Goal: Answer question/provide support: Share knowledge or assist other users

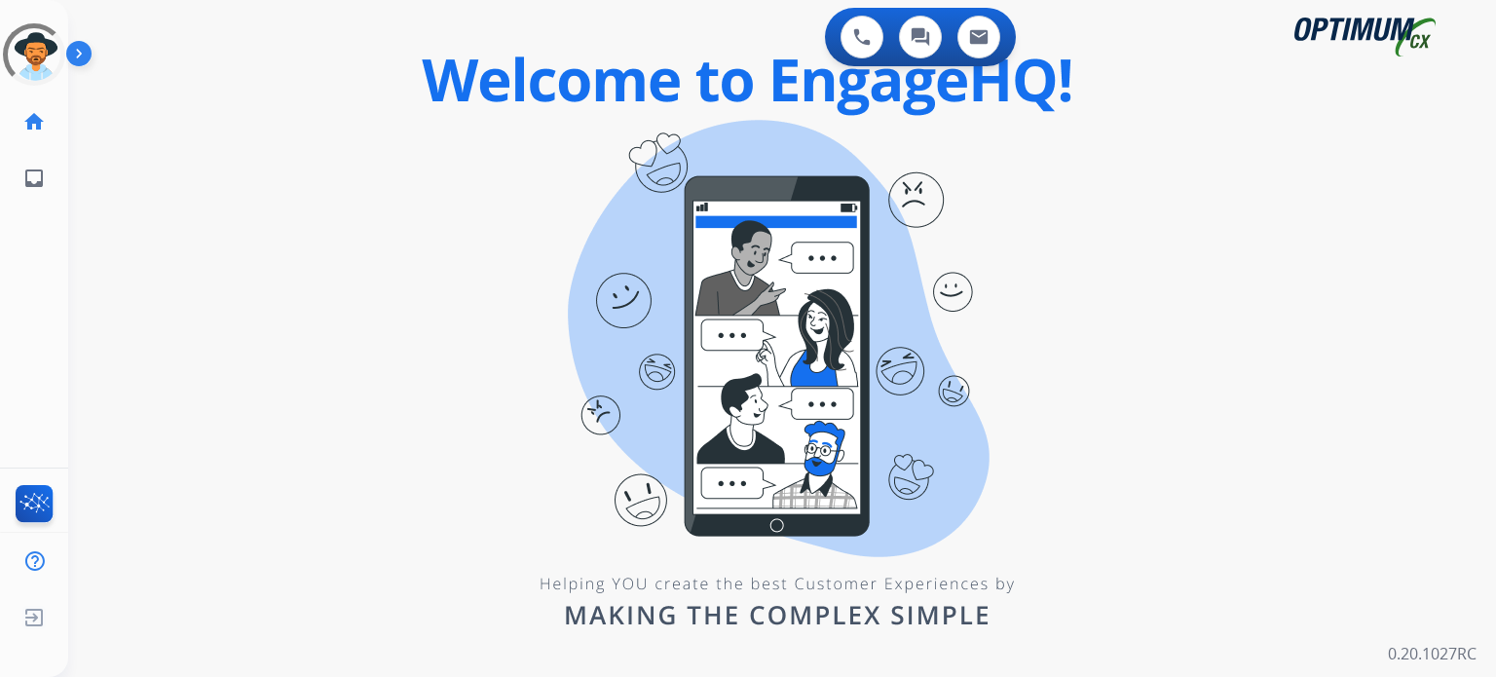
click at [553, 244] on div "0 Voice Interactions 0 Chat Interactions 0 Email Interactions swap_horiz Break …" at bounding box center [782, 338] width 1428 height 677
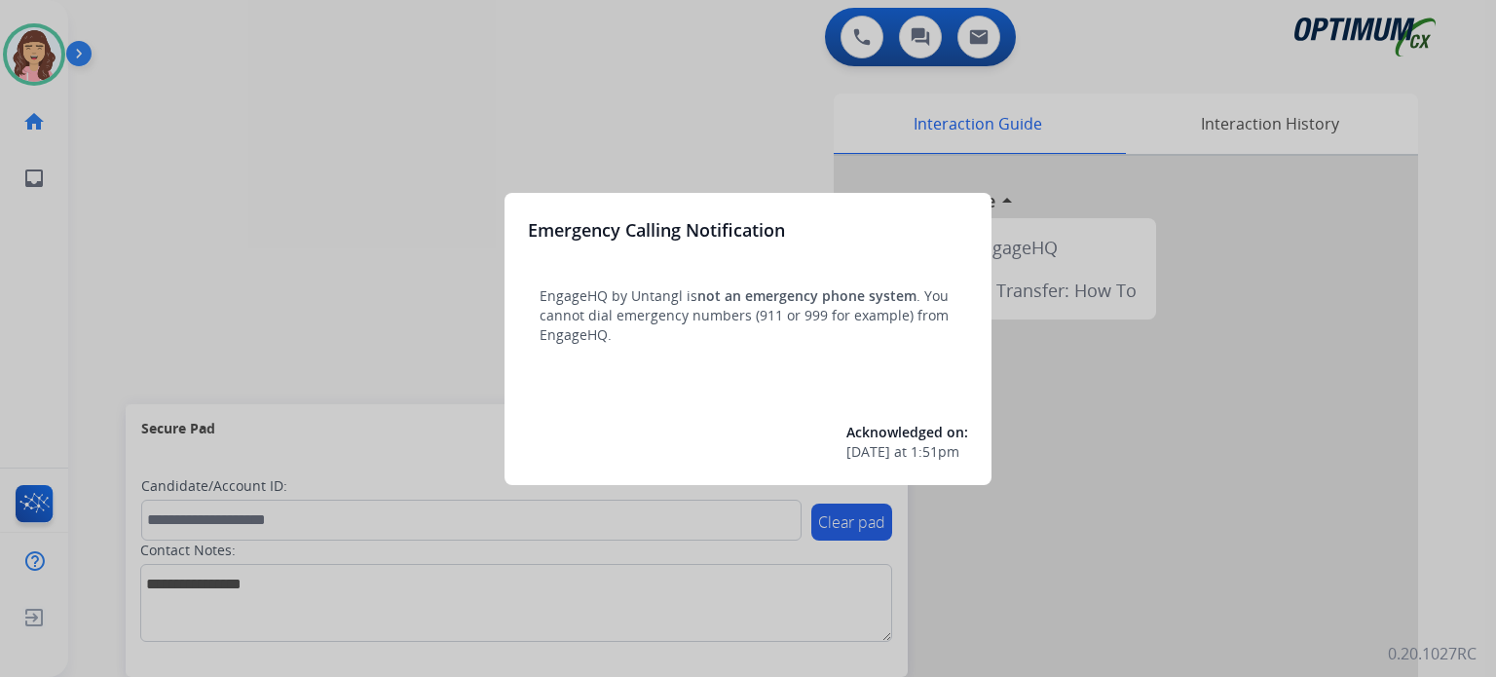
click at [759, 93] on div at bounding box center [748, 338] width 1496 height 677
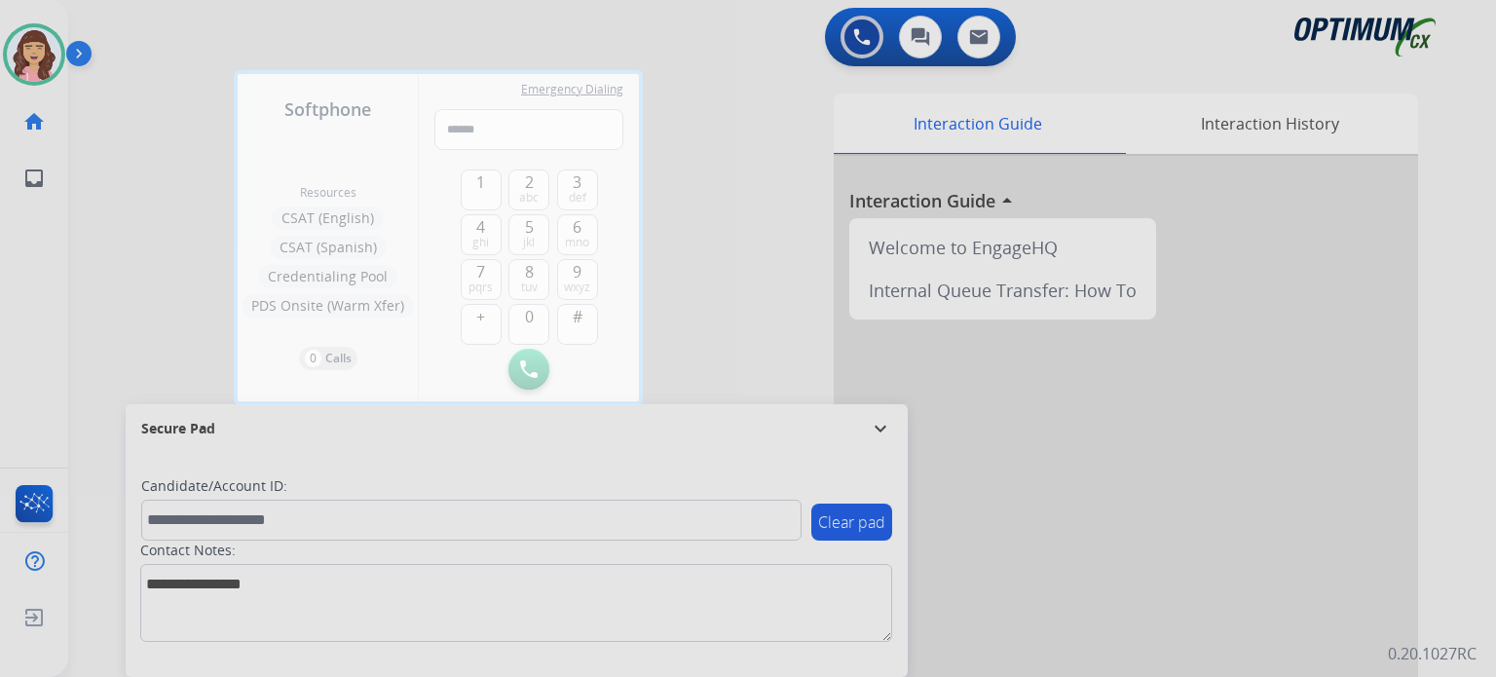
click at [740, 139] on div at bounding box center [748, 338] width 1496 height 677
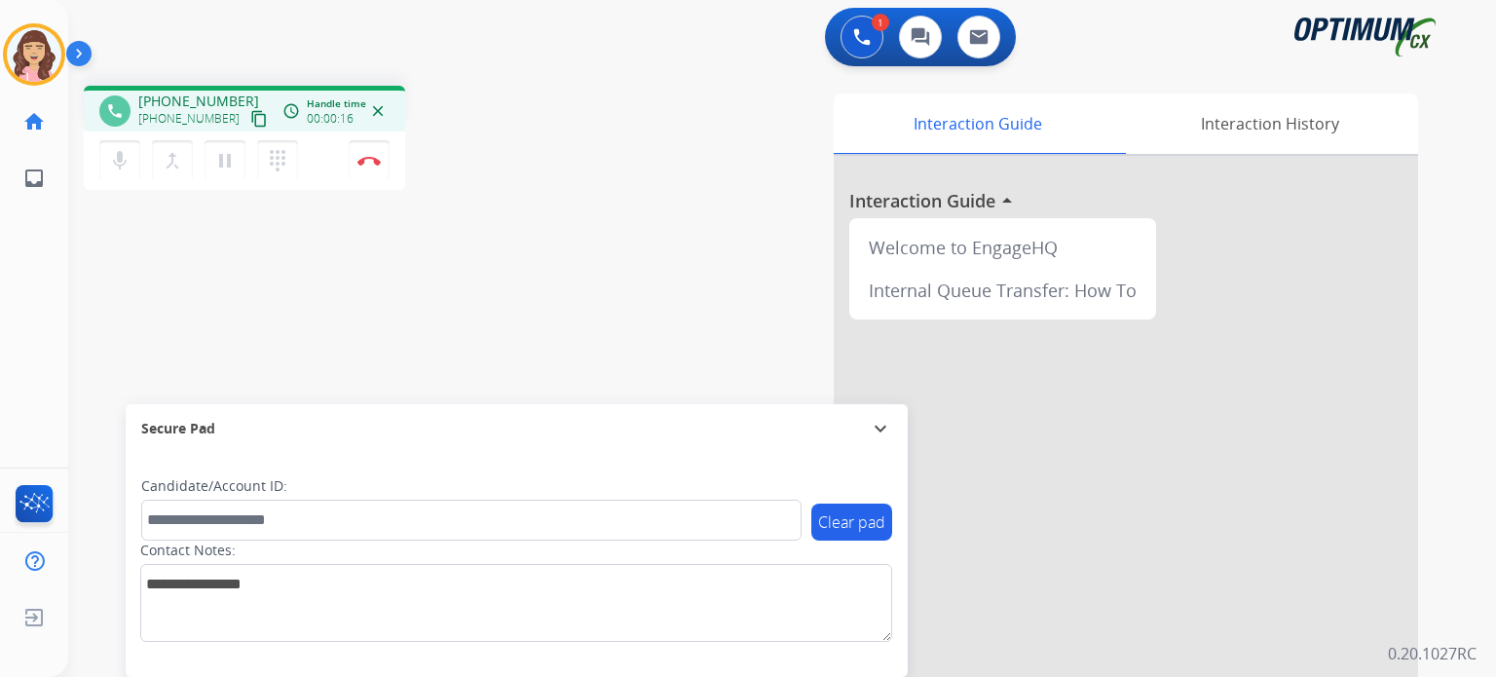
click at [250, 124] on mat-icon "content_copy" at bounding box center [259, 119] width 18 height 18
click at [250, 121] on mat-icon "content_copy" at bounding box center [259, 119] width 18 height 18
click at [602, 271] on div "Interaction Guide Interaction History Interaction Guide arrow_drop_up Welcome t…" at bounding box center [1008, 488] width 819 height 789
click at [378, 156] on img at bounding box center [368, 161] width 23 height 10
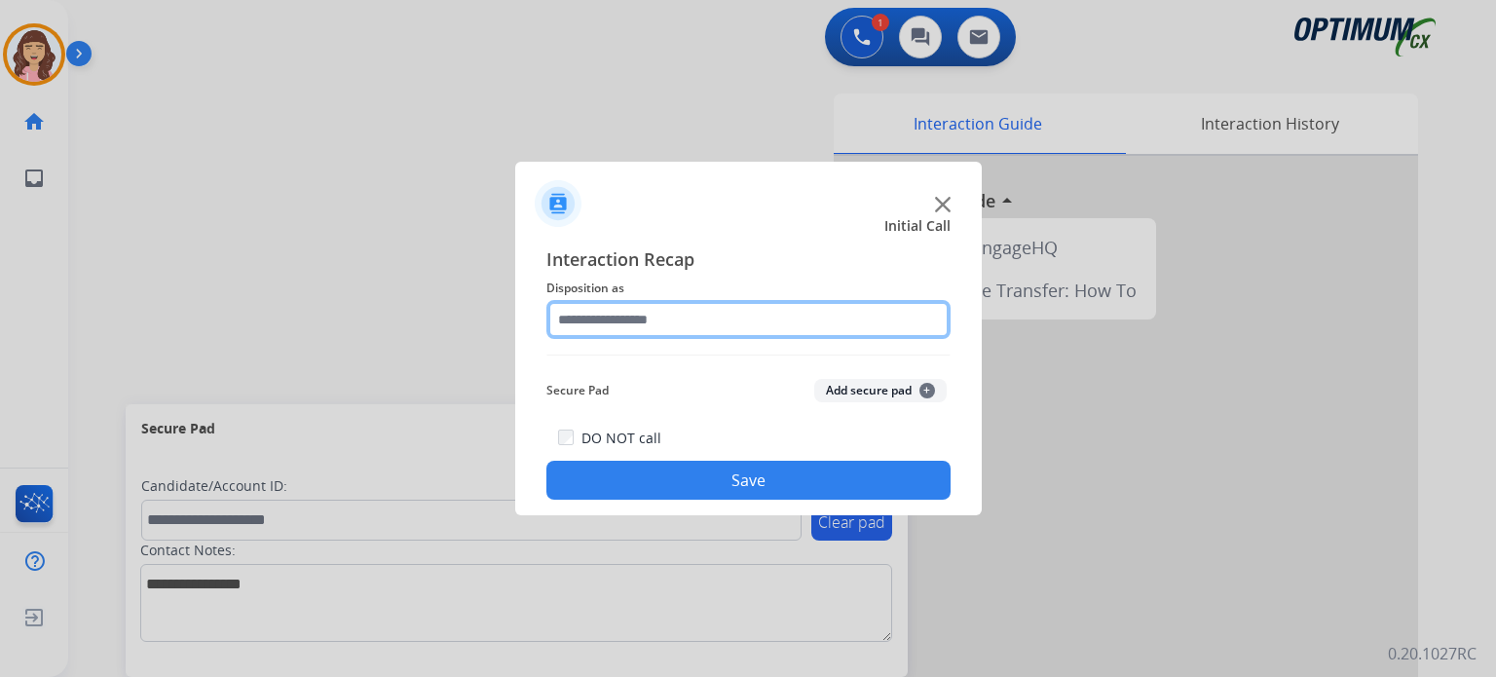
click at [696, 309] on input "text" at bounding box center [748, 319] width 404 height 39
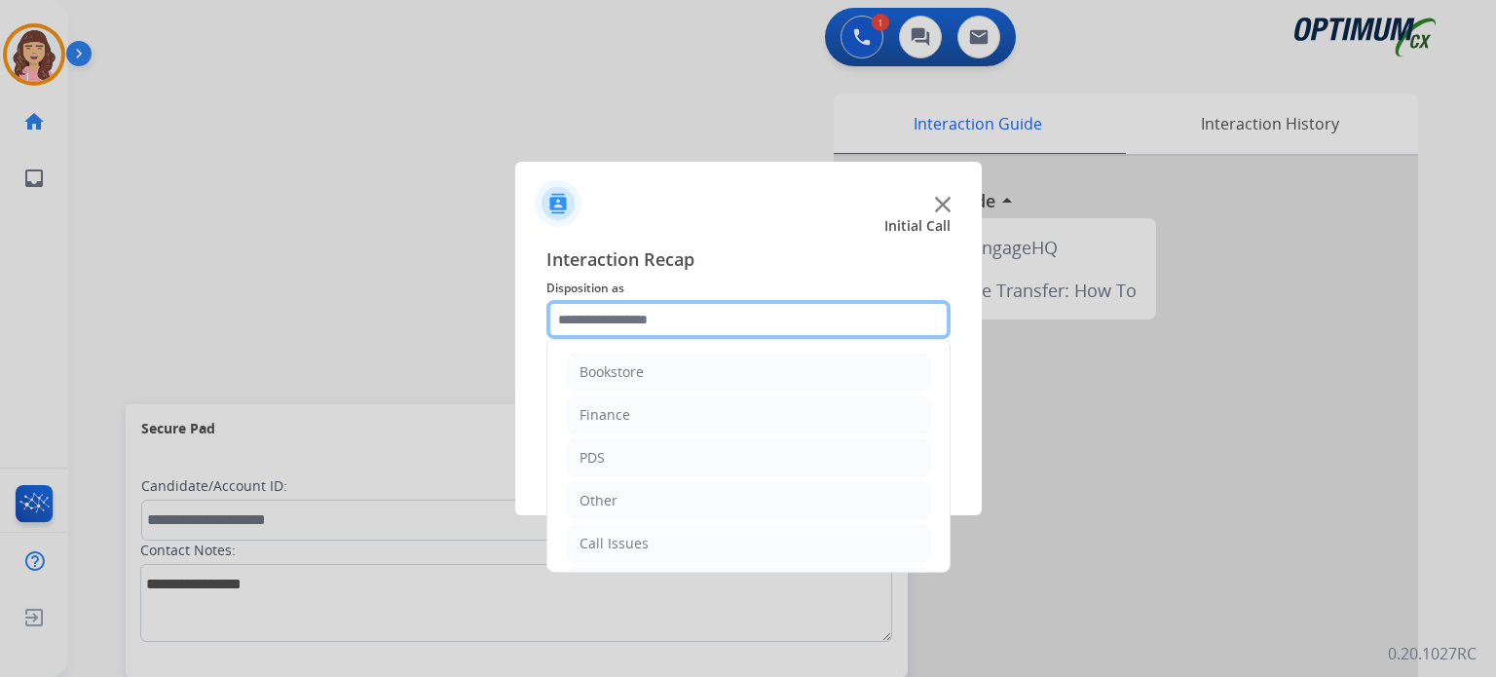
scroll to position [129, 0]
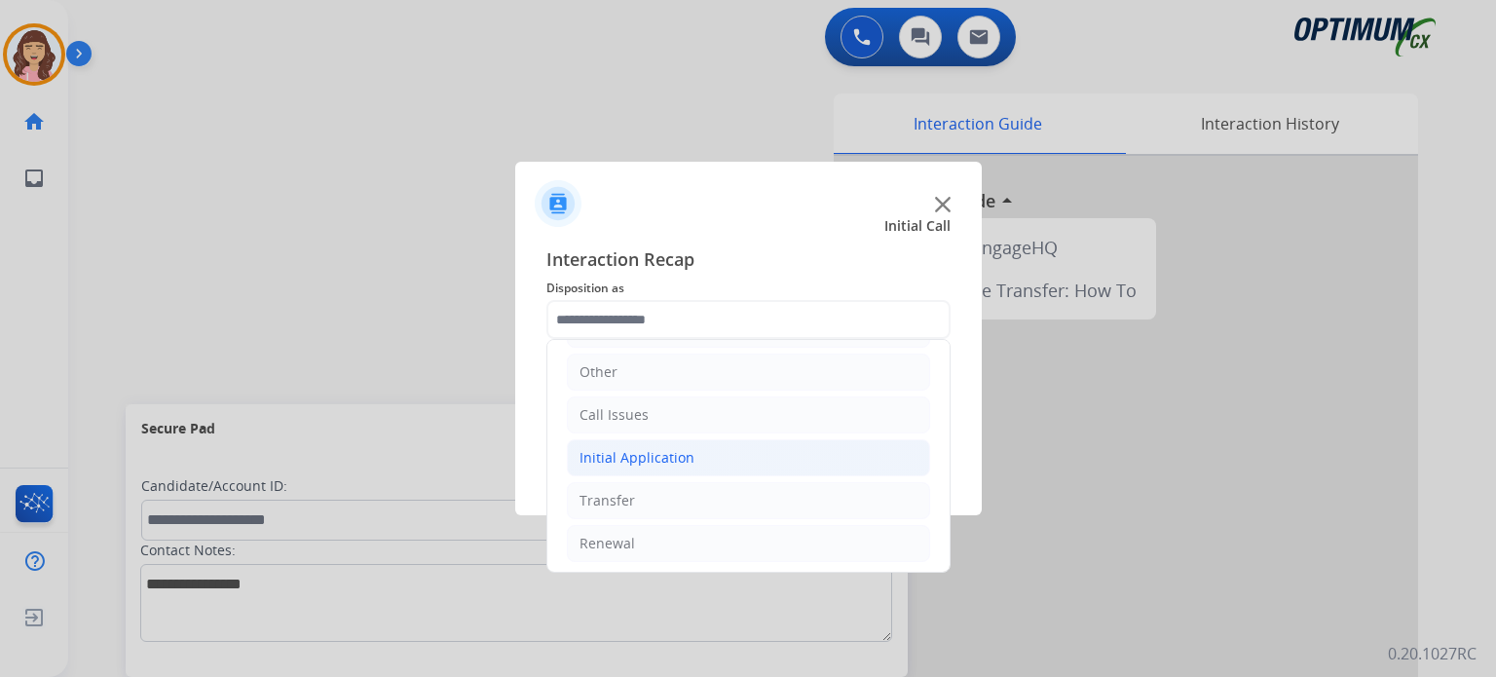
click at [681, 450] on div "Initial Application" at bounding box center [637, 457] width 115 height 19
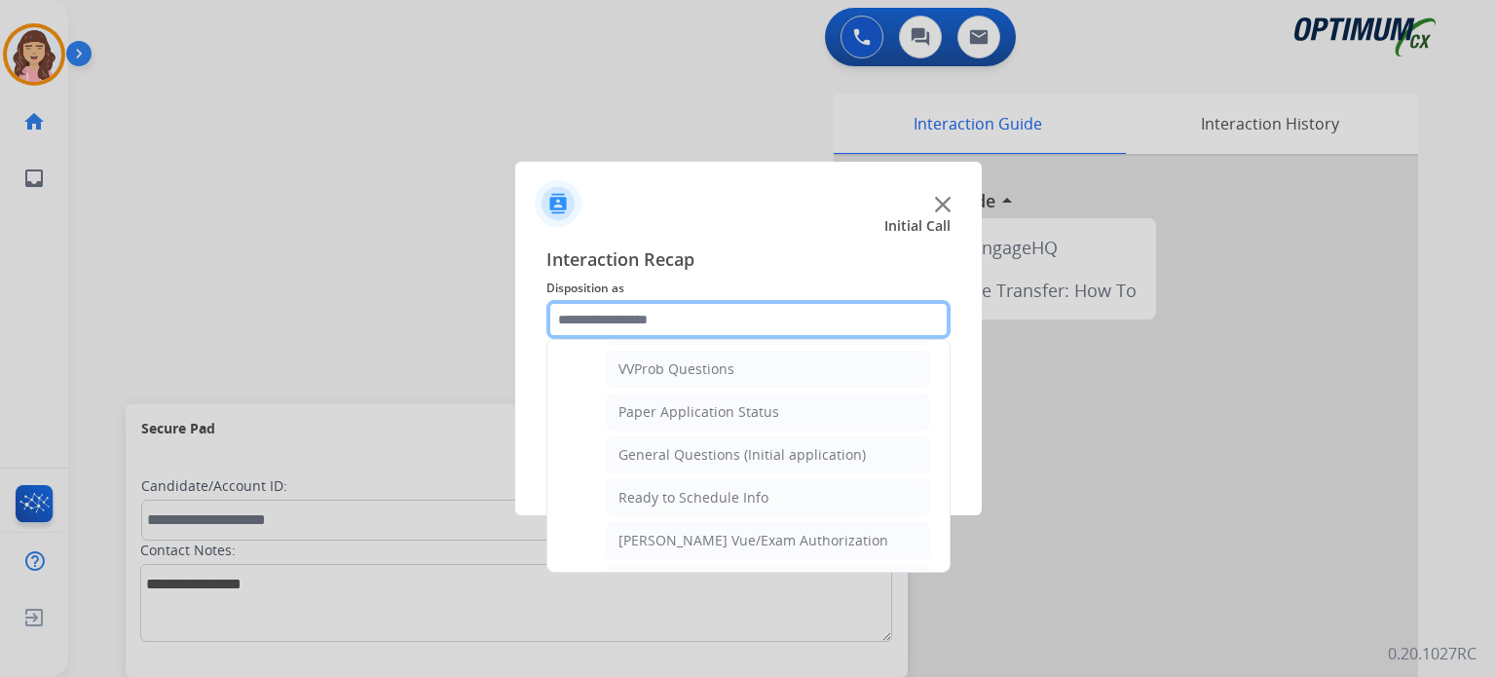
scroll to position [1064, 0]
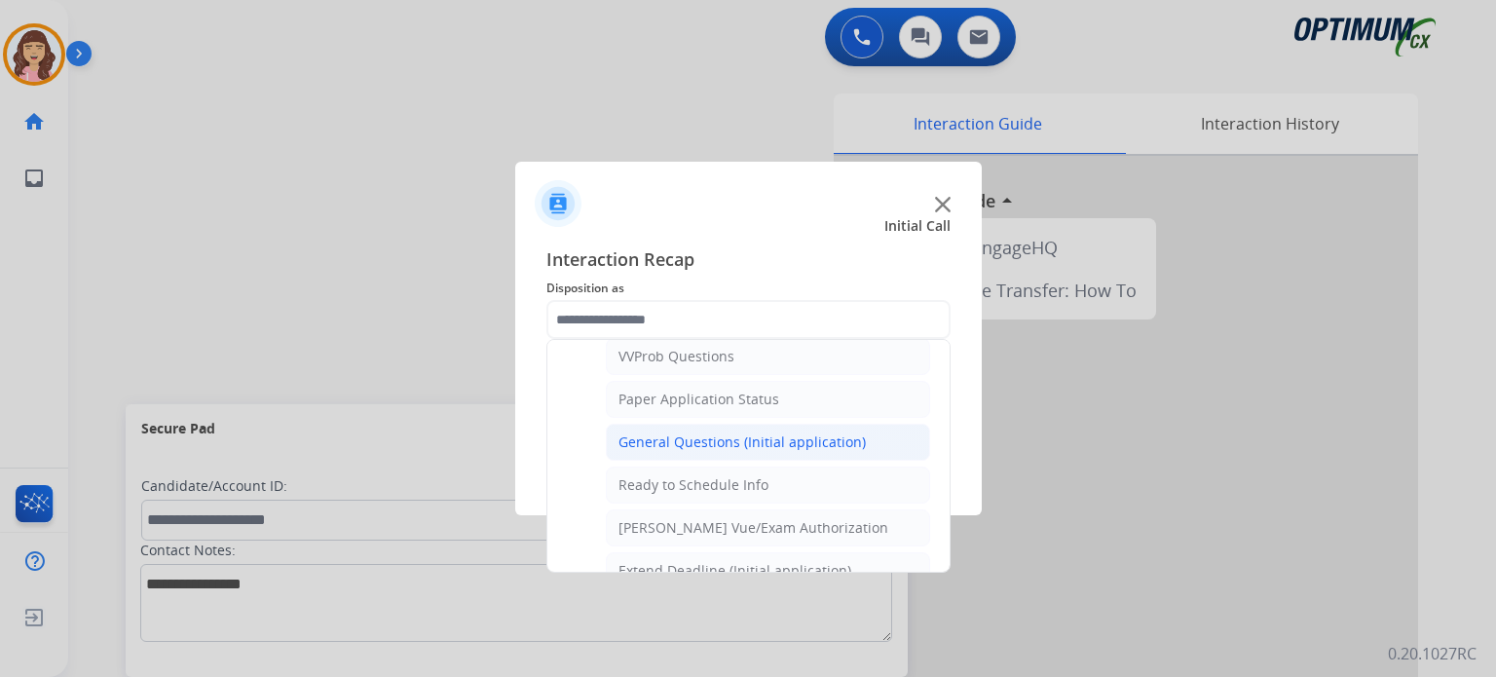
click at [709, 433] on div "General Questions (Initial application)" at bounding box center [742, 442] width 247 height 19
type input "**********"
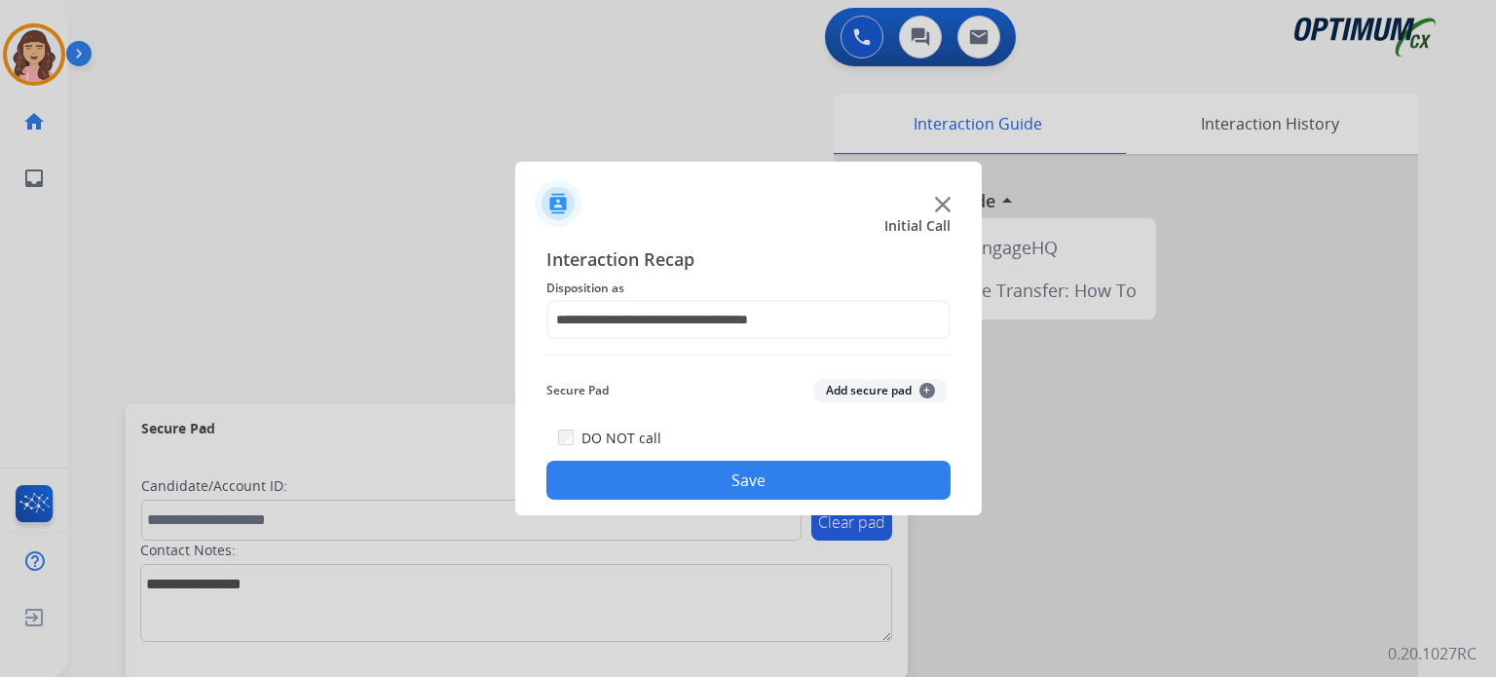
click at [729, 473] on button "Save" at bounding box center [748, 480] width 404 height 39
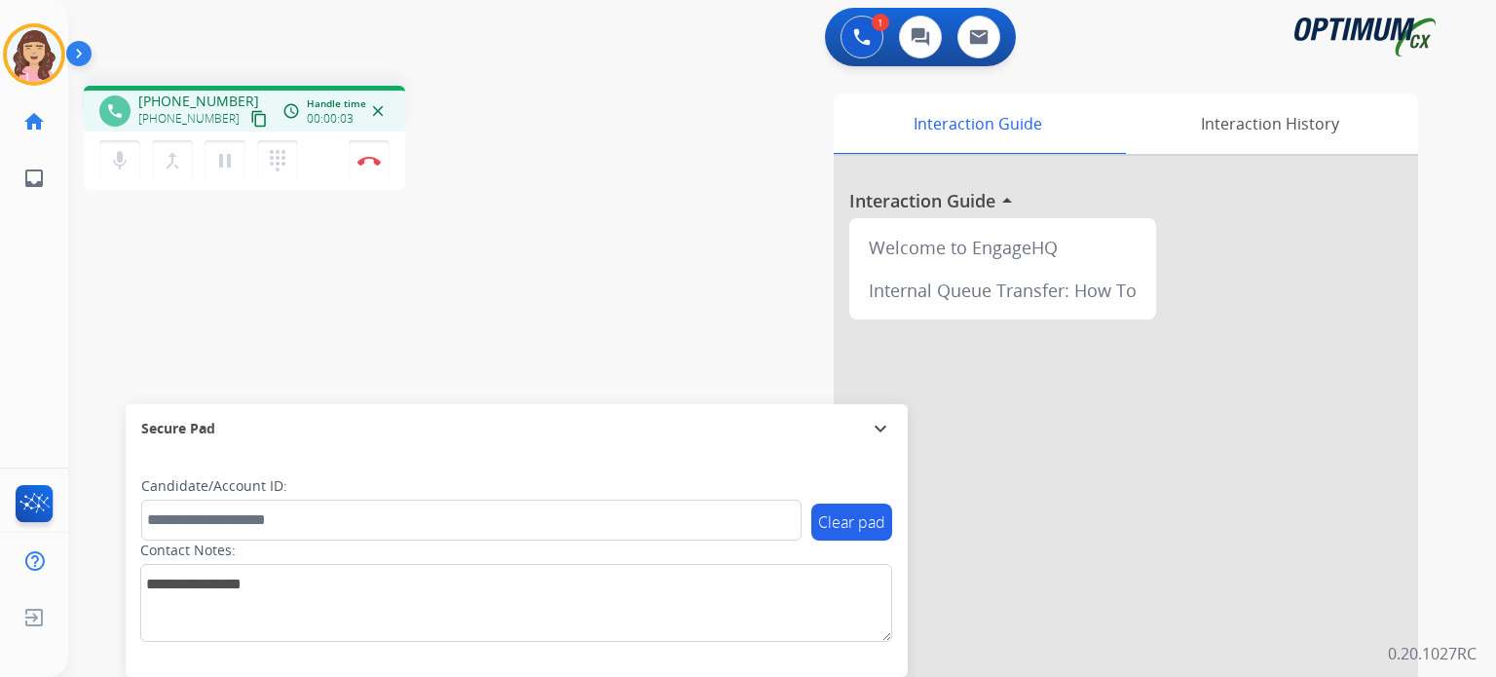
click at [250, 115] on mat-icon "content_copy" at bounding box center [259, 119] width 18 height 18
click at [370, 169] on button "Disconnect" at bounding box center [369, 160] width 41 height 41
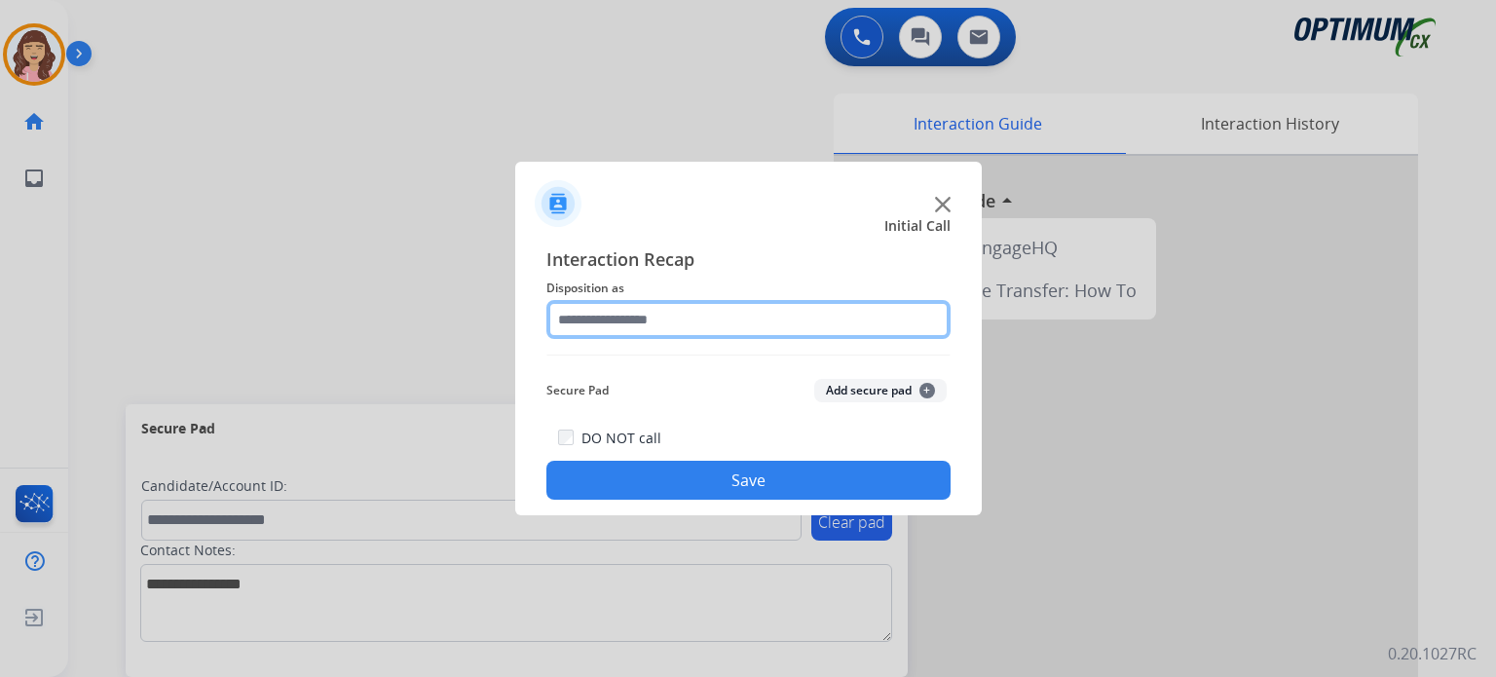
click at [670, 333] on input "text" at bounding box center [748, 319] width 404 height 39
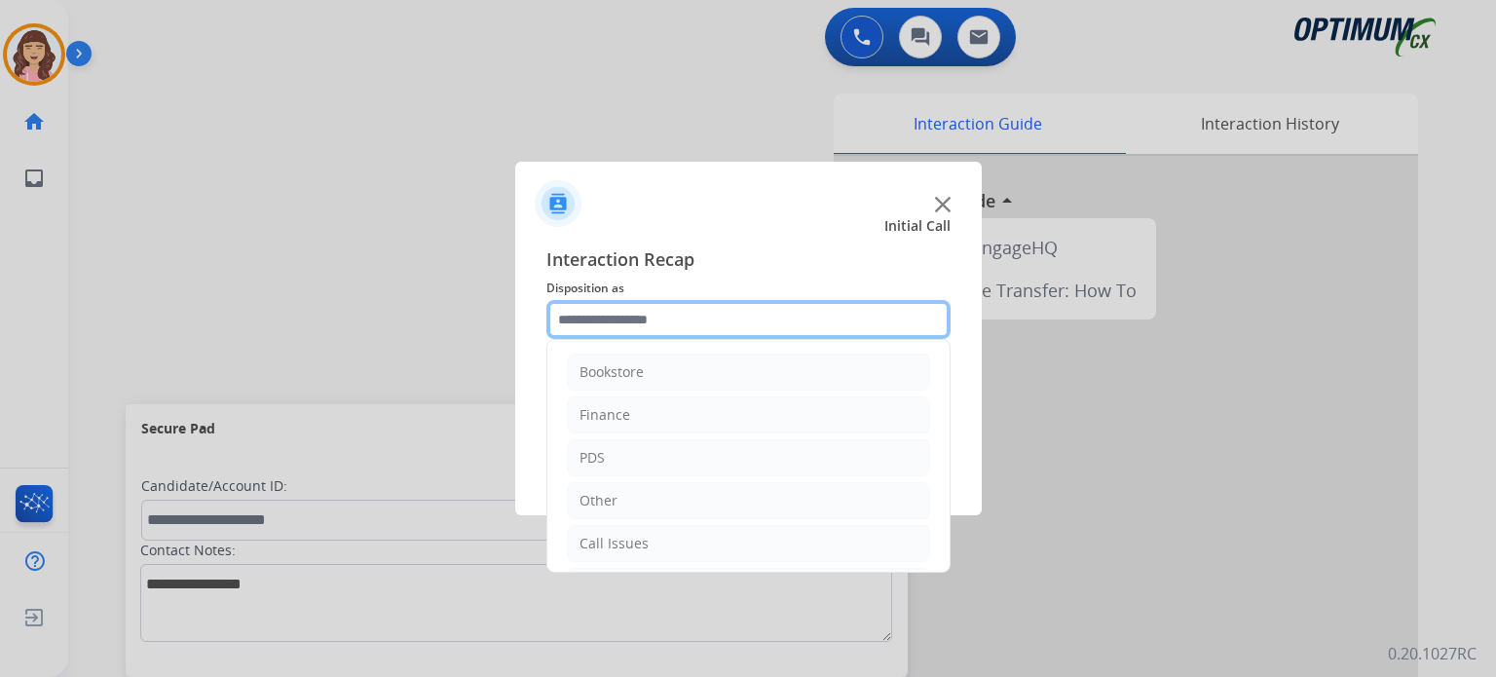
scroll to position [129, 0]
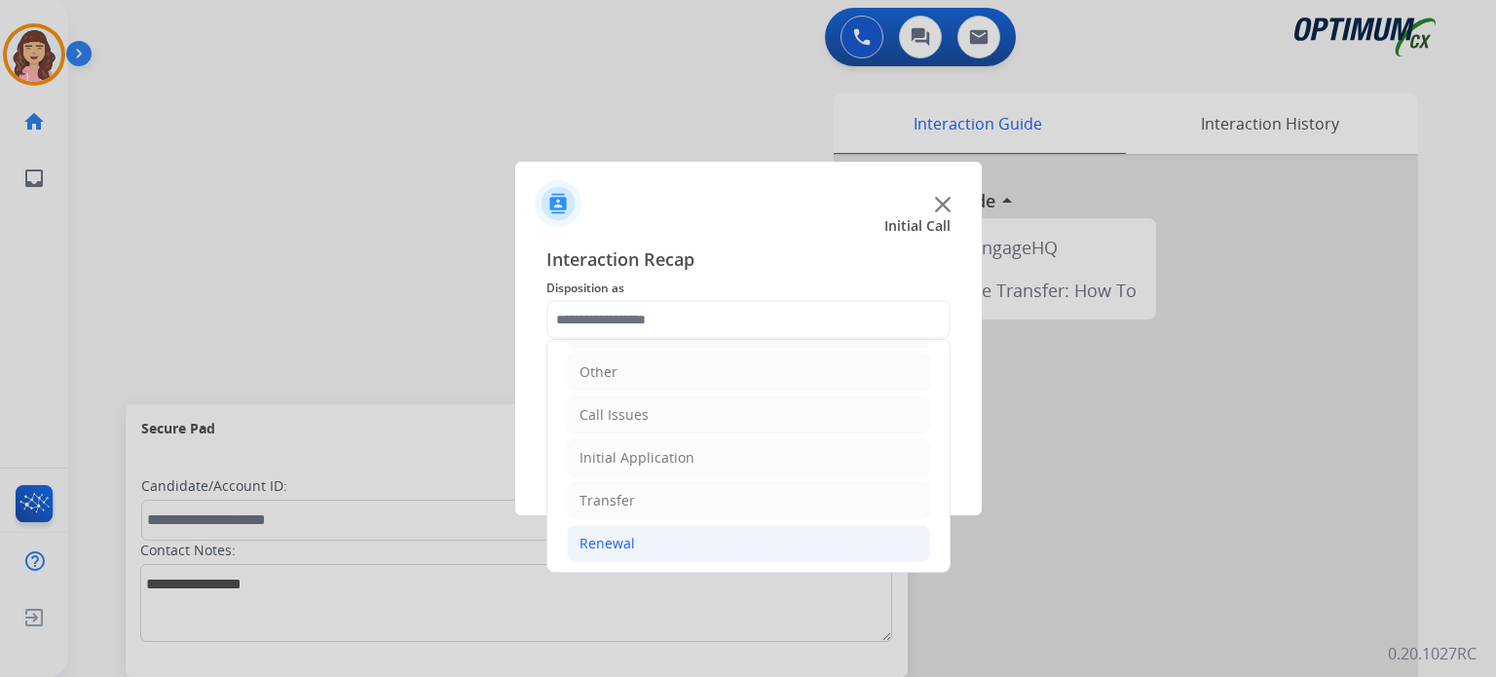
click at [651, 547] on li "Renewal" at bounding box center [748, 543] width 363 height 37
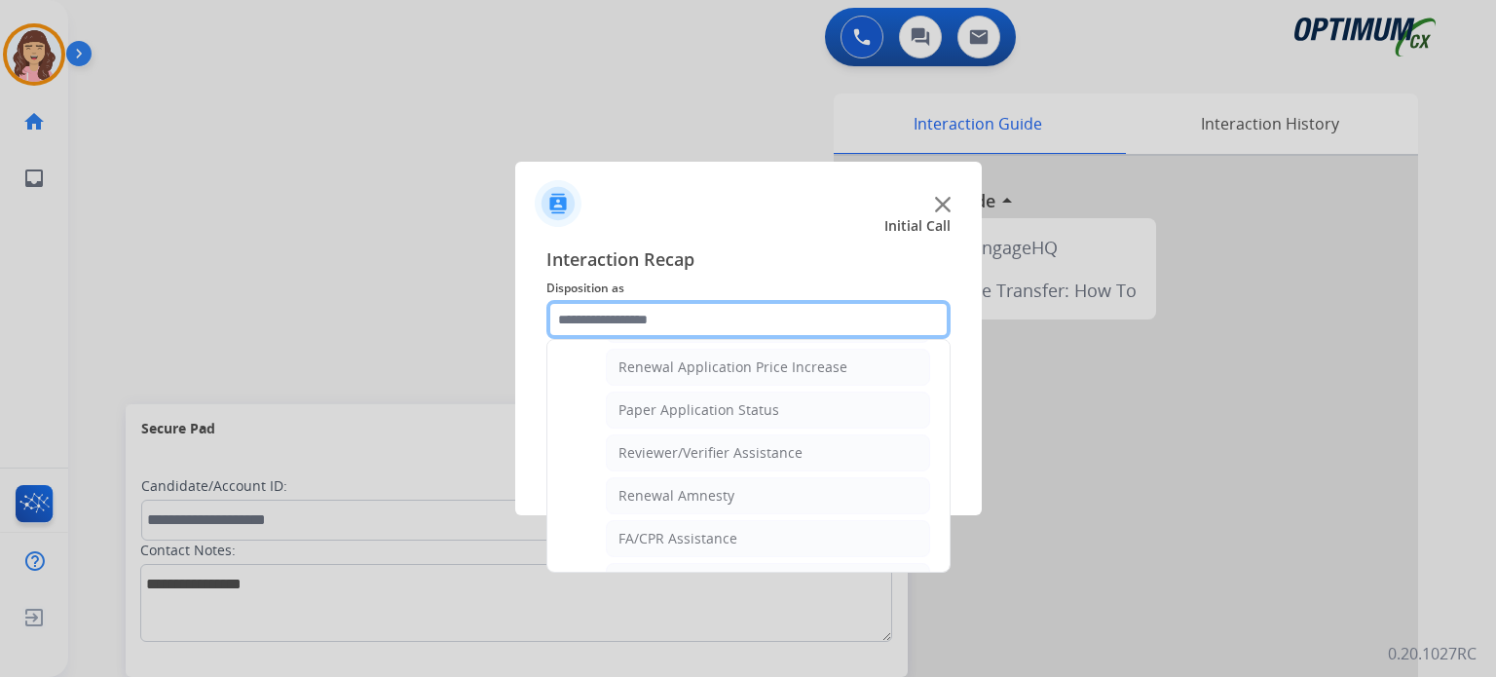
scroll to position [655, 0]
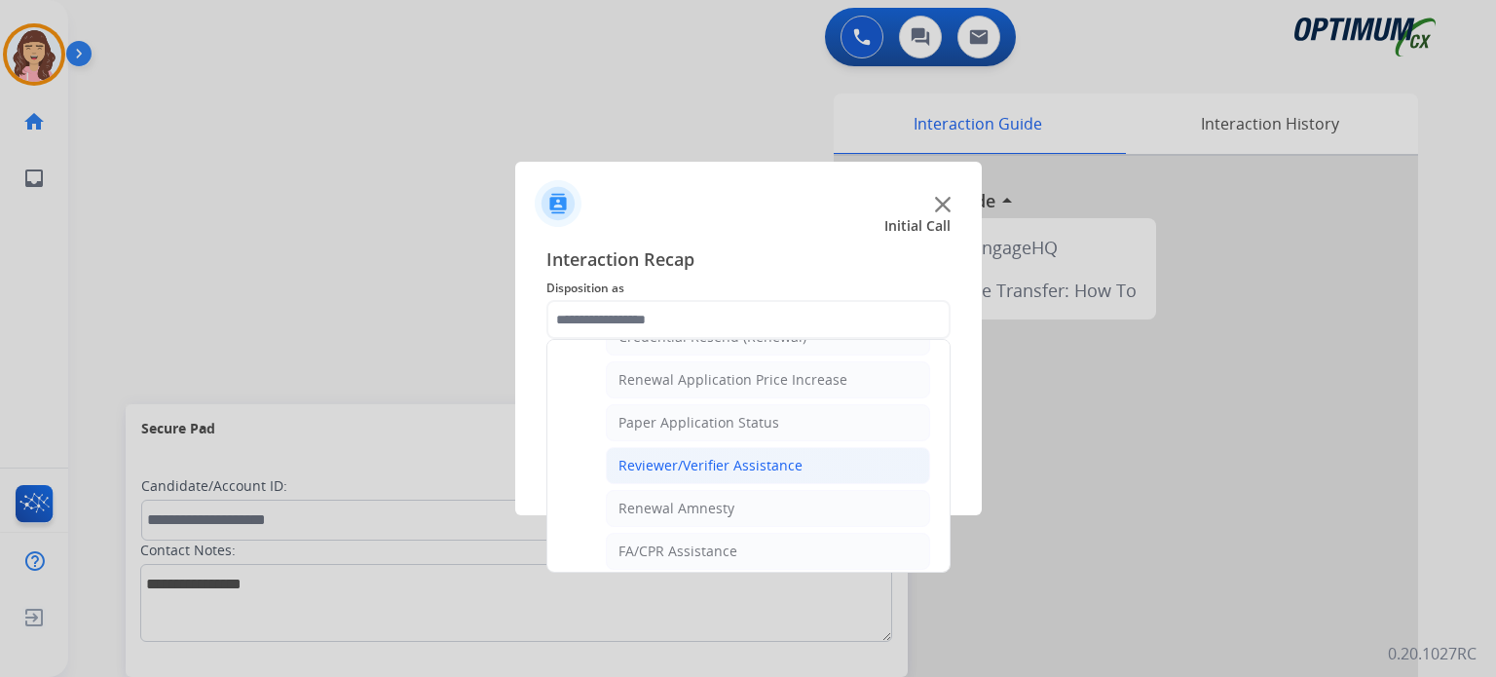
click at [768, 470] on li "Reviewer/Verifier Assistance" at bounding box center [768, 465] width 324 height 37
type input "**********"
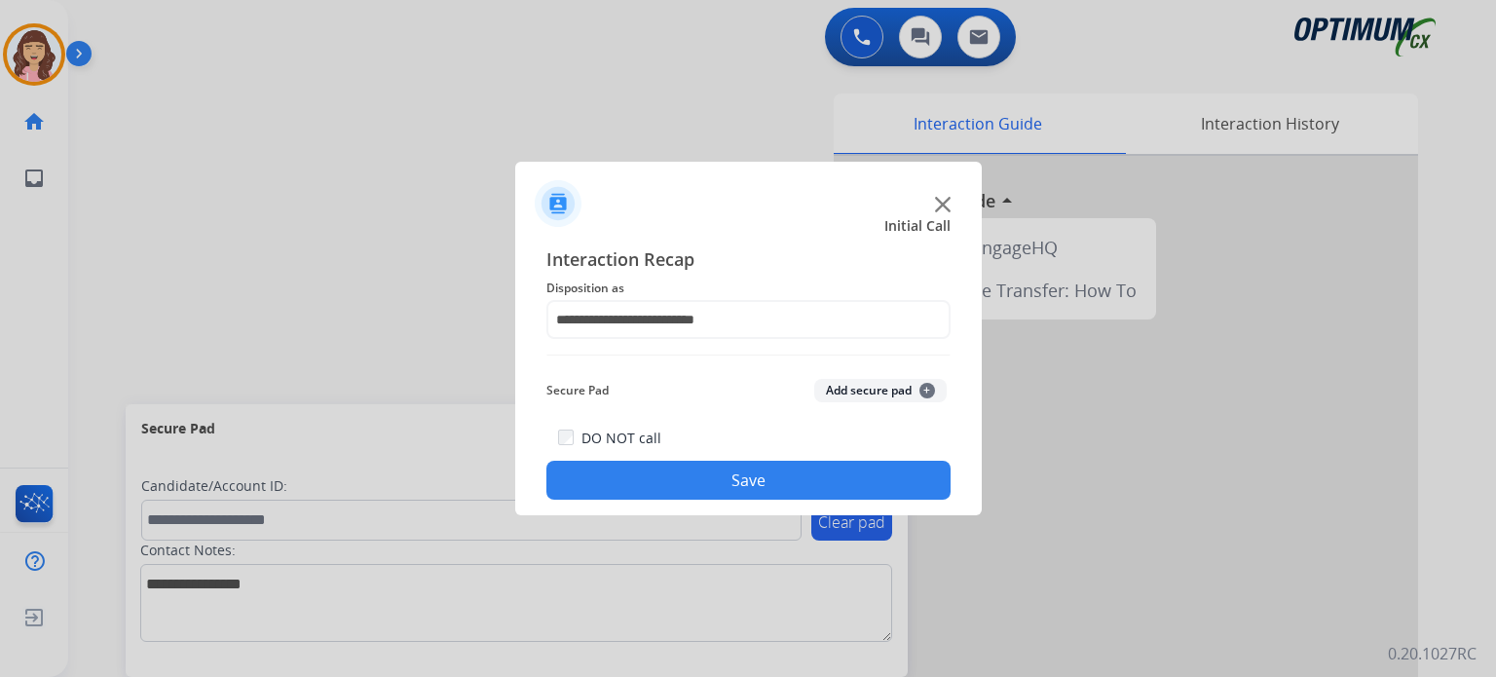
click at [733, 478] on button "Save" at bounding box center [748, 480] width 404 height 39
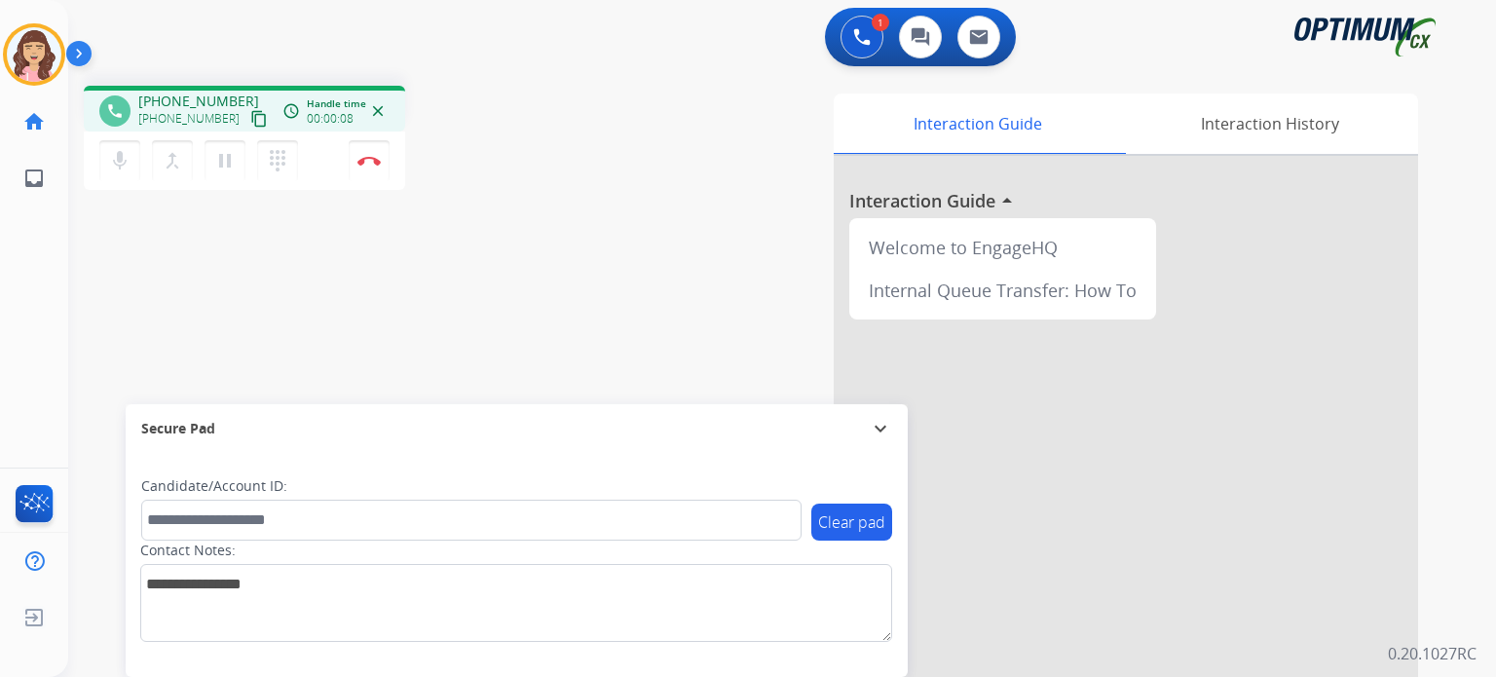
click at [250, 115] on mat-icon "content_copy" at bounding box center [259, 119] width 18 height 18
click at [250, 119] on mat-icon "content_copy" at bounding box center [259, 119] width 18 height 18
click at [364, 162] on img at bounding box center [368, 161] width 23 height 10
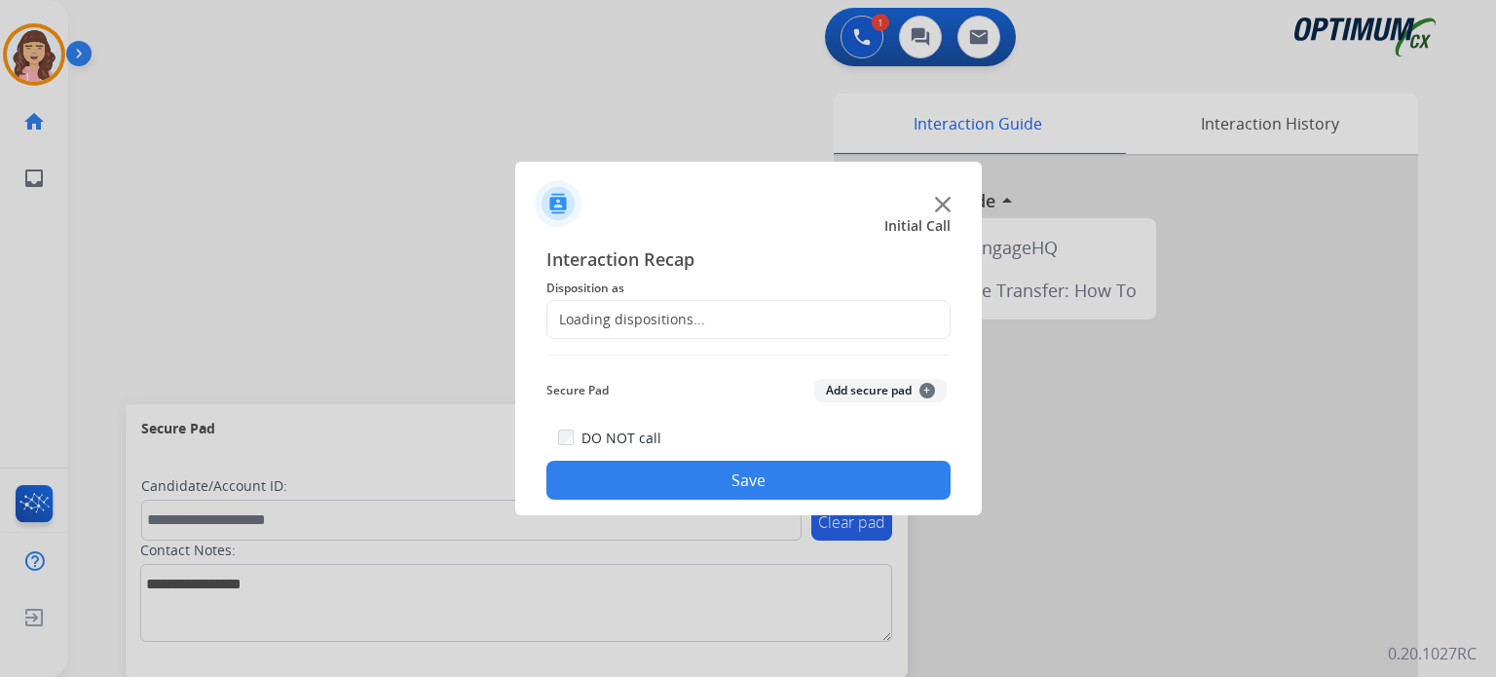
click at [678, 317] on div "Loading dispositions..." at bounding box center [626, 319] width 158 height 19
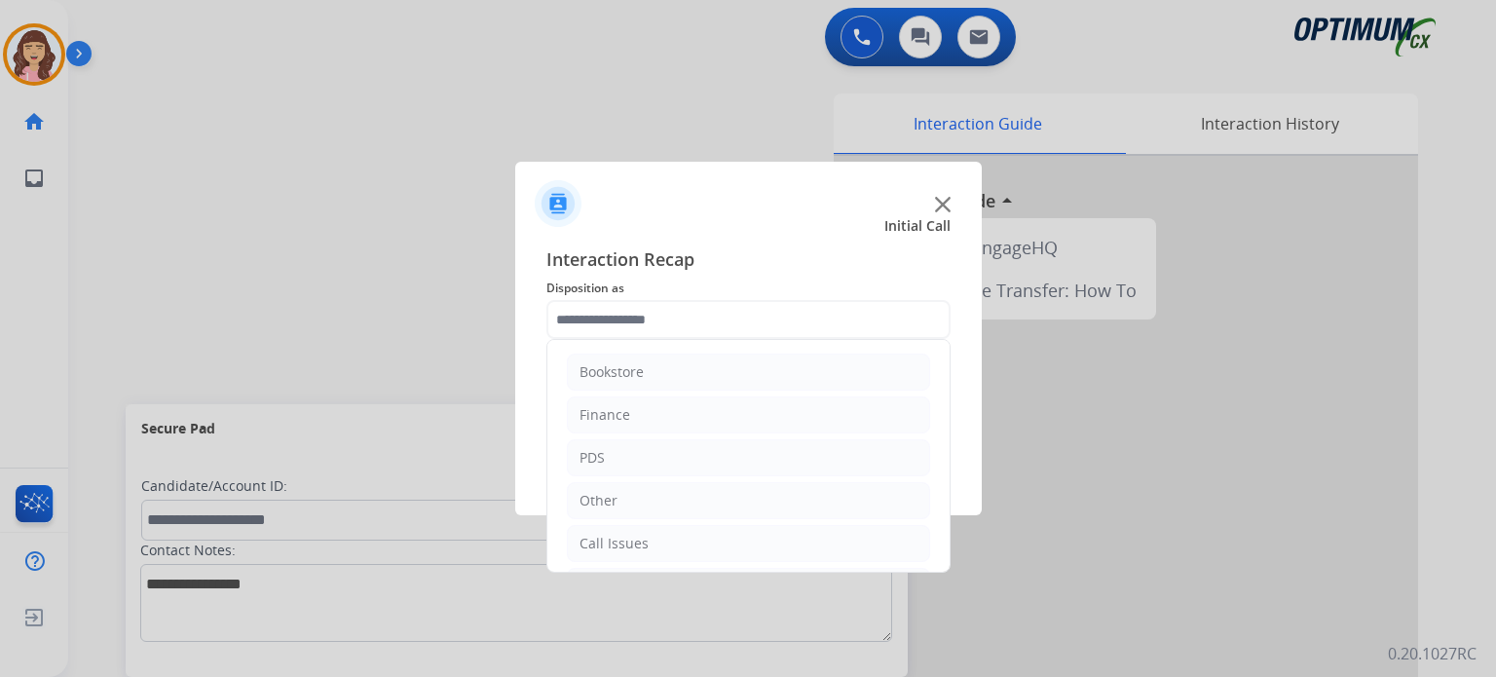
click at [733, 320] on input "text" at bounding box center [748, 319] width 404 height 39
click at [661, 455] on div "Initial Application" at bounding box center [637, 457] width 115 height 19
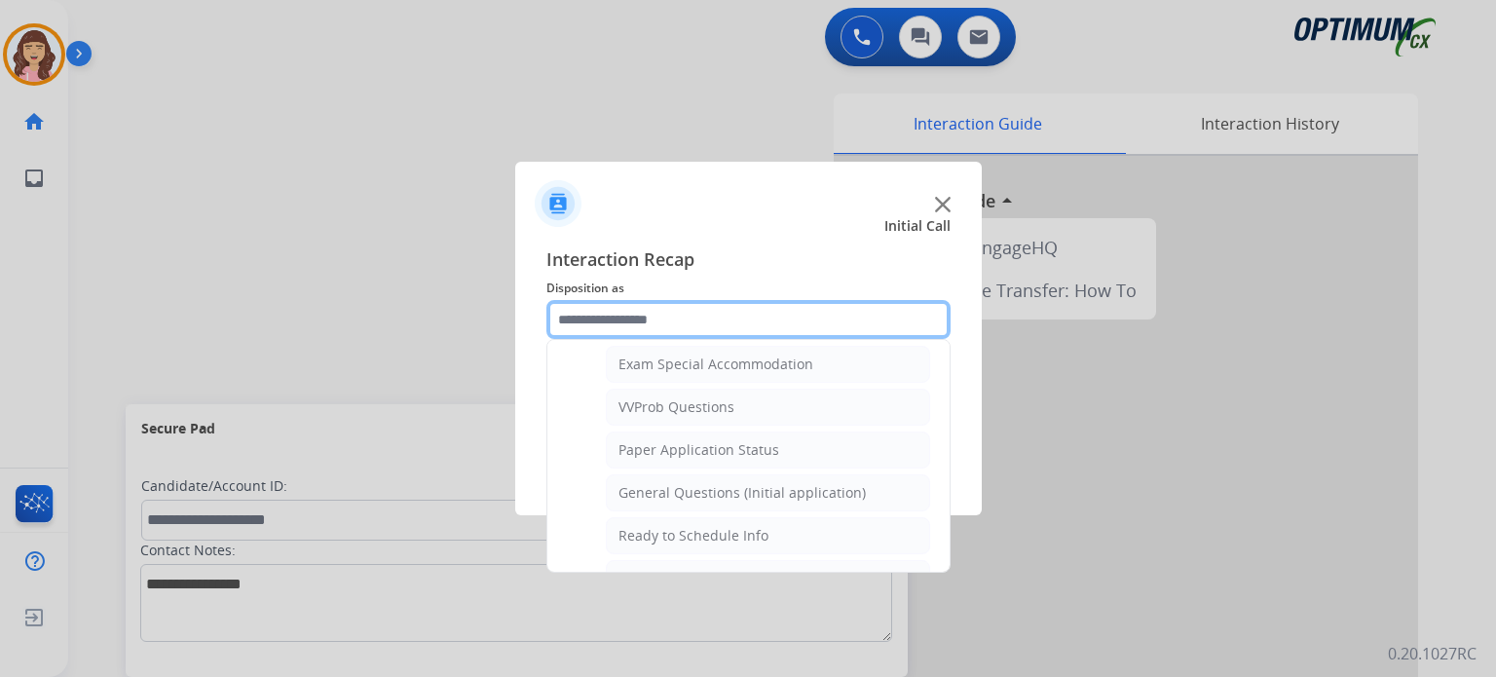
scroll to position [1050, 0]
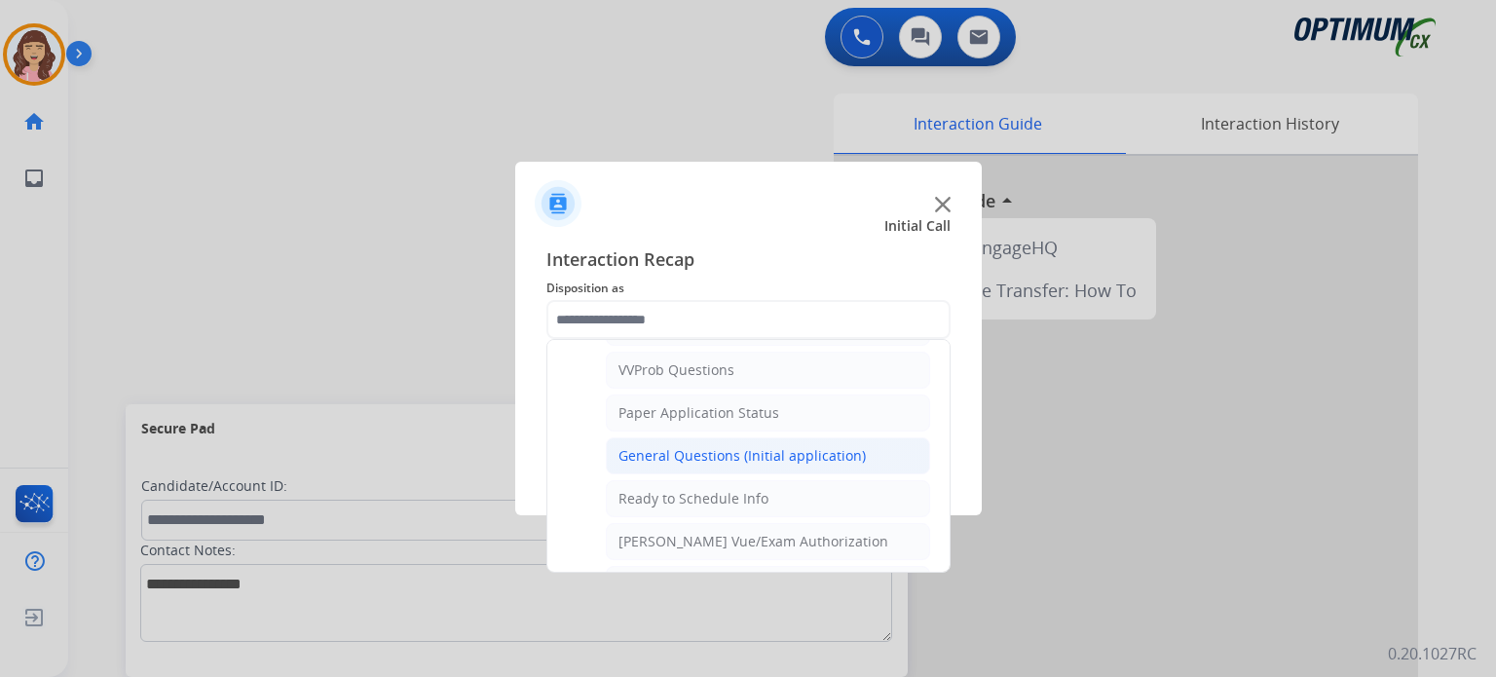
click at [714, 446] on div "General Questions (Initial application)" at bounding box center [742, 455] width 247 height 19
type input "**********"
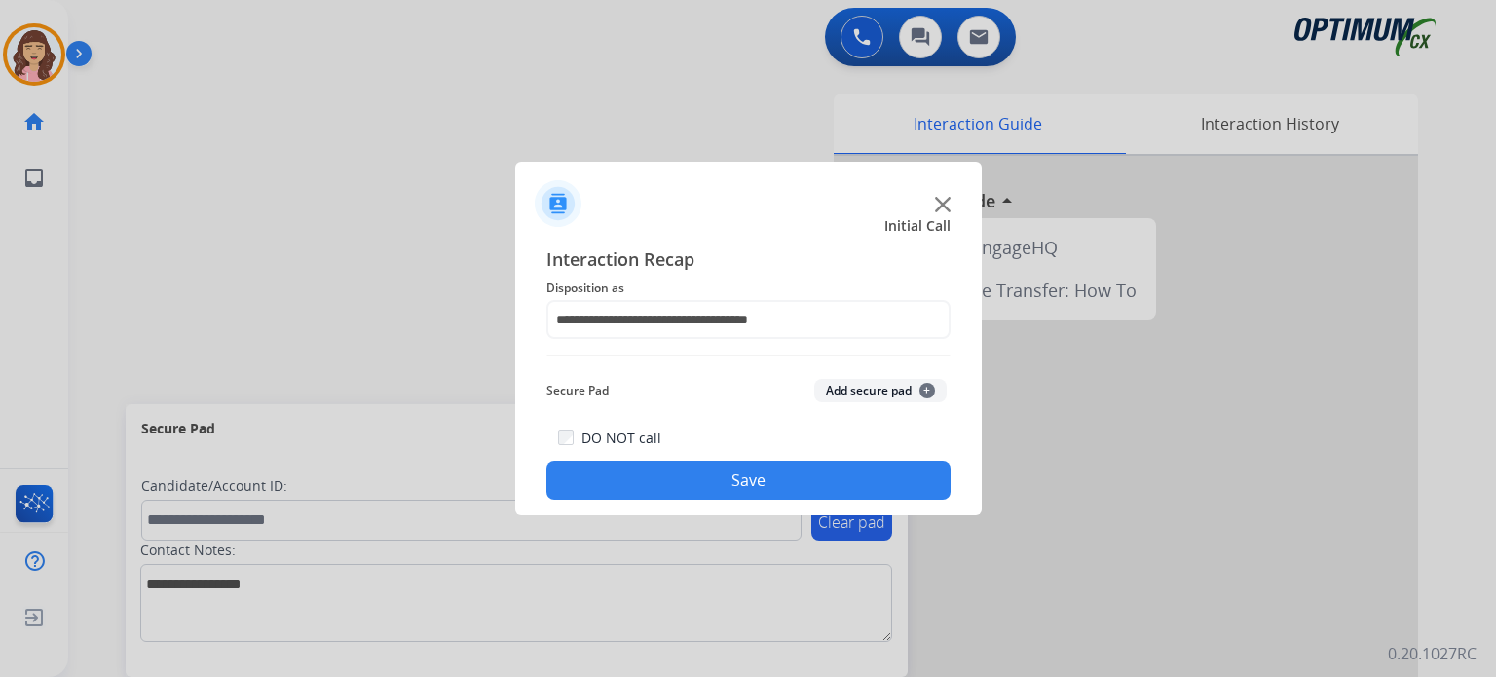
click at [738, 486] on button "Save" at bounding box center [748, 480] width 404 height 39
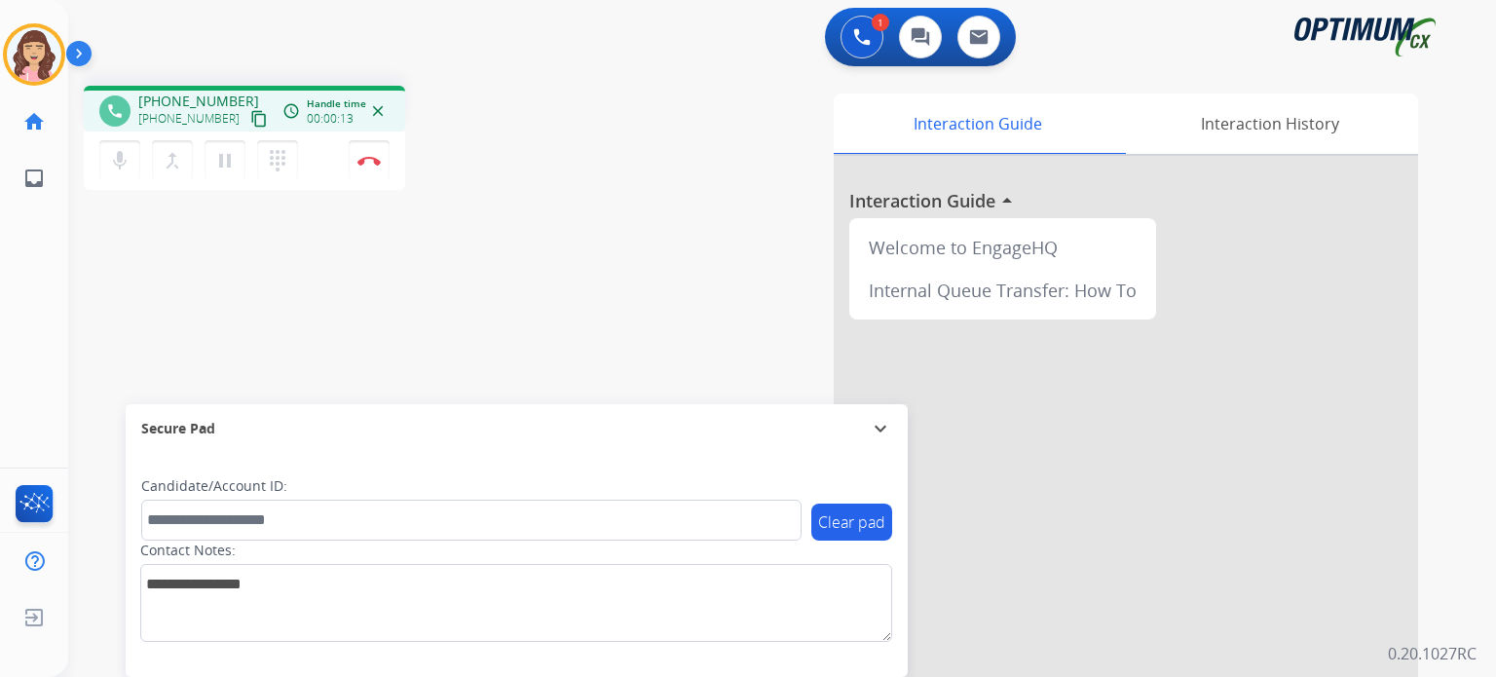
click at [250, 117] on mat-icon "content_copy" at bounding box center [259, 119] width 18 height 18
click at [250, 119] on mat-icon "content_copy" at bounding box center [259, 119] width 18 height 18
click at [473, 305] on div "phone [PHONE_NUMBER] [PHONE_NUMBER] content_copy access_time Call metrics Queue…" at bounding box center [758, 476] width 1381 height 812
click at [362, 162] on img at bounding box center [368, 161] width 23 height 10
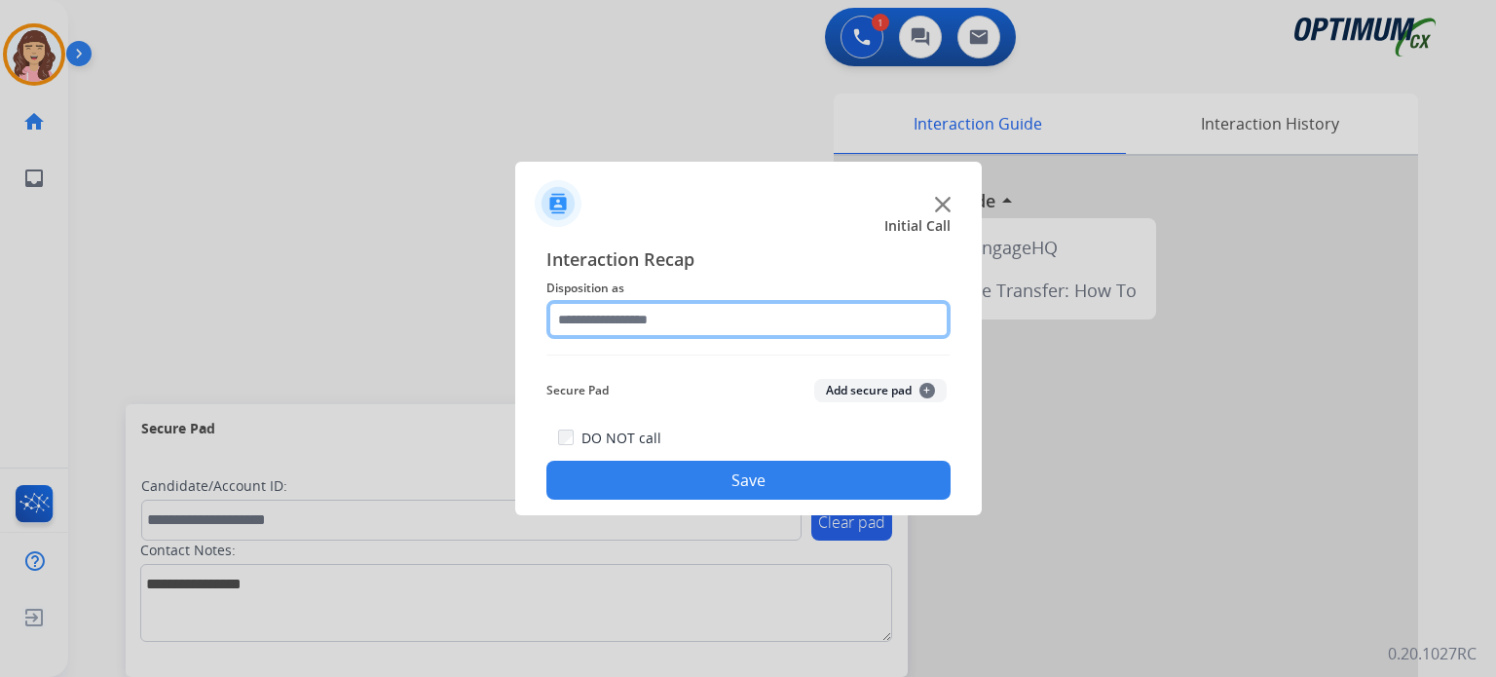
click at [658, 332] on input "text" at bounding box center [748, 319] width 404 height 39
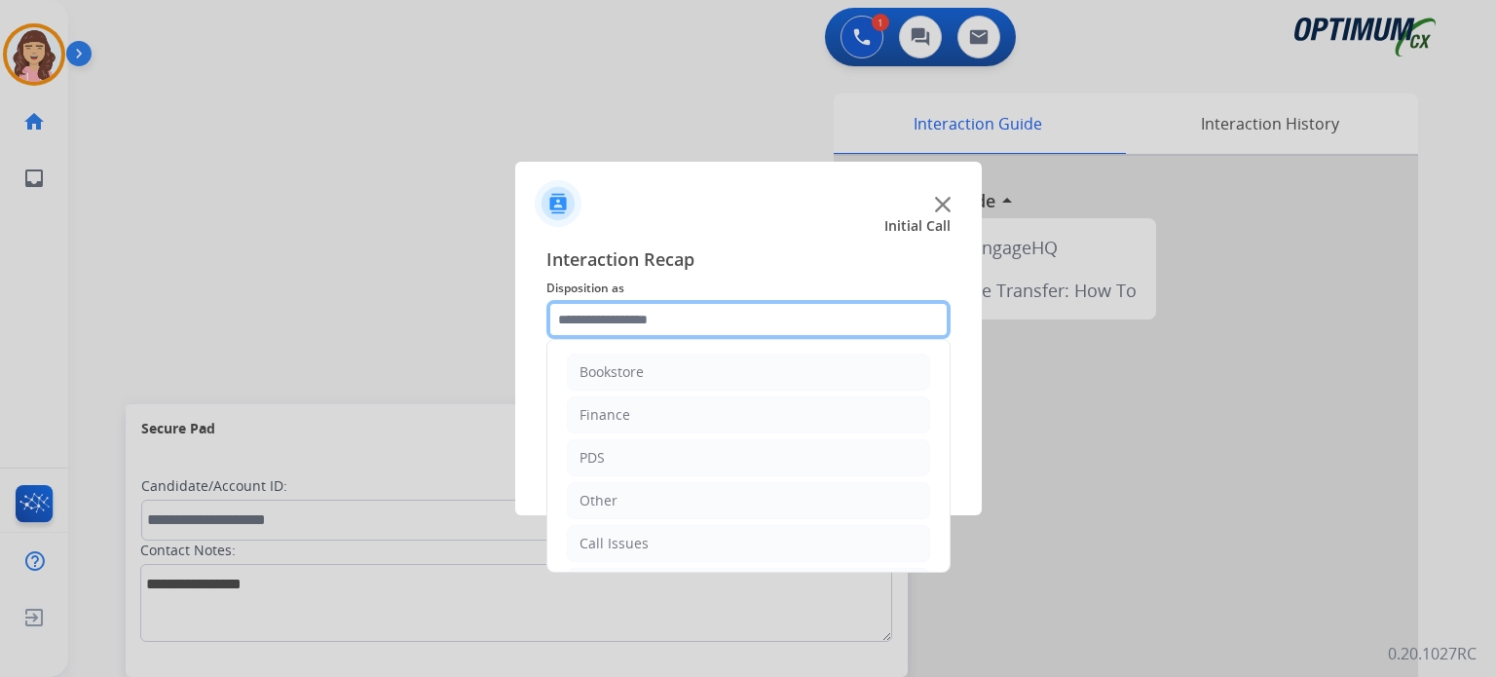
scroll to position [129, 0]
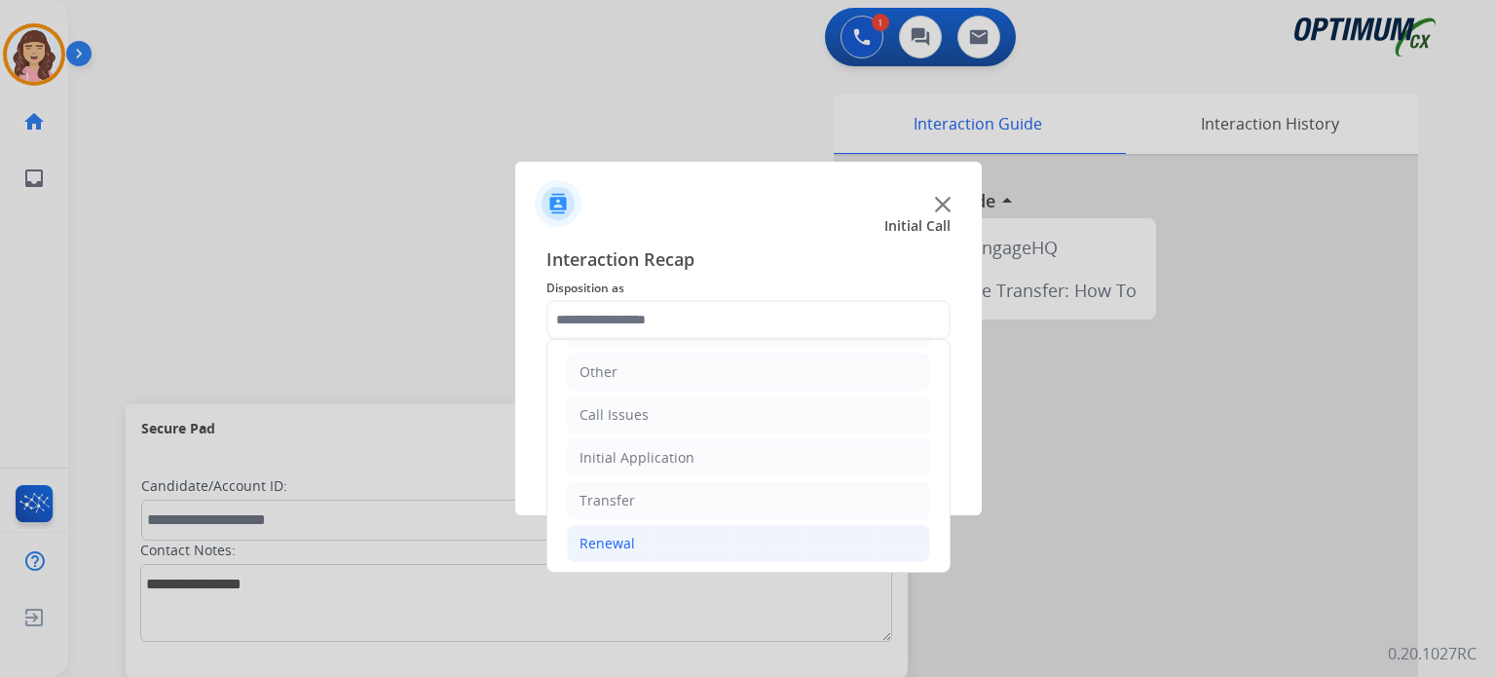
click at [642, 531] on li "Renewal" at bounding box center [748, 543] width 363 height 37
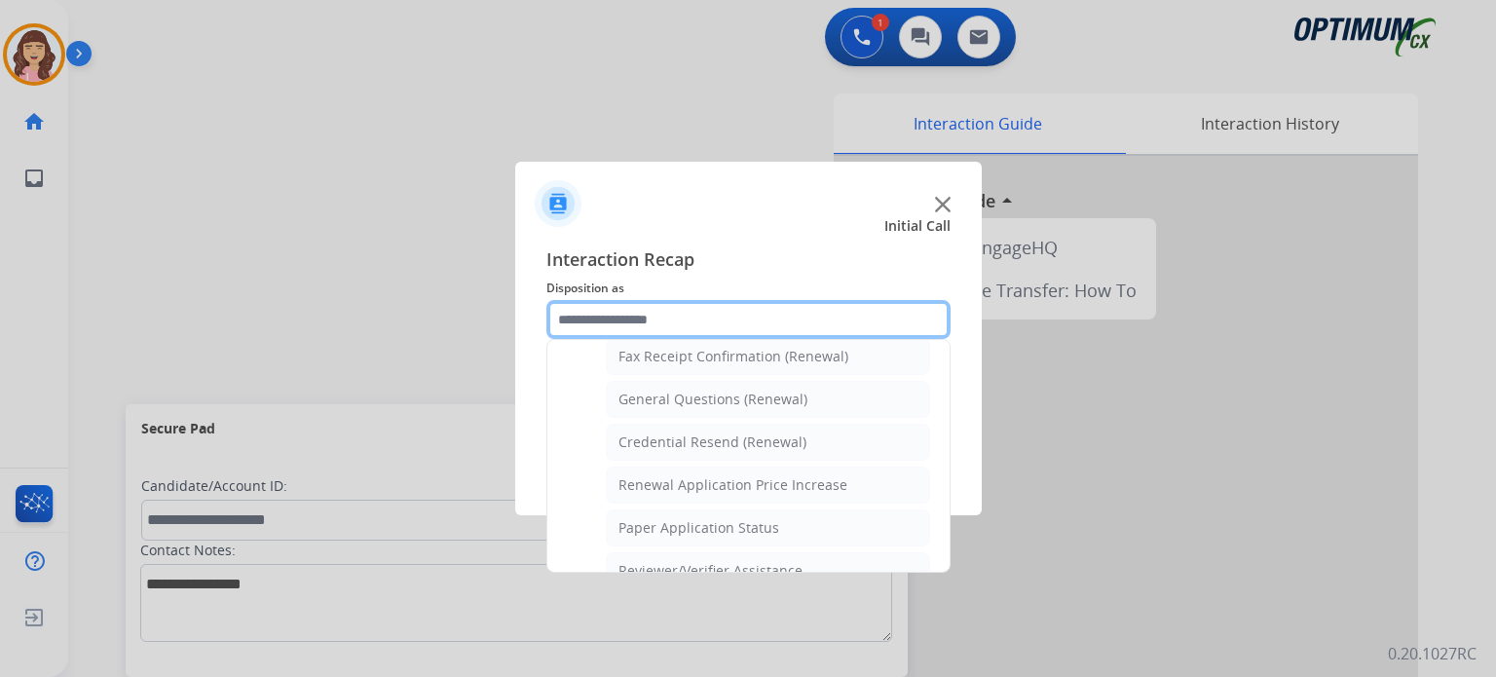
scroll to position [540, 0]
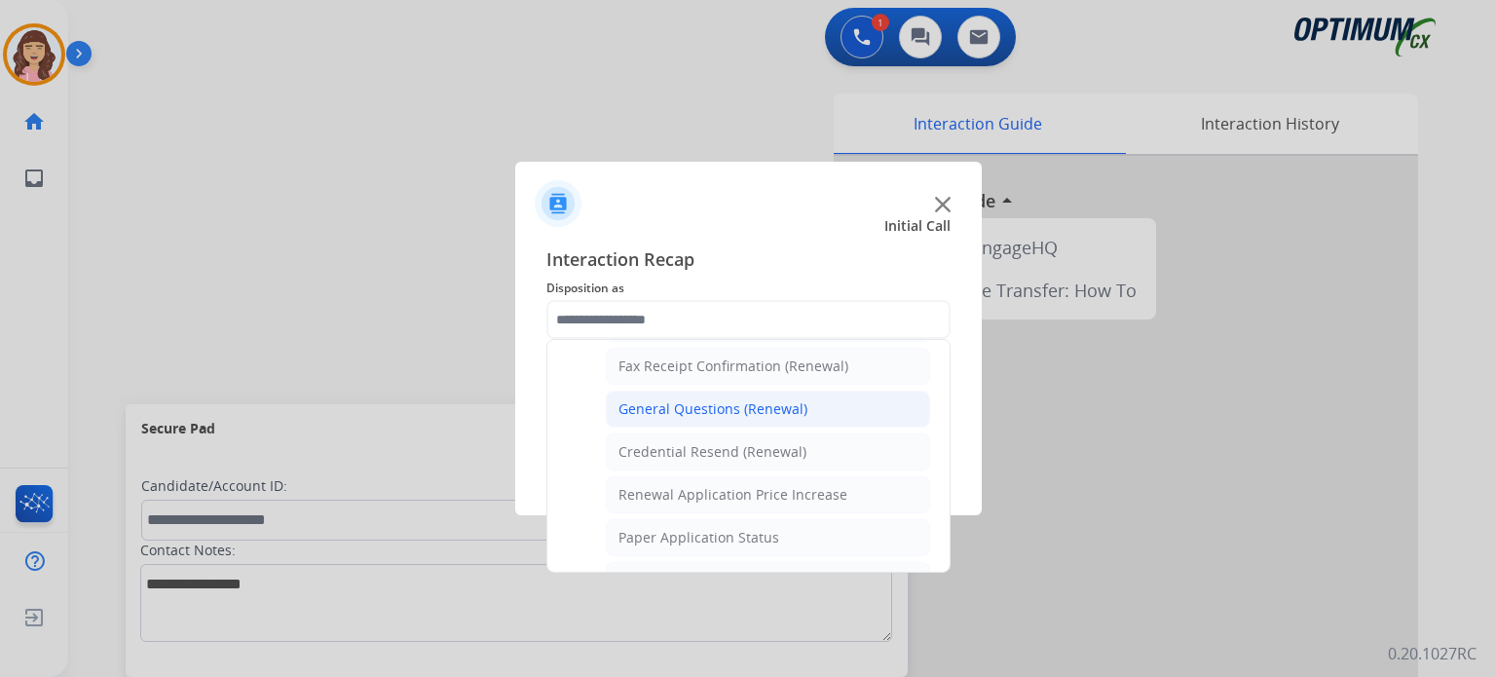
click at [768, 409] on div "General Questions (Renewal)" at bounding box center [713, 408] width 189 height 19
type input "**********"
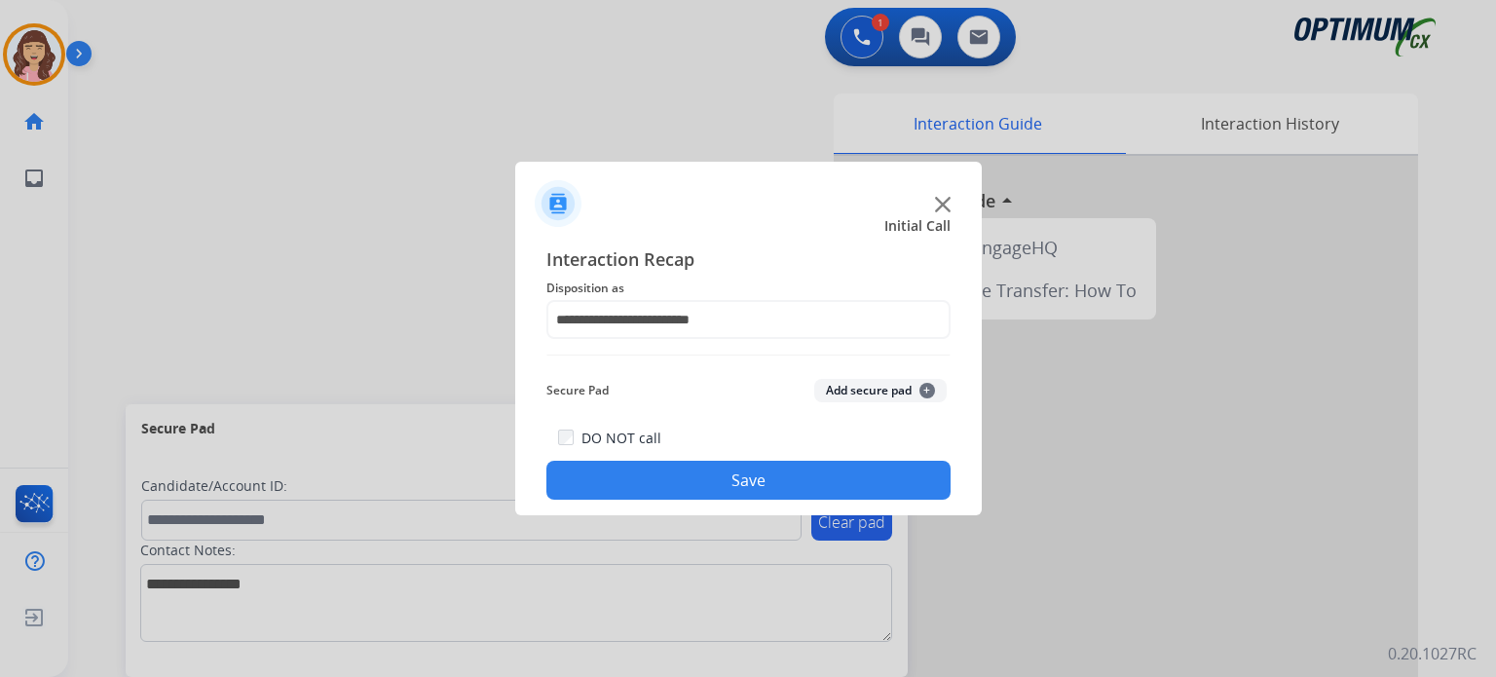
click at [753, 484] on button "Save" at bounding box center [748, 480] width 404 height 39
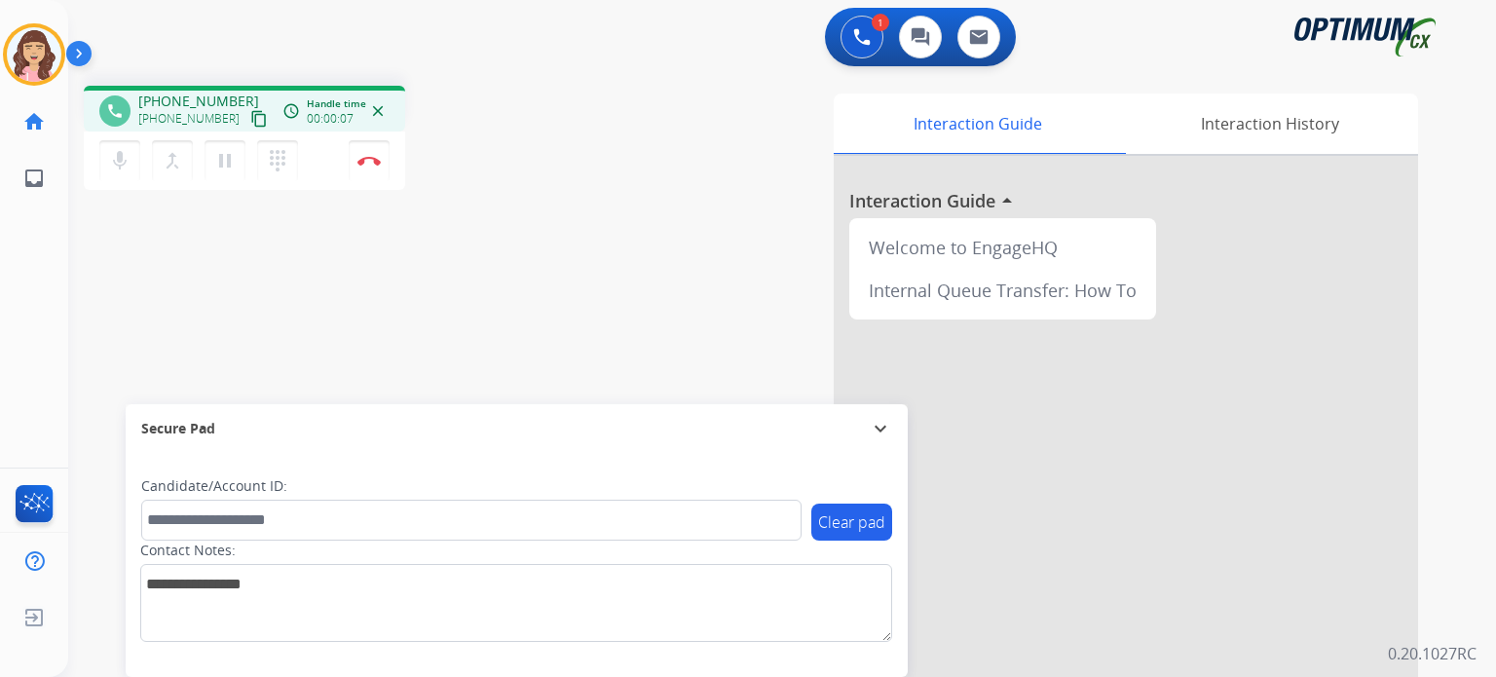
click at [250, 120] on mat-icon "content_copy" at bounding box center [259, 119] width 18 height 18
click at [370, 160] on img at bounding box center [368, 161] width 23 height 10
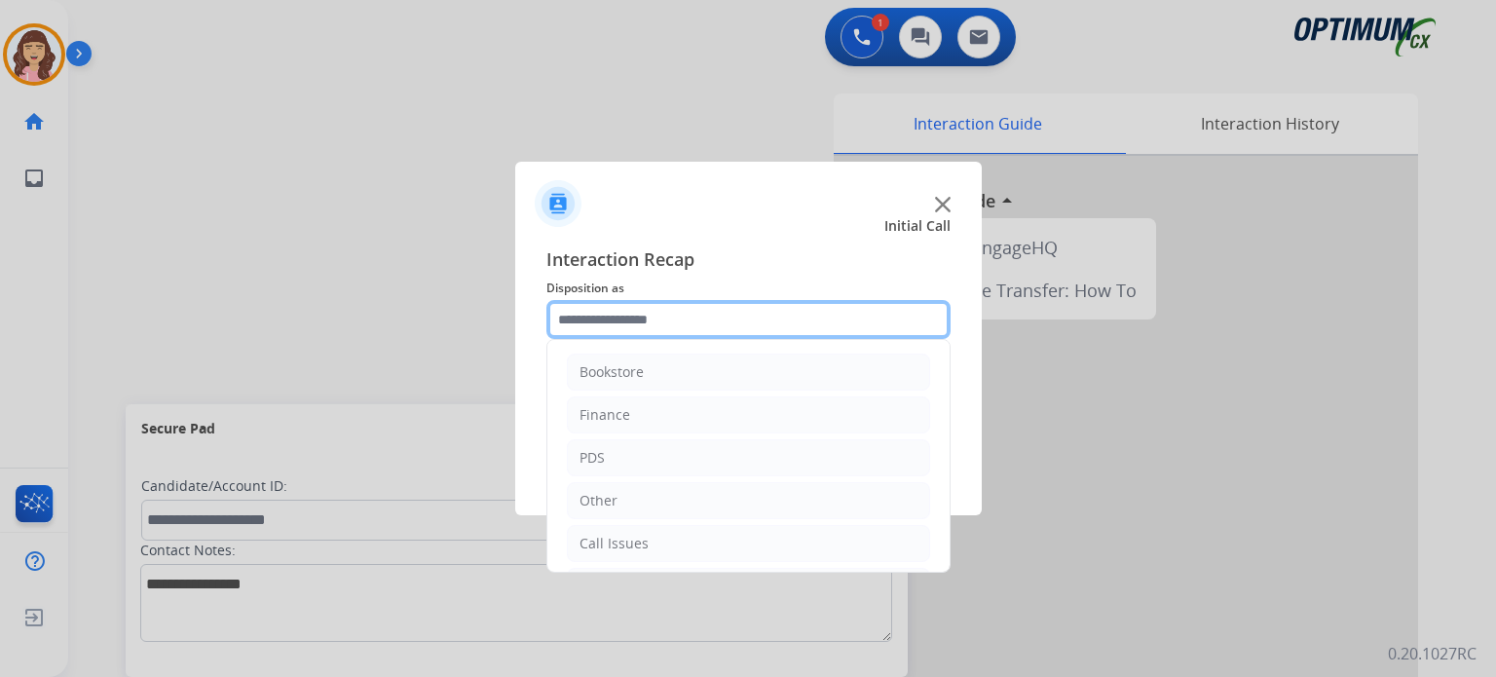
click at [666, 322] on input "text" at bounding box center [748, 319] width 404 height 39
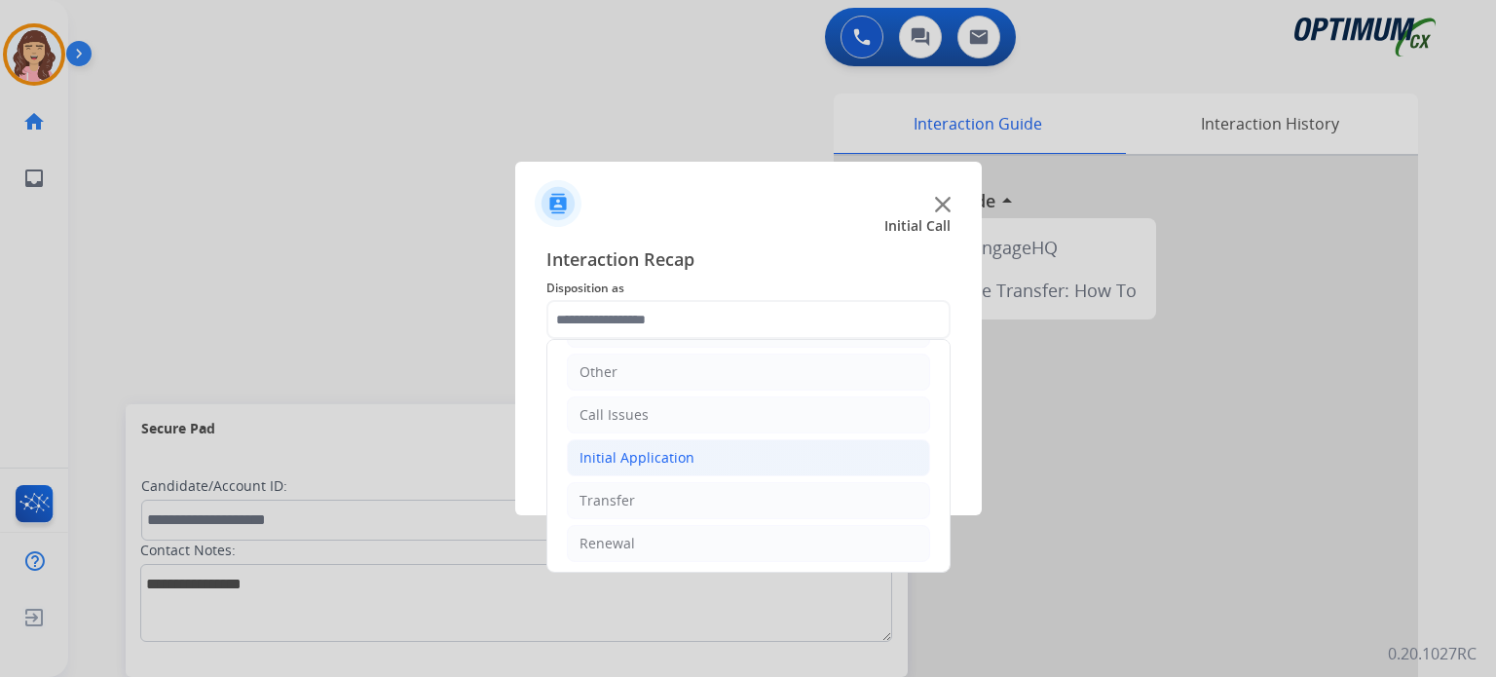
click at [682, 450] on div "Initial Application" at bounding box center [637, 457] width 115 height 19
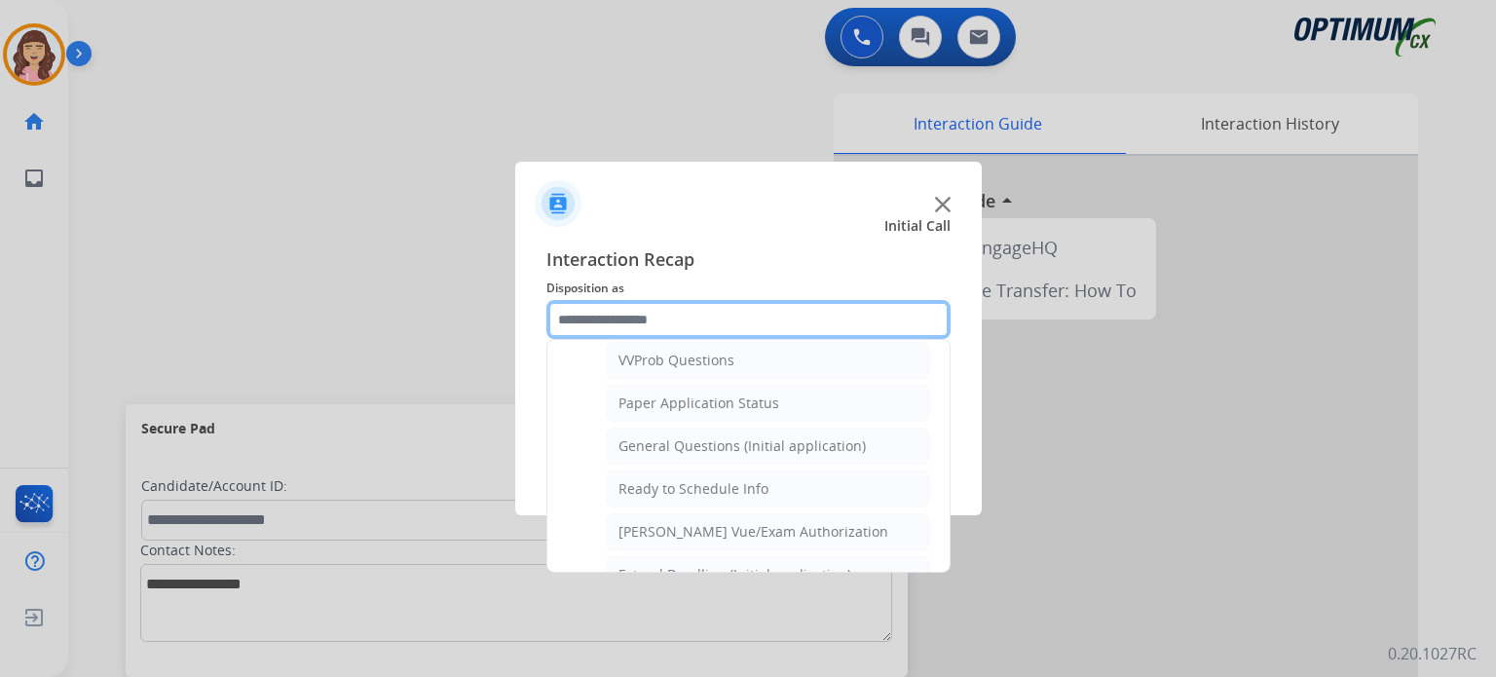
scroll to position [1045, 0]
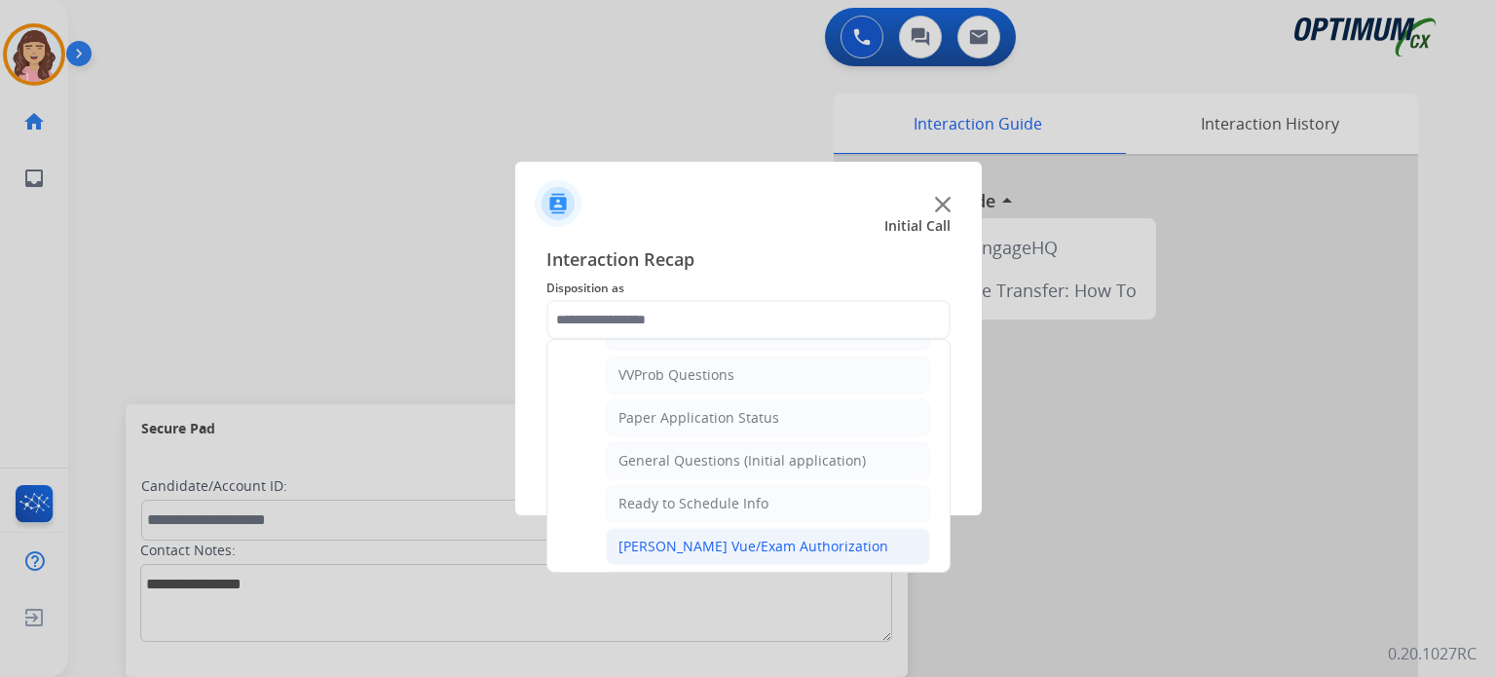
click at [774, 537] on div "[PERSON_NAME] Vue/Exam Authorization" at bounding box center [754, 546] width 270 height 19
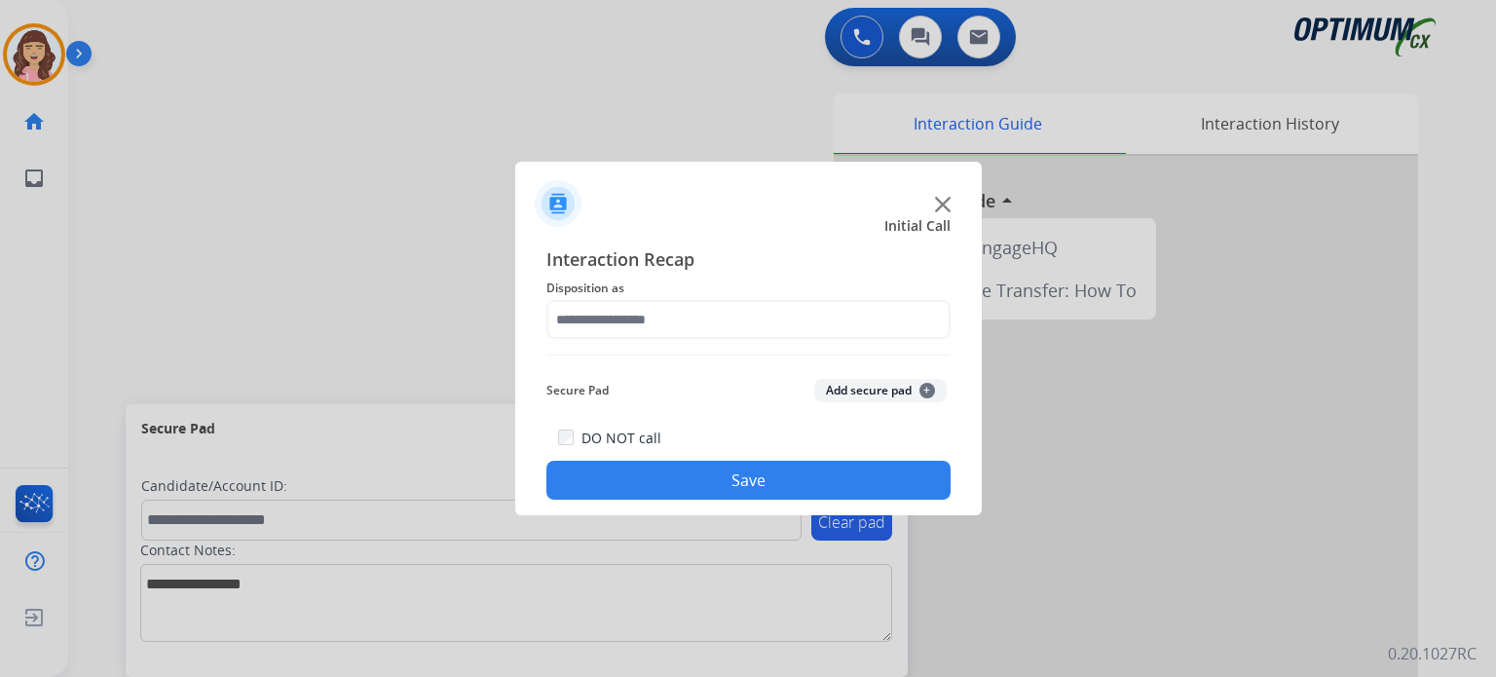
type input "**********"
click at [709, 475] on button "Save" at bounding box center [748, 480] width 404 height 39
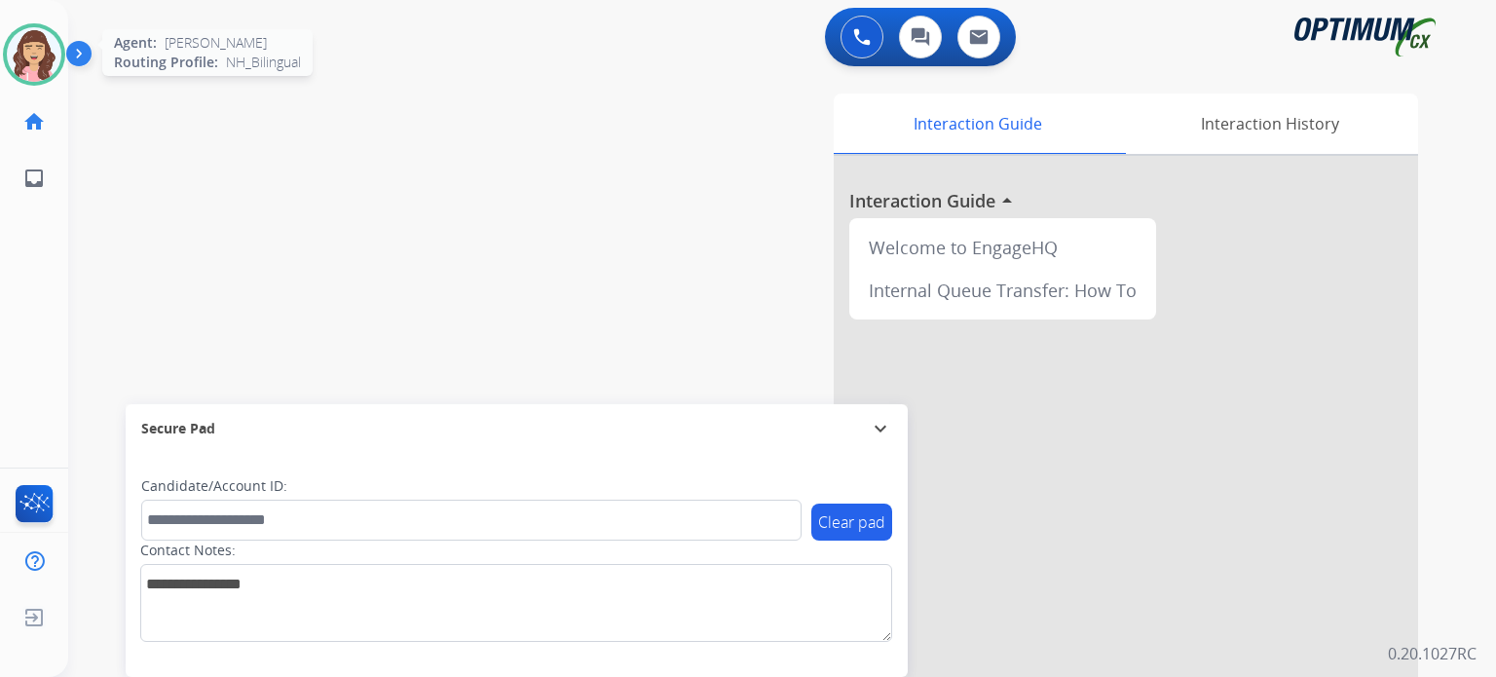
click at [19, 56] on img at bounding box center [34, 54] width 55 height 55
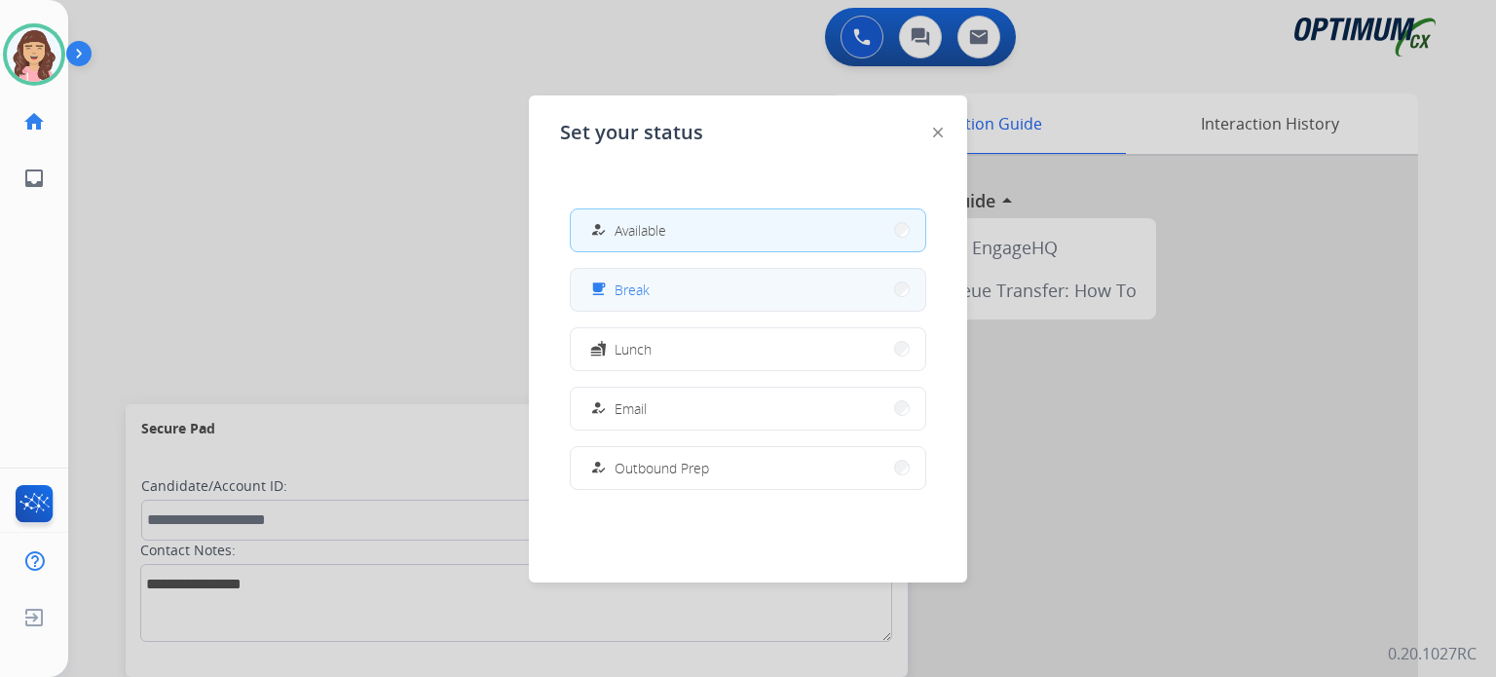
click at [624, 306] on button "free_breakfast Break" at bounding box center [748, 290] width 355 height 42
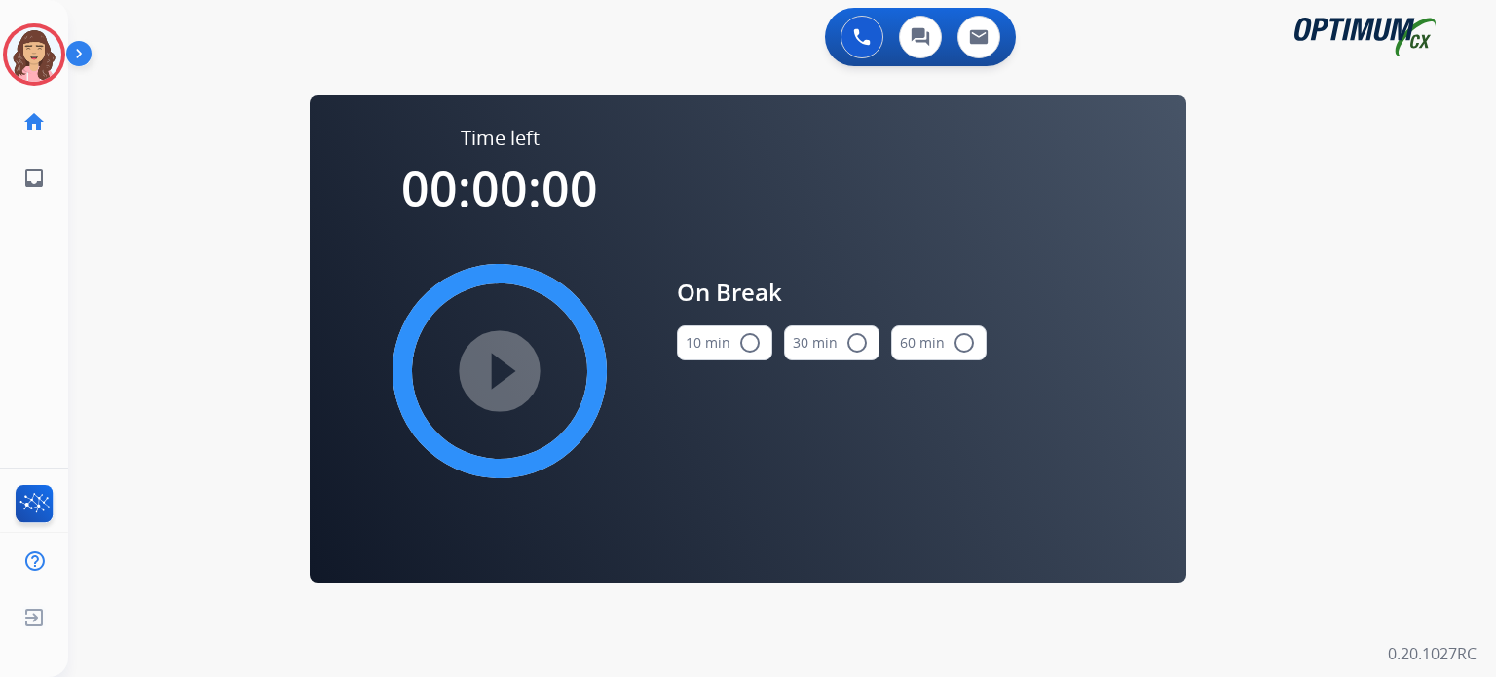
click at [754, 339] on mat-icon "radio_button_unchecked" at bounding box center [749, 342] width 23 height 23
click at [488, 369] on mat-icon "play_circle_filled" at bounding box center [499, 370] width 23 height 23
click at [705, 0] on html "Outbound call Quit Outbound call Quit Schedule interaction + Add to my list Cus…" at bounding box center [748, 338] width 1496 height 677
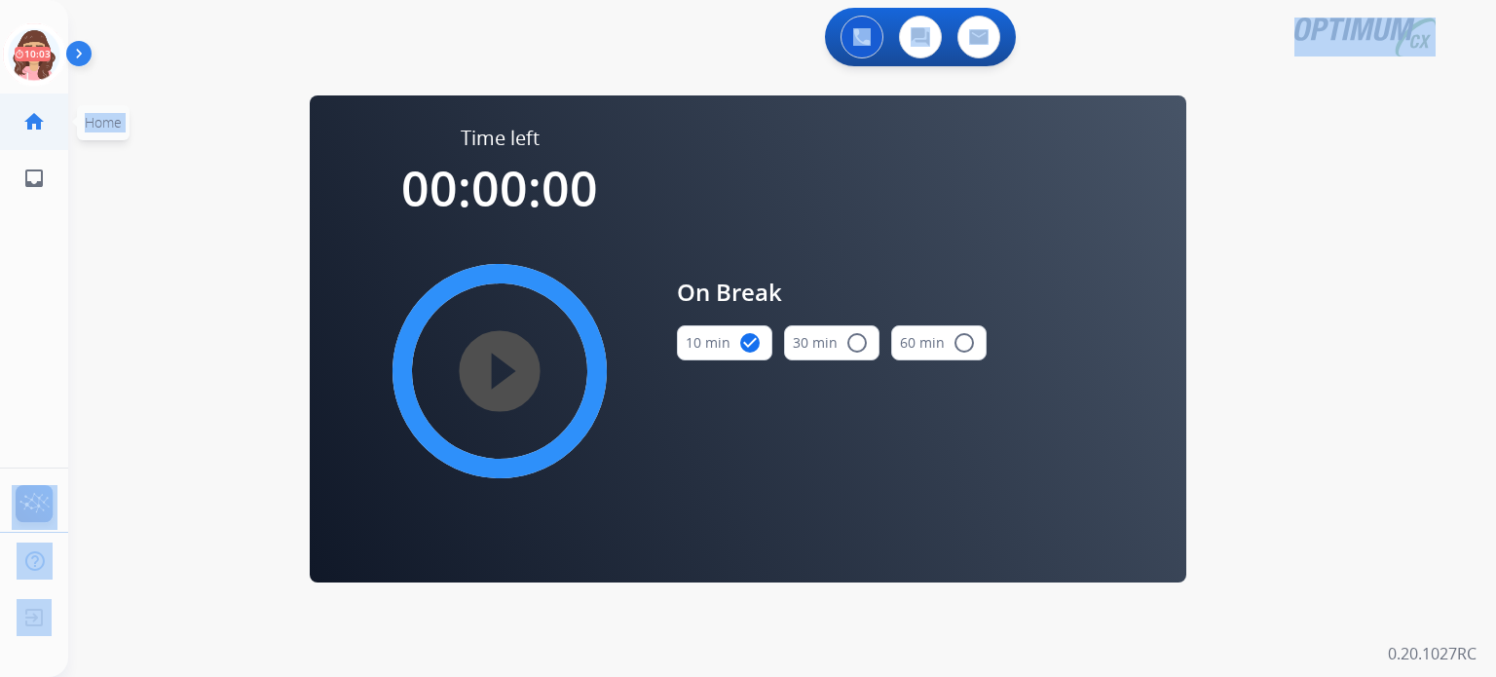
scroll to position [0, 4]
drag, startPoint x: 705, startPoint y: -17, endPoint x: 23, endPoint y: 67, distance: 687.0
click at [23, 67] on div "Outbound call Quit Outbound call Quit Schedule interaction + Add to my list Cus…" at bounding box center [748, 338] width 1496 height 677
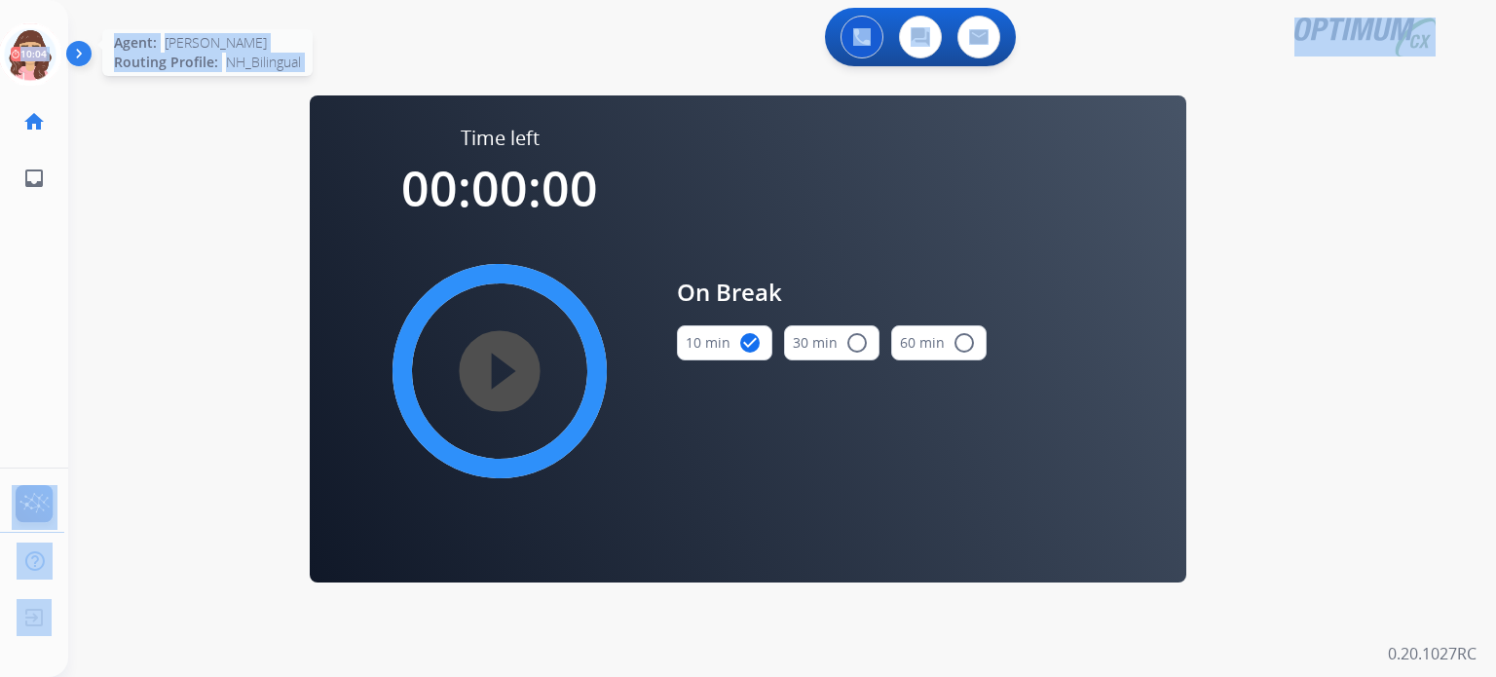
click at [23, 67] on icon at bounding box center [30, 54] width 63 height 63
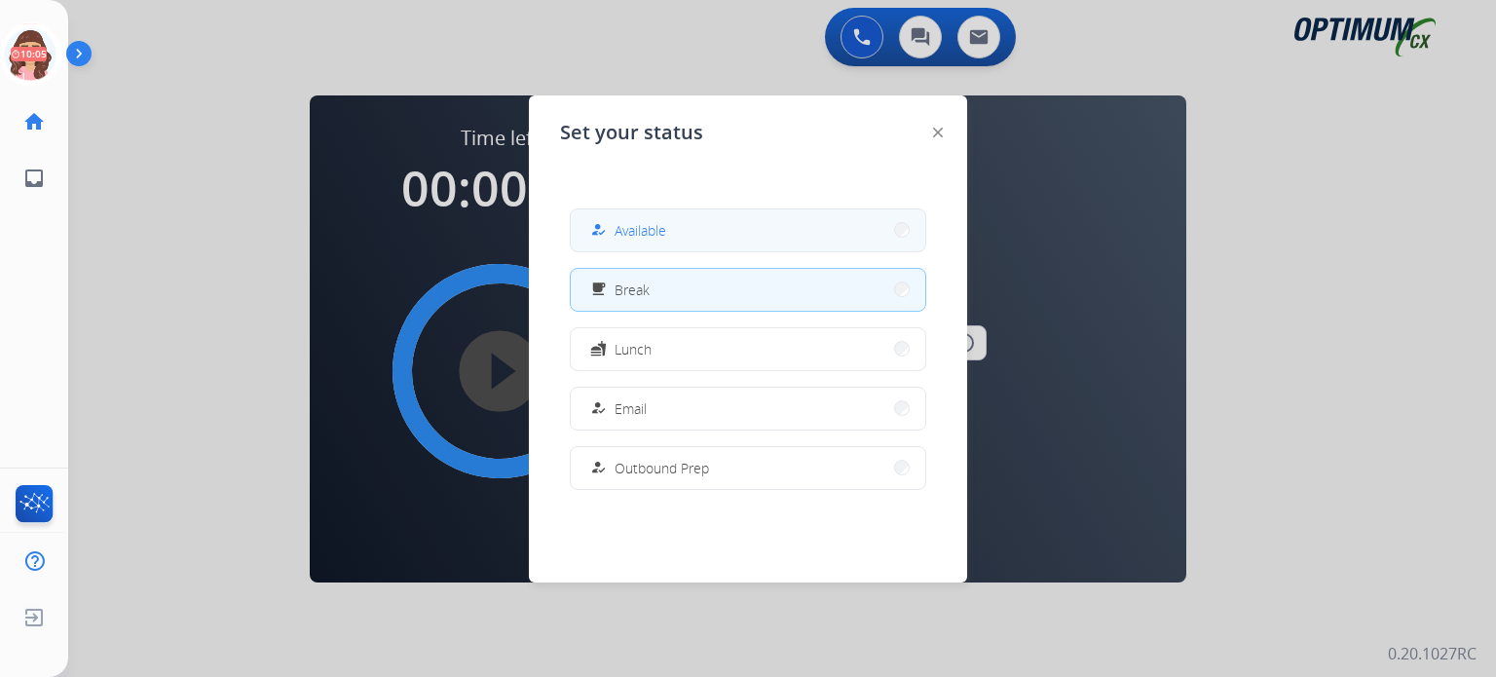
click at [628, 232] on span "Available" at bounding box center [641, 230] width 52 height 20
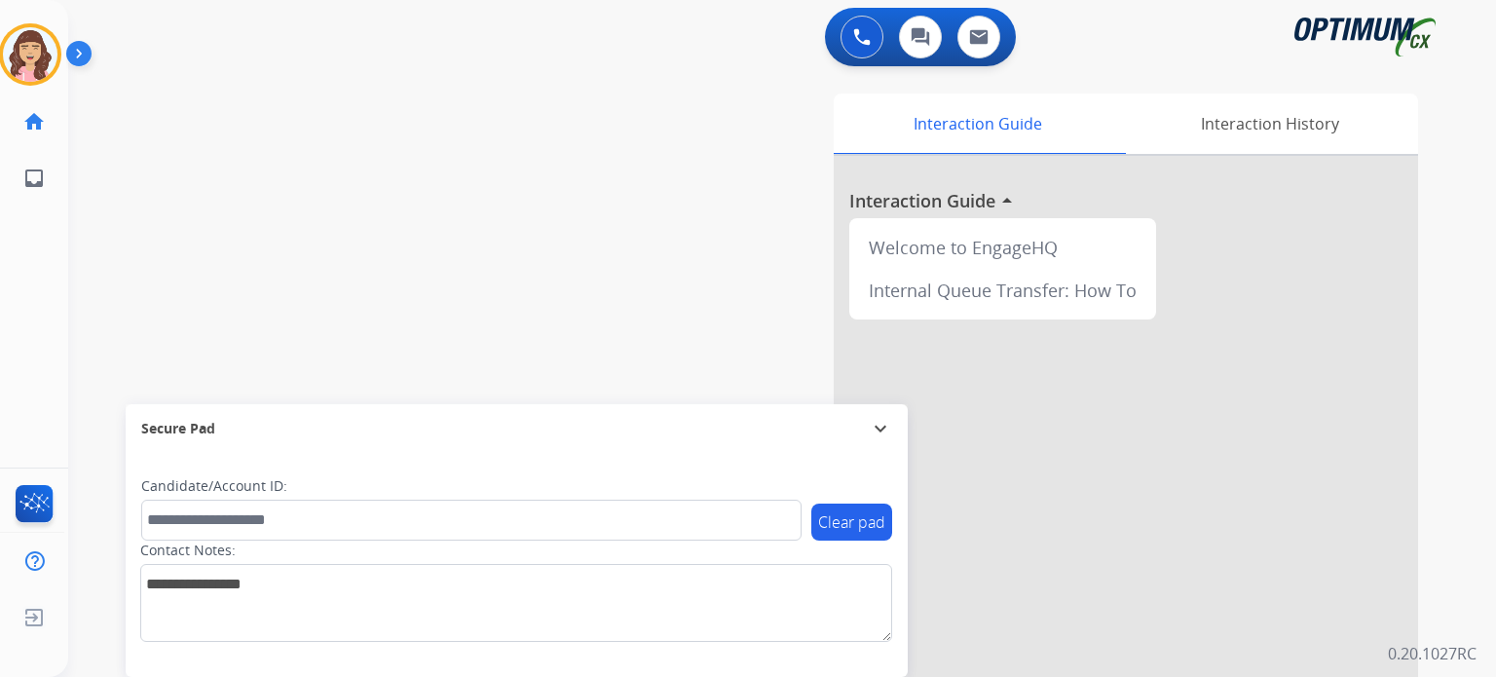
click at [199, 207] on div "swap_horiz Break voice bridge close_fullscreen Connect 3-Way Call merge_type Se…" at bounding box center [758, 476] width 1381 height 812
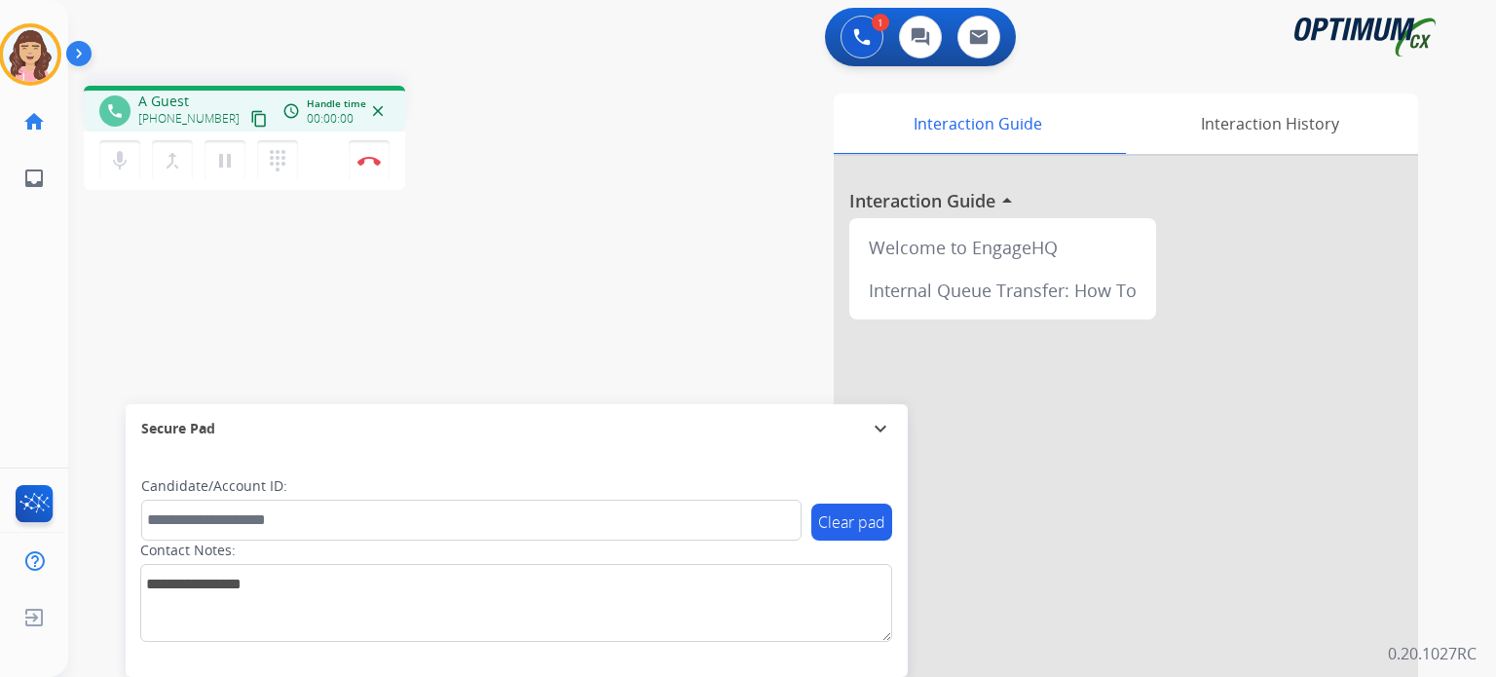
scroll to position [206, 0]
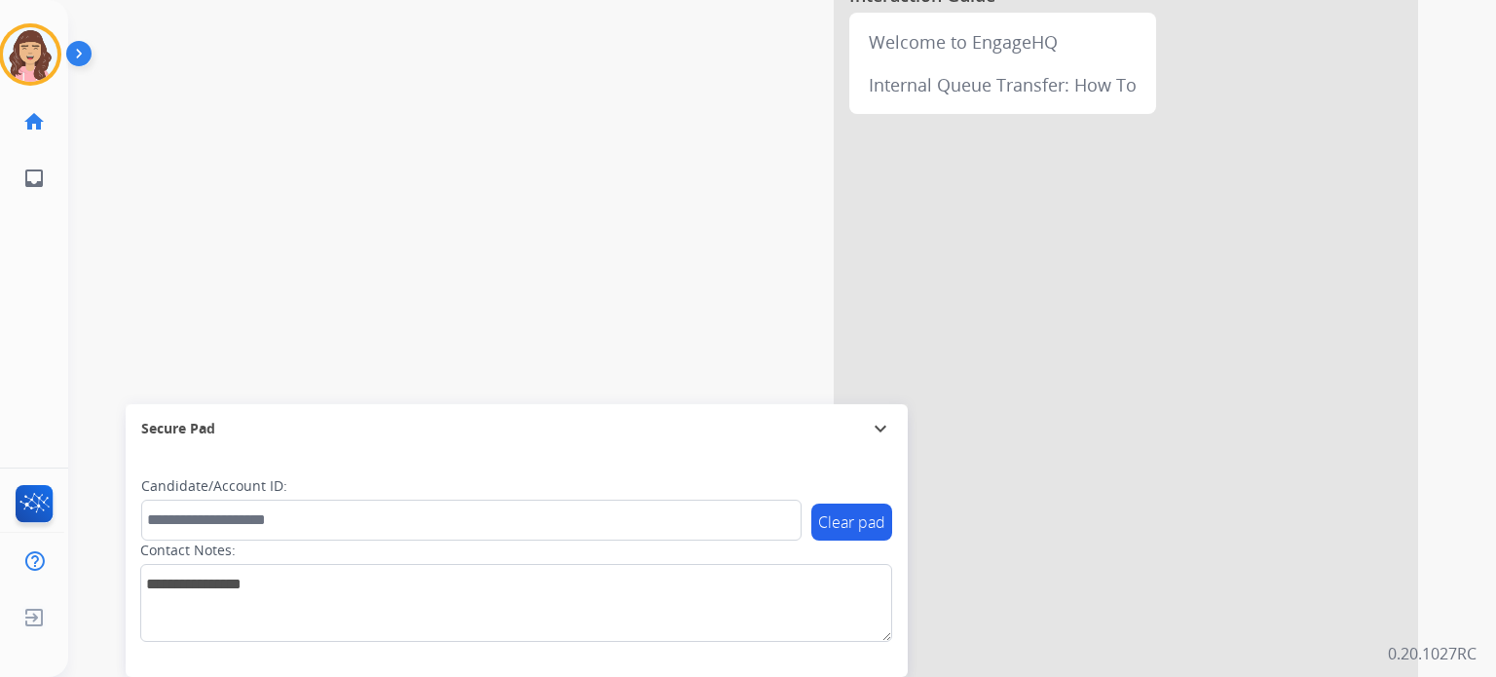
click at [690, 299] on div "Interaction Guide Interaction History Interaction Guide arrow_drop_up Welcome t…" at bounding box center [1008, 282] width 819 height 789
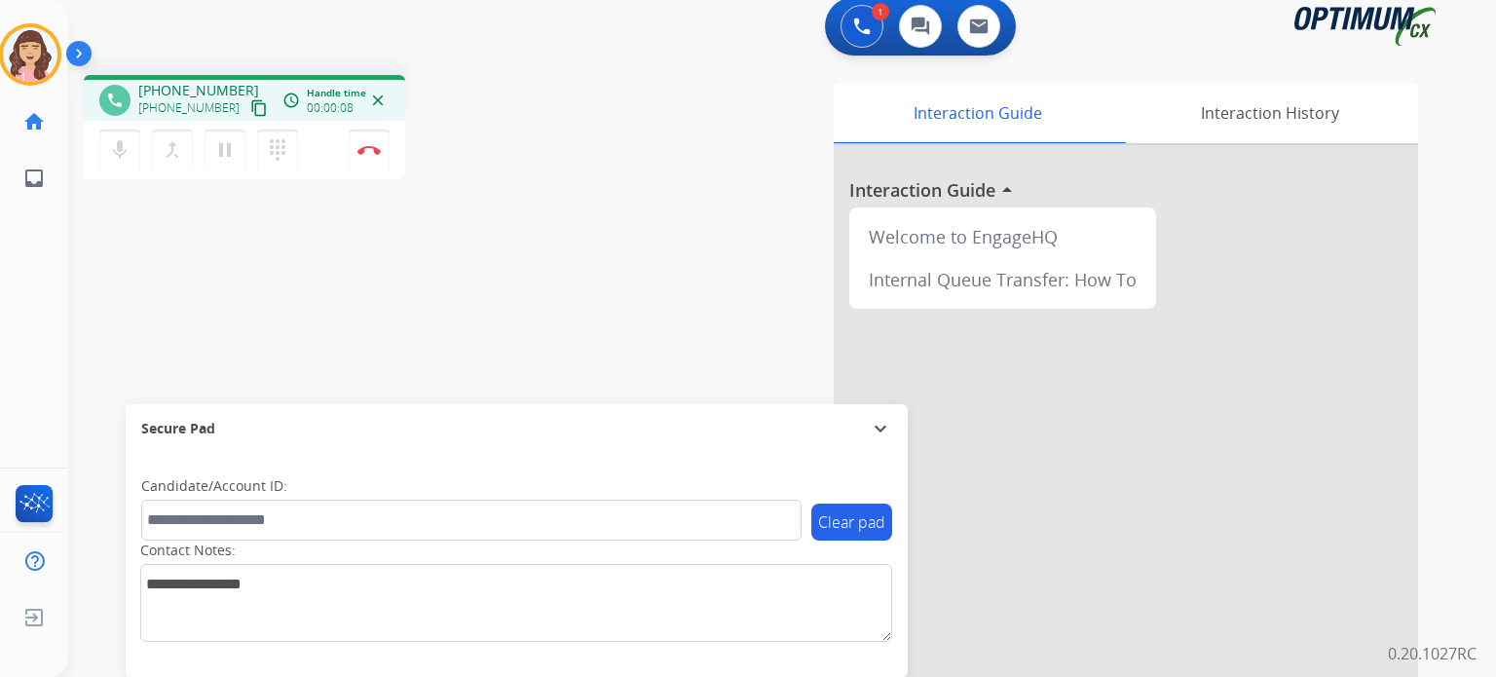
scroll to position [0, 0]
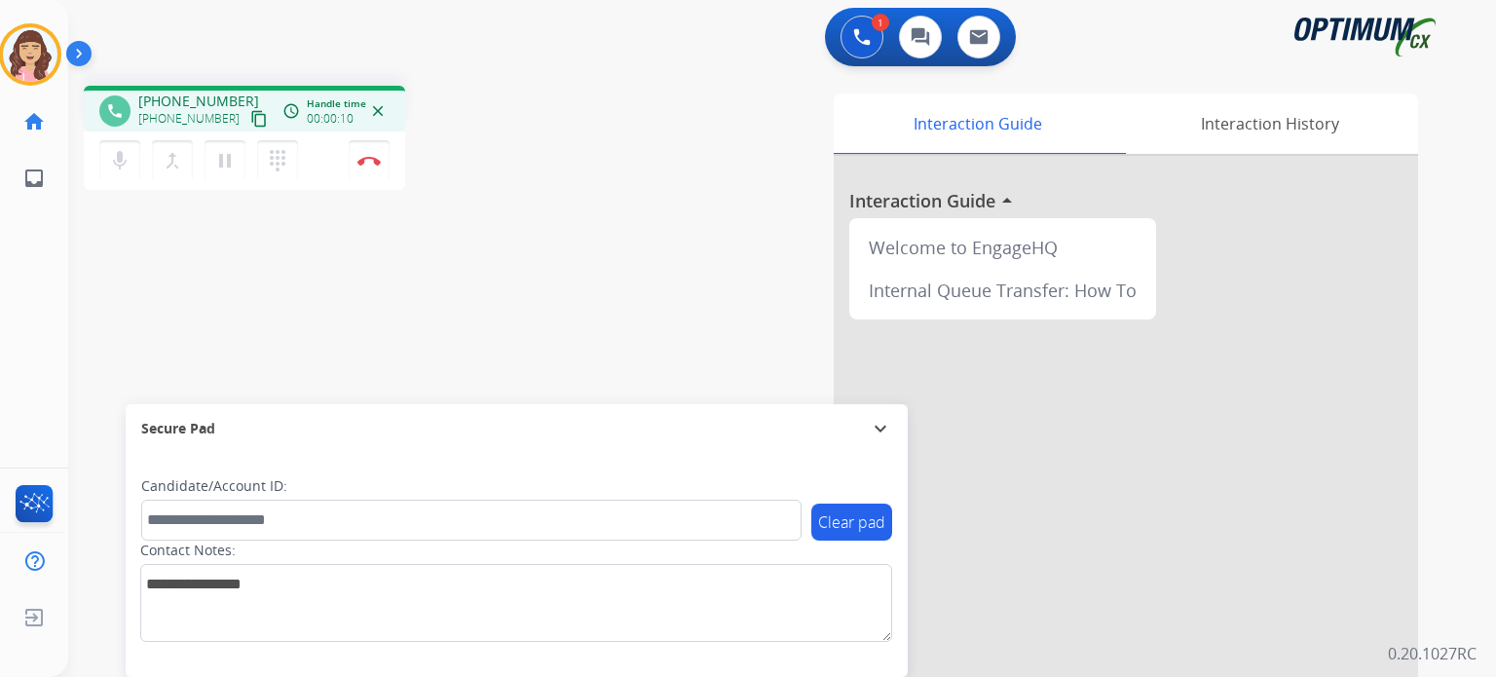
click at [250, 119] on mat-icon "content_copy" at bounding box center [259, 119] width 18 height 18
click at [370, 156] on img at bounding box center [368, 161] width 23 height 10
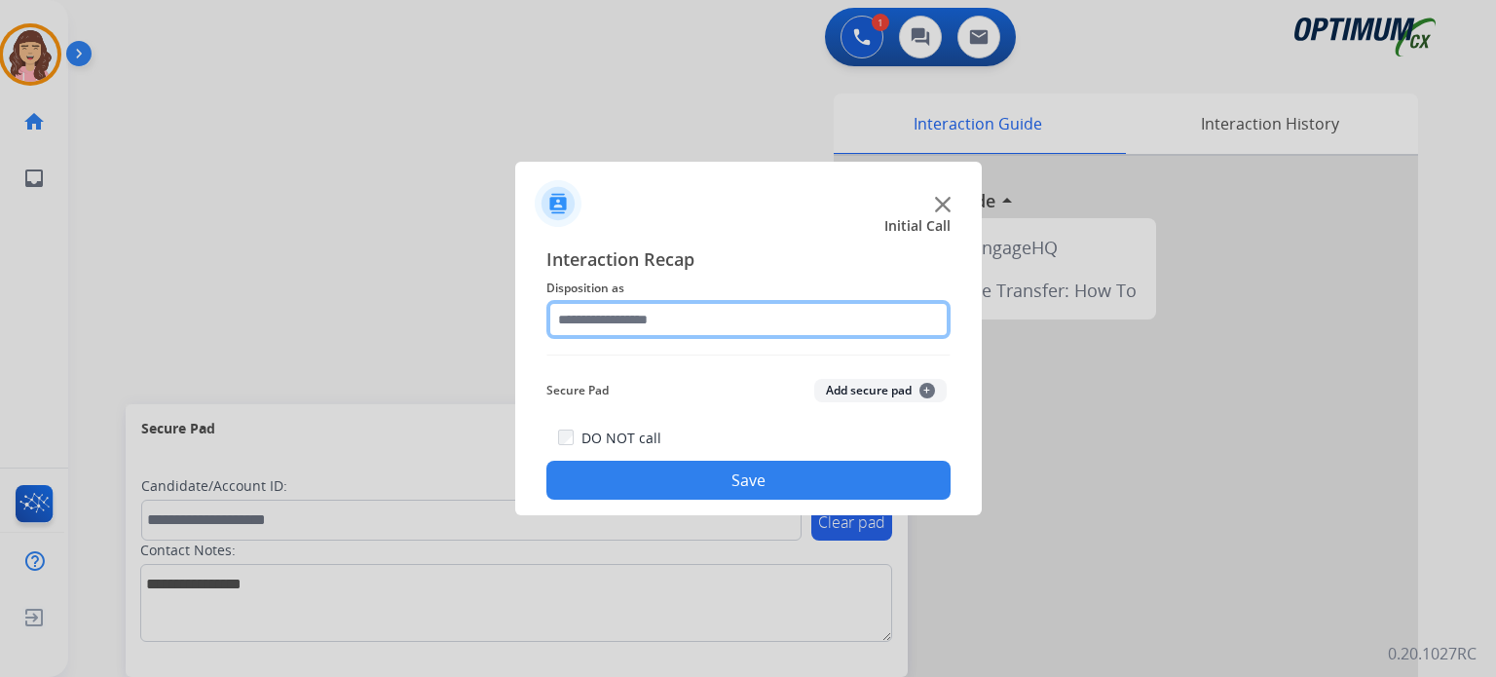
click at [663, 315] on input "text" at bounding box center [748, 319] width 404 height 39
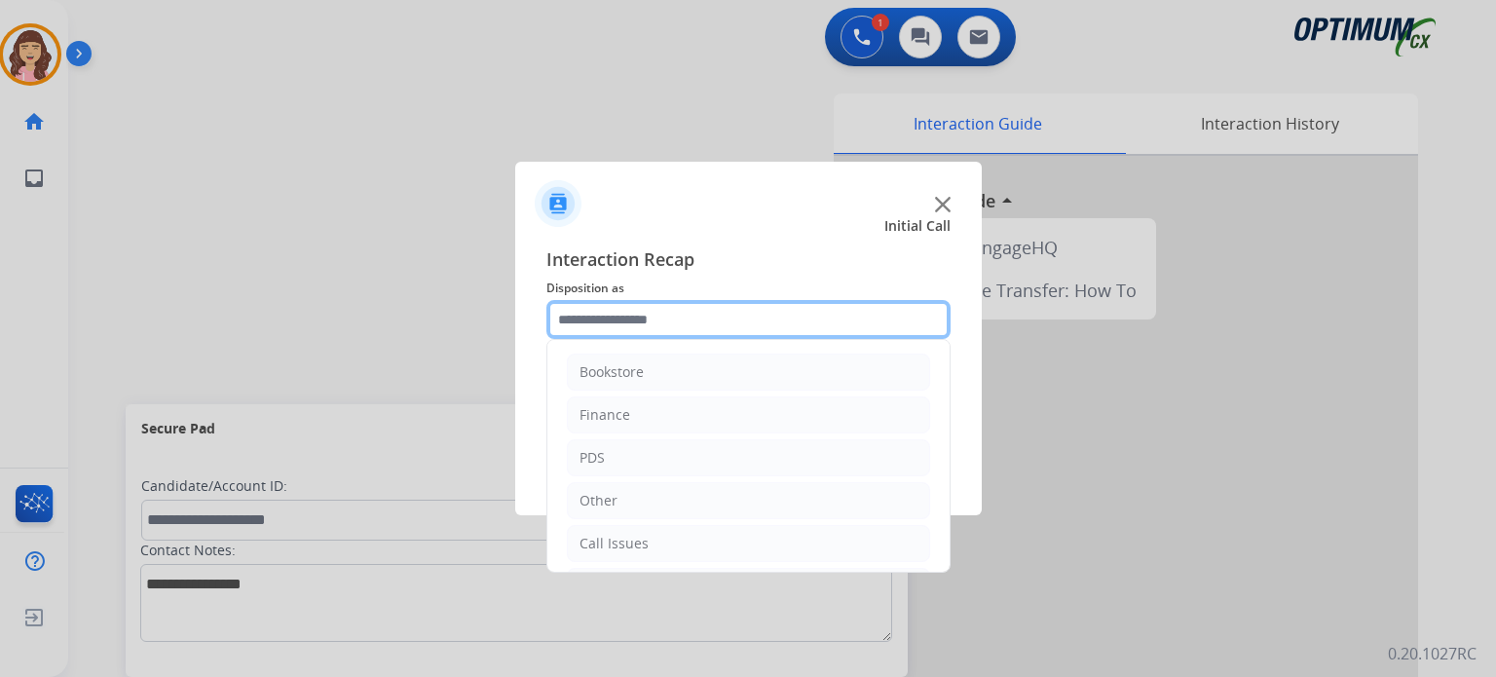
scroll to position [129, 0]
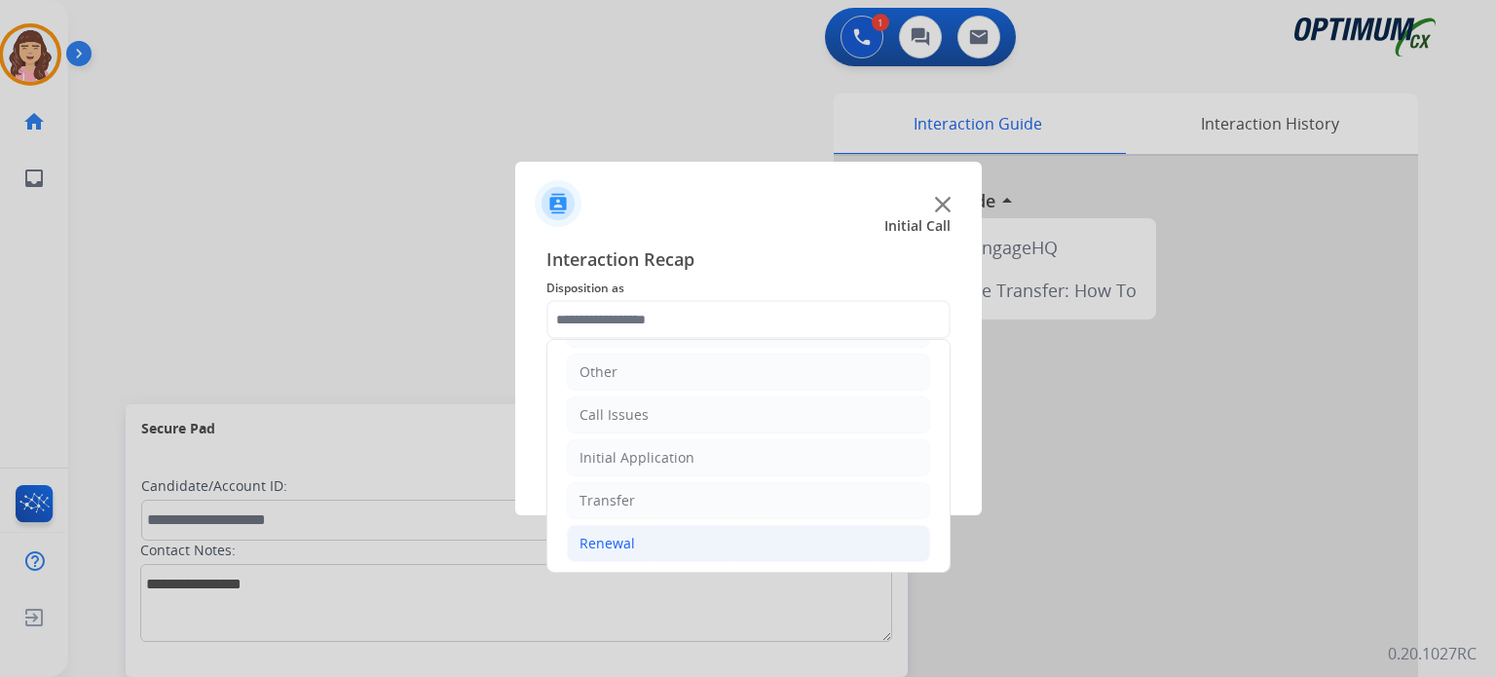
click at [641, 543] on li "Renewal" at bounding box center [748, 543] width 363 height 37
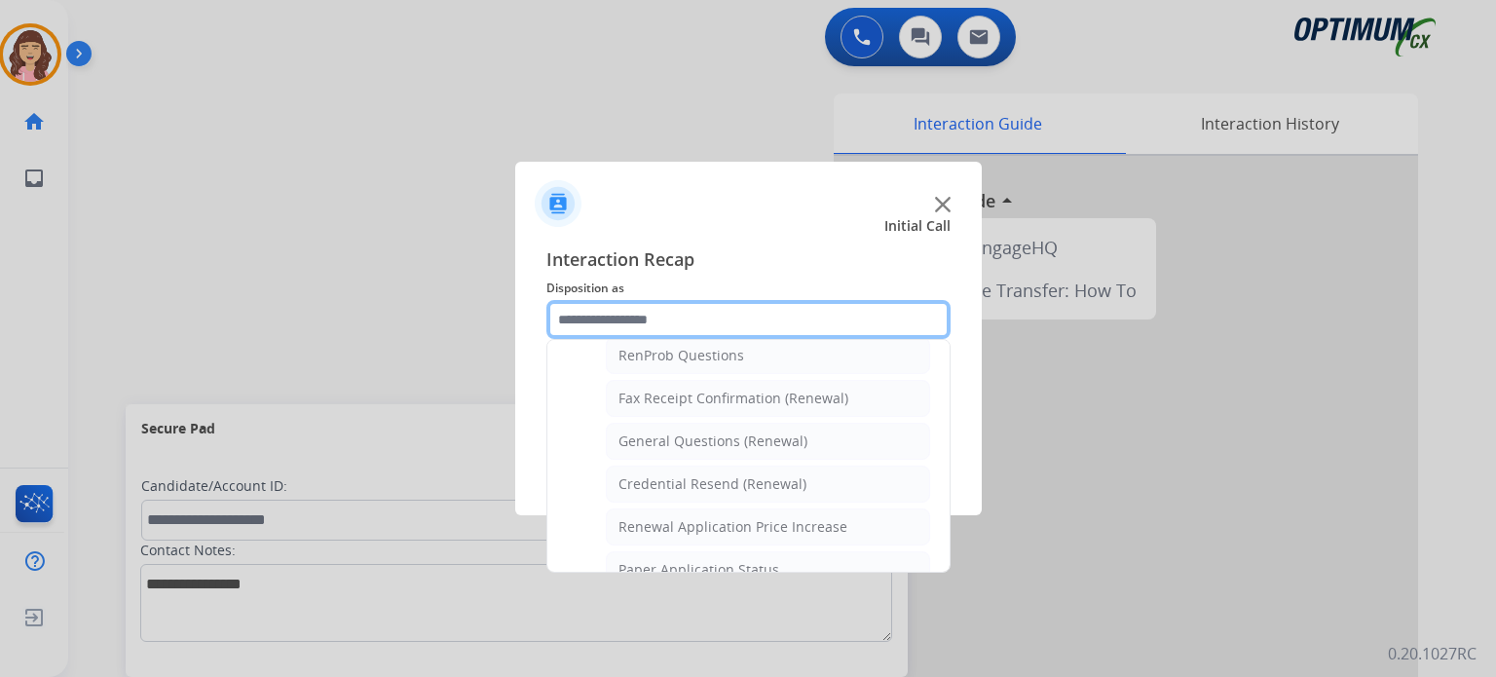
scroll to position [471, 0]
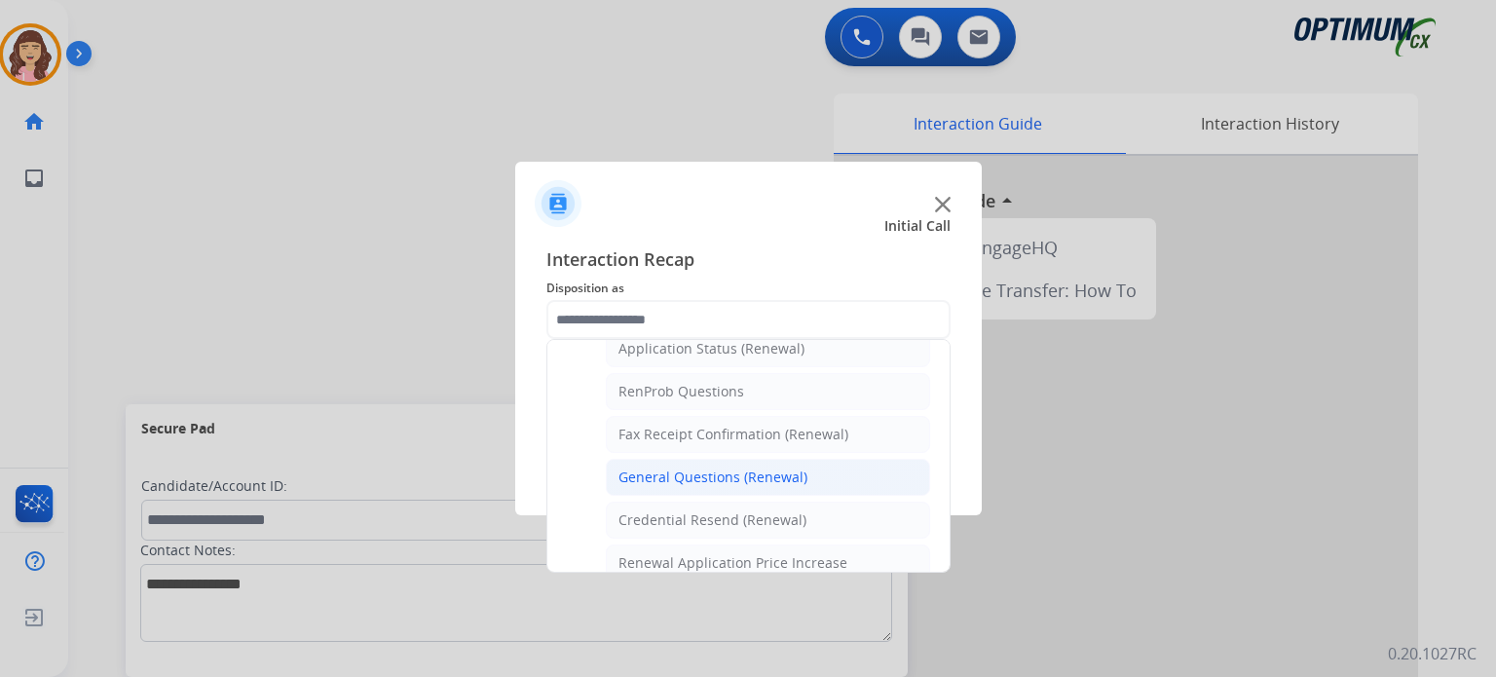
click at [738, 473] on div "General Questions (Renewal)" at bounding box center [713, 477] width 189 height 19
type input "**********"
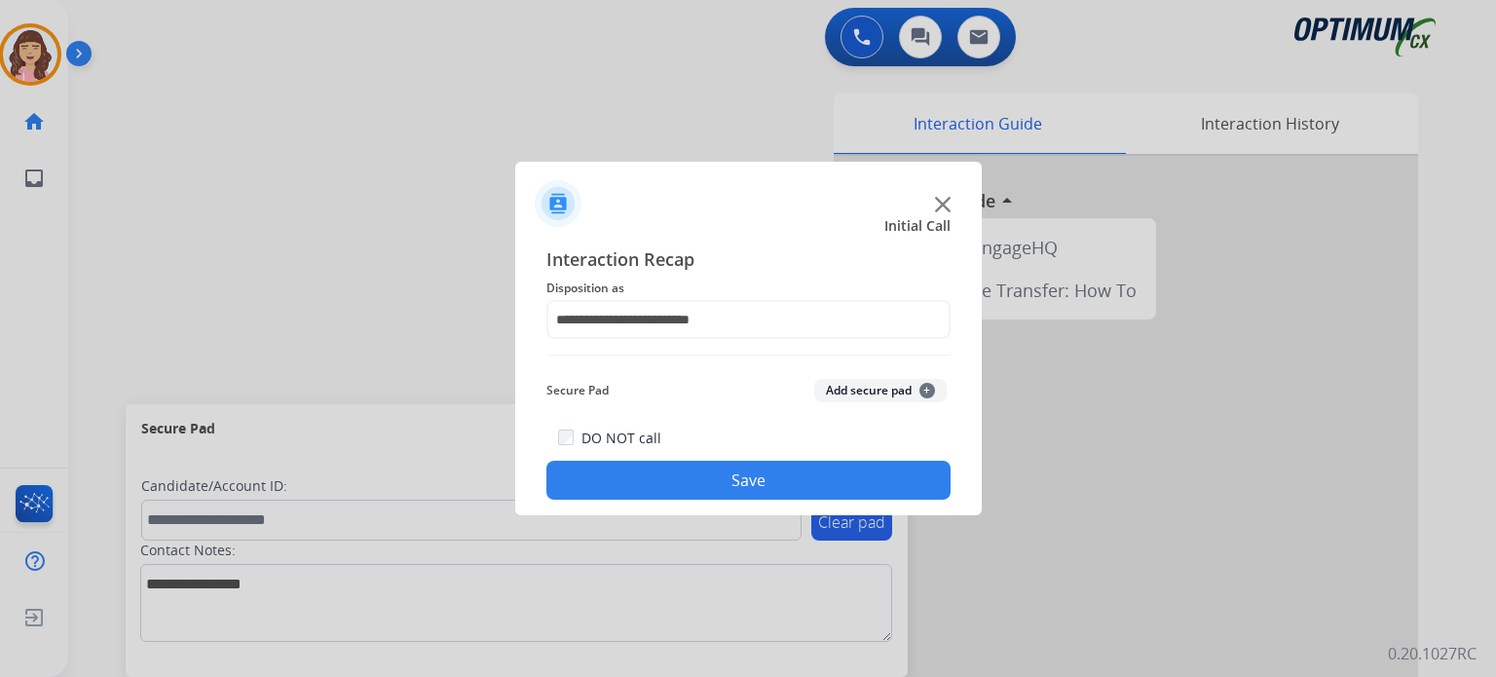
click at [738, 474] on button "Save" at bounding box center [748, 480] width 404 height 39
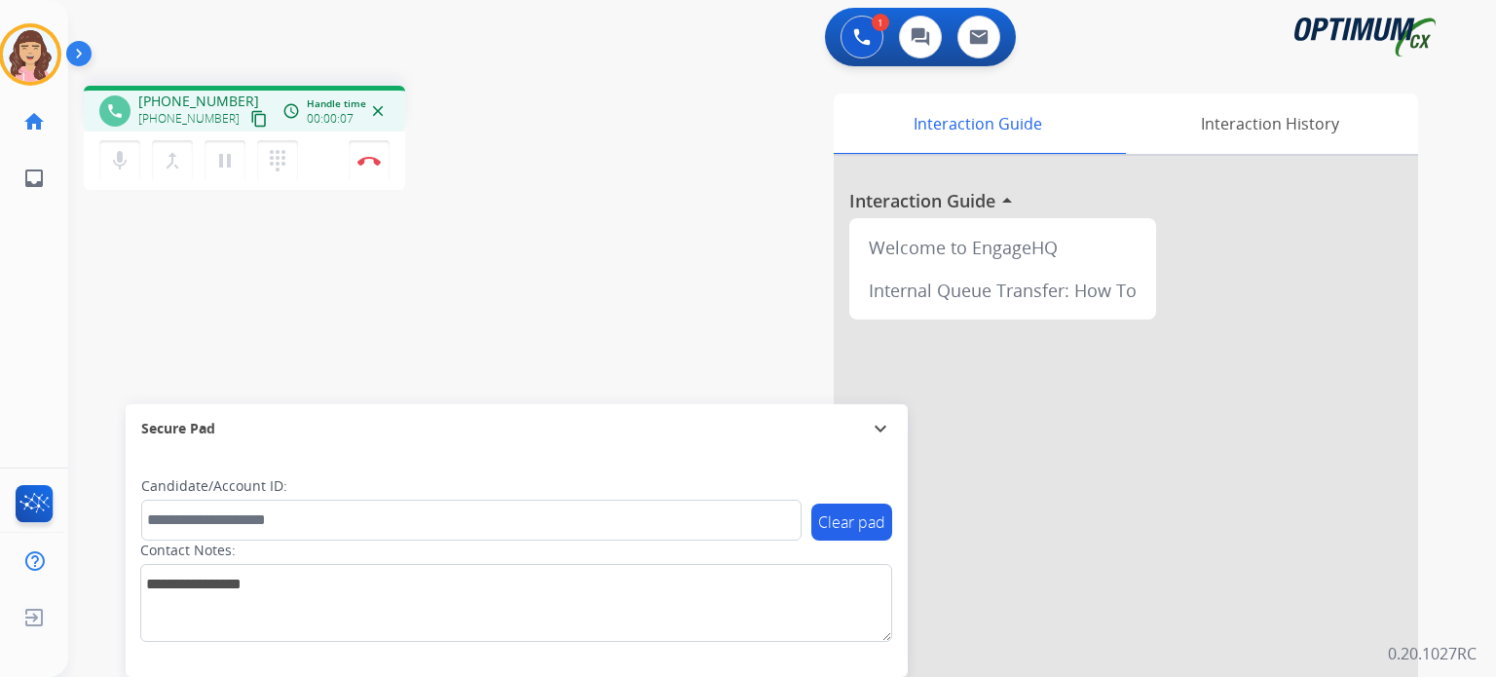
click at [250, 112] on mat-icon "content_copy" at bounding box center [259, 119] width 18 height 18
click at [117, 163] on mat-icon "mic" at bounding box center [119, 160] width 23 height 23
click at [117, 163] on mat-icon "mic_off" at bounding box center [119, 160] width 23 height 23
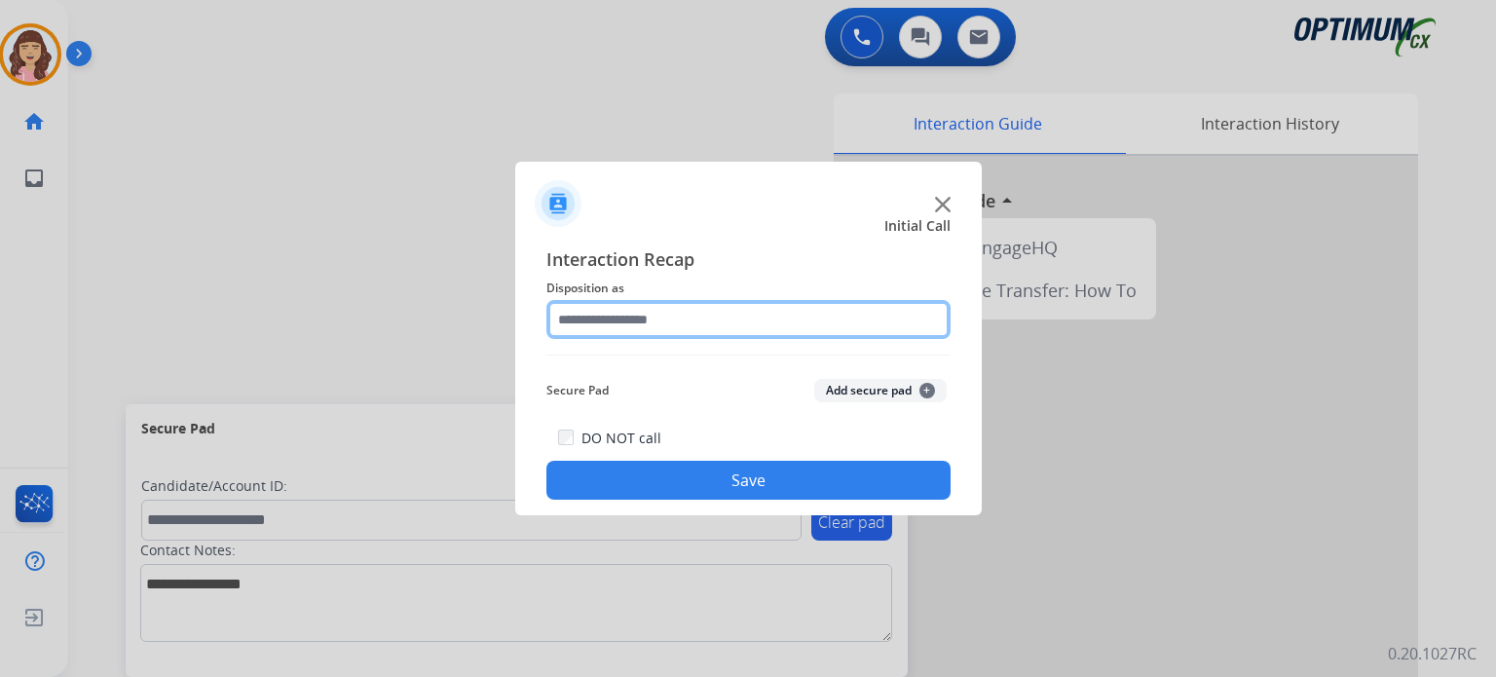
click at [670, 321] on input "text" at bounding box center [748, 319] width 404 height 39
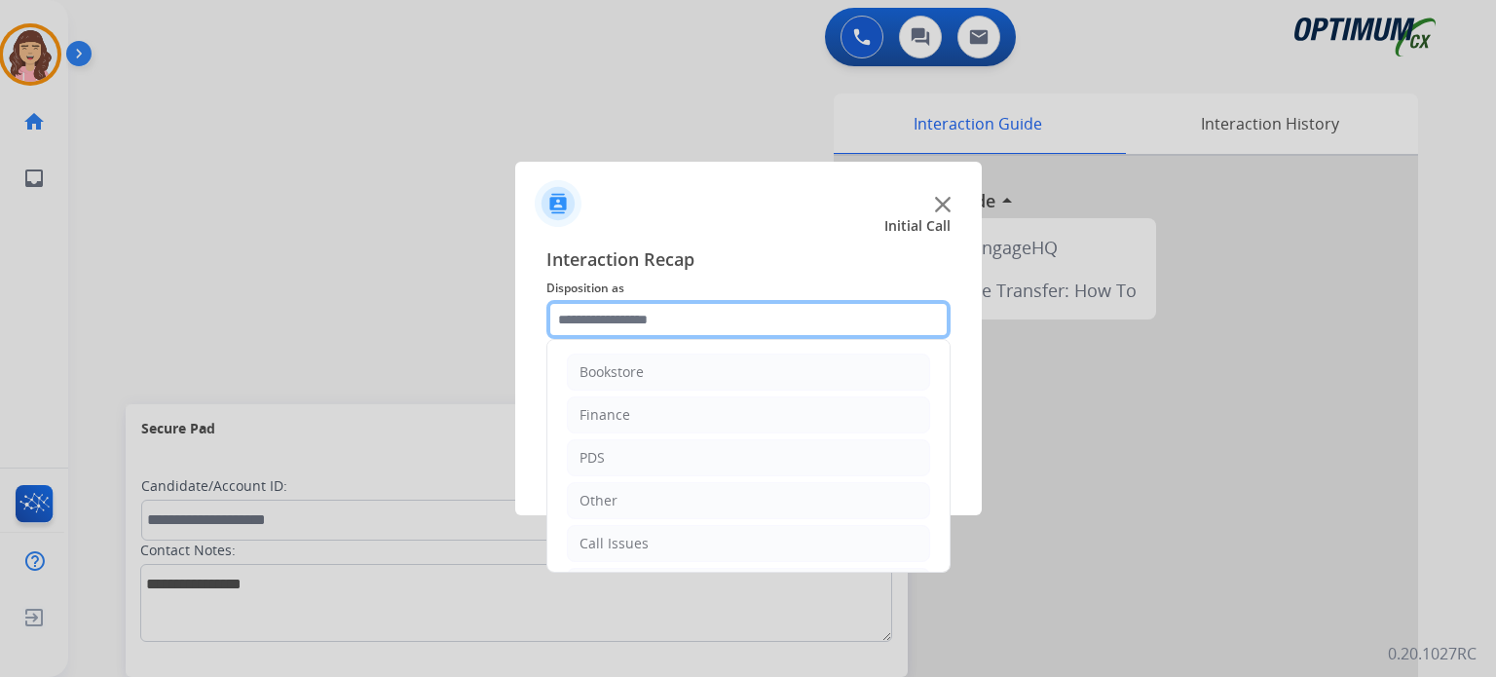
scroll to position [129, 0]
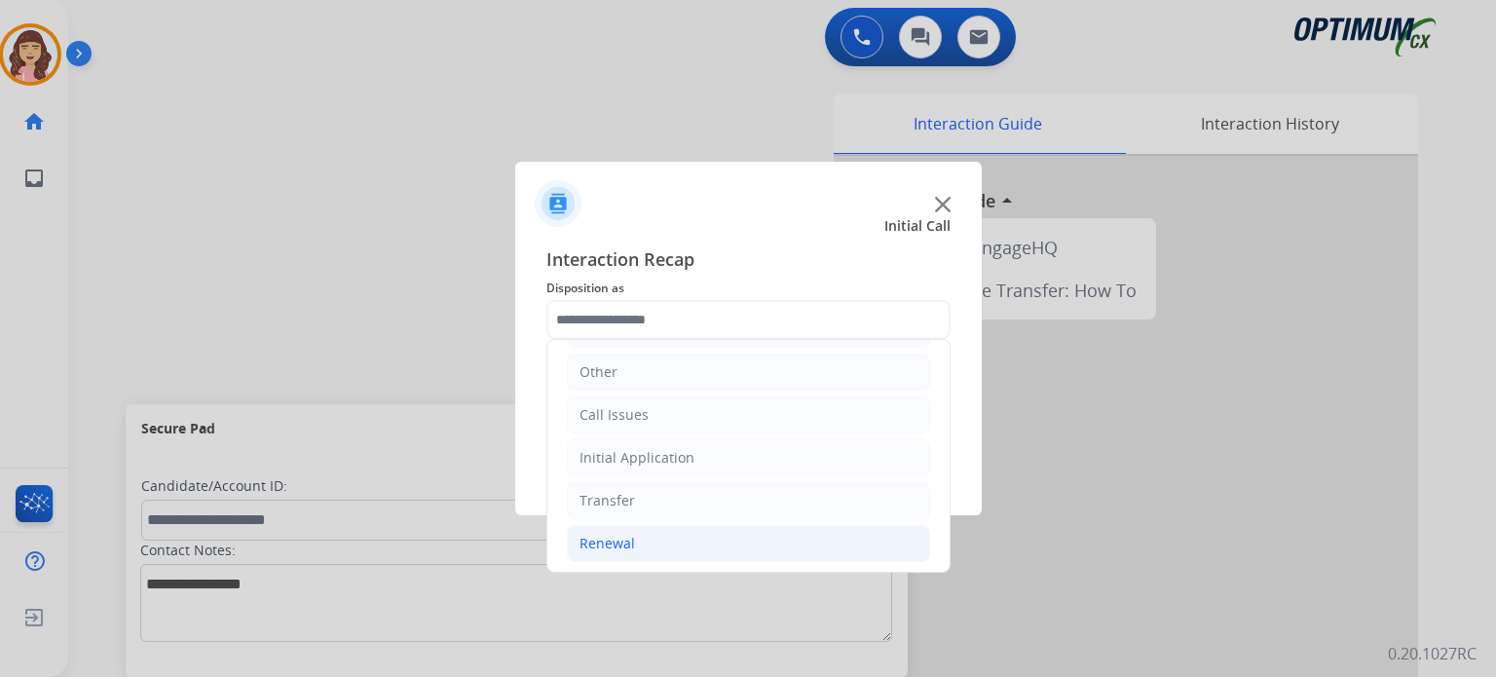
click at [645, 541] on li "Renewal" at bounding box center [748, 543] width 363 height 37
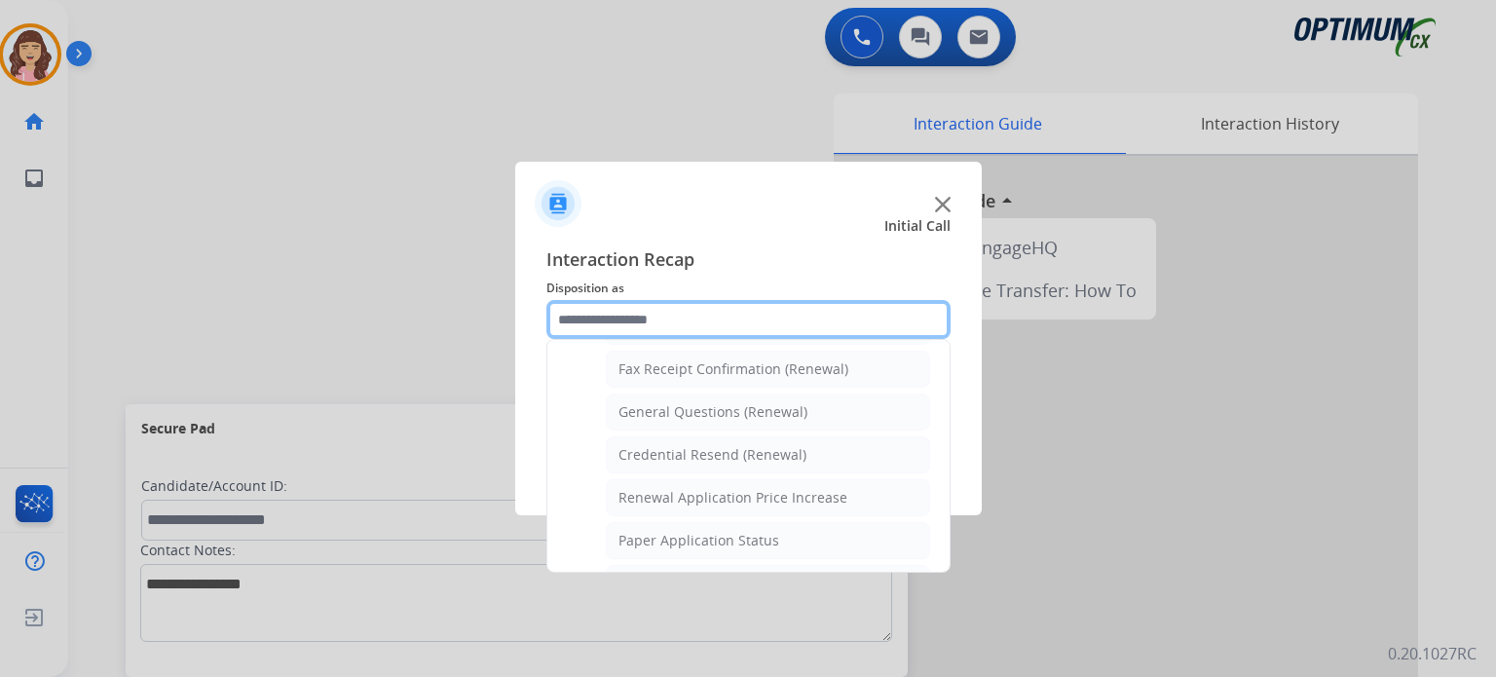
scroll to position [526, 0]
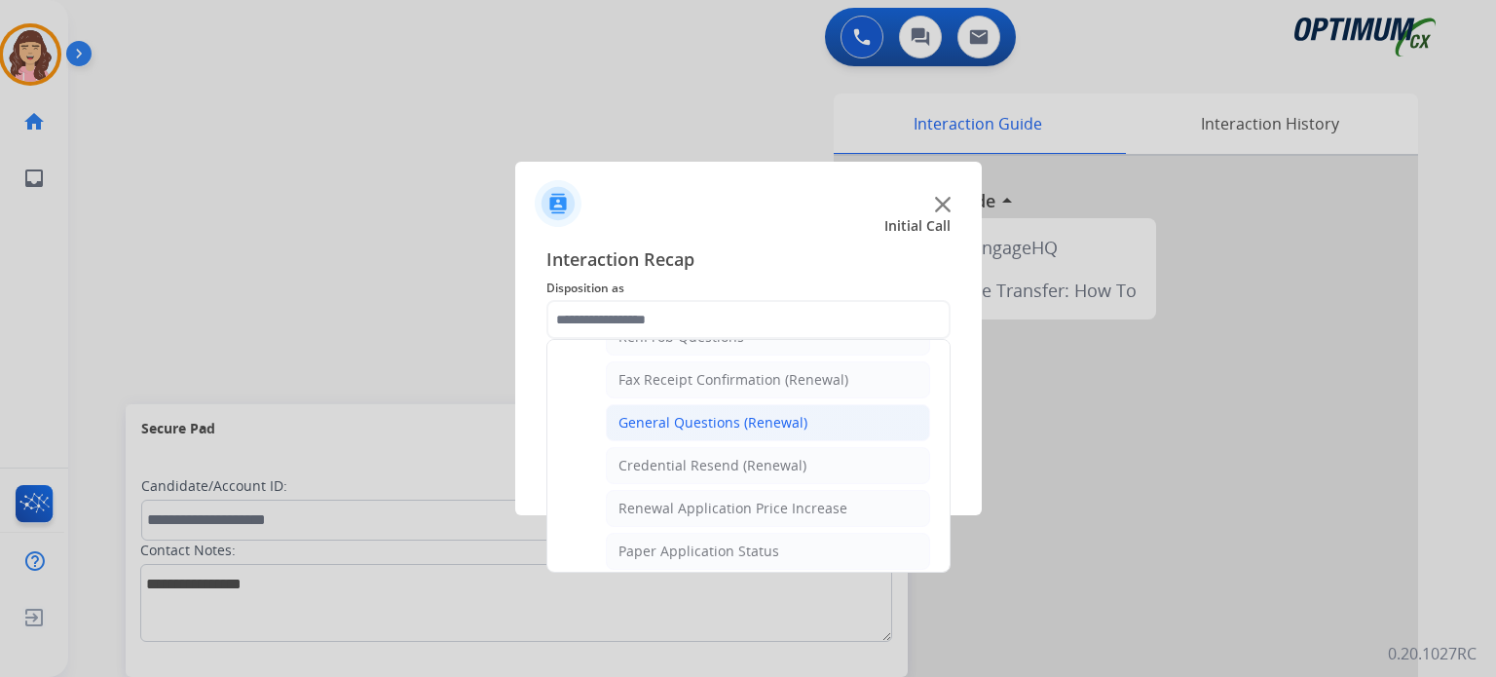
click at [704, 413] on div "General Questions (Renewal)" at bounding box center [713, 422] width 189 height 19
type input "**********"
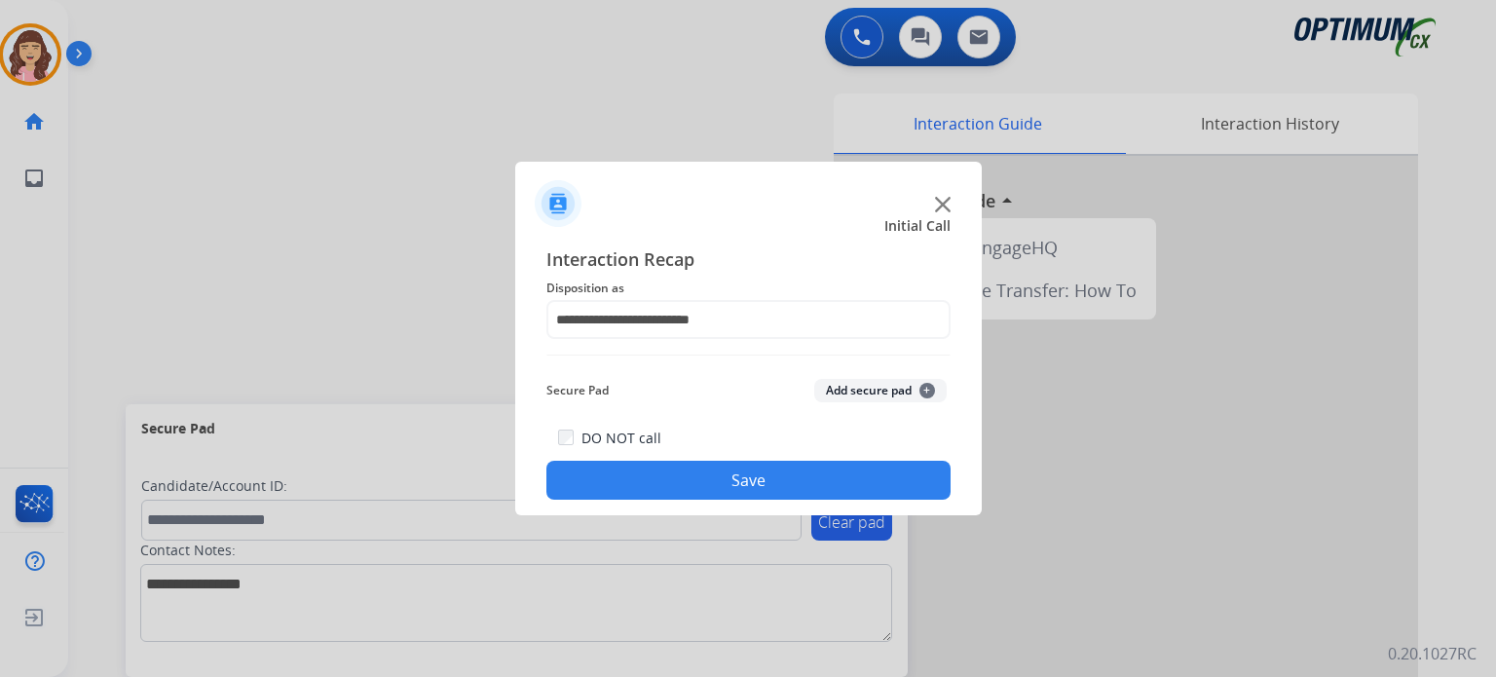
click at [729, 474] on button "Save" at bounding box center [748, 480] width 404 height 39
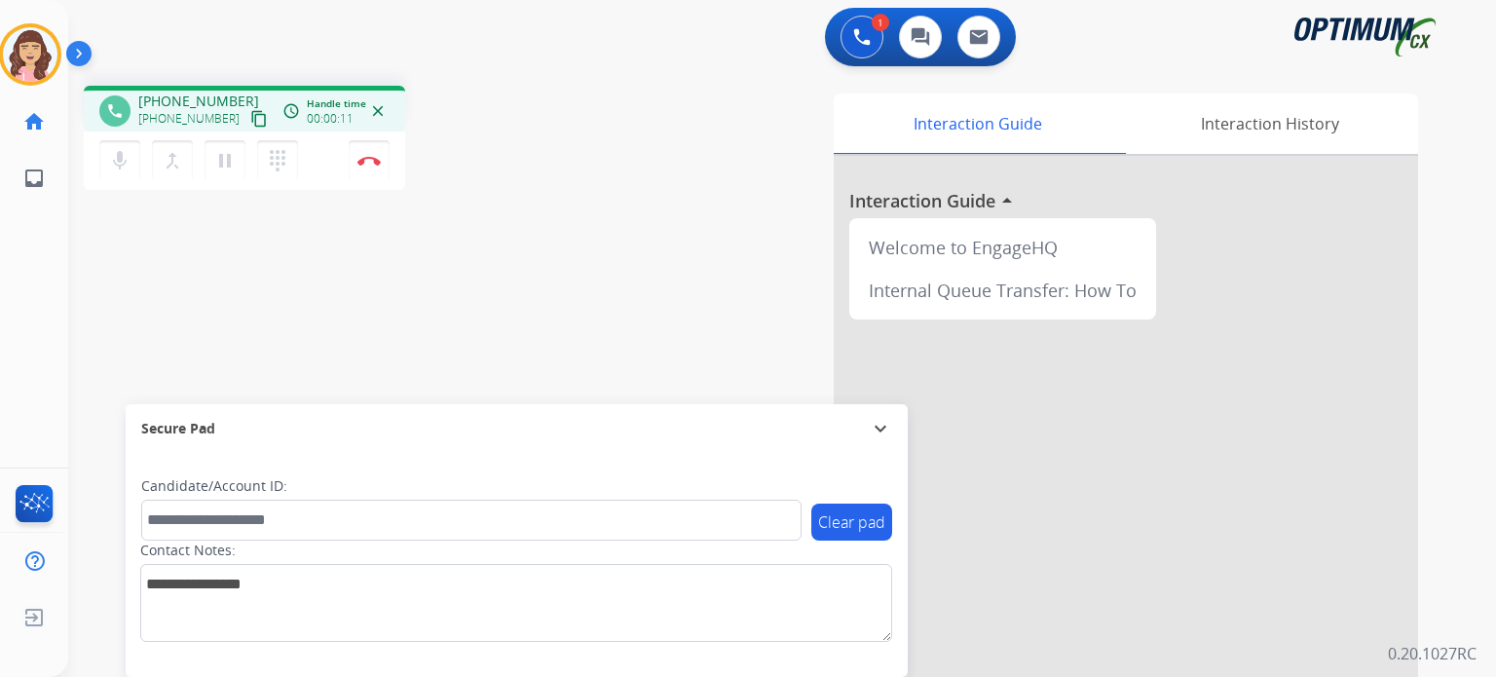
click at [250, 118] on mat-icon "content_copy" at bounding box center [259, 119] width 18 height 18
click at [250, 119] on mat-icon "content_copy" at bounding box center [259, 119] width 18 height 18
click at [369, 161] on img at bounding box center [368, 161] width 23 height 10
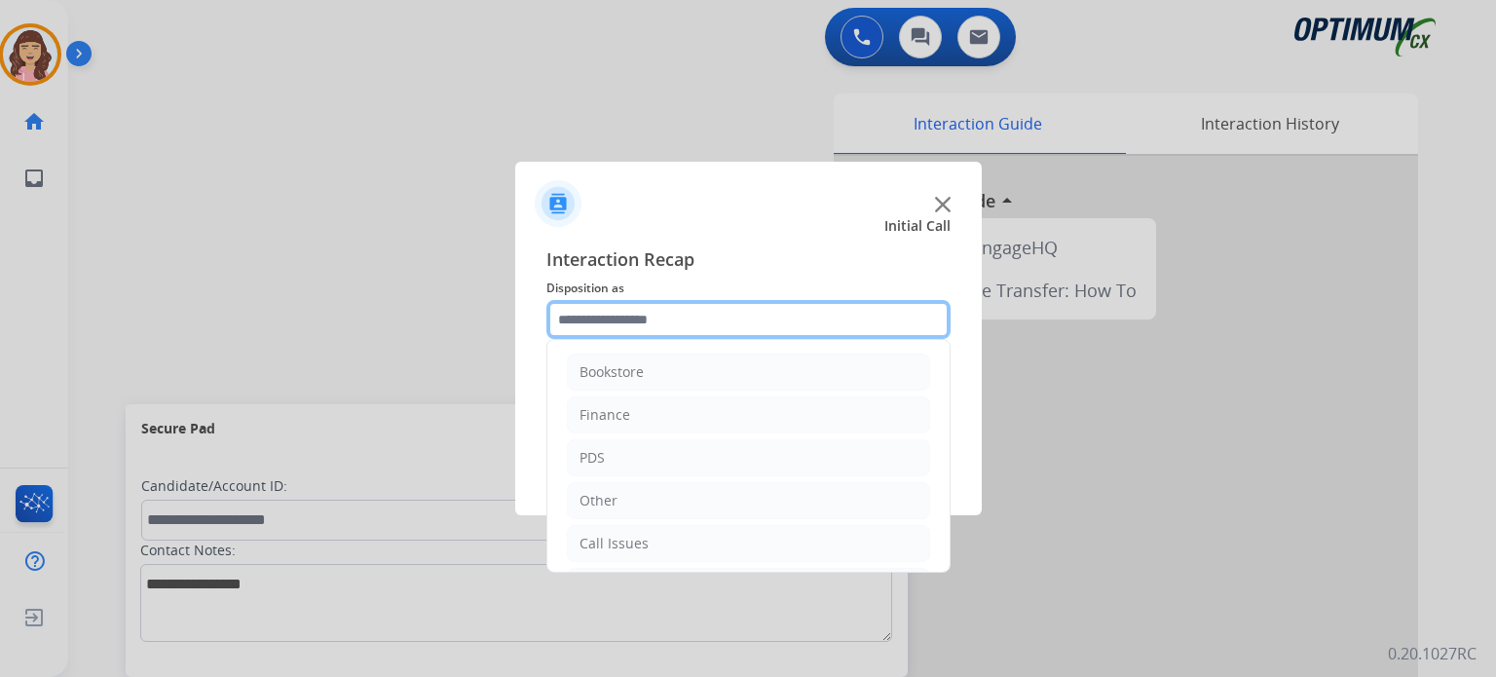
click at [791, 315] on input "text" at bounding box center [748, 319] width 404 height 39
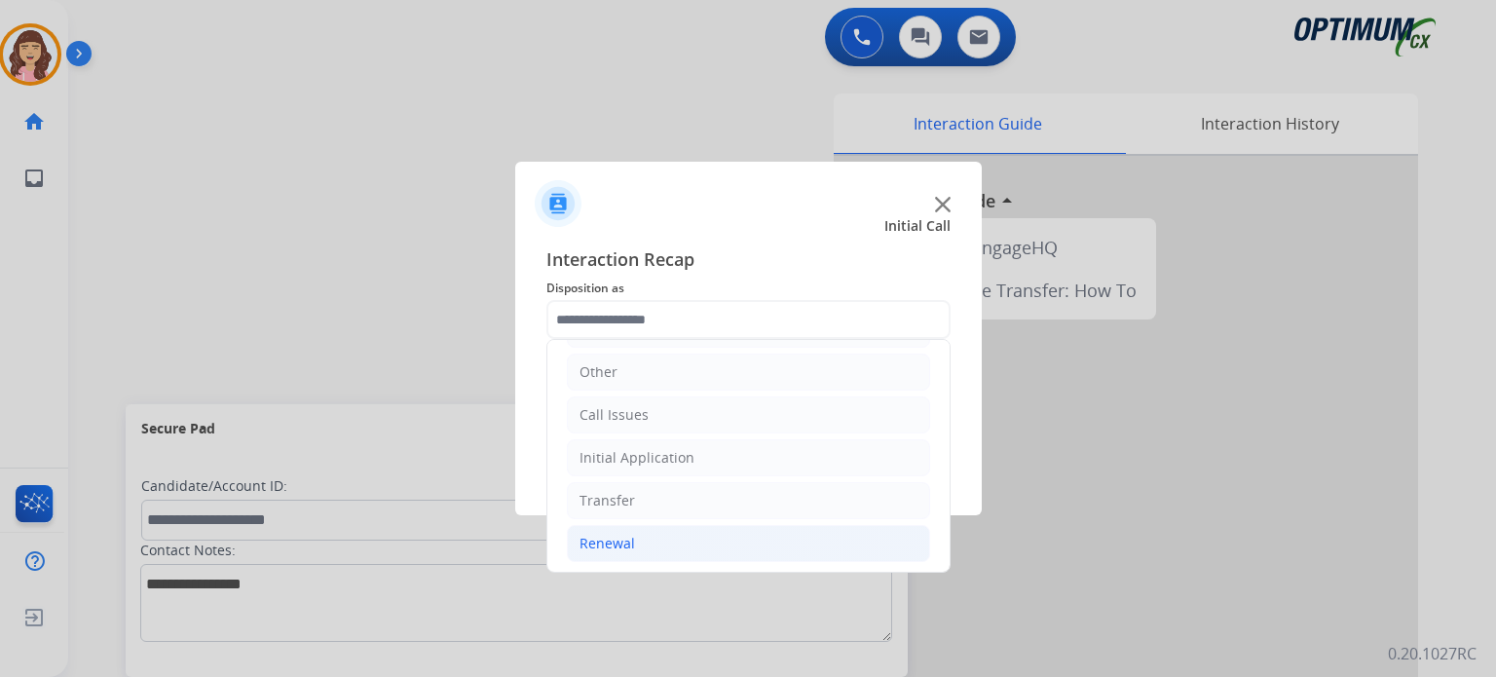
click at [662, 536] on li "Renewal" at bounding box center [748, 543] width 363 height 37
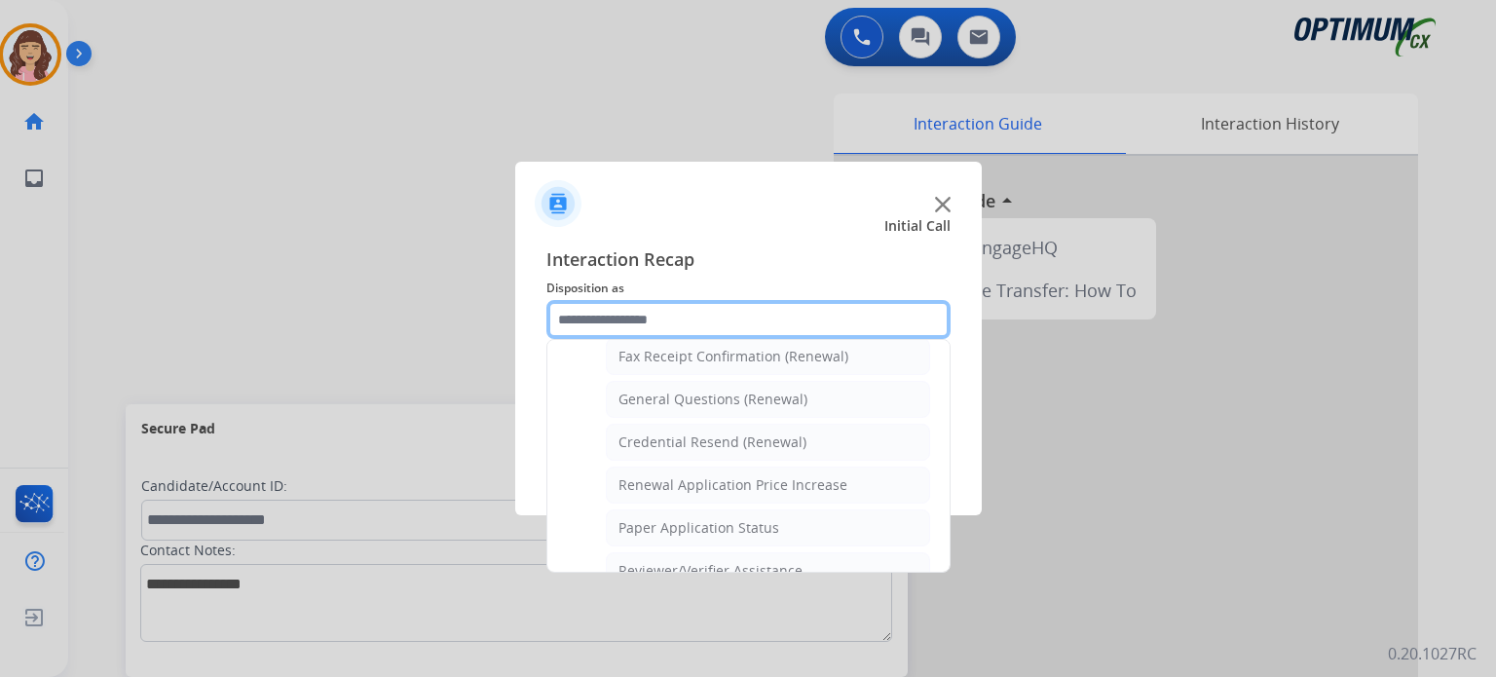
scroll to position [544, 0]
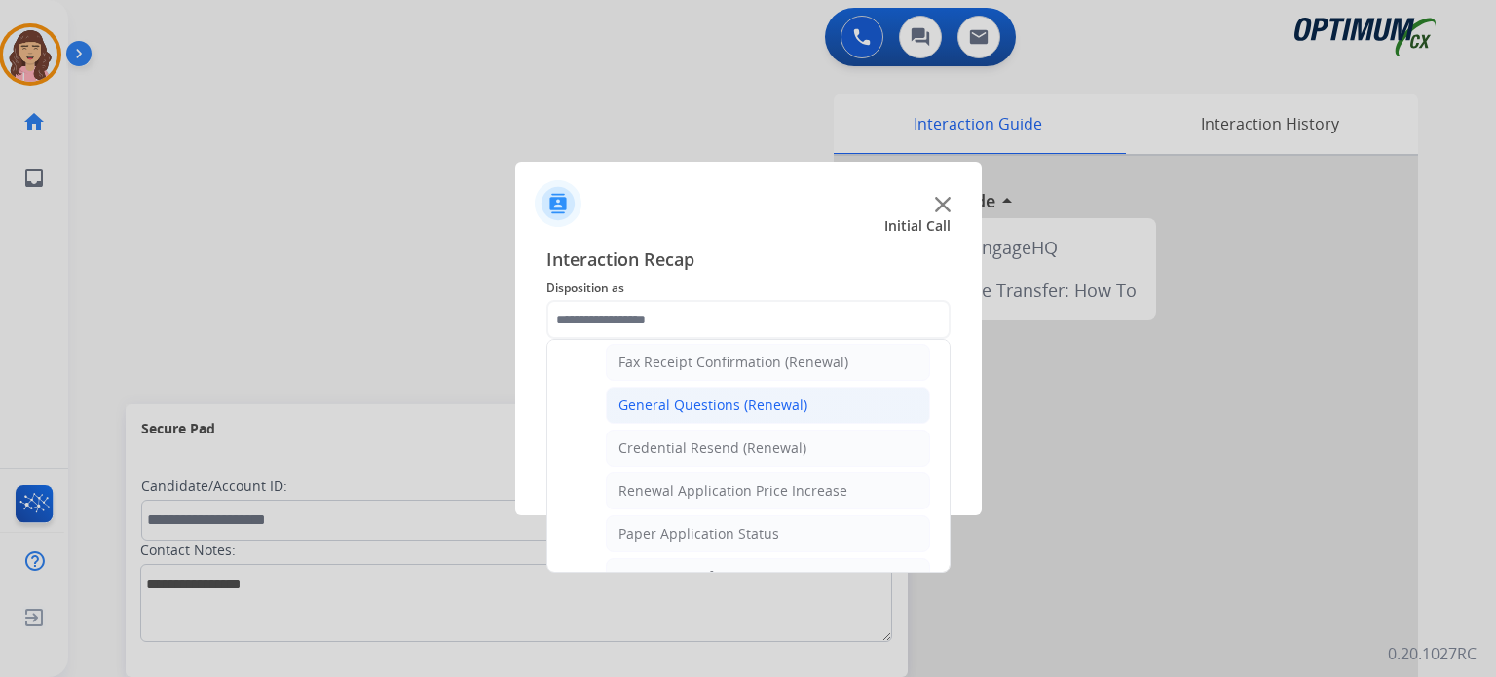
click at [726, 403] on div "General Questions (Renewal)" at bounding box center [713, 404] width 189 height 19
type input "**********"
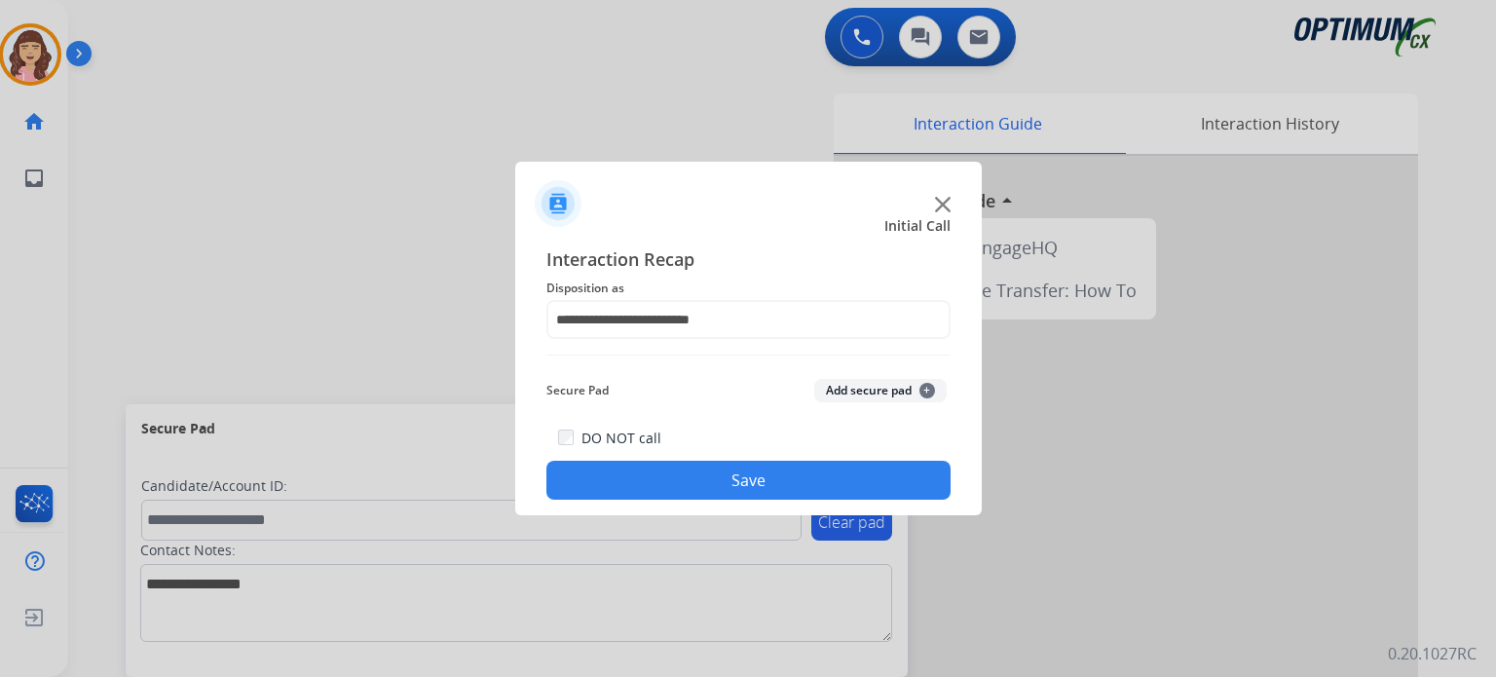
click at [732, 476] on button "Save" at bounding box center [748, 480] width 404 height 39
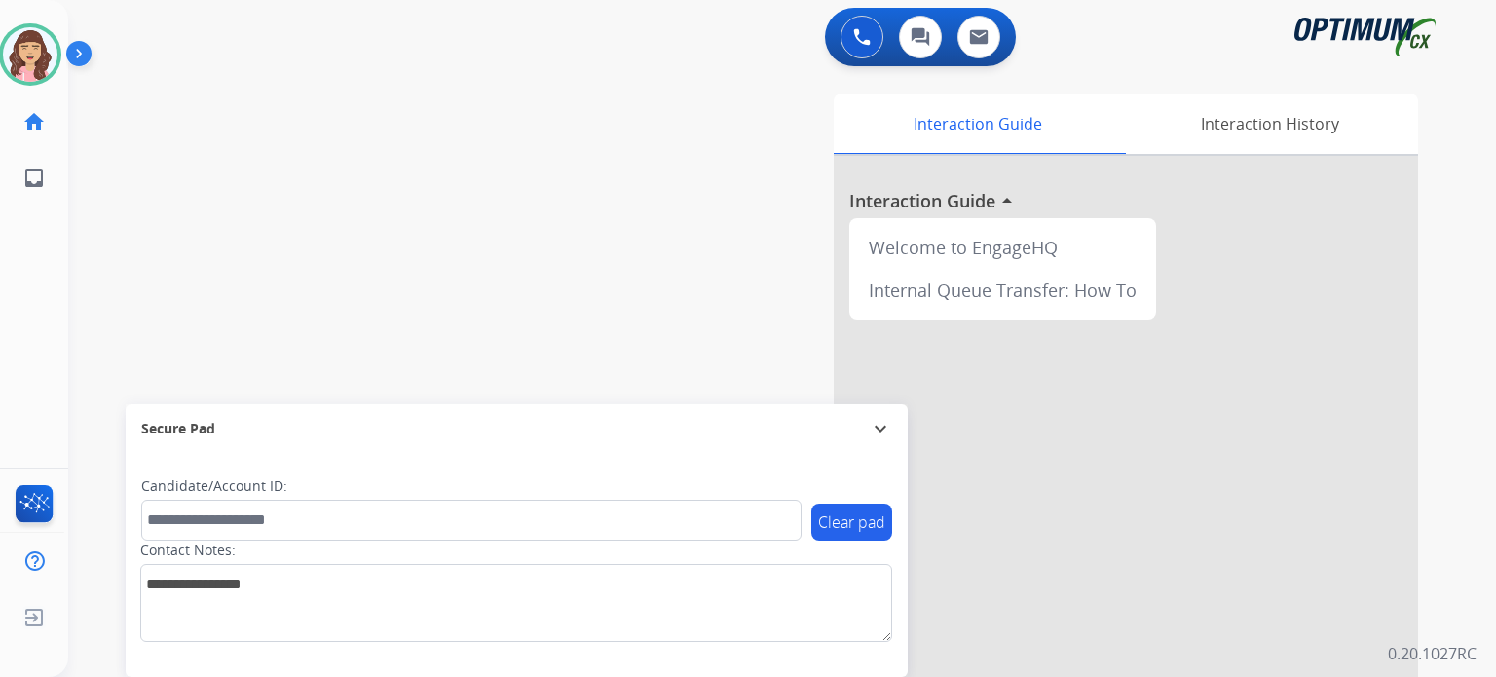
click at [308, 144] on div "swap_horiz Break voice bridge close_fullscreen Connect 3-Way Call merge_type Se…" at bounding box center [758, 476] width 1381 height 812
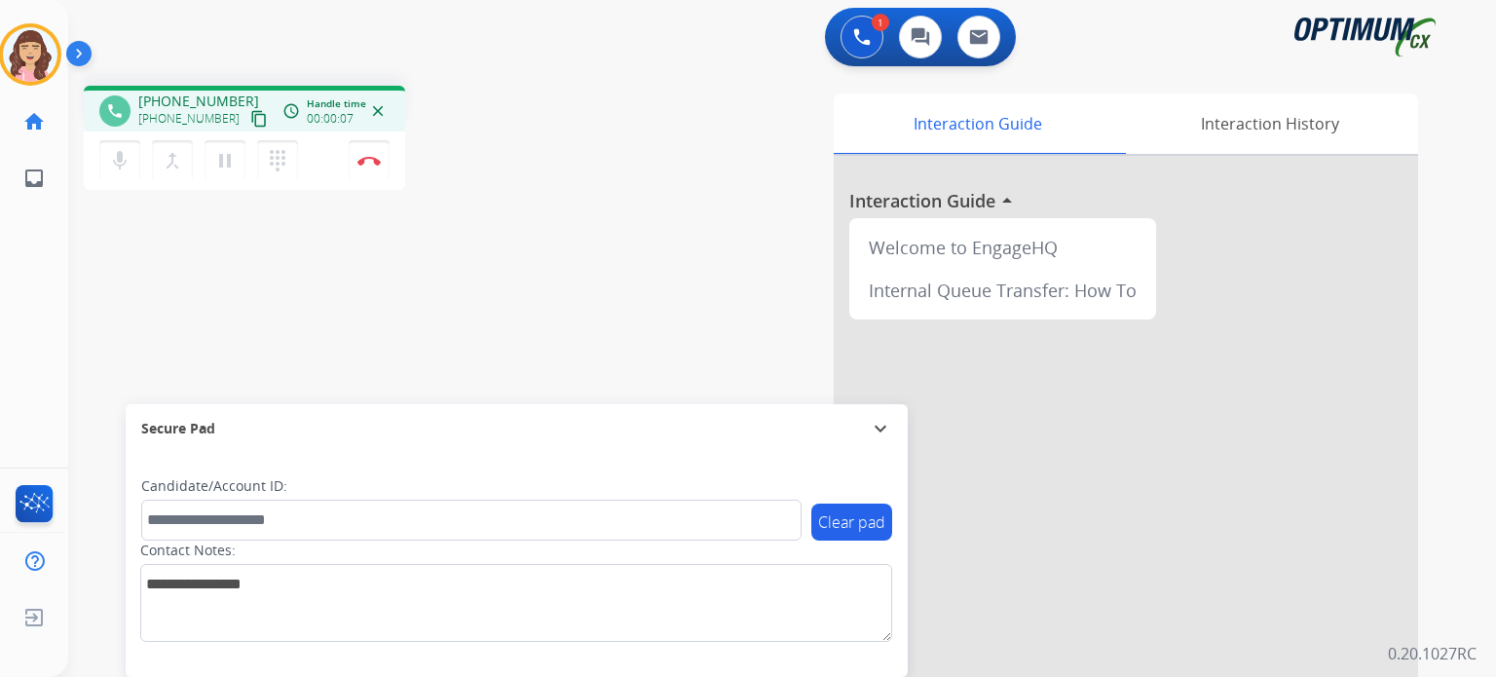
click at [250, 118] on mat-icon "content_copy" at bounding box center [259, 119] width 18 height 18
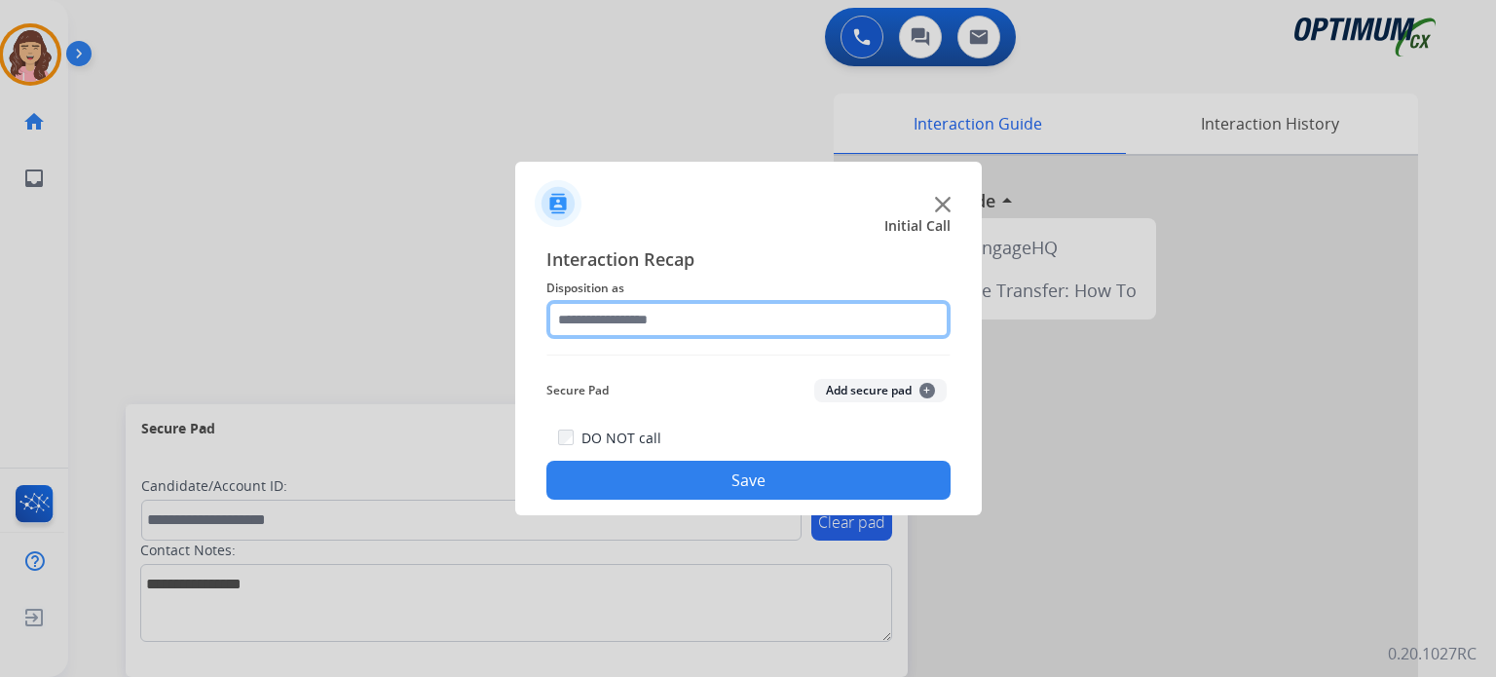
click at [661, 320] on input "text" at bounding box center [748, 319] width 404 height 39
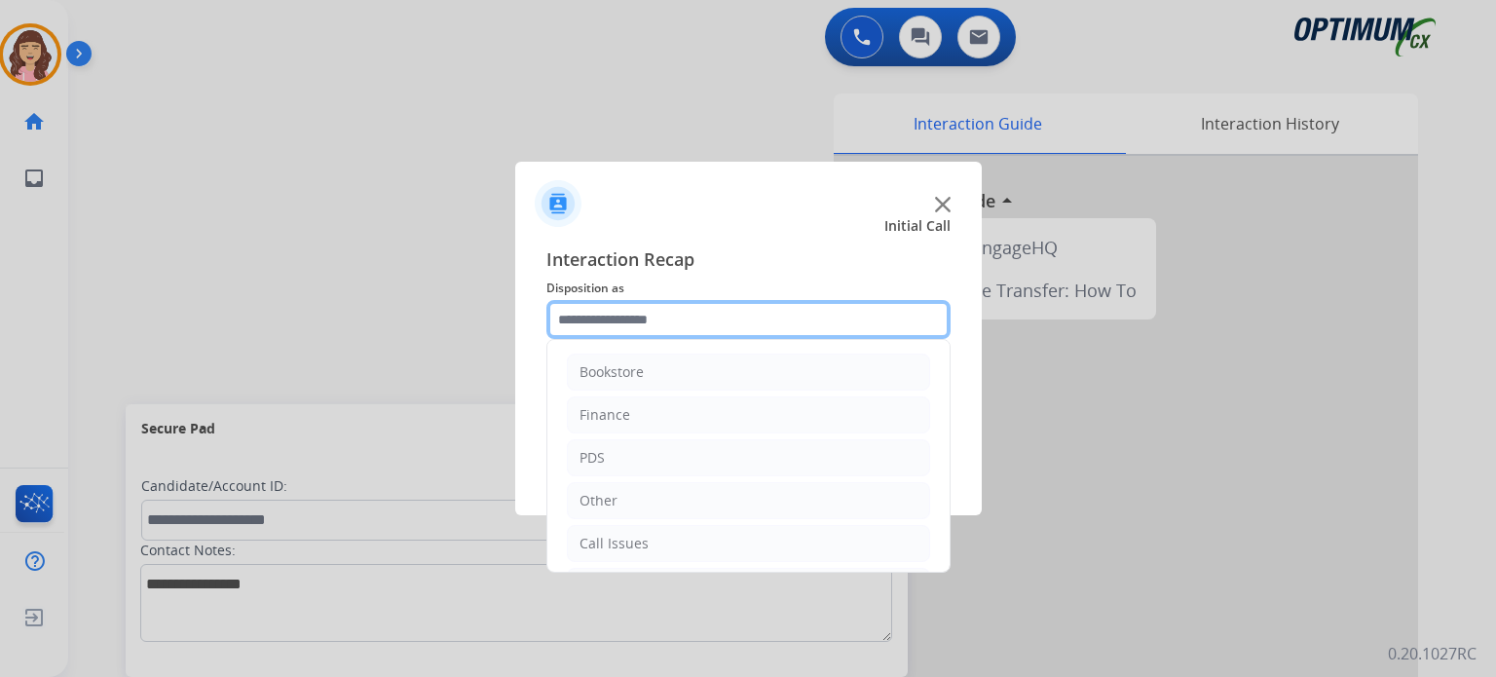
scroll to position [129, 0]
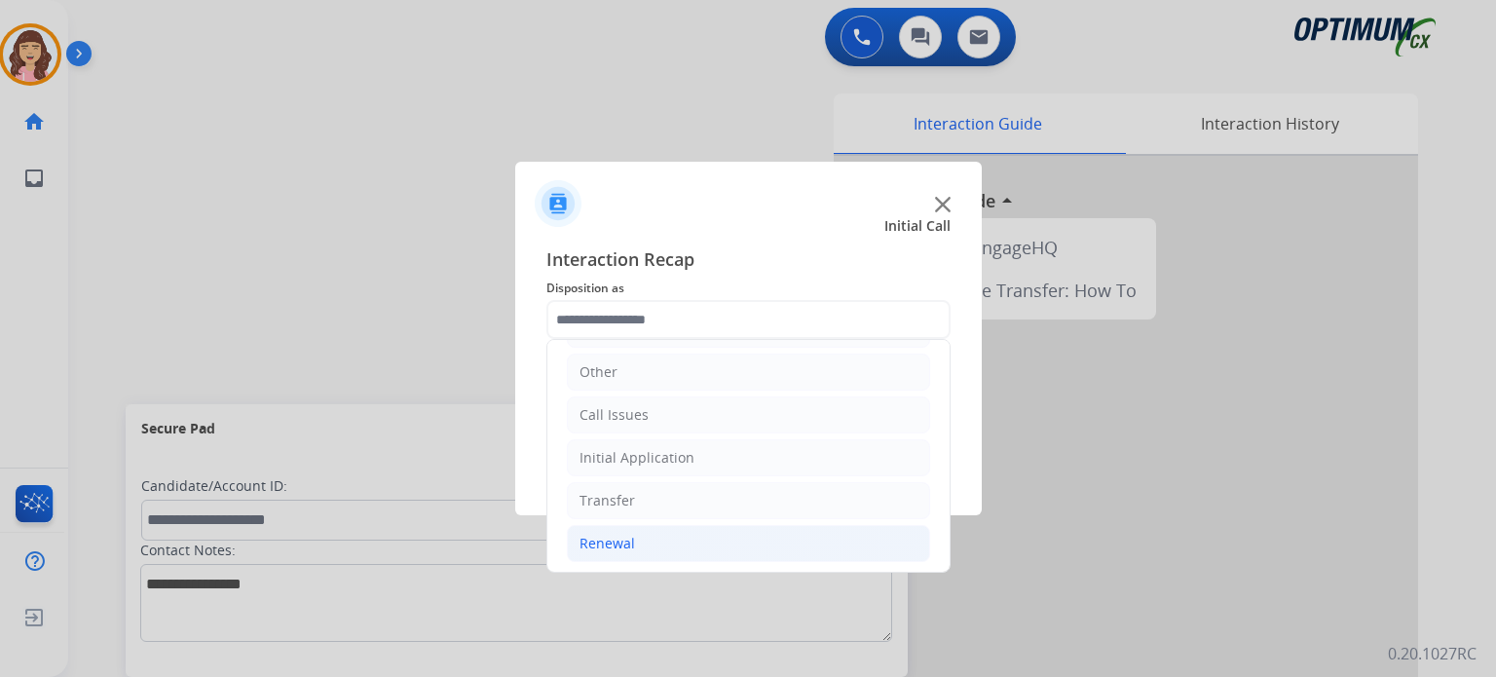
click at [650, 534] on li "Renewal" at bounding box center [748, 543] width 363 height 37
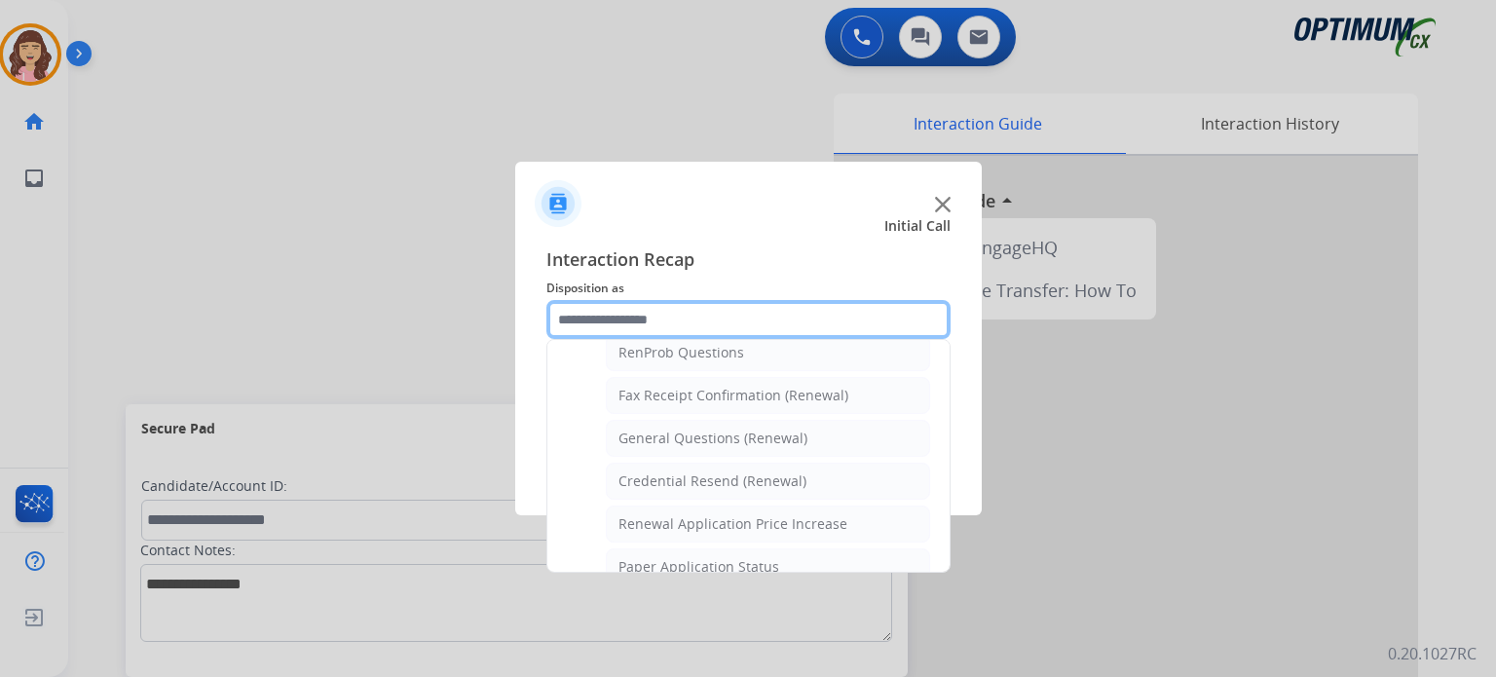
scroll to position [501, 0]
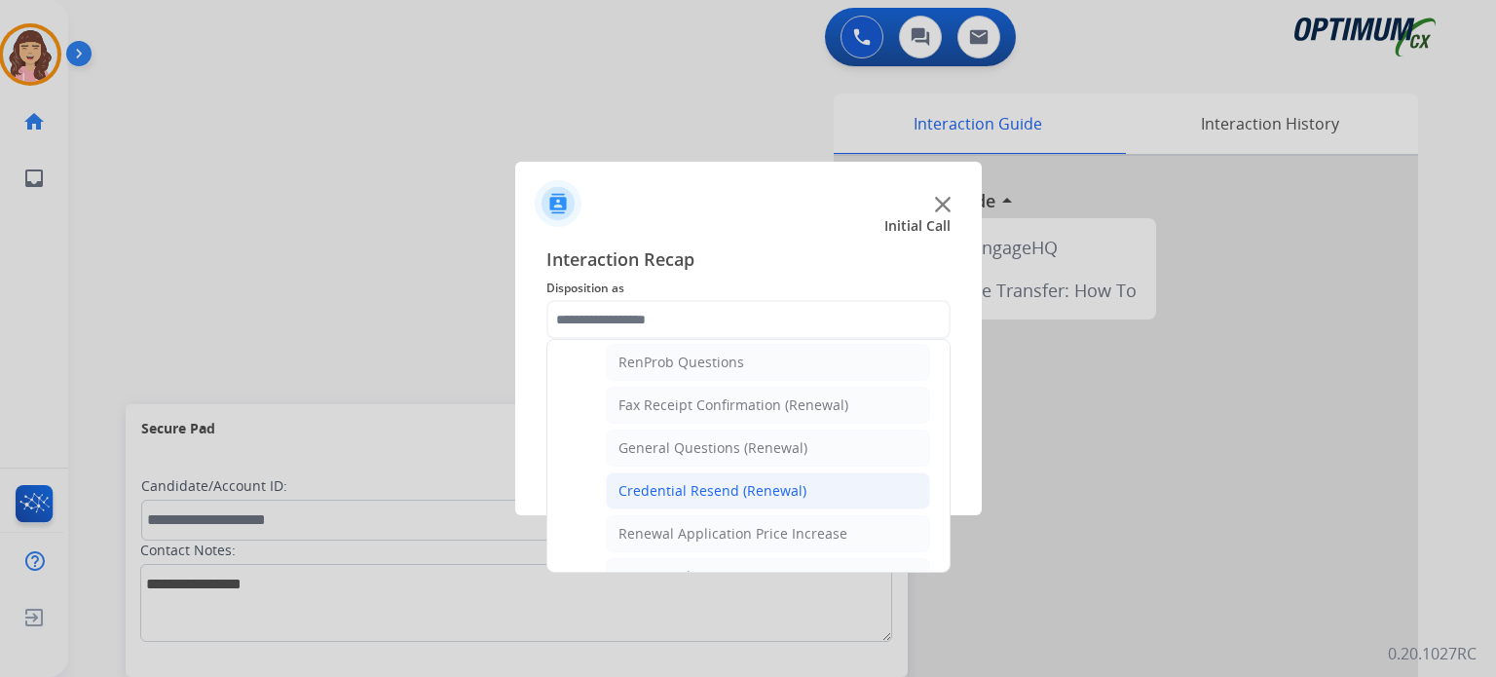
click at [713, 481] on div "Credential Resend (Renewal)" at bounding box center [713, 490] width 188 height 19
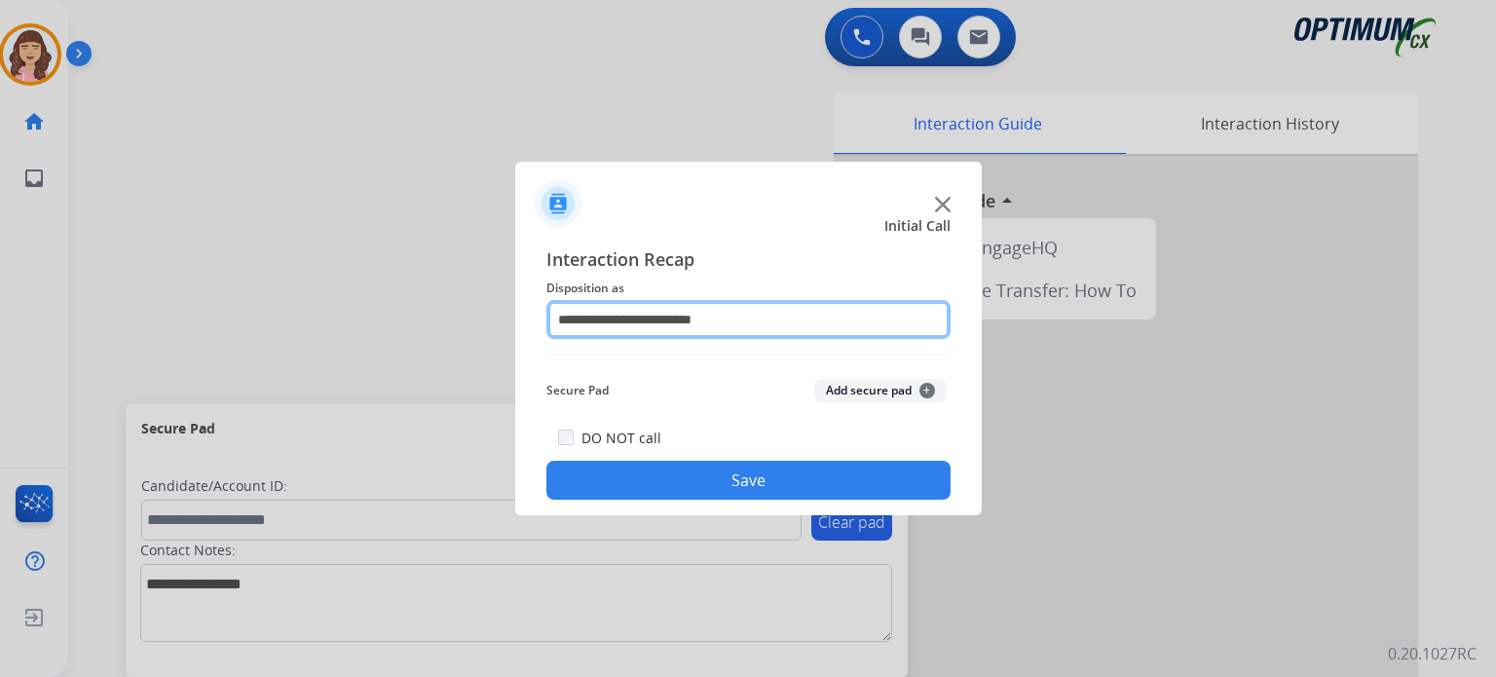
click at [716, 317] on input "**********" at bounding box center [748, 319] width 404 height 39
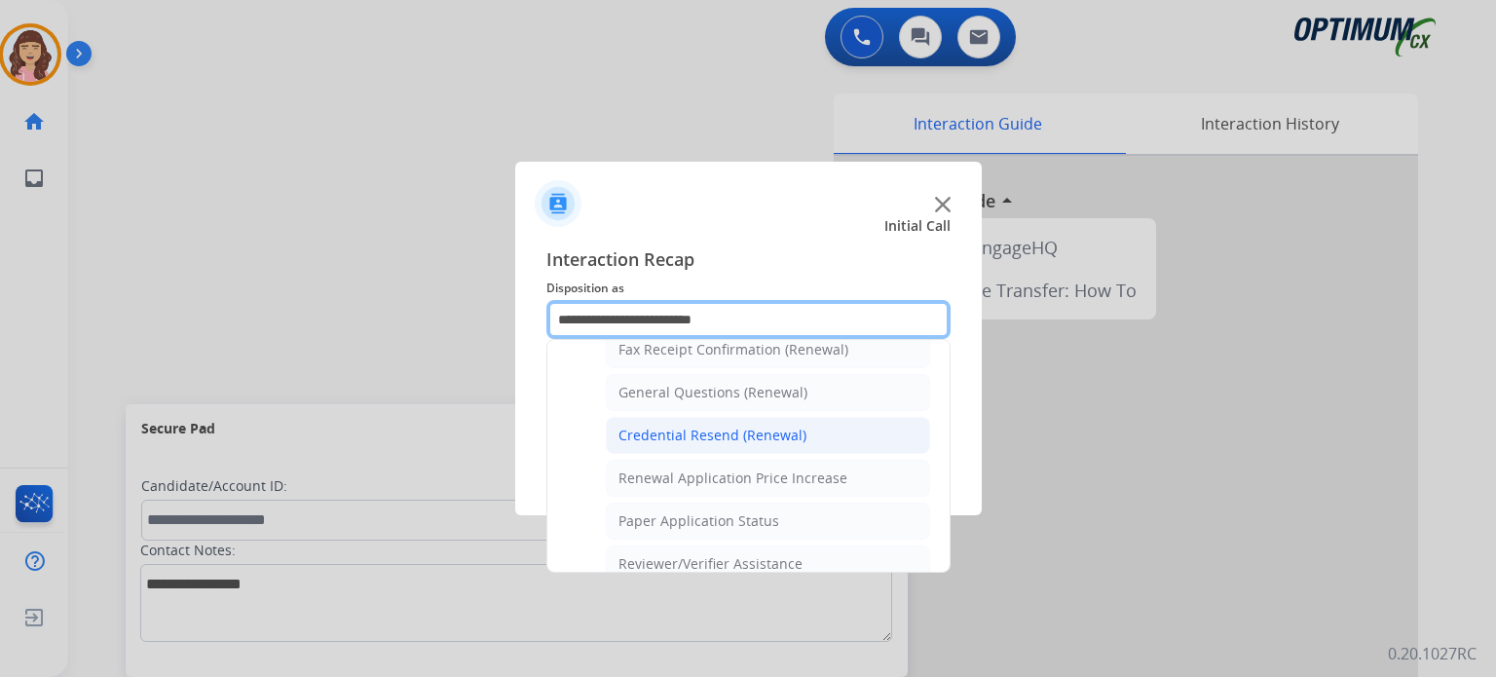
scroll to position [566, 0]
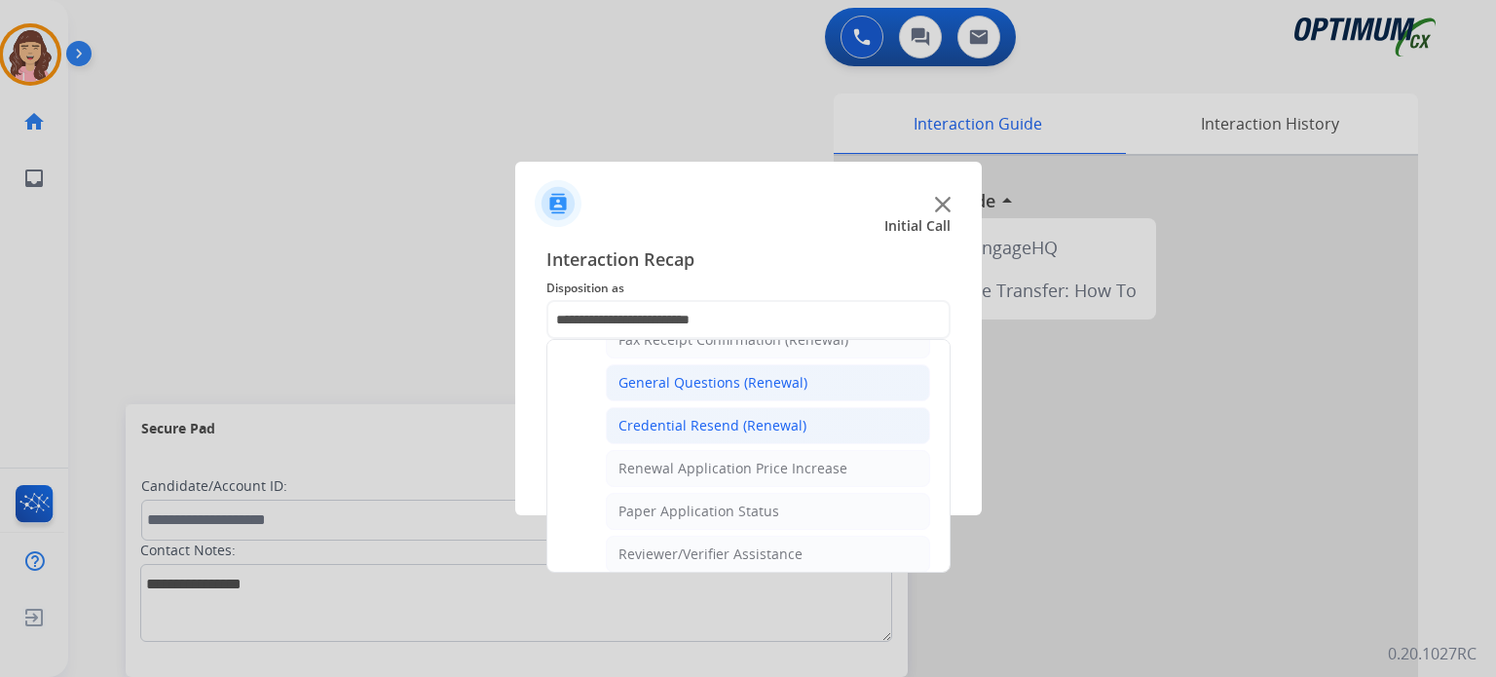
click at [740, 379] on div "General Questions (Renewal)" at bounding box center [713, 382] width 189 height 19
type input "**********"
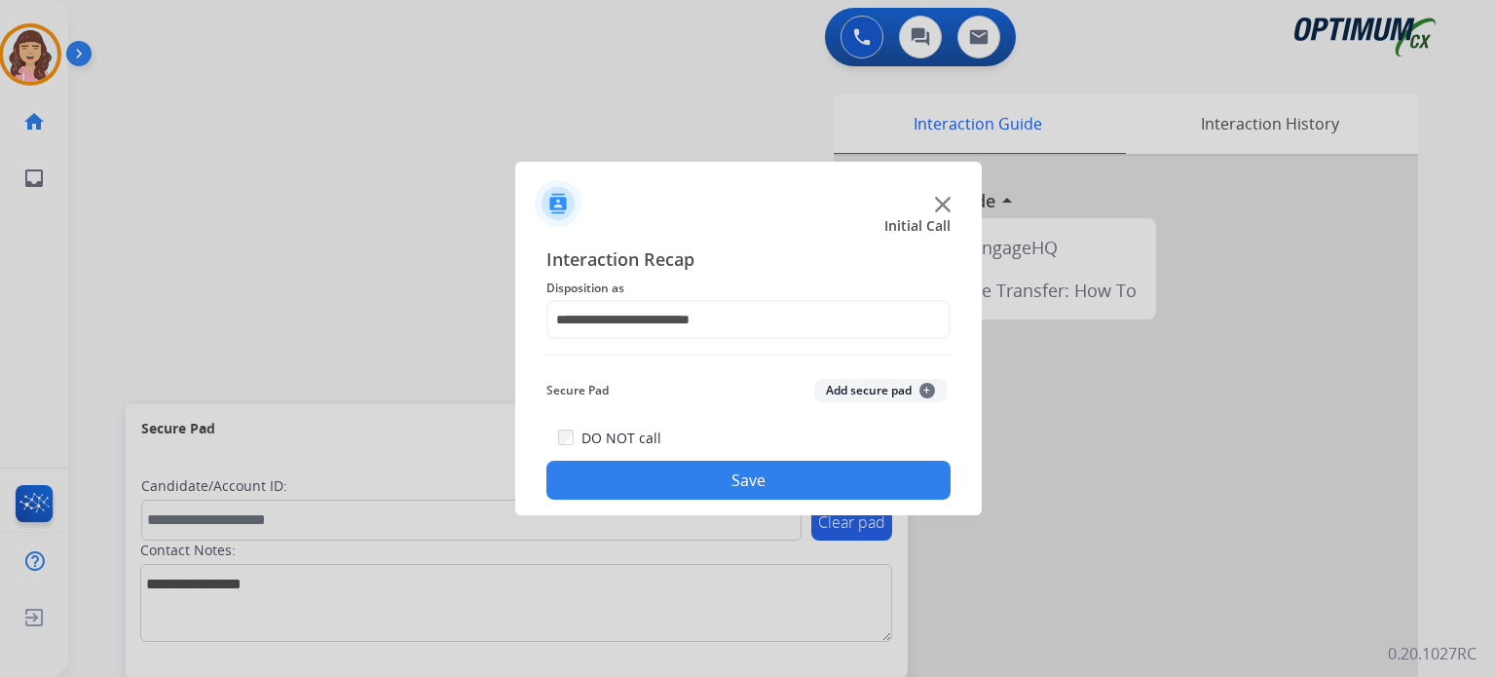
click at [725, 479] on button "Save" at bounding box center [748, 480] width 404 height 39
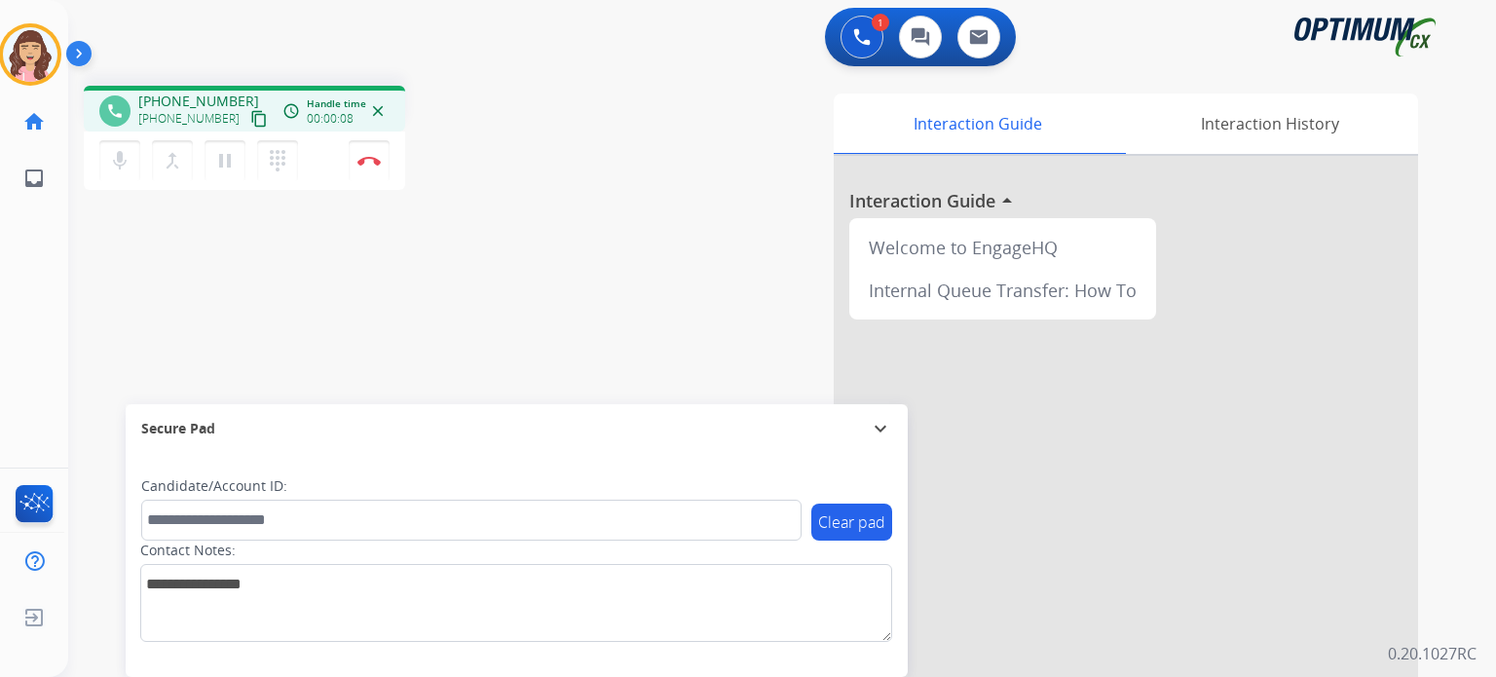
click at [250, 122] on mat-icon "content_copy" at bounding box center [259, 119] width 18 height 18
click at [364, 159] on img at bounding box center [368, 161] width 23 height 10
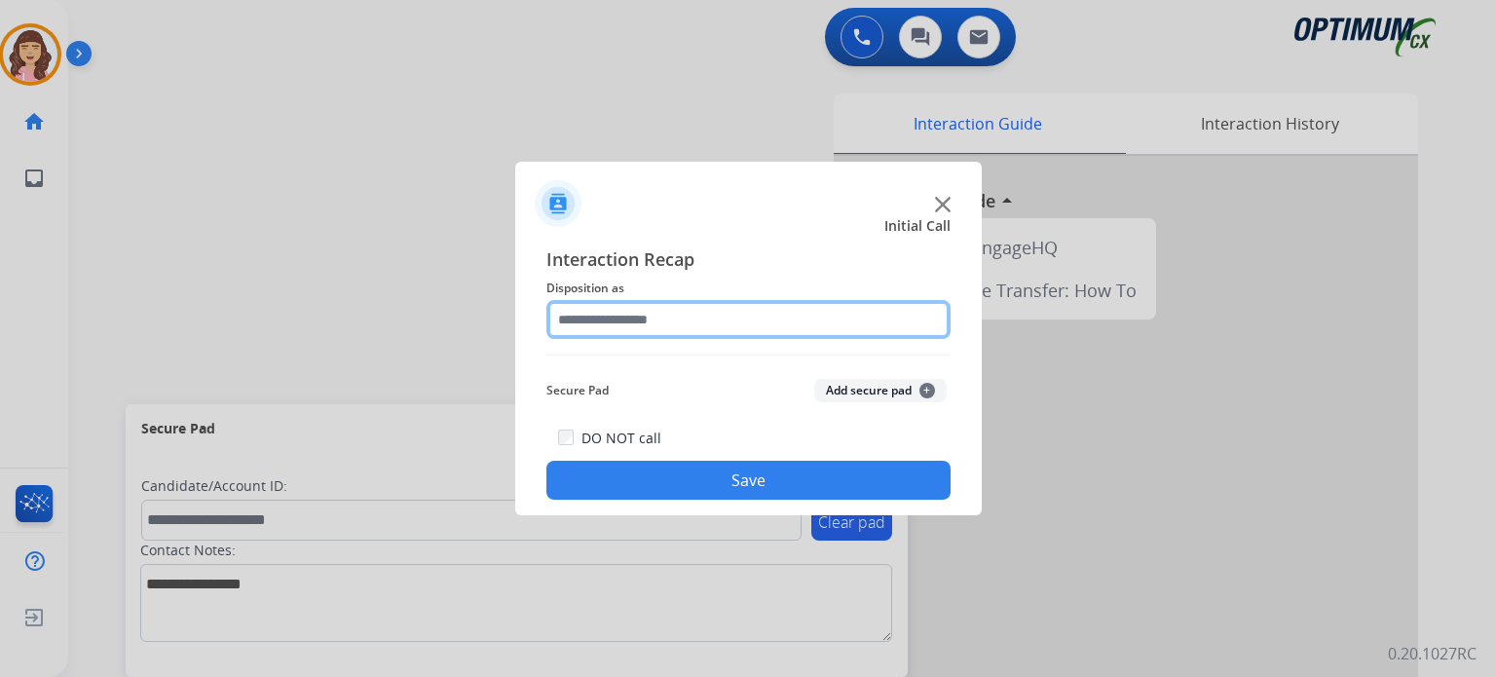
click at [677, 323] on input "text" at bounding box center [748, 319] width 404 height 39
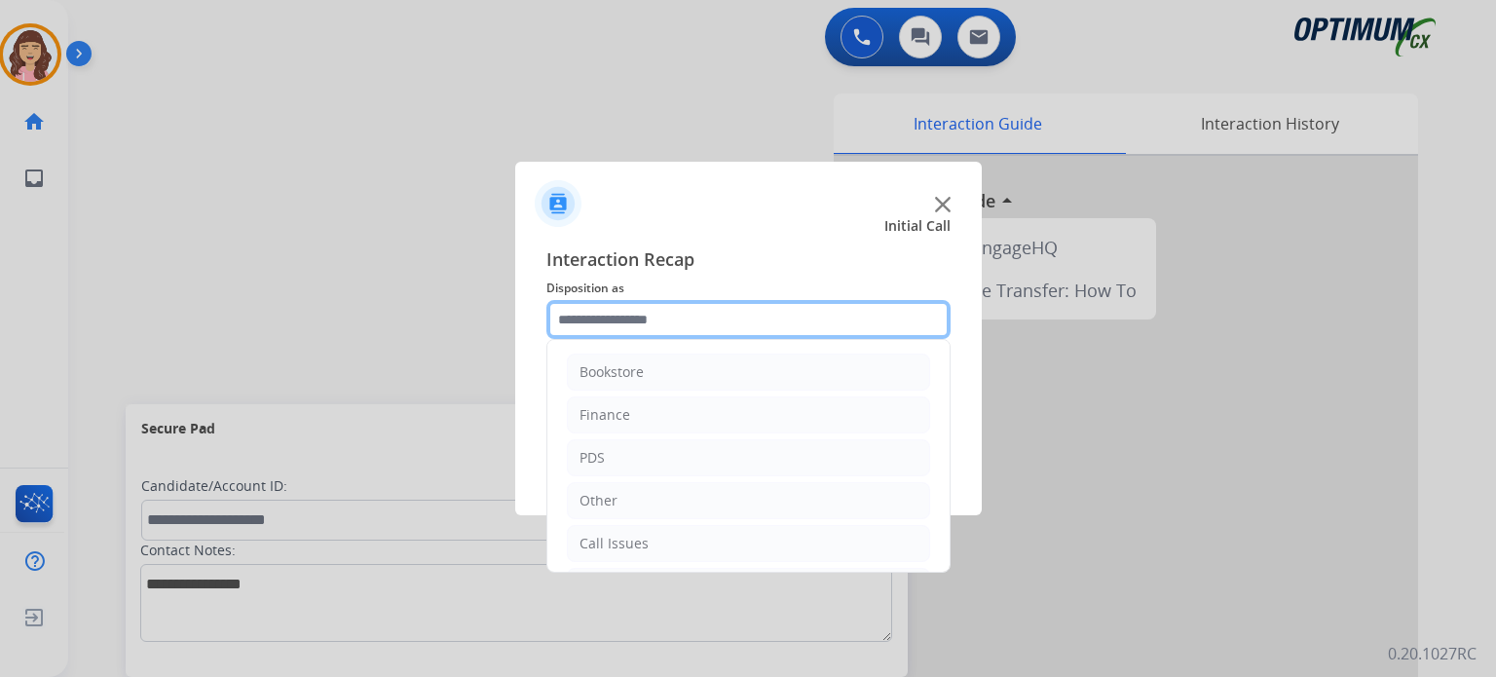
scroll to position [129, 0]
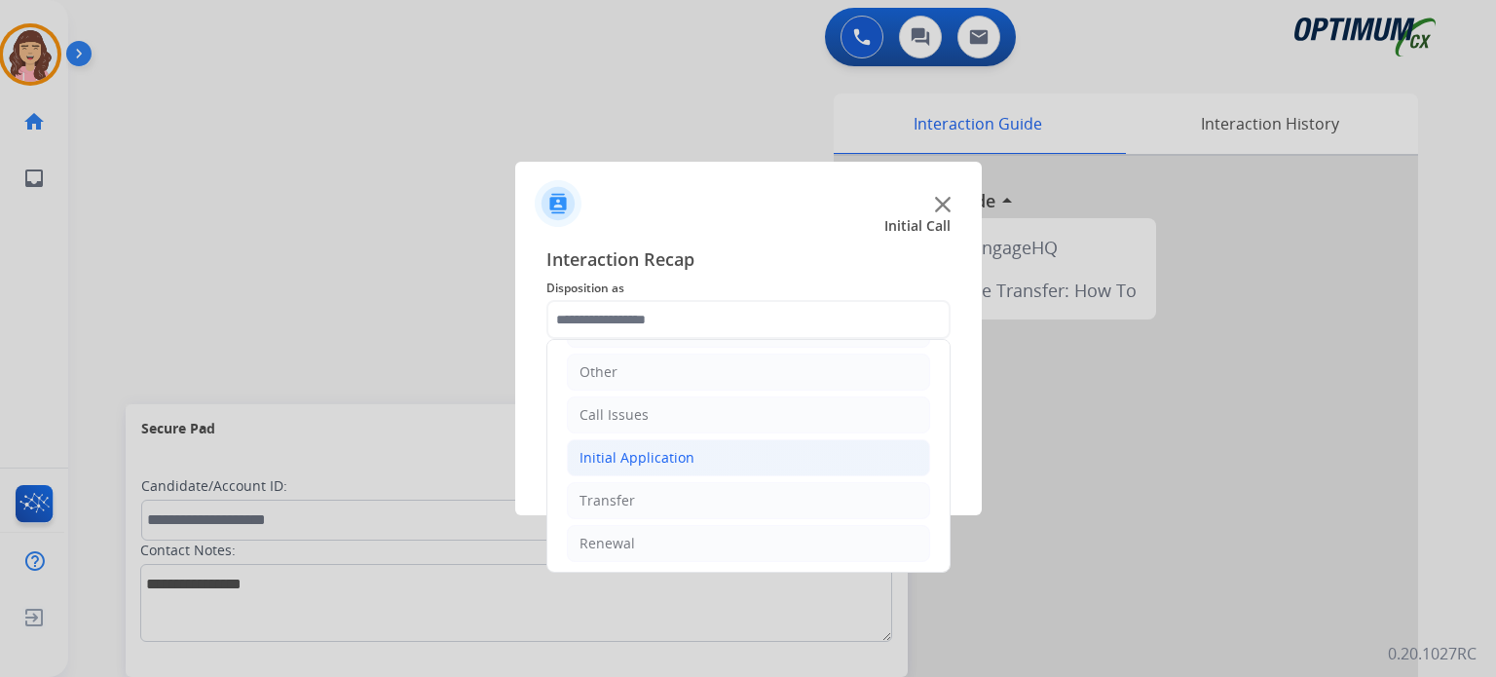
click at [717, 452] on li "Initial Application" at bounding box center [748, 457] width 363 height 37
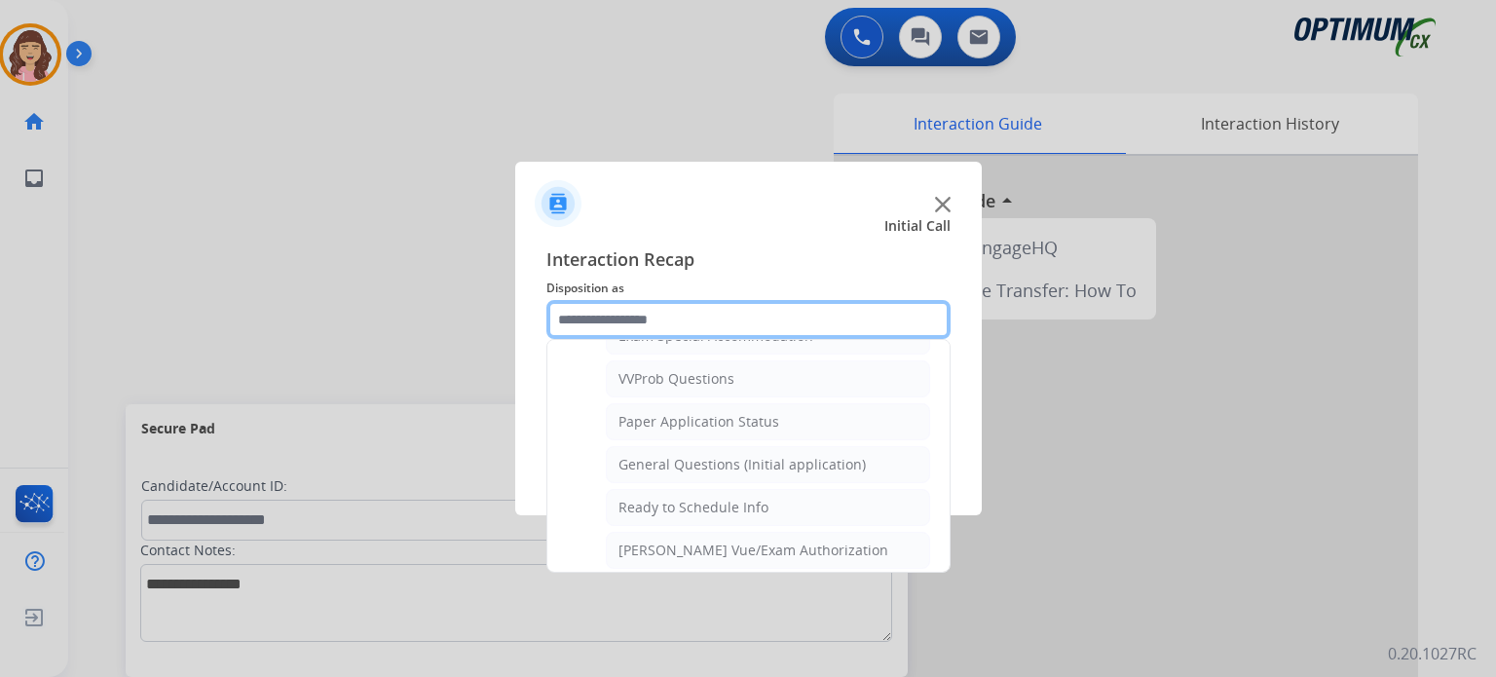
scroll to position [1028, 0]
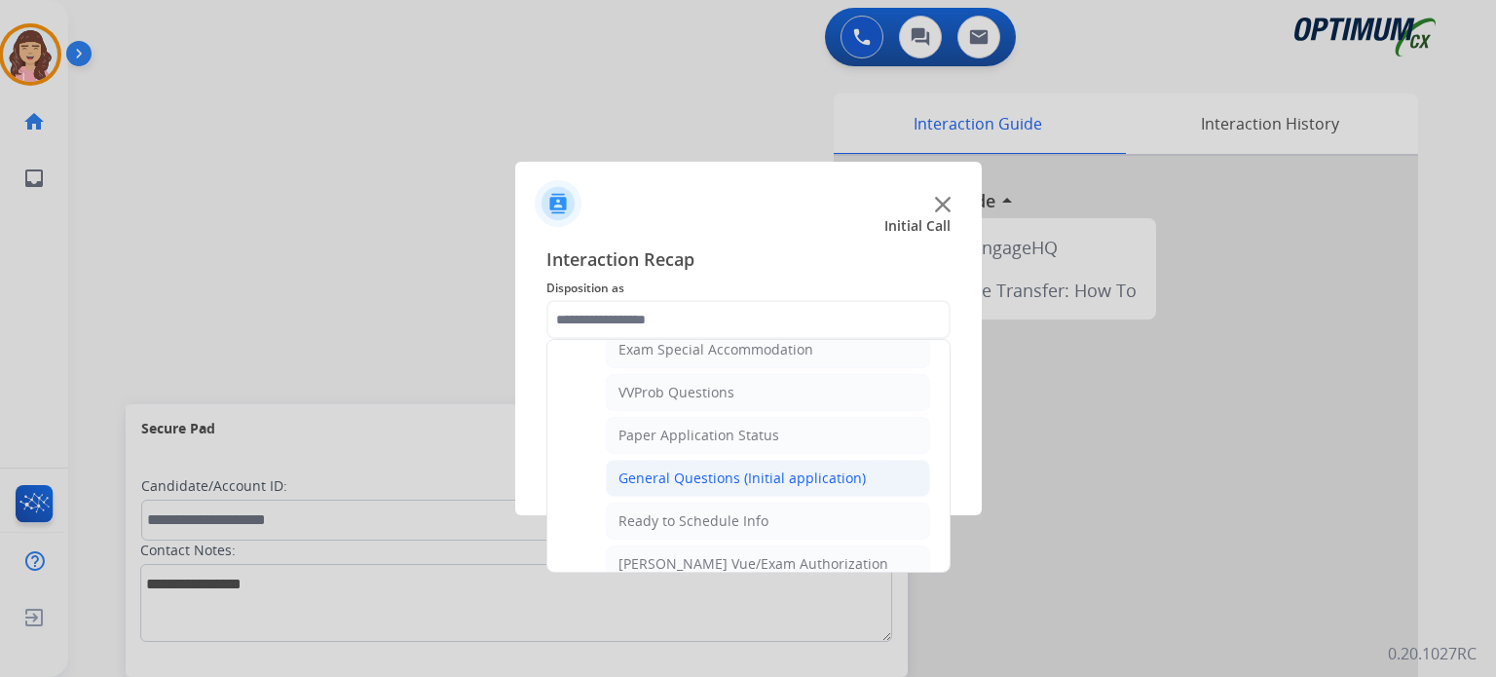
click at [725, 470] on div "General Questions (Initial application)" at bounding box center [742, 478] width 247 height 19
type input "**********"
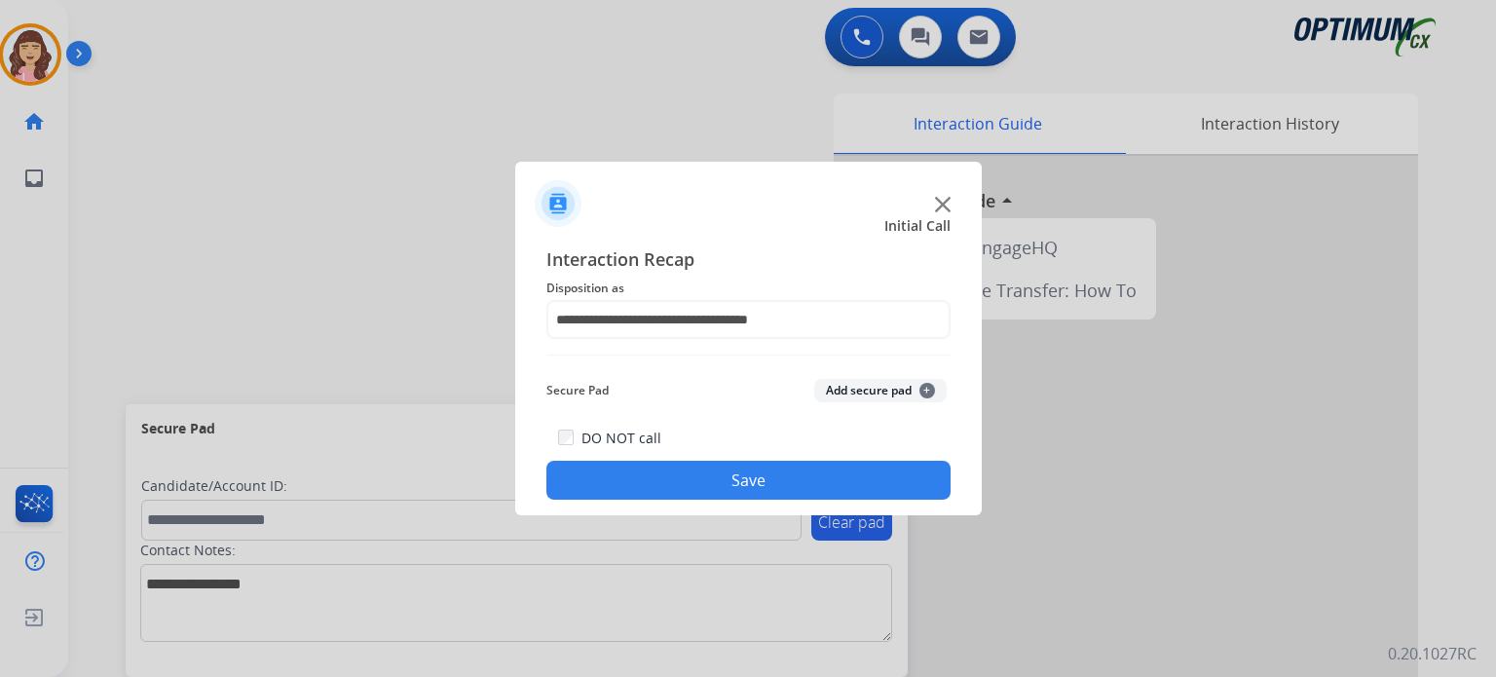
click at [713, 474] on button "Save" at bounding box center [748, 480] width 404 height 39
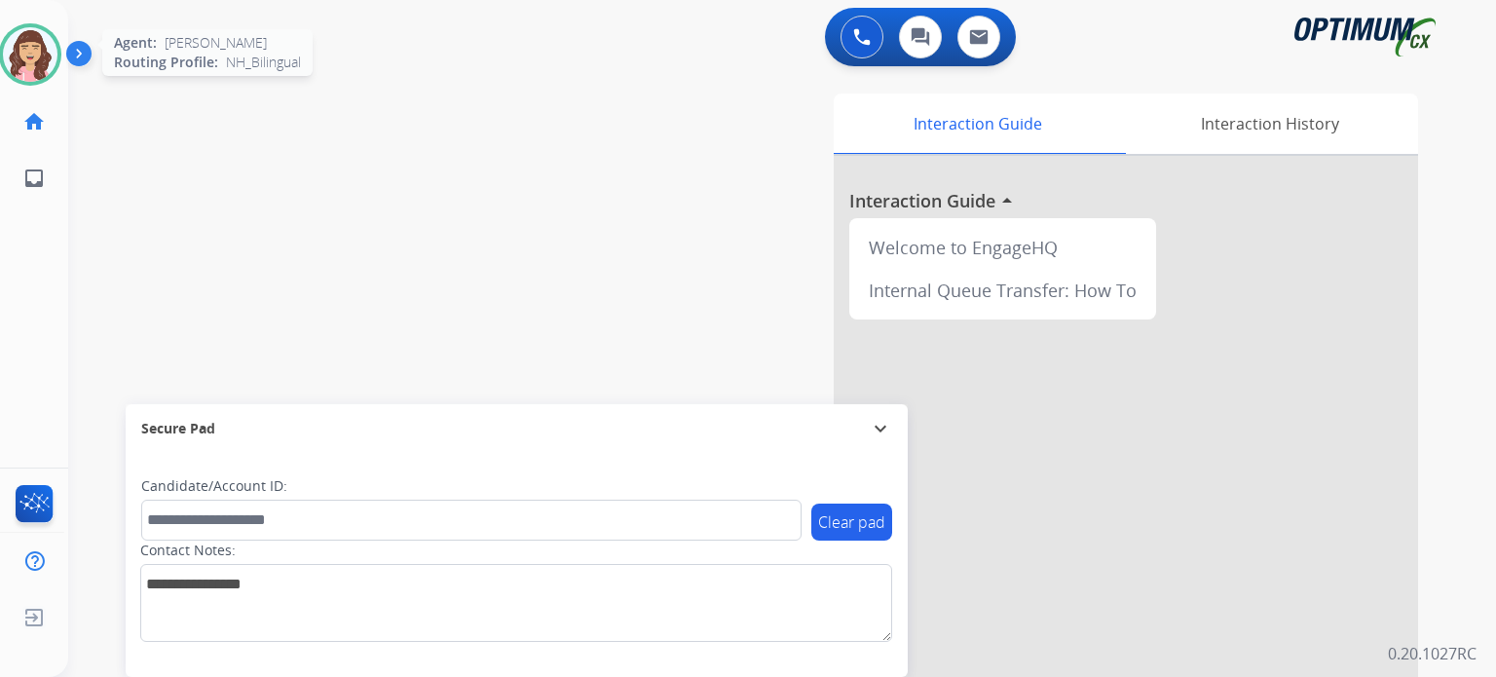
click at [23, 46] on img at bounding box center [30, 54] width 55 height 55
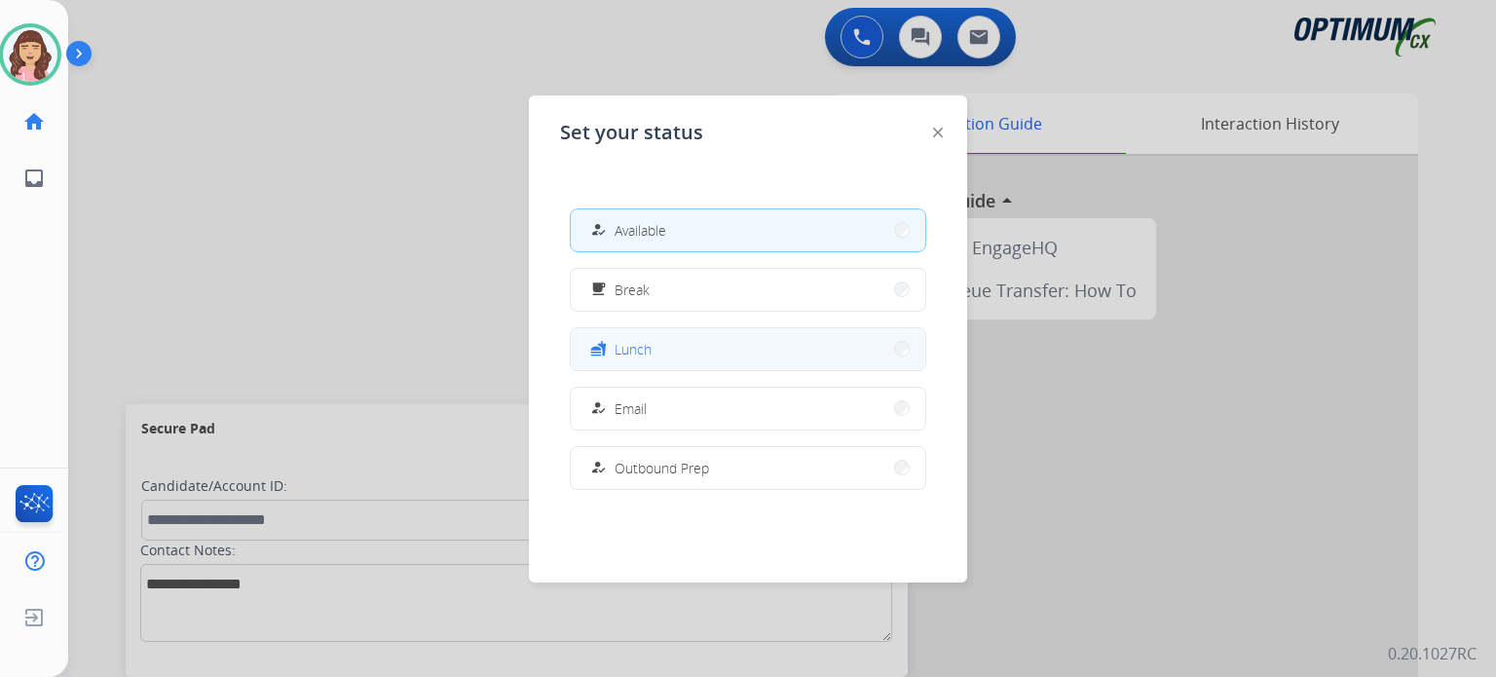
click at [676, 341] on button "fastfood Lunch" at bounding box center [748, 349] width 355 height 42
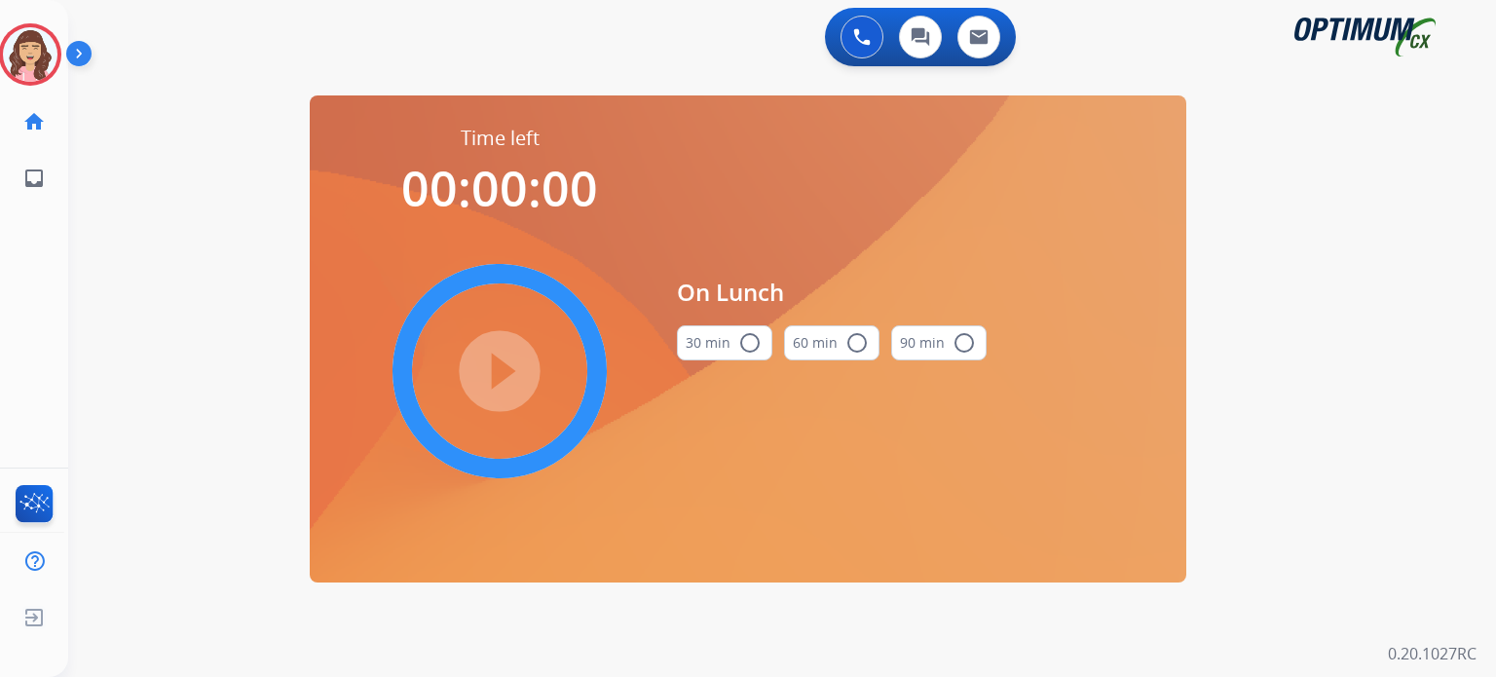
click at [741, 349] on mat-icon "radio_button_unchecked" at bounding box center [749, 342] width 23 height 23
click at [488, 375] on mat-icon "play_circle_filled" at bounding box center [499, 370] width 23 height 23
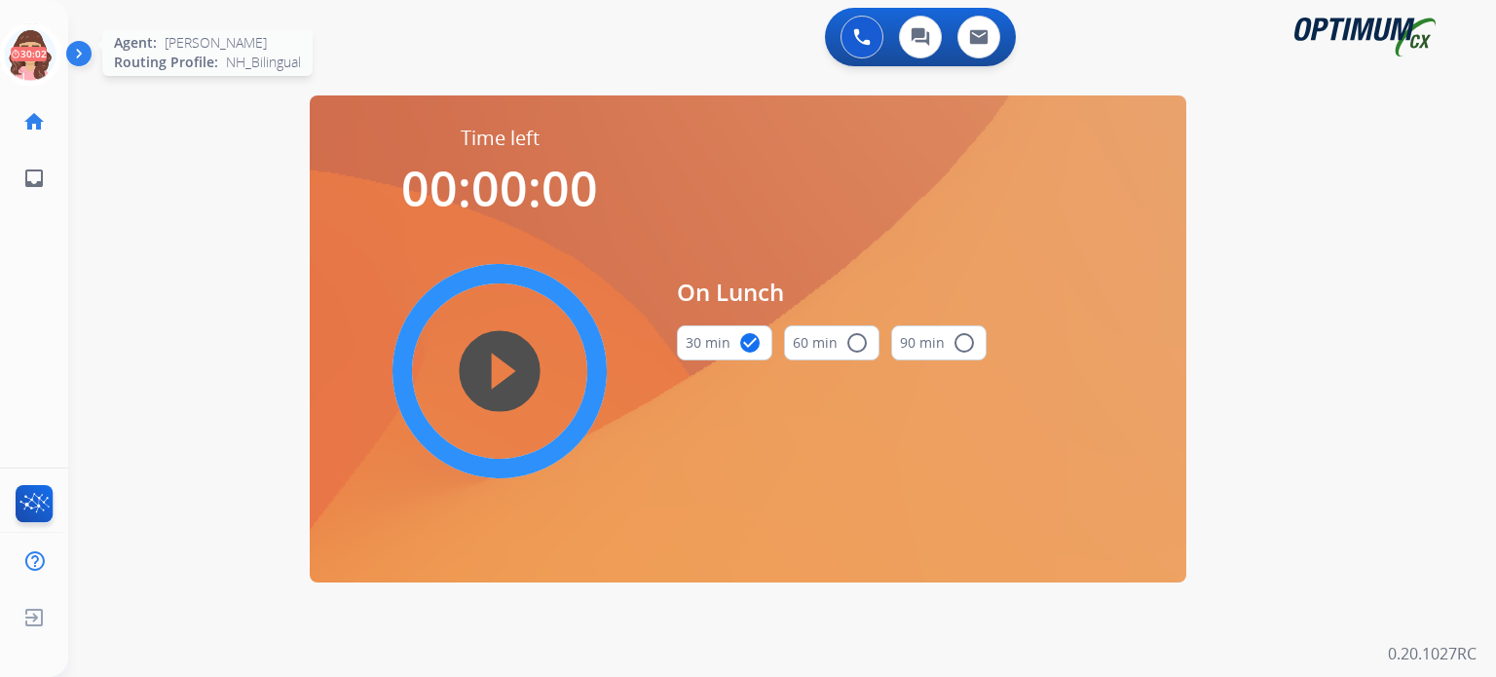
click at [27, 57] on icon at bounding box center [30, 54] width 63 height 63
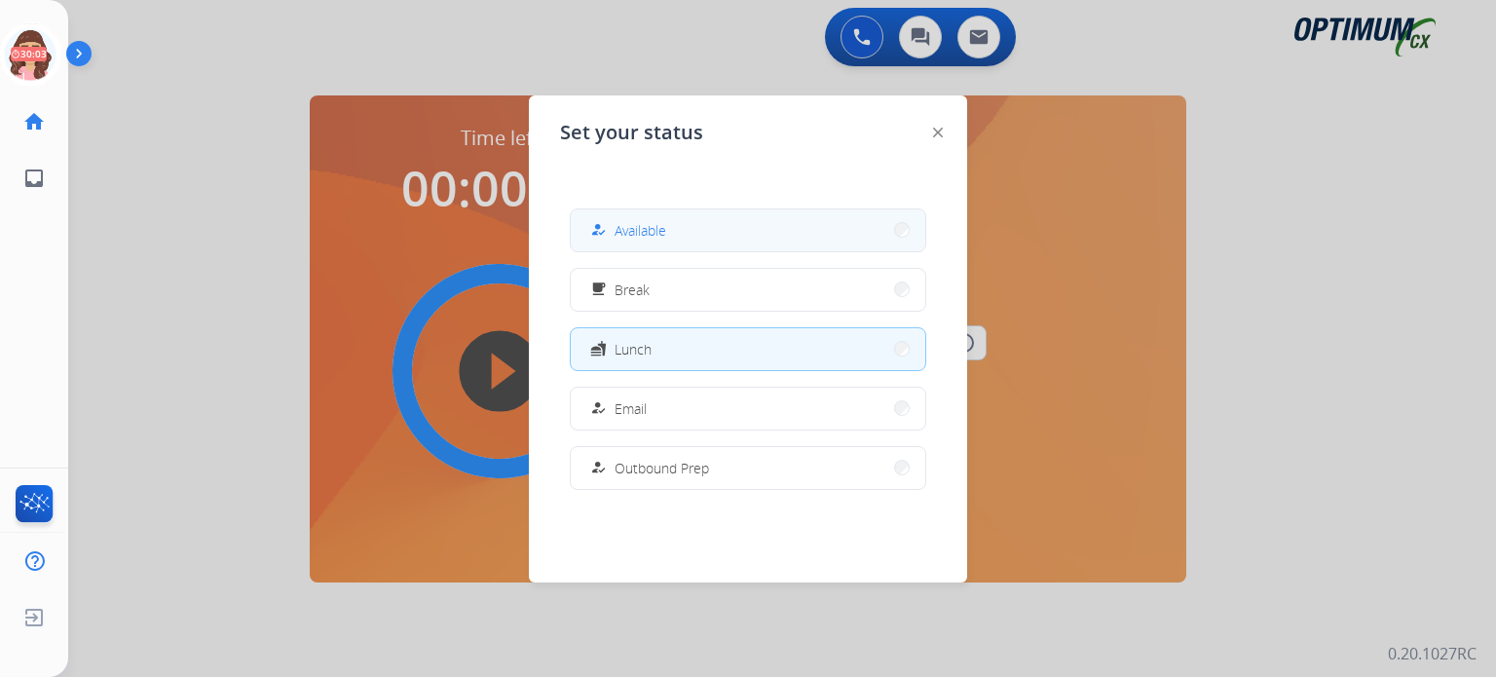
click at [643, 222] on span "Available" at bounding box center [641, 230] width 52 height 20
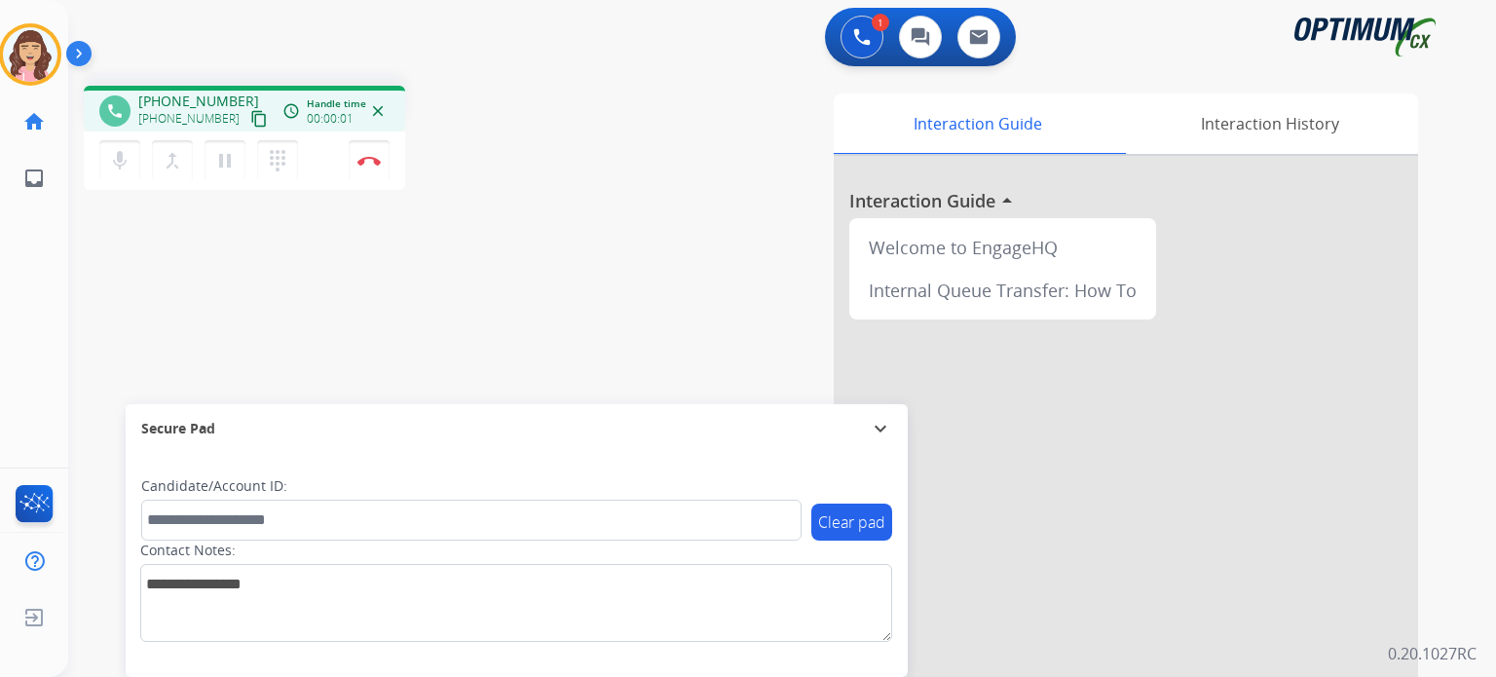
click at [545, 311] on div "phone [PHONE_NUMBER] [PHONE_NUMBER] content_copy access_time Call metrics Queue…" at bounding box center [758, 476] width 1381 height 812
click at [250, 120] on mat-icon "content_copy" at bounding box center [259, 119] width 18 height 18
click at [117, 172] on button "mic Mute" at bounding box center [119, 160] width 41 height 41
click at [117, 172] on button "mic_off Mute" at bounding box center [119, 160] width 41 height 41
click at [119, 163] on mat-icon "mic" at bounding box center [119, 160] width 23 height 23
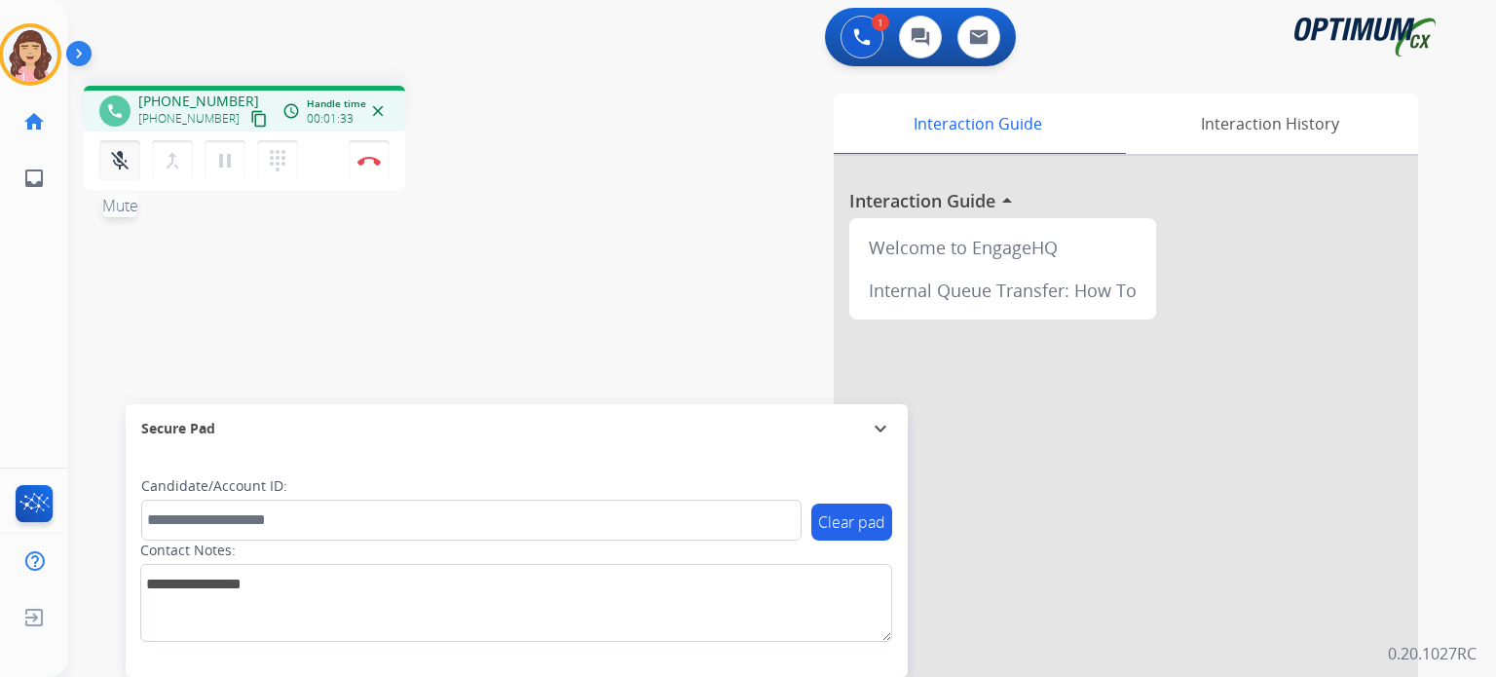
click at [119, 163] on mat-icon "mic_off" at bounding box center [119, 160] width 23 height 23
click at [365, 156] on img at bounding box center [368, 161] width 23 height 10
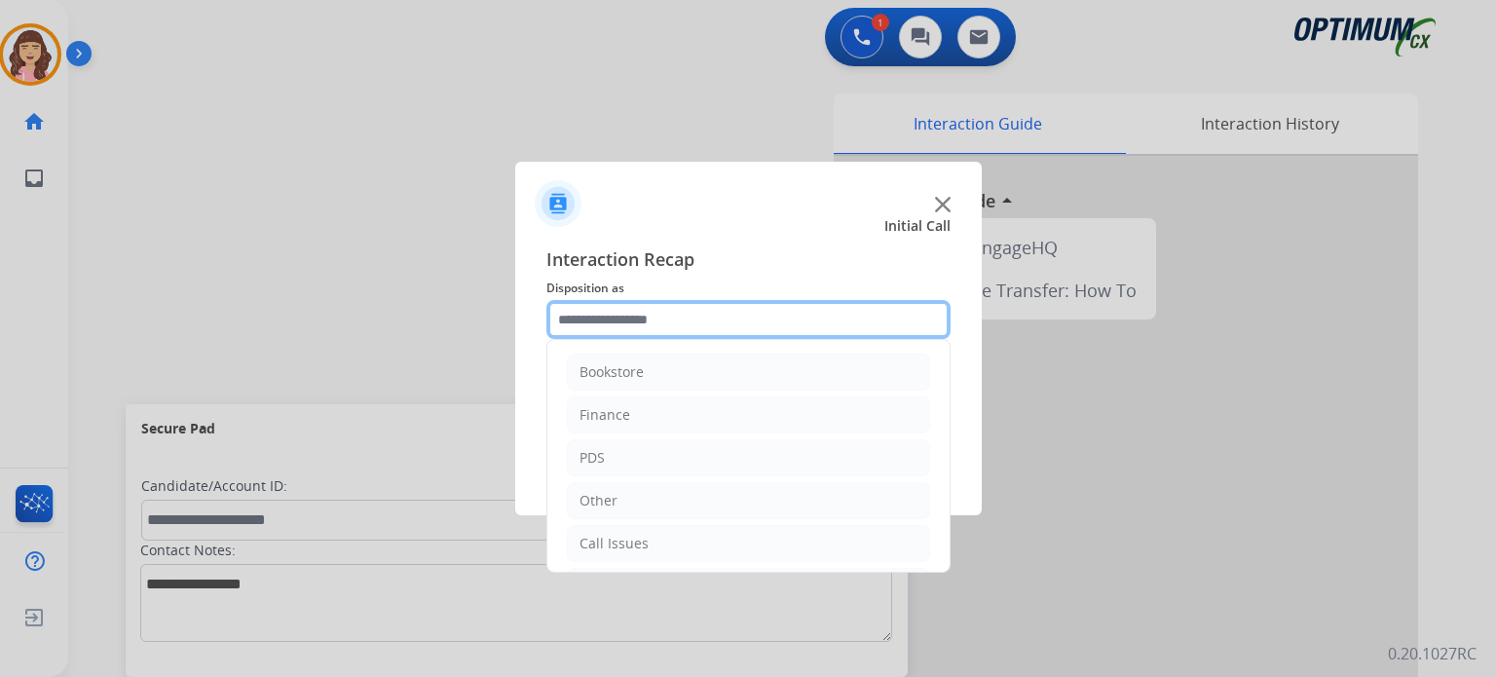
click at [682, 332] on input "text" at bounding box center [748, 319] width 404 height 39
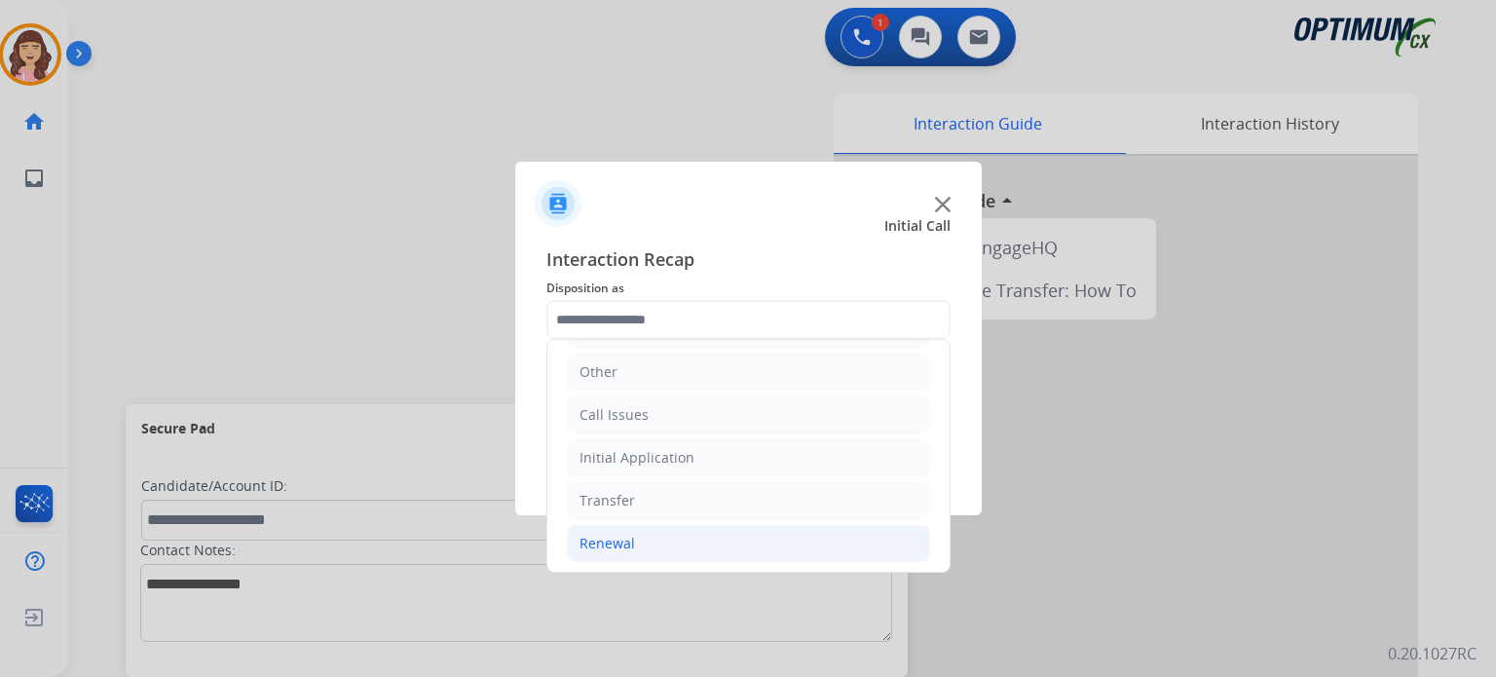
click at [608, 537] on div "Renewal" at bounding box center [608, 543] width 56 height 19
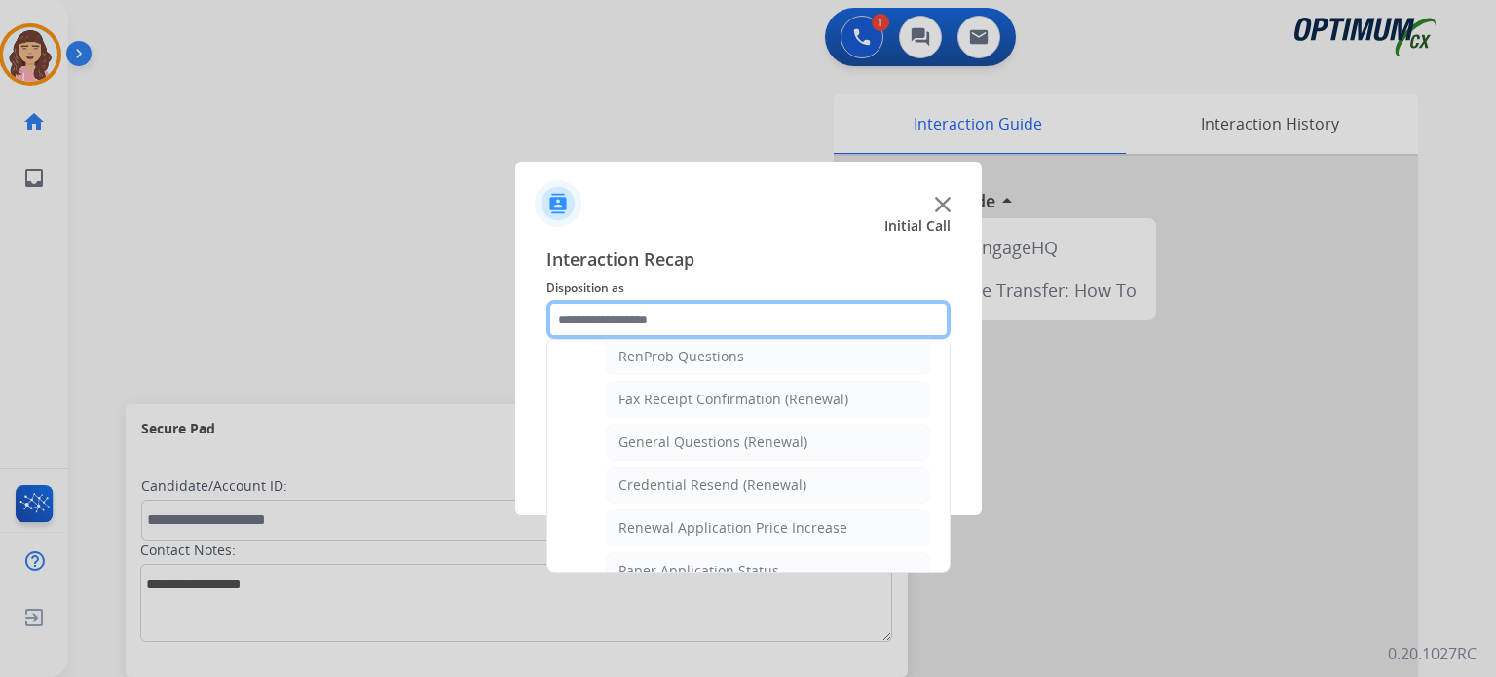
scroll to position [501, 0]
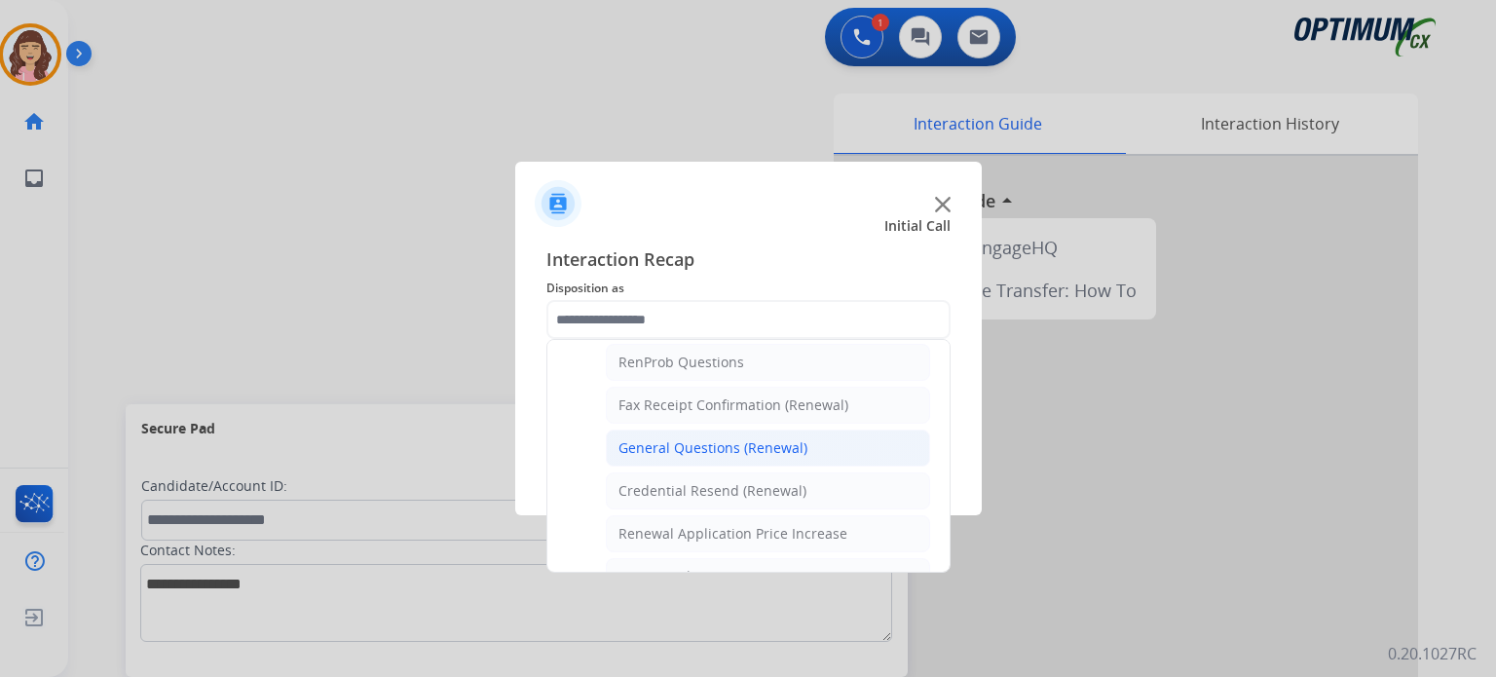
click at [740, 439] on div "General Questions (Renewal)" at bounding box center [713, 447] width 189 height 19
type input "**********"
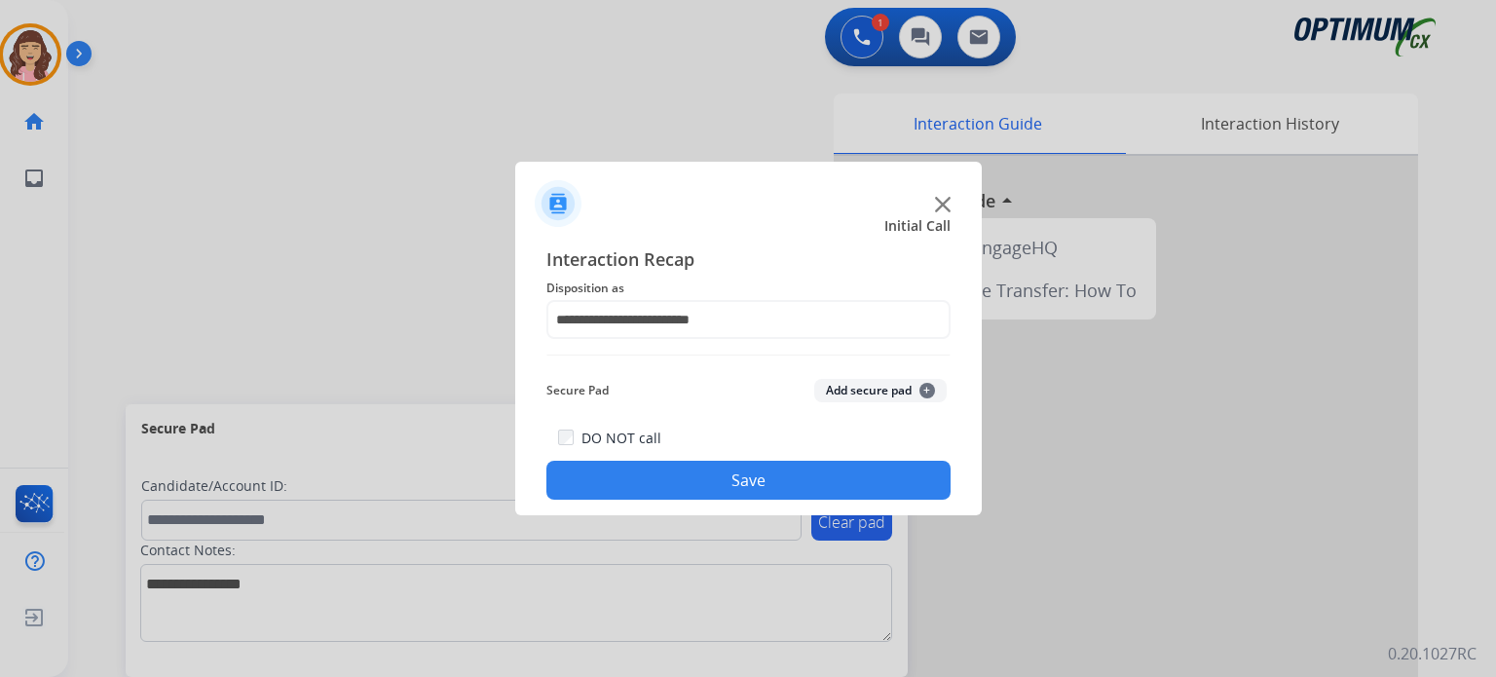
click at [715, 478] on button "Save" at bounding box center [748, 480] width 404 height 39
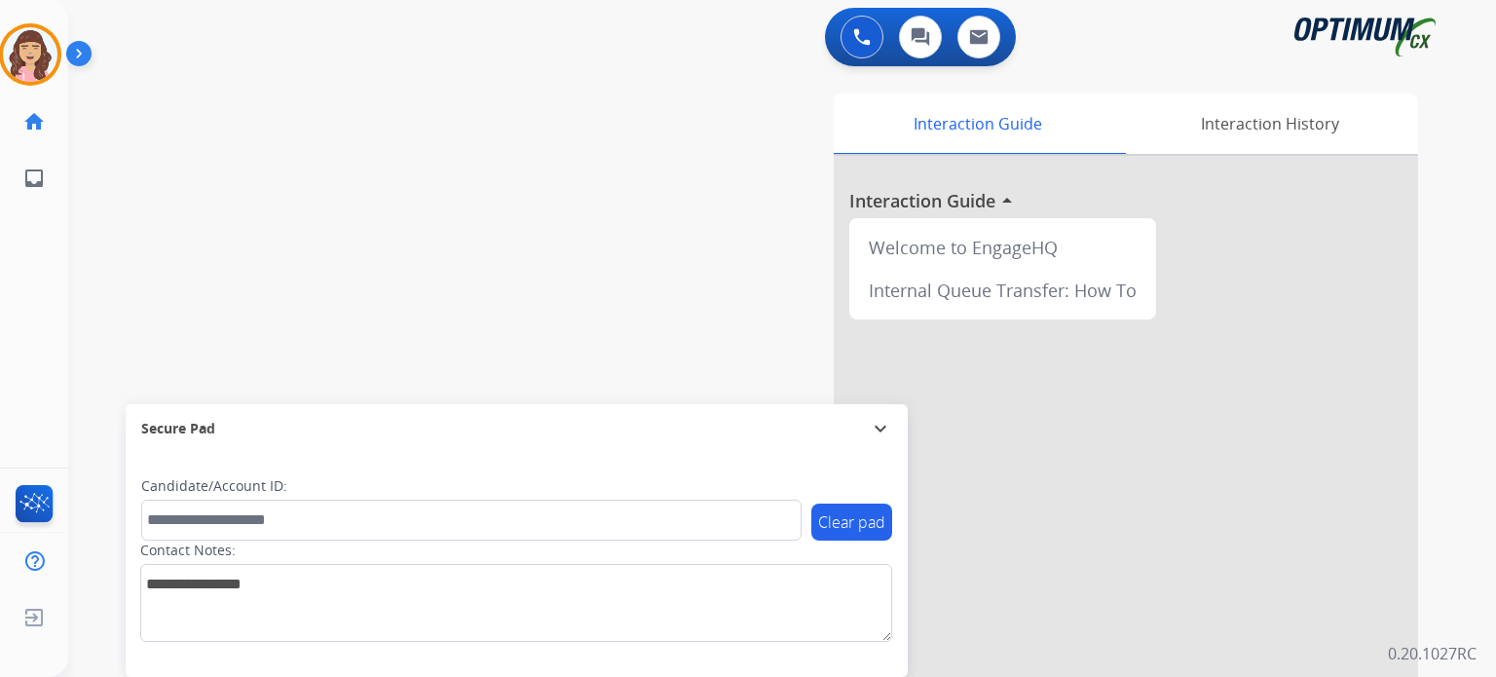
click at [429, 275] on div "swap_horiz Break voice bridge close_fullscreen Connect 3-Way Call merge_type Se…" at bounding box center [758, 476] width 1381 height 812
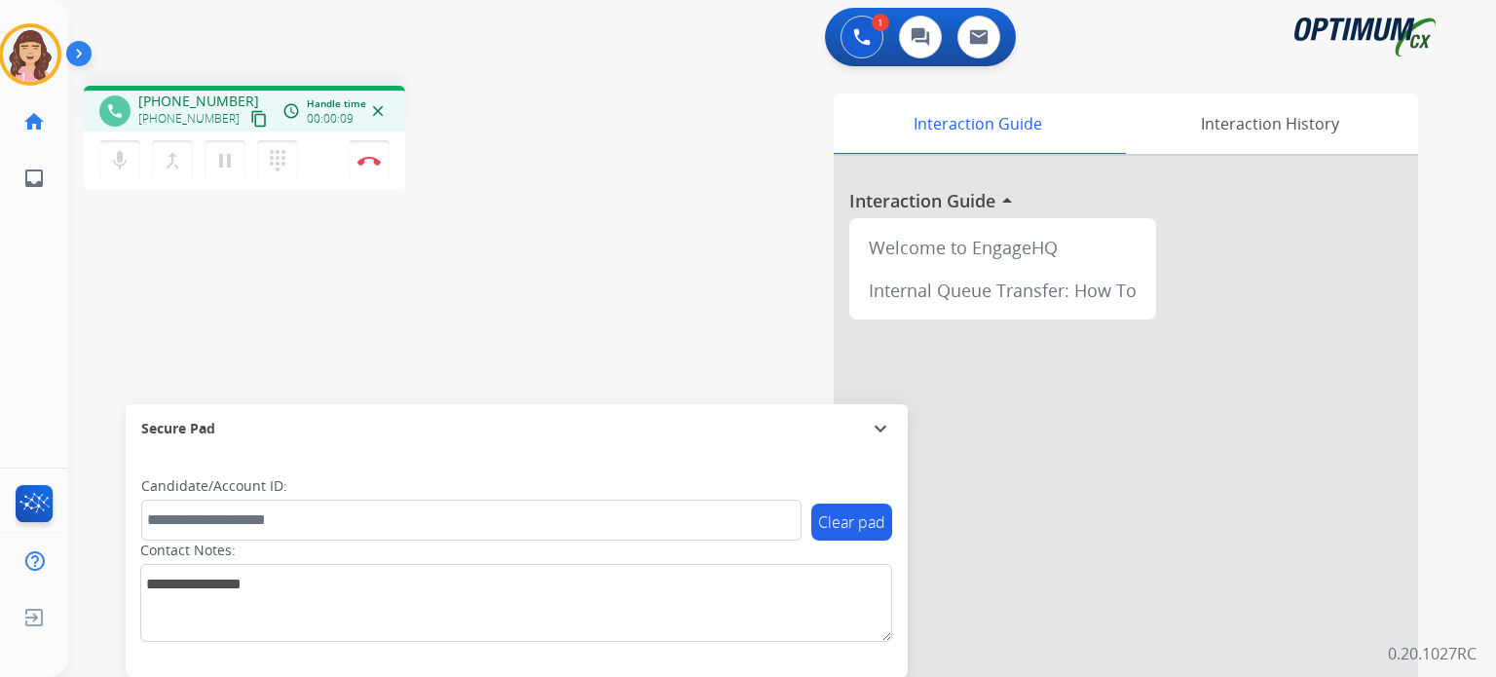
click at [250, 120] on mat-icon "content_copy" at bounding box center [259, 119] width 18 height 18
click at [368, 155] on button "Disconnect" at bounding box center [369, 160] width 41 height 41
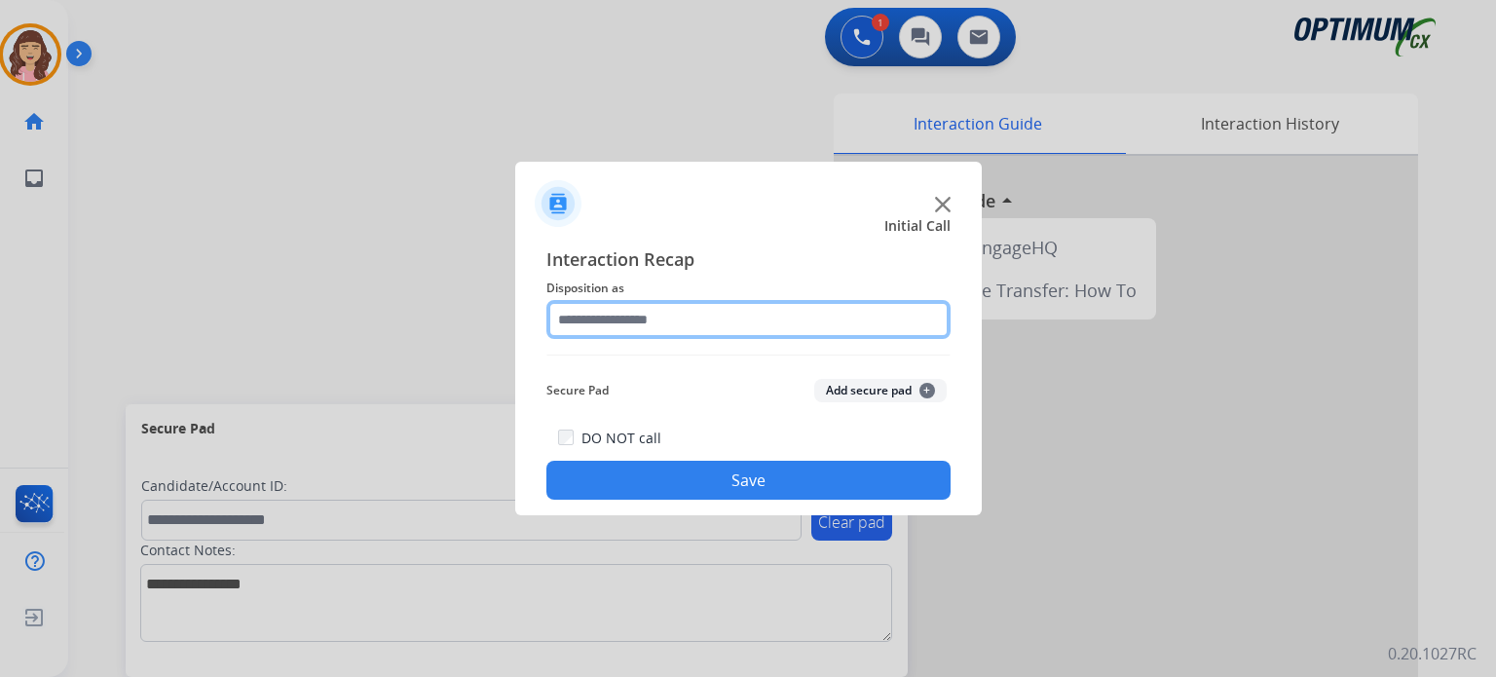
click at [695, 322] on input "text" at bounding box center [748, 319] width 404 height 39
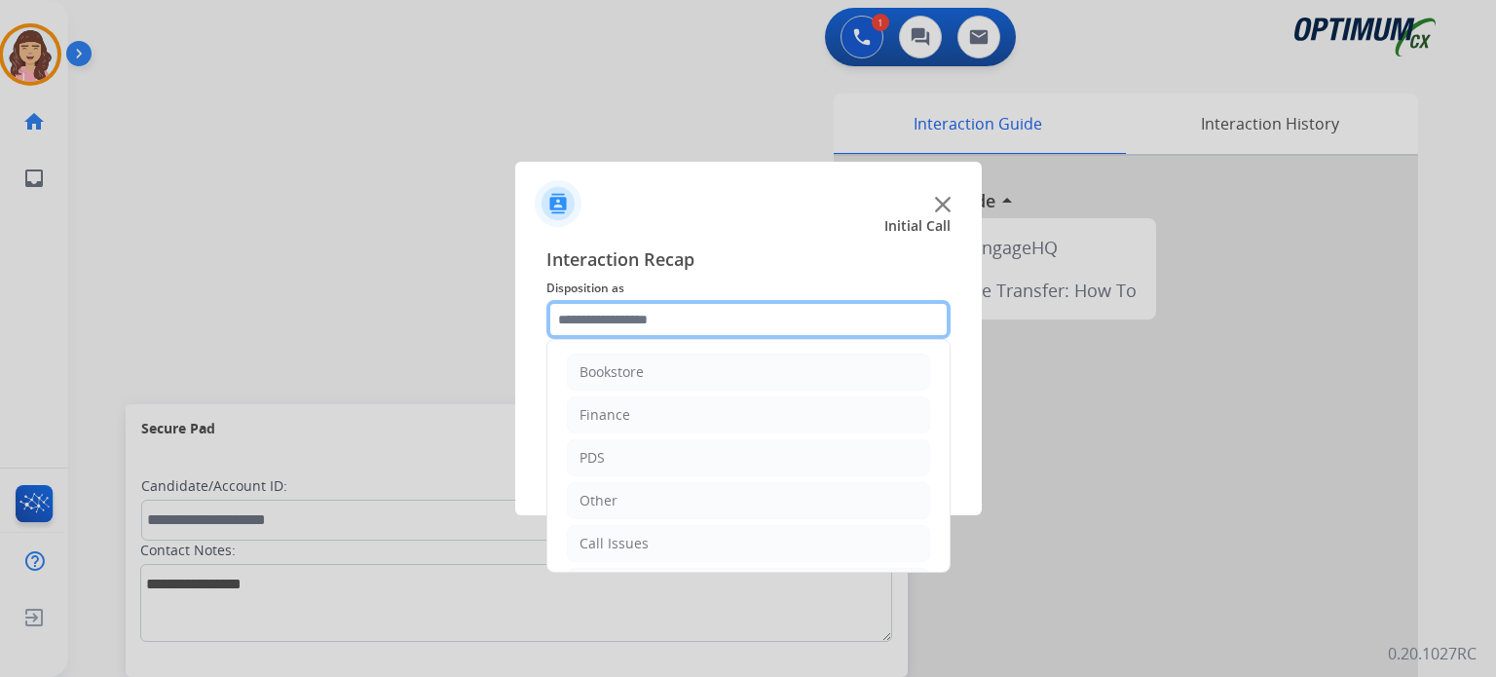
scroll to position [129, 0]
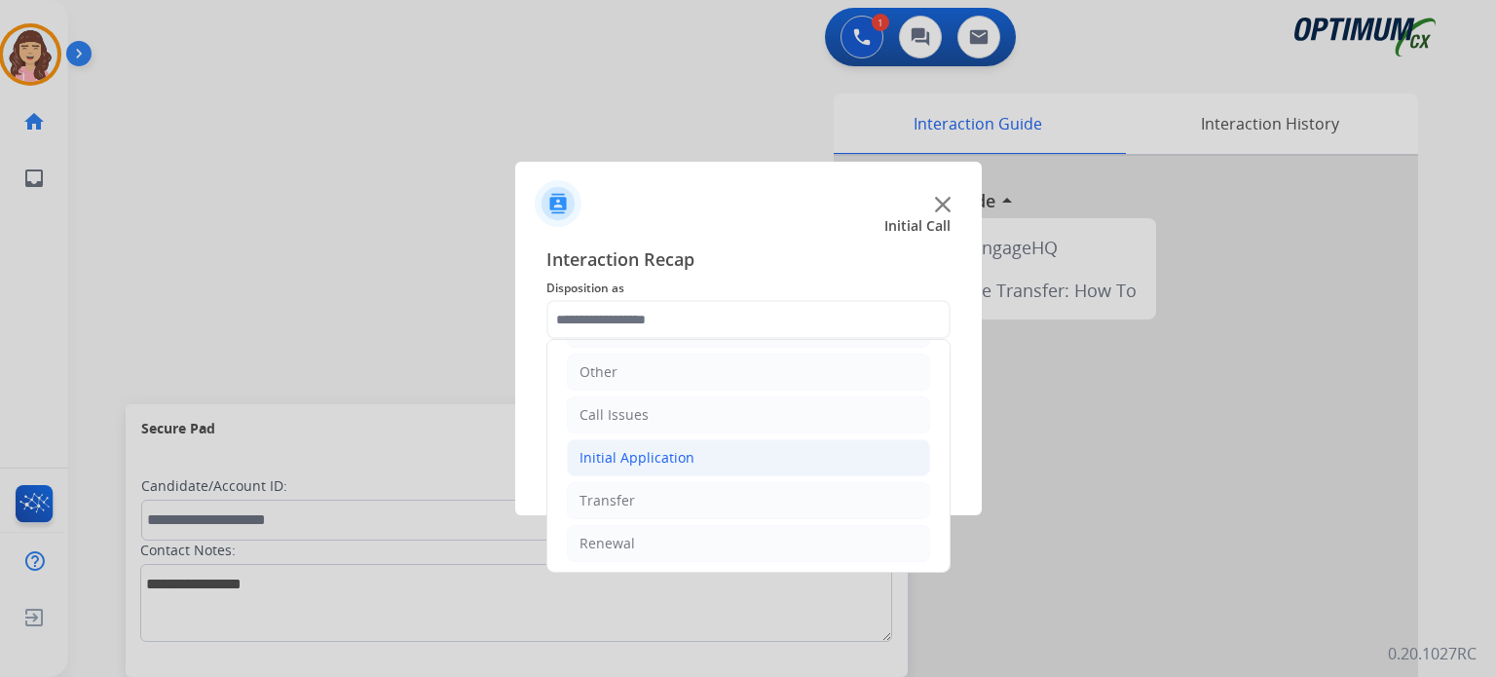
click at [679, 458] on div "Initial Application" at bounding box center [637, 457] width 115 height 19
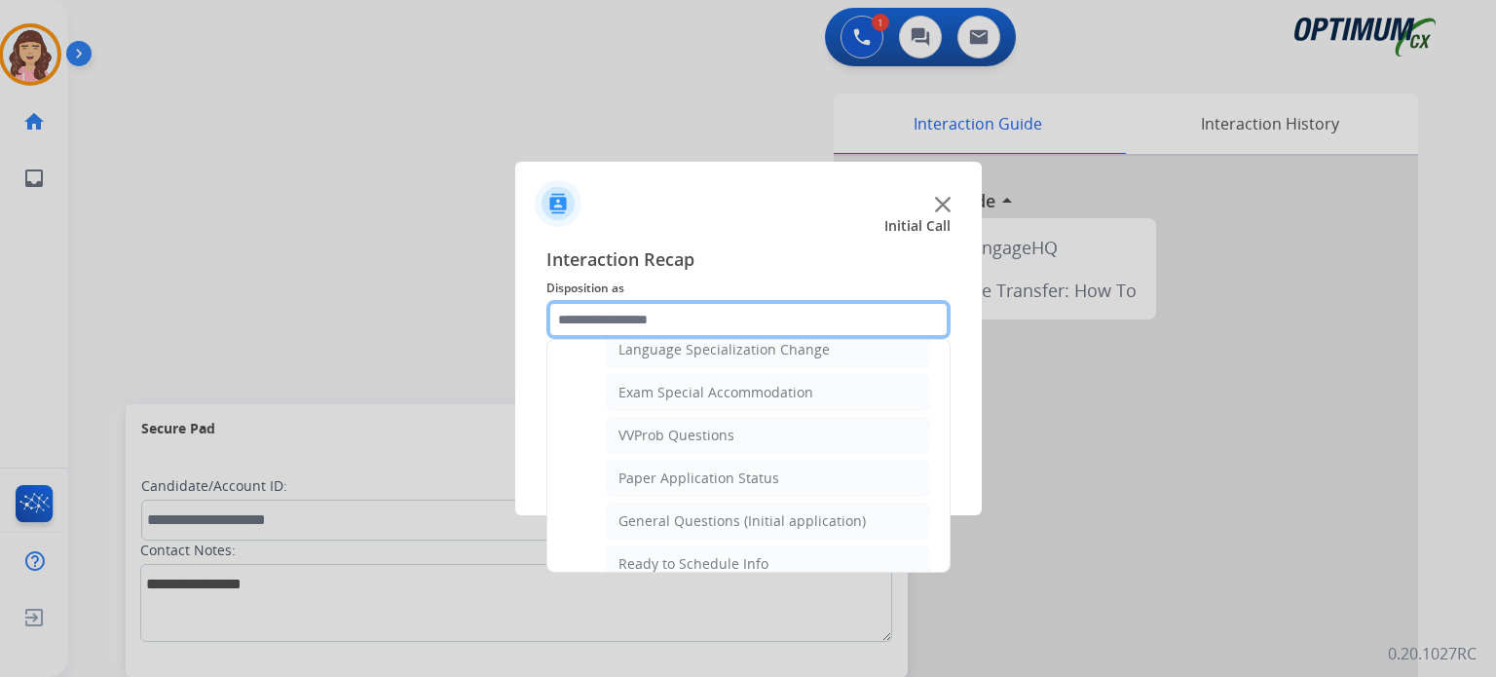
scroll to position [961, 0]
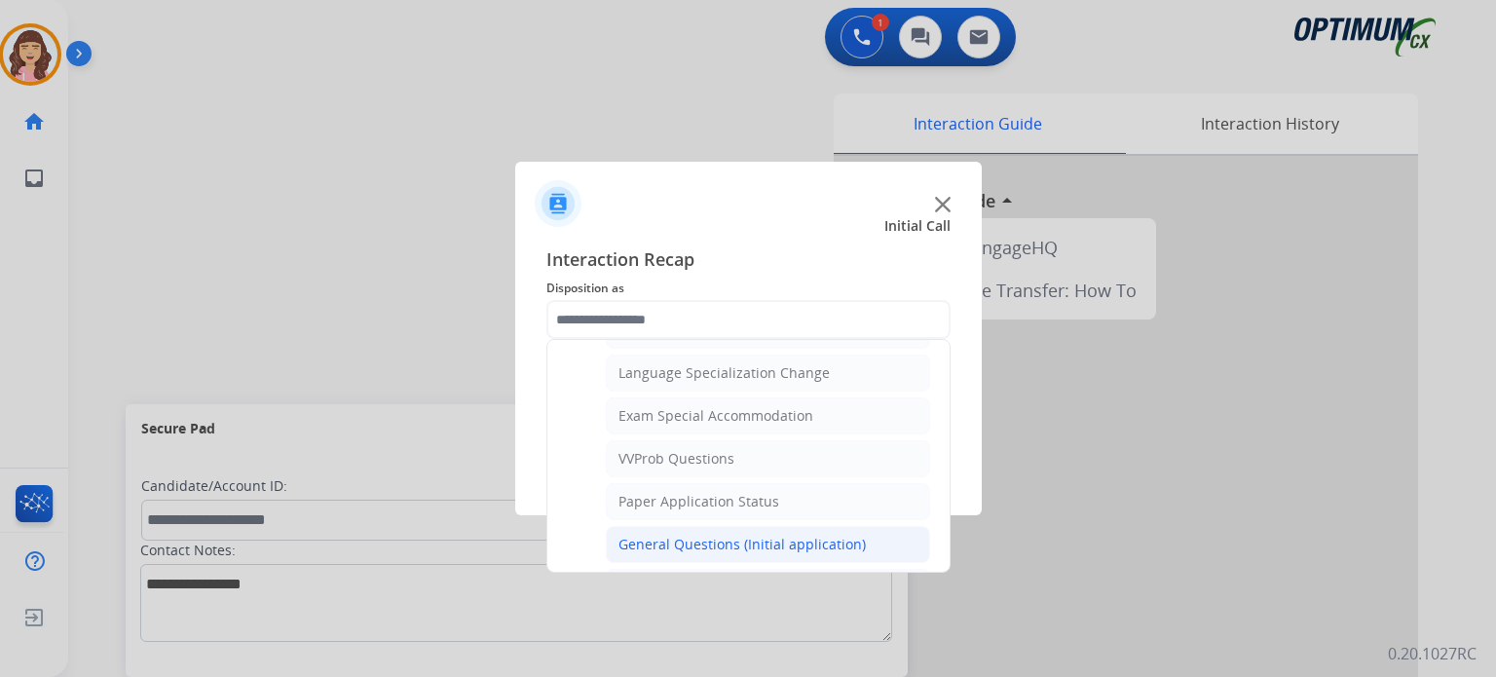
click at [700, 541] on div "General Questions (Initial application)" at bounding box center [742, 544] width 247 height 19
type input "**********"
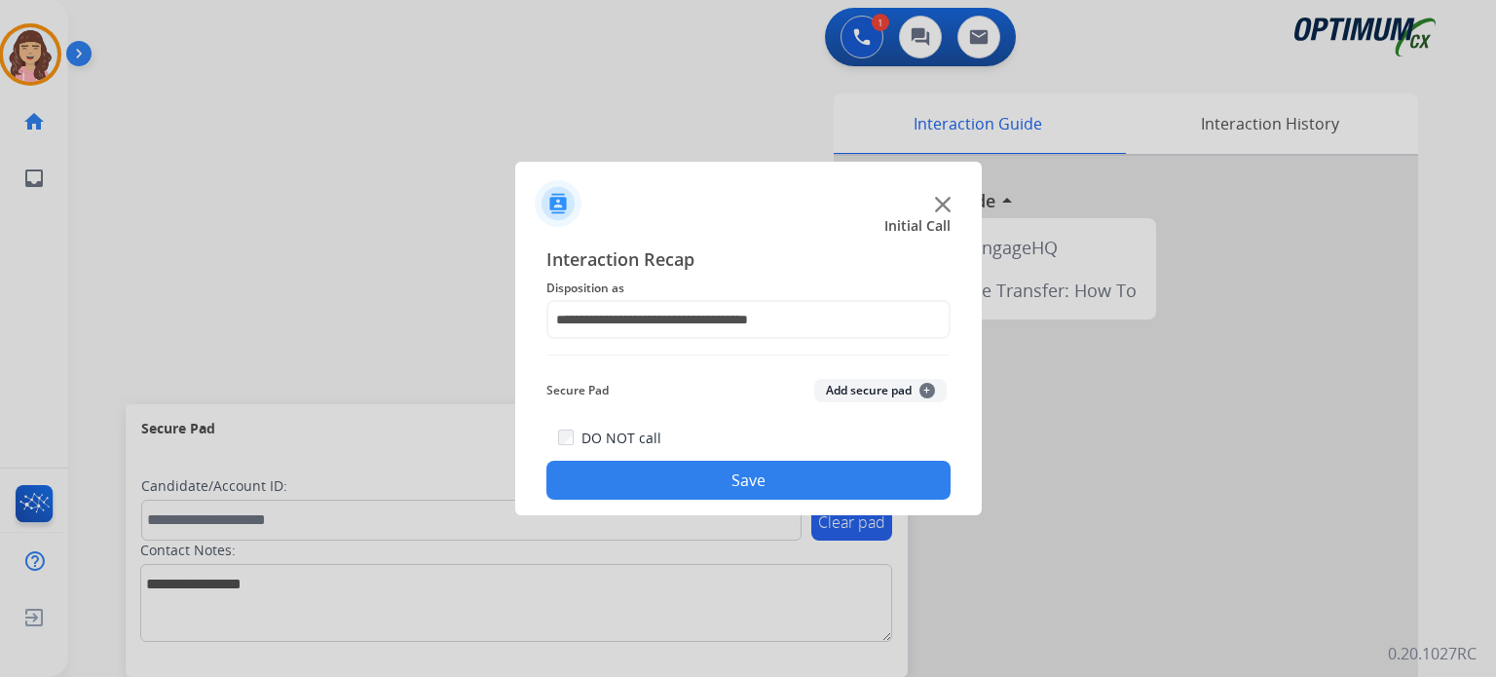
click at [708, 476] on button "Save" at bounding box center [748, 480] width 404 height 39
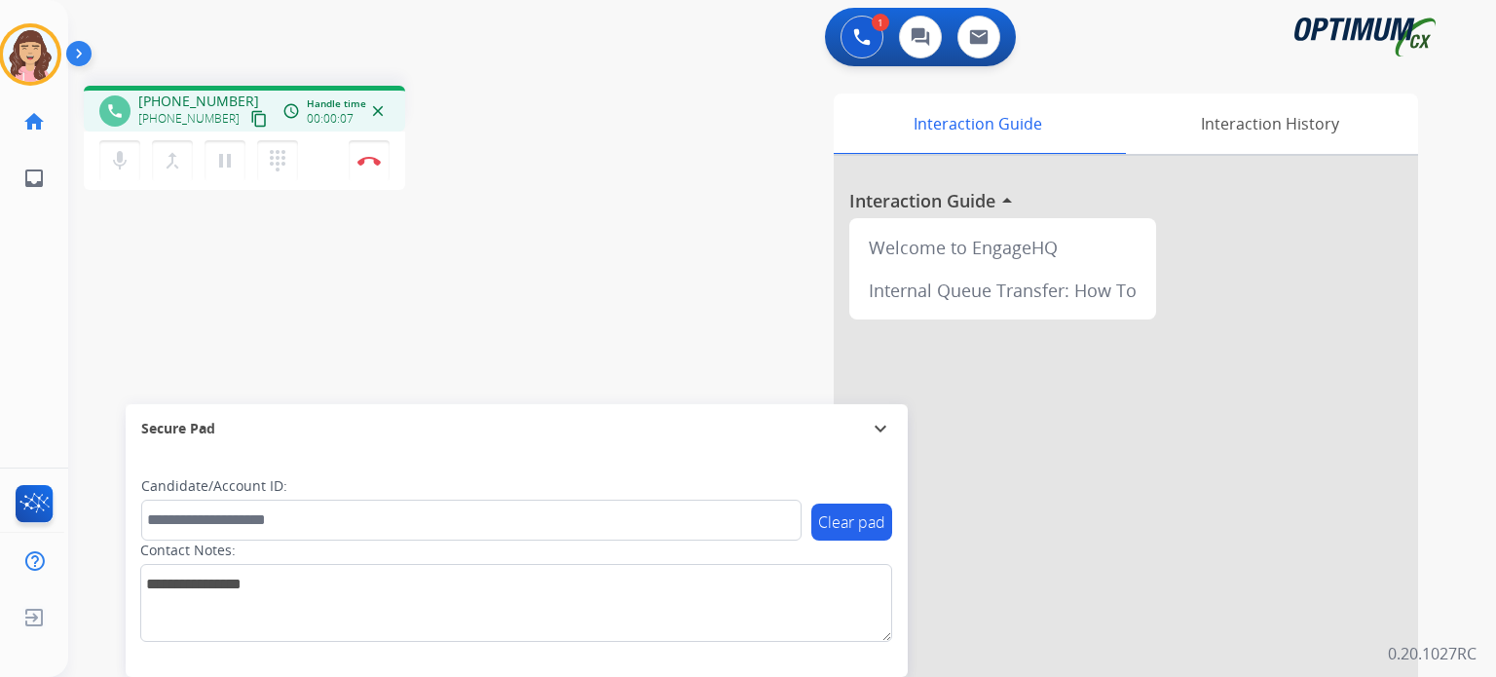
click at [250, 116] on mat-icon "content_copy" at bounding box center [259, 119] width 18 height 18
click at [369, 163] on img at bounding box center [368, 161] width 23 height 10
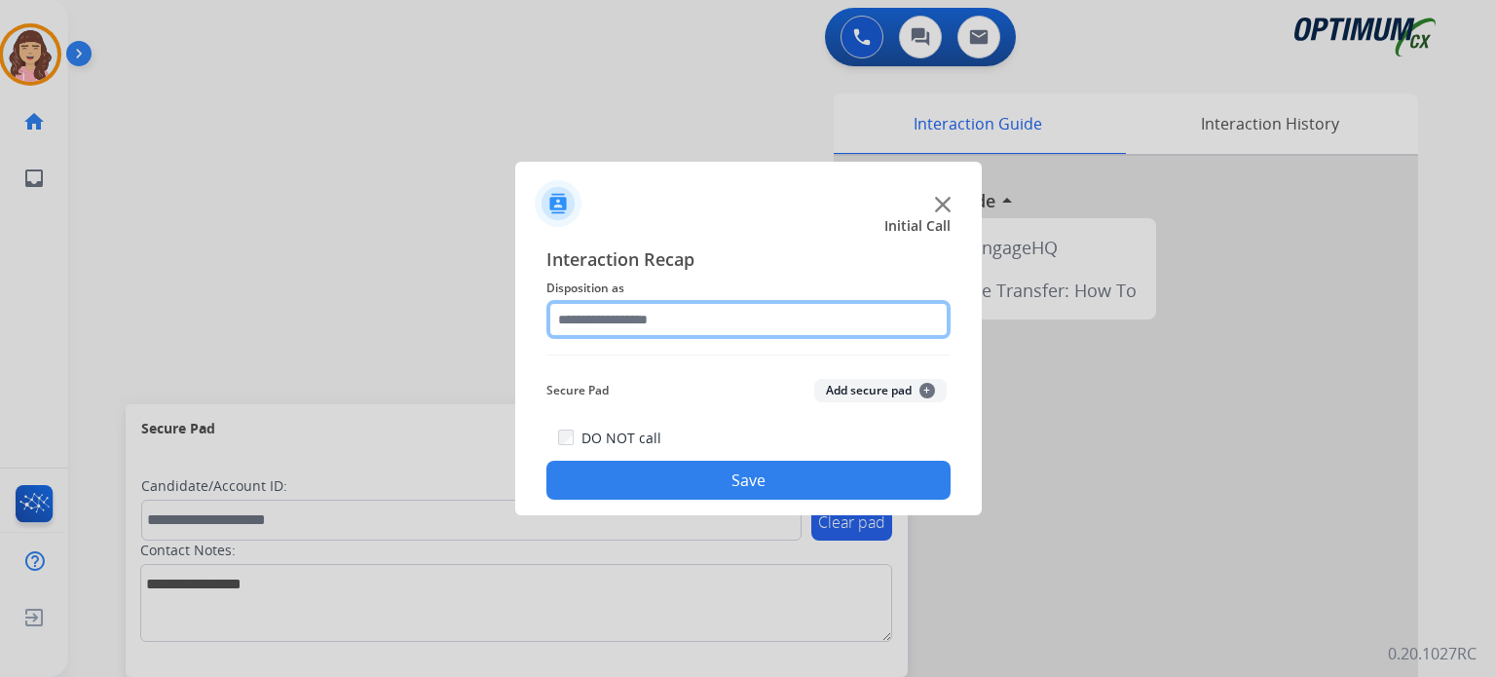
click at [664, 327] on input "text" at bounding box center [748, 319] width 404 height 39
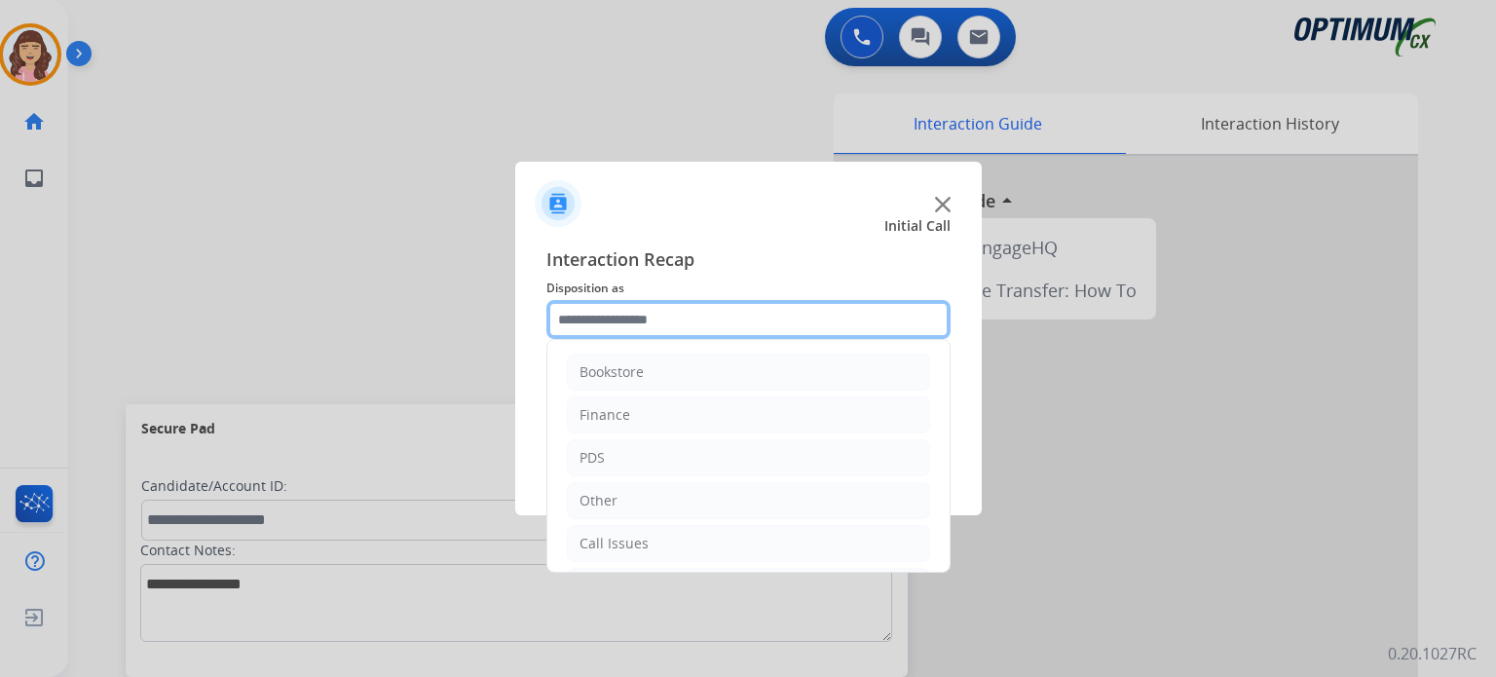
scroll to position [129, 0]
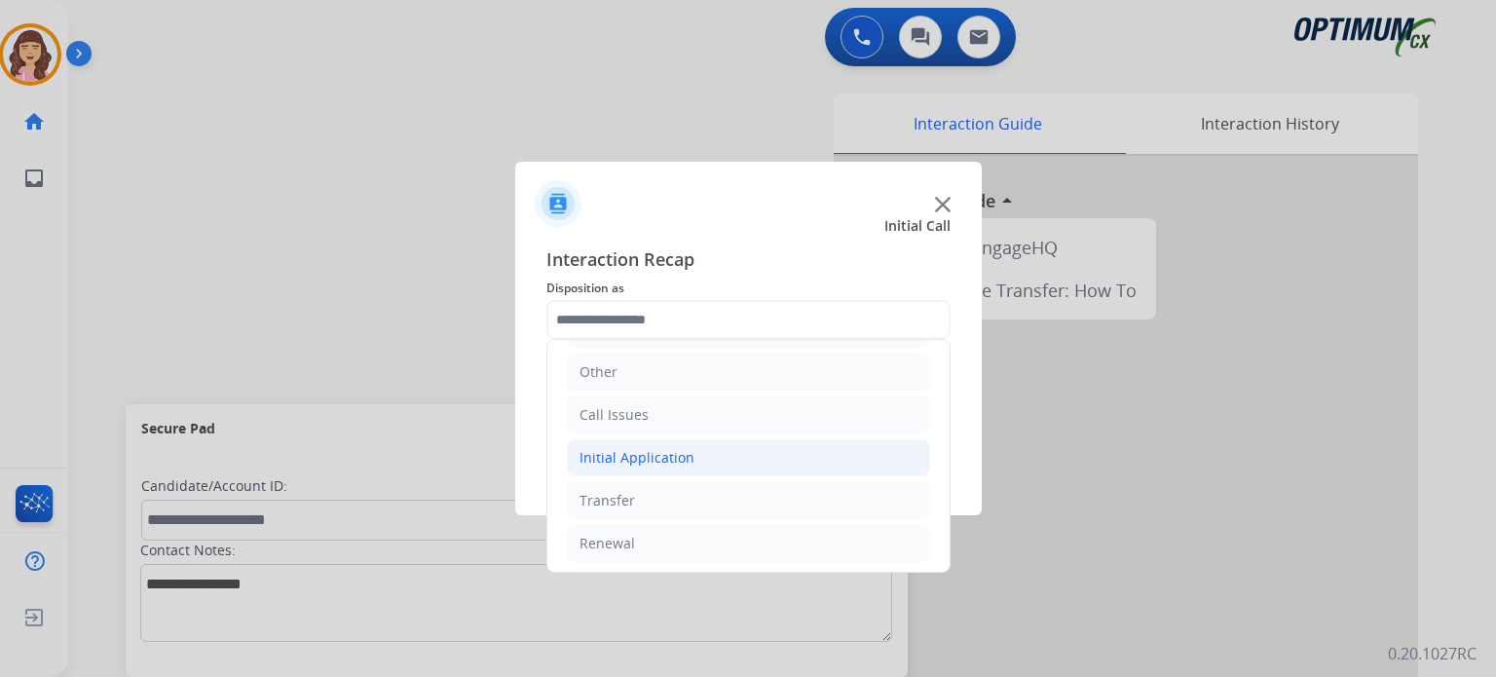
click at [690, 447] on li "Initial Application" at bounding box center [748, 457] width 363 height 37
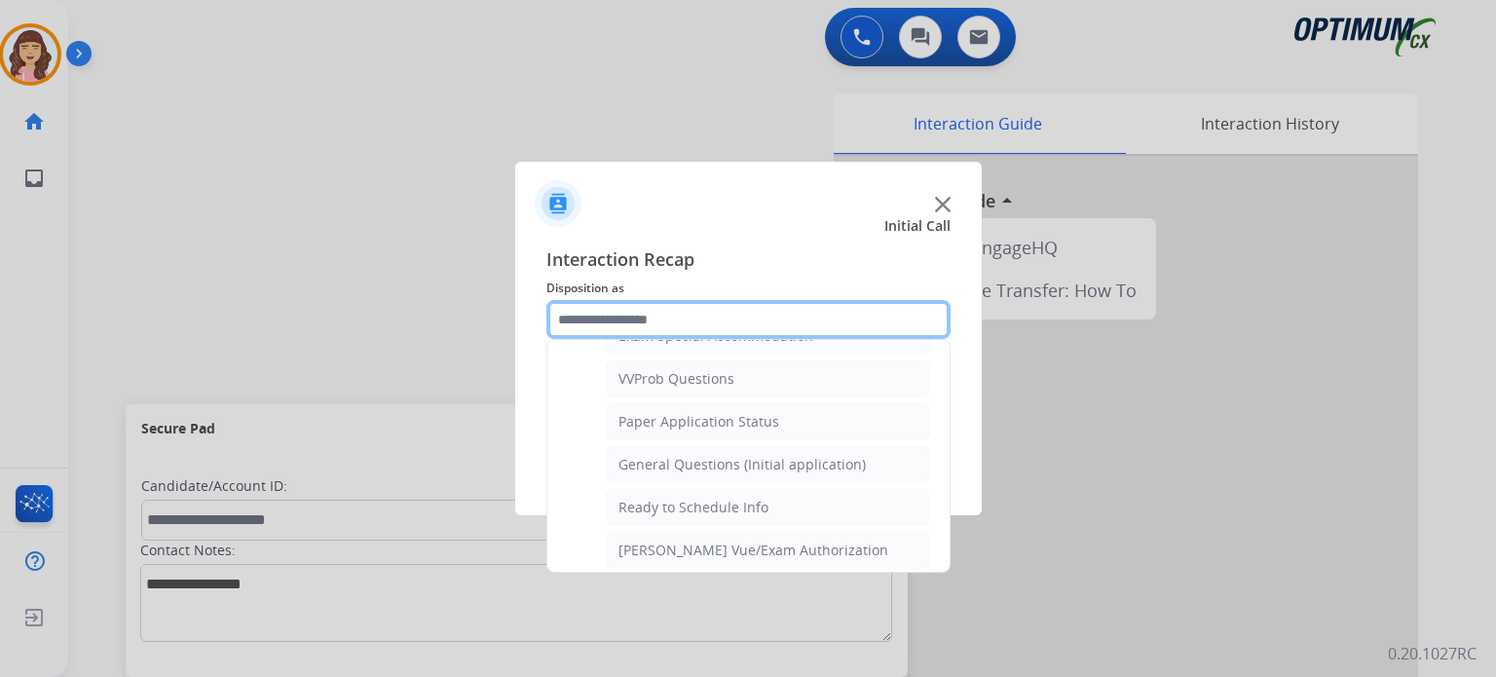
scroll to position [1060, 0]
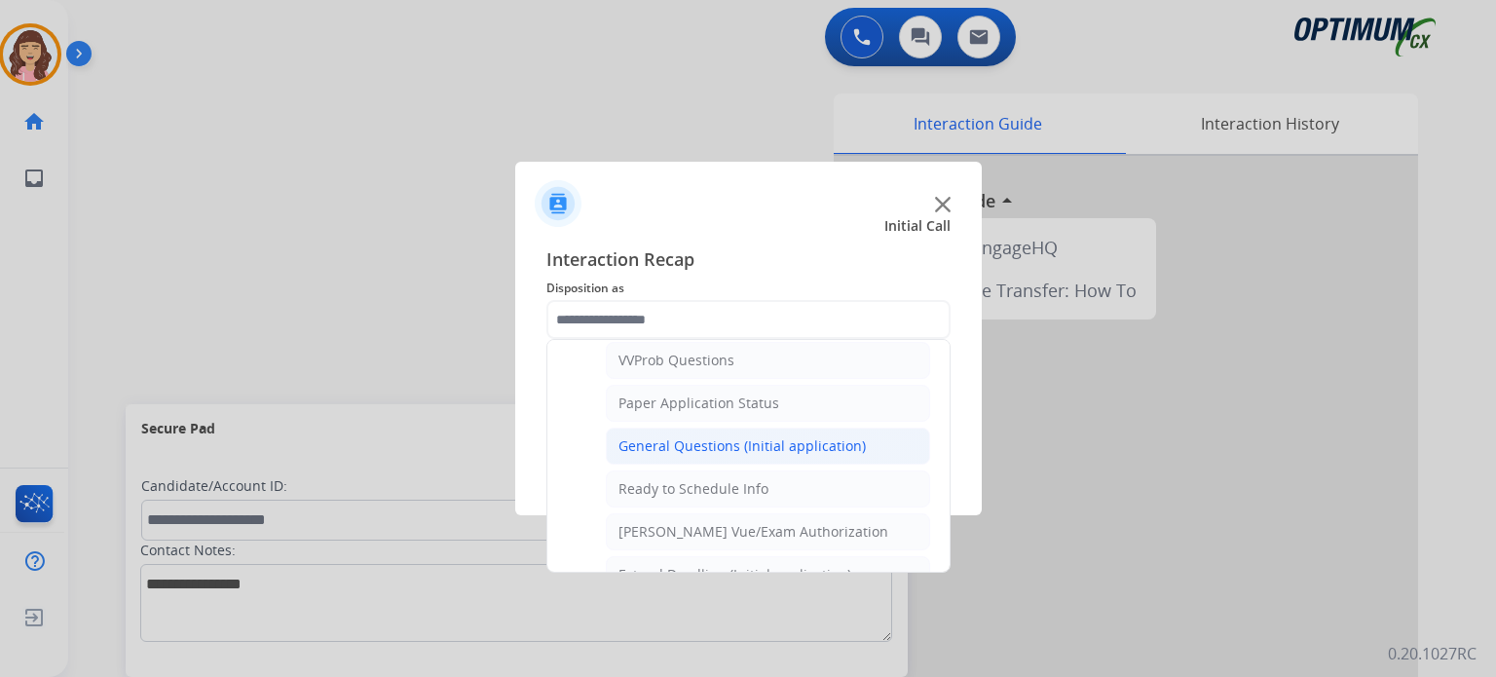
click at [761, 445] on li "General Questions (Initial application)" at bounding box center [768, 446] width 324 height 37
type input "**********"
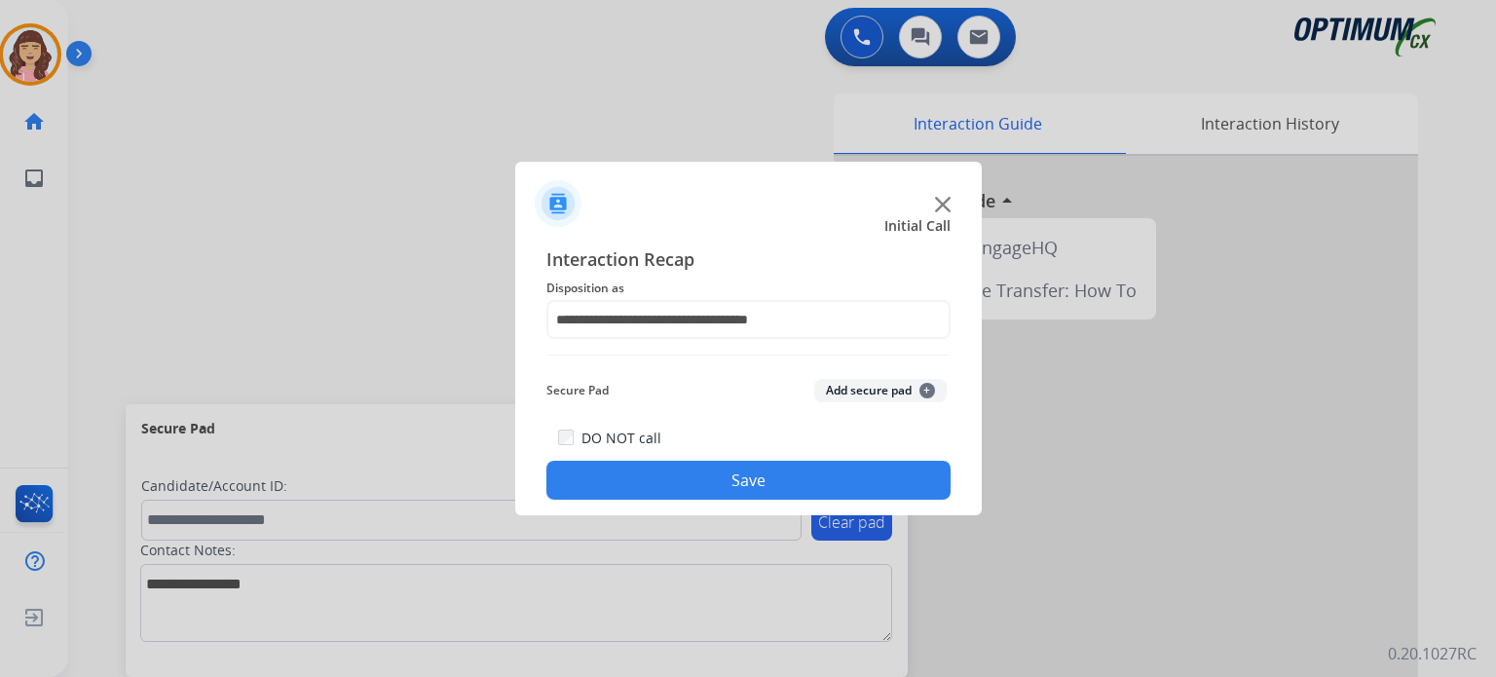
click at [711, 484] on button "Save" at bounding box center [748, 480] width 404 height 39
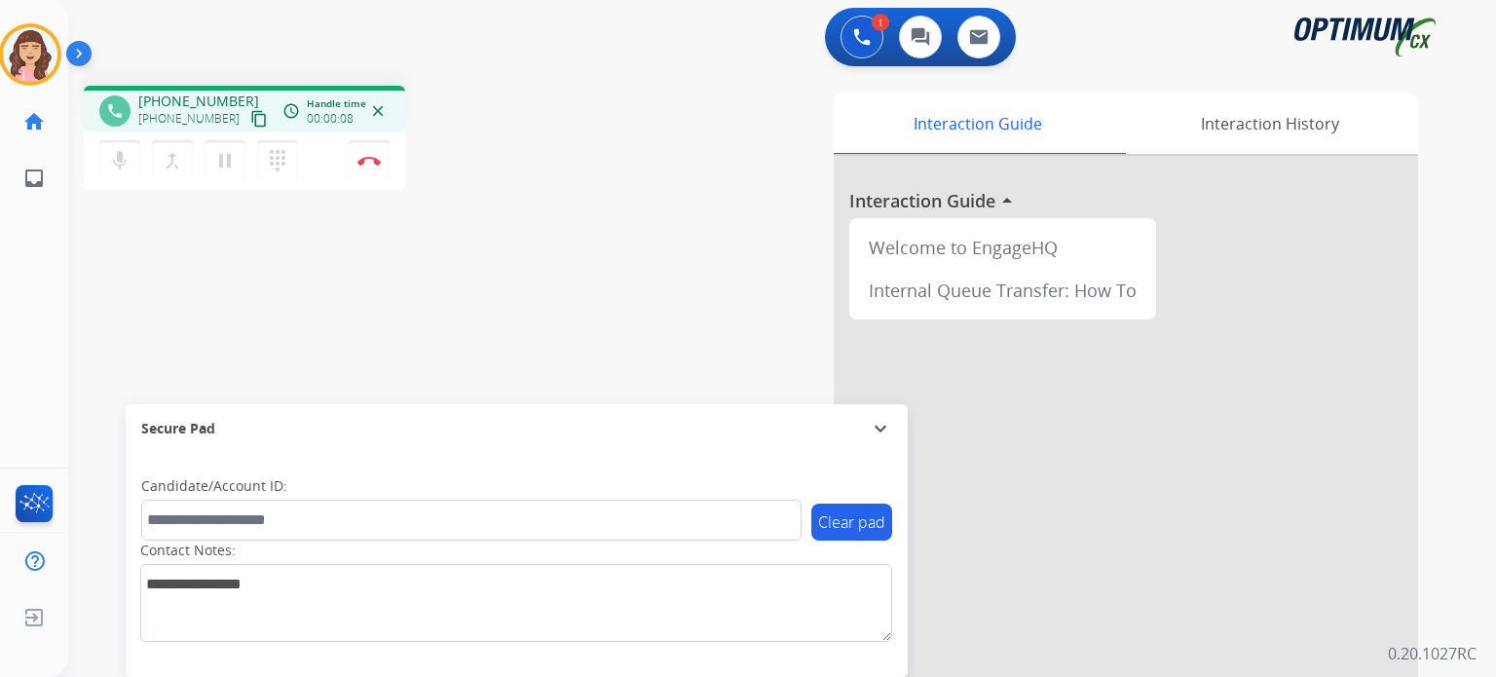
click at [250, 112] on mat-icon "content_copy" at bounding box center [259, 119] width 18 height 18
click at [492, 341] on div "phone [PHONE_NUMBER] [PHONE_NUMBER] content_copy access_time Call metrics Queue…" at bounding box center [758, 476] width 1381 height 812
click at [369, 162] on img at bounding box center [368, 161] width 23 height 10
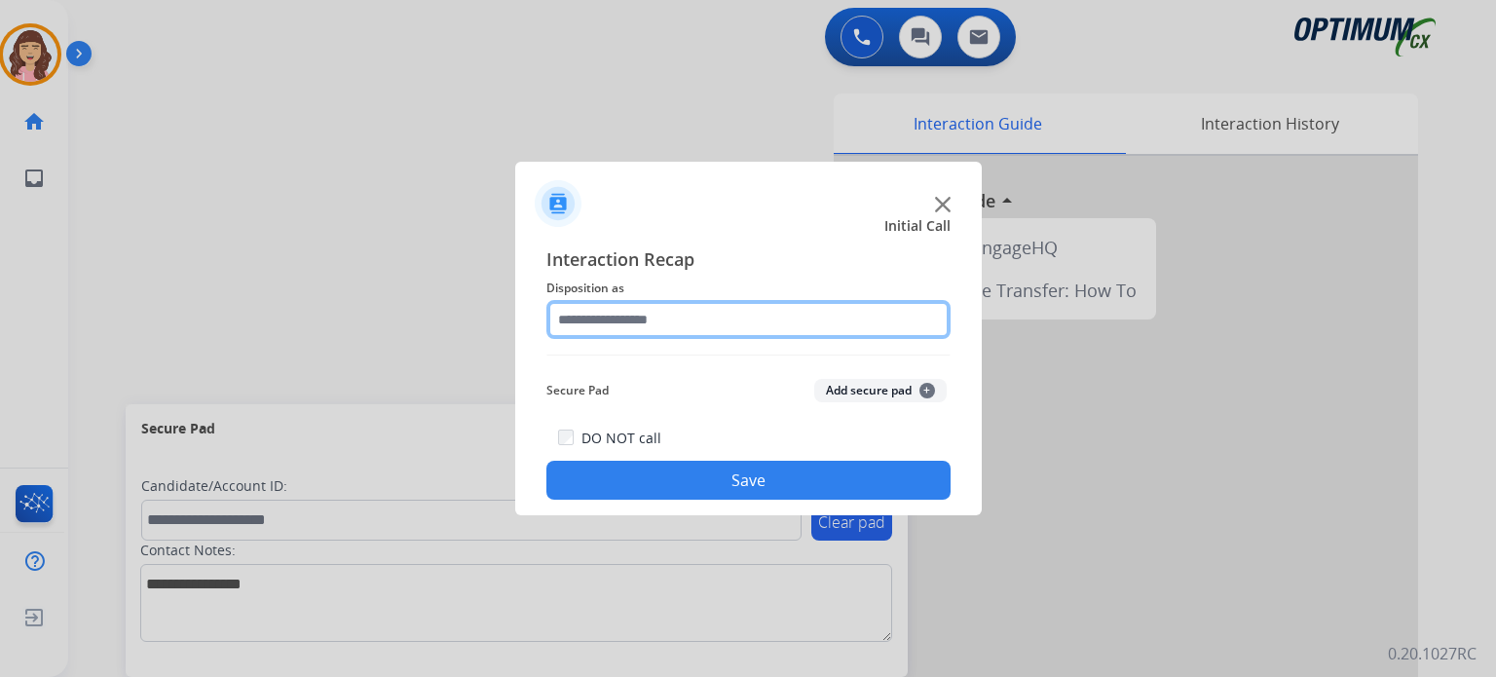
click at [713, 315] on input "text" at bounding box center [748, 319] width 404 height 39
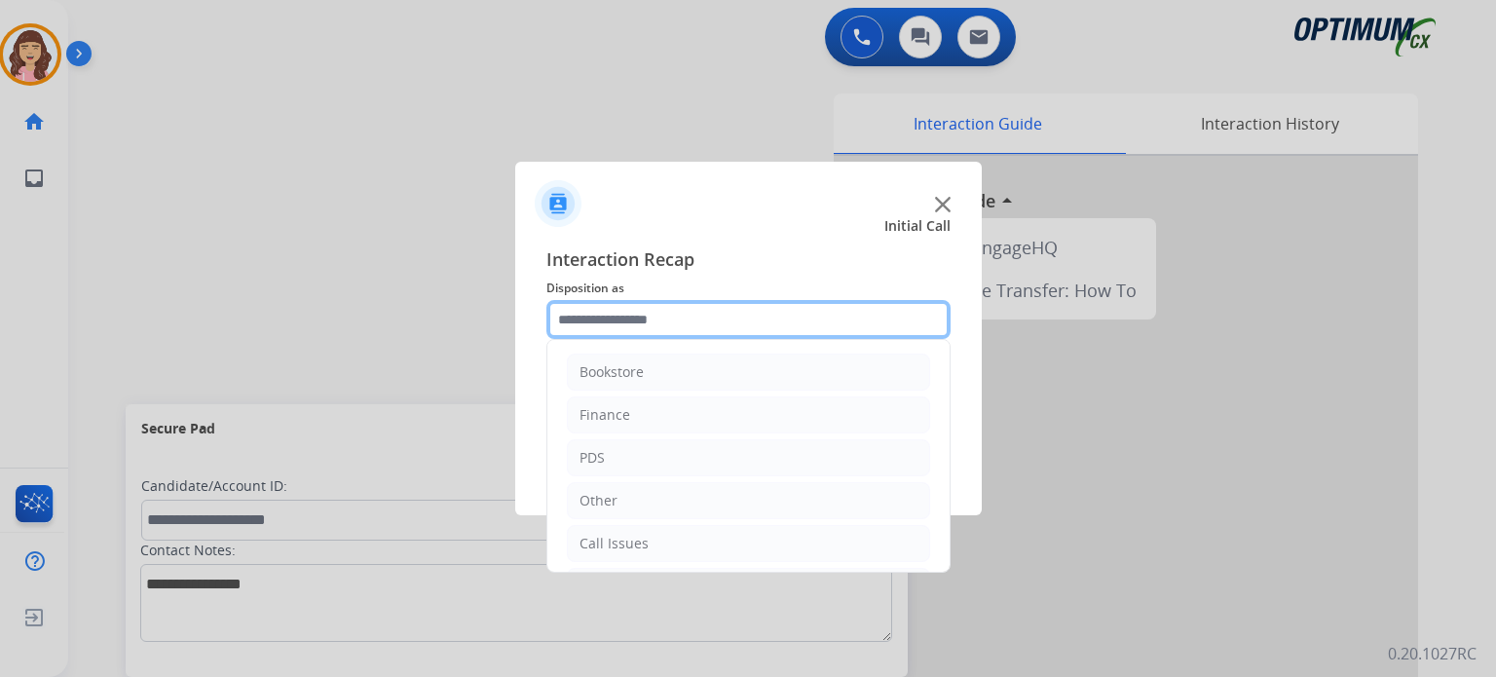
scroll to position [129, 0]
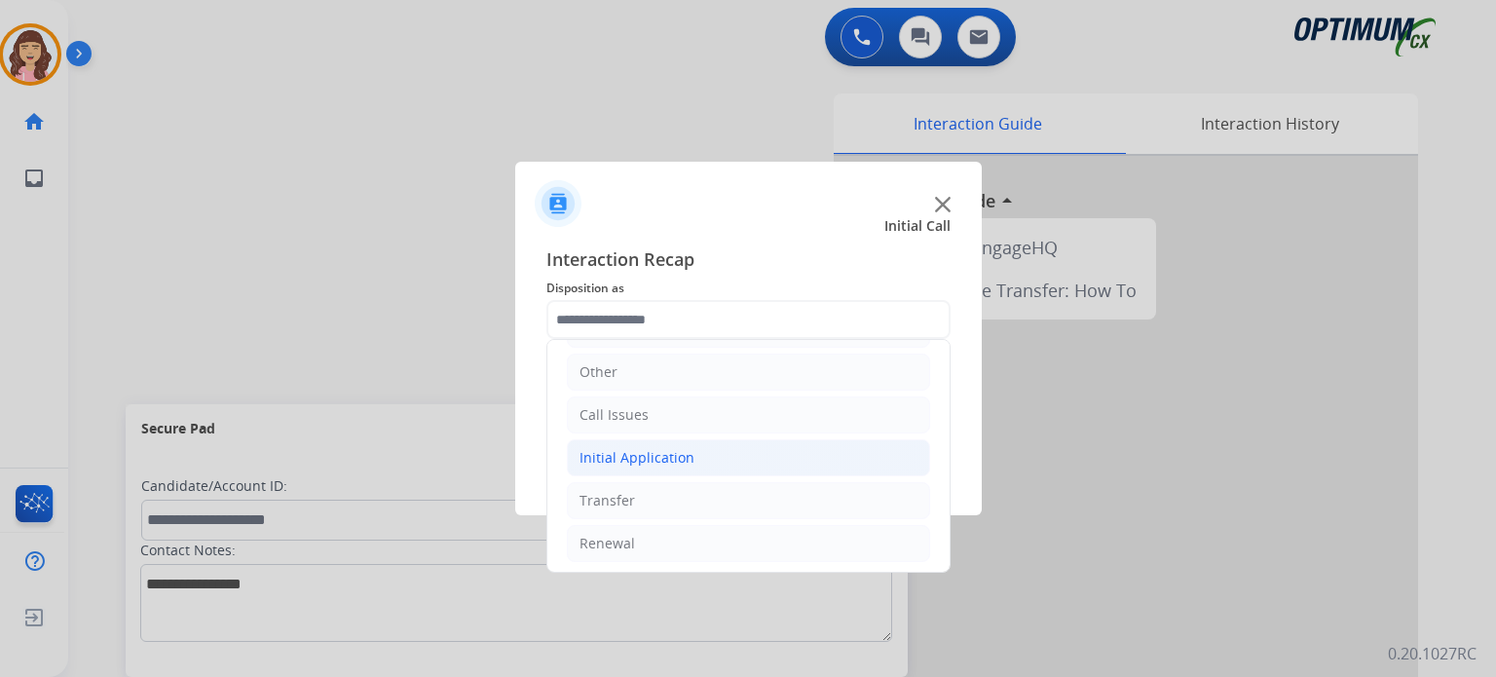
click at [696, 447] on li "Initial Application" at bounding box center [748, 457] width 363 height 37
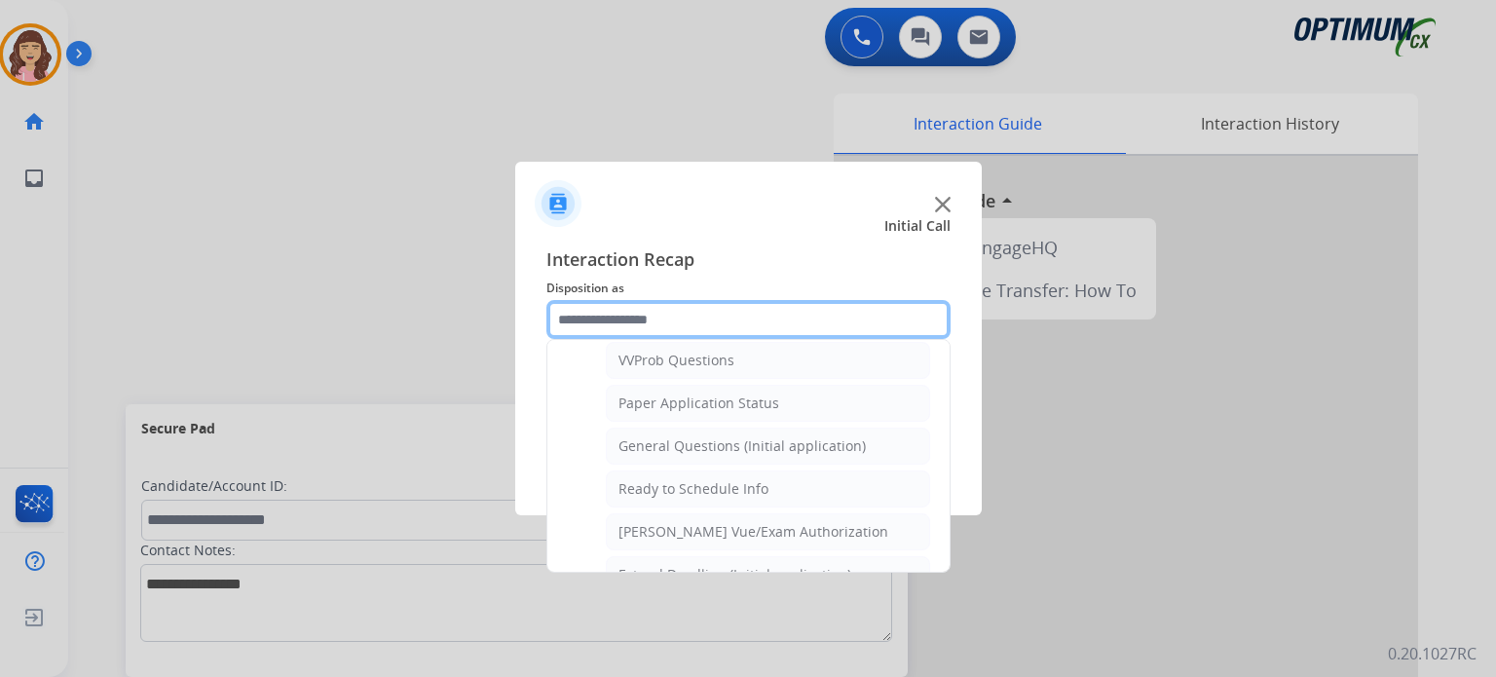
scroll to position [1045, 0]
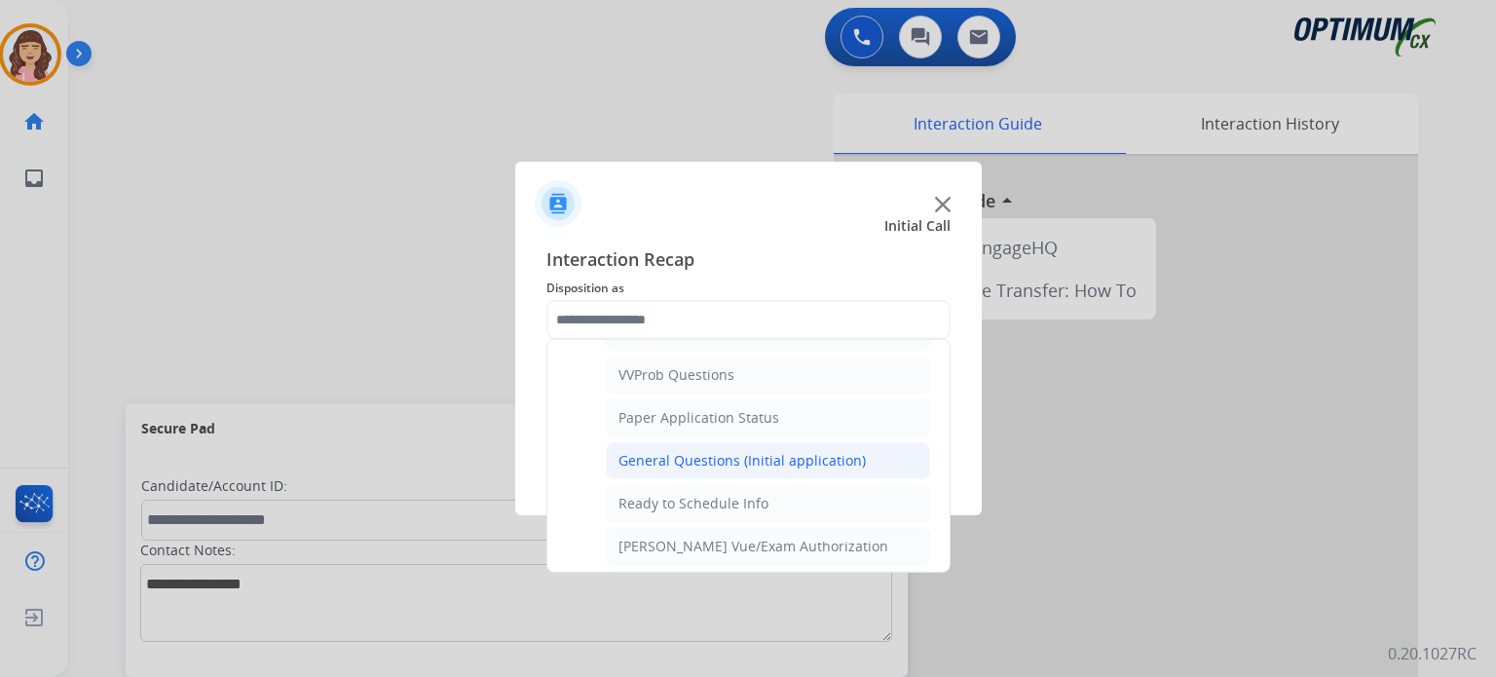
click at [749, 451] on div "General Questions (Initial application)" at bounding box center [742, 460] width 247 height 19
type input "**********"
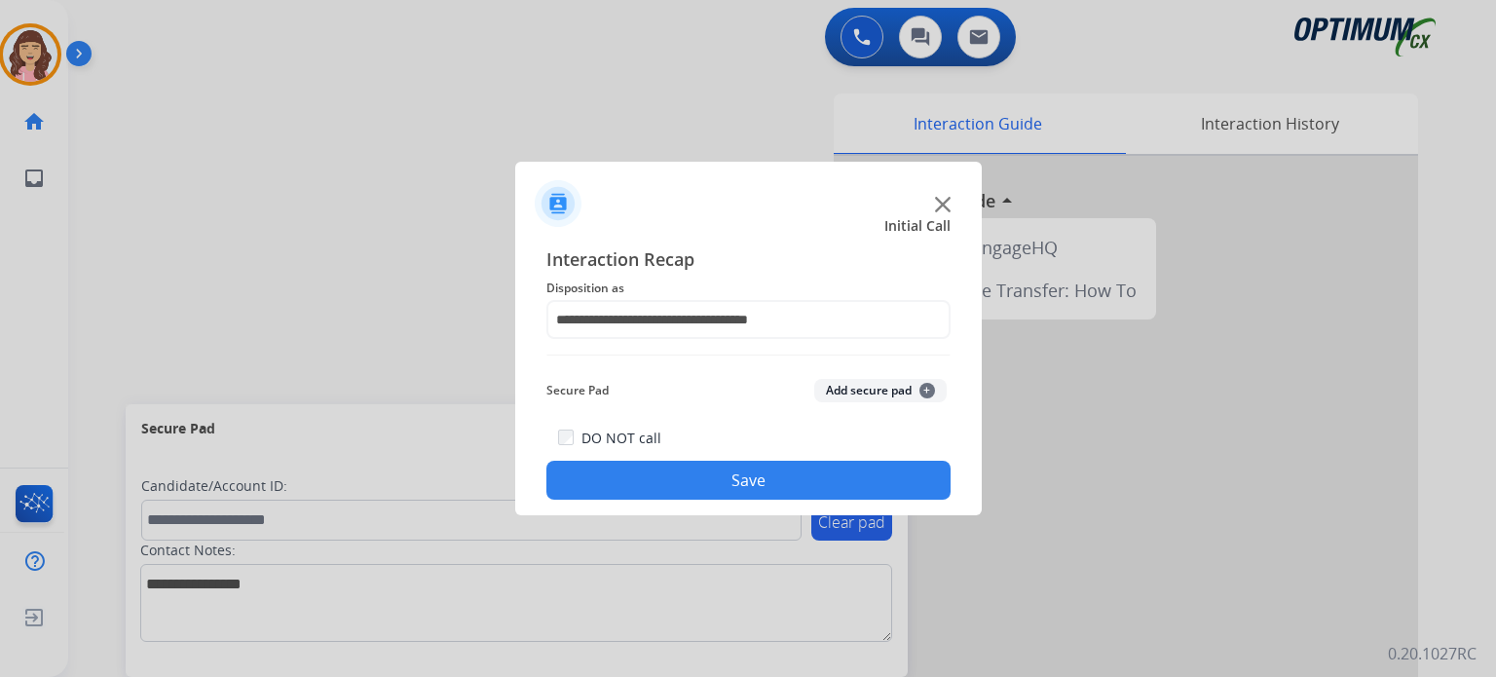
click at [743, 494] on button "Save" at bounding box center [748, 480] width 404 height 39
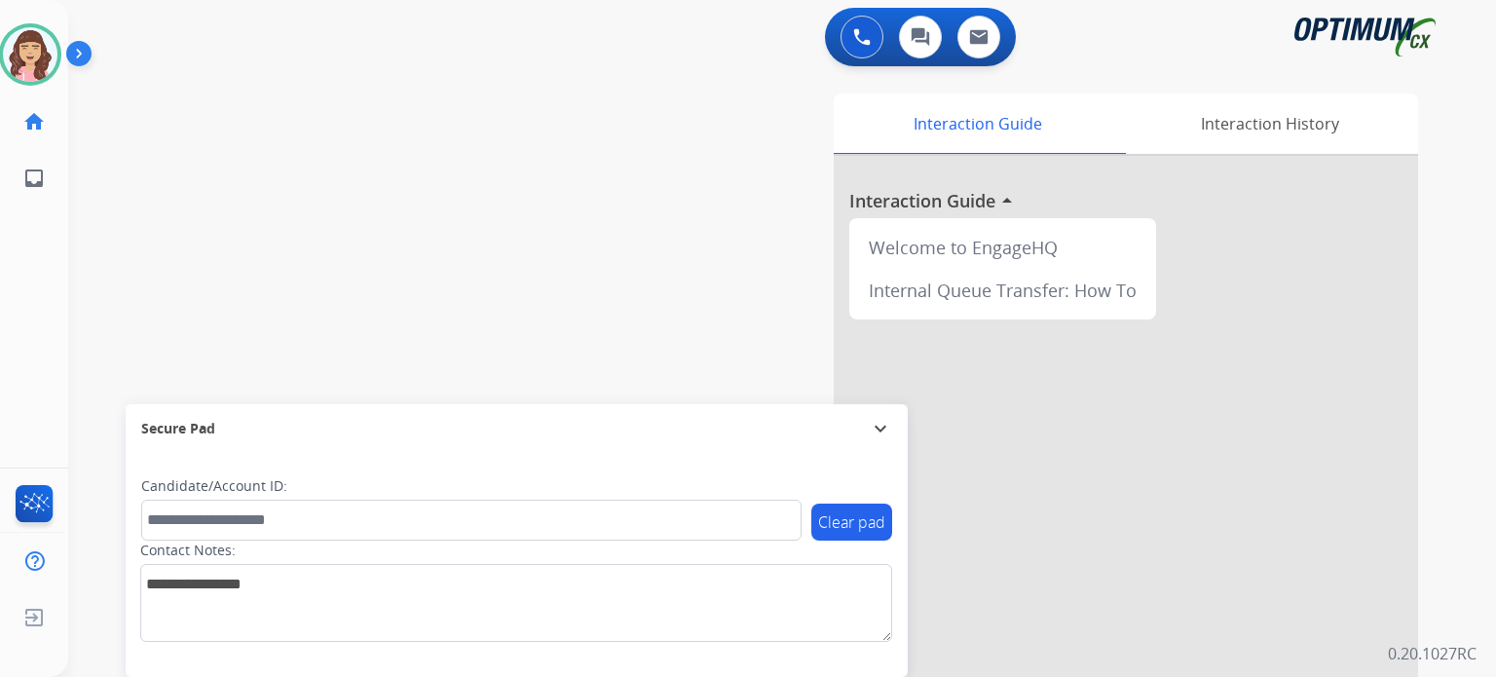
click at [417, 283] on div "swap_horiz Break voice bridge close_fullscreen Connect 3-Way Call merge_type Se…" at bounding box center [758, 476] width 1381 height 812
click at [448, 353] on div "swap_horiz Break voice bridge close_fullscreen Connect 3-Way Call merge_type Se…" at bounding box center [758, 476] width 1381 height 812
click at [425, 209] on div "swap_horiz Break voice bridge close_fullscreen Connect 3-Way Call merge_type Se…" at bounding box center [758, 476] width 1381 height 812
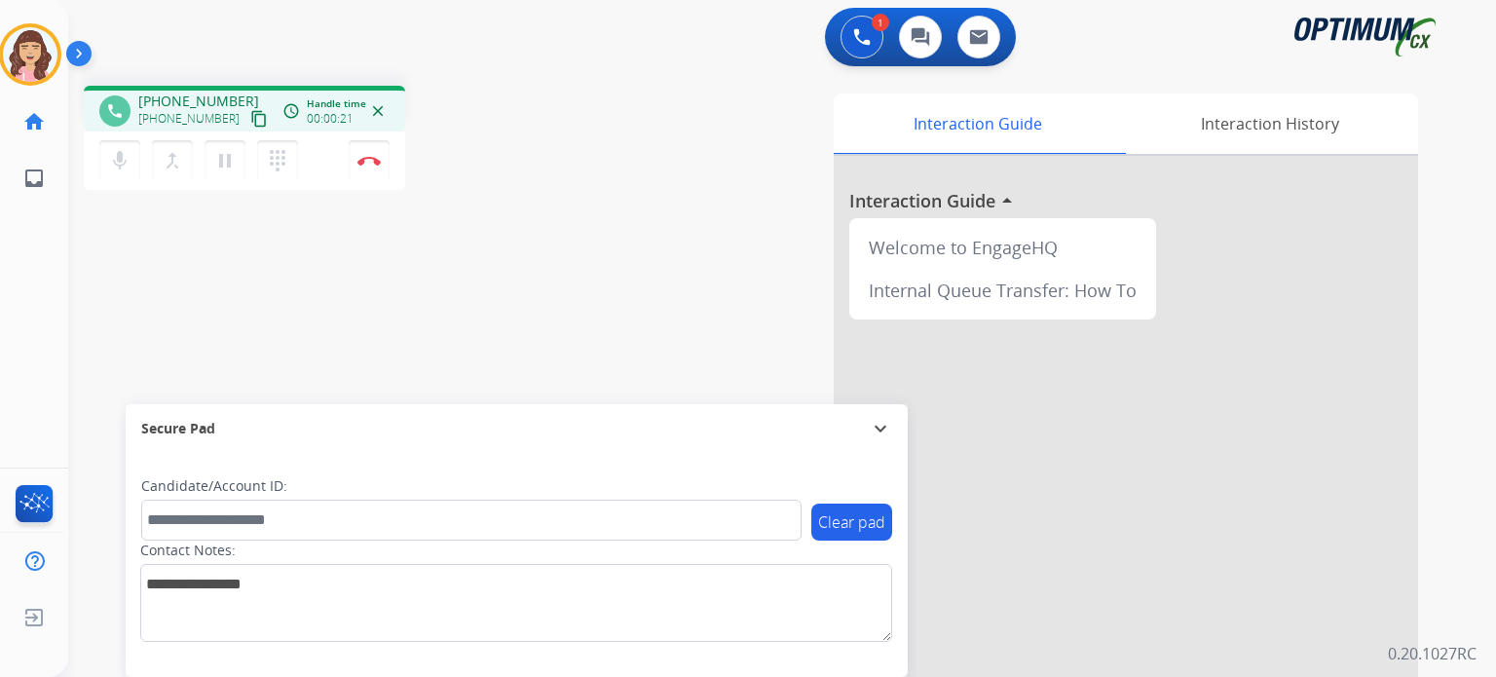
click at [250, 120] on mat-icon "content_copy" at bounding box center [259, 119] width 18 height 18
click at [372, 164] on img at bounding box center [368, 161] width 23 height 10
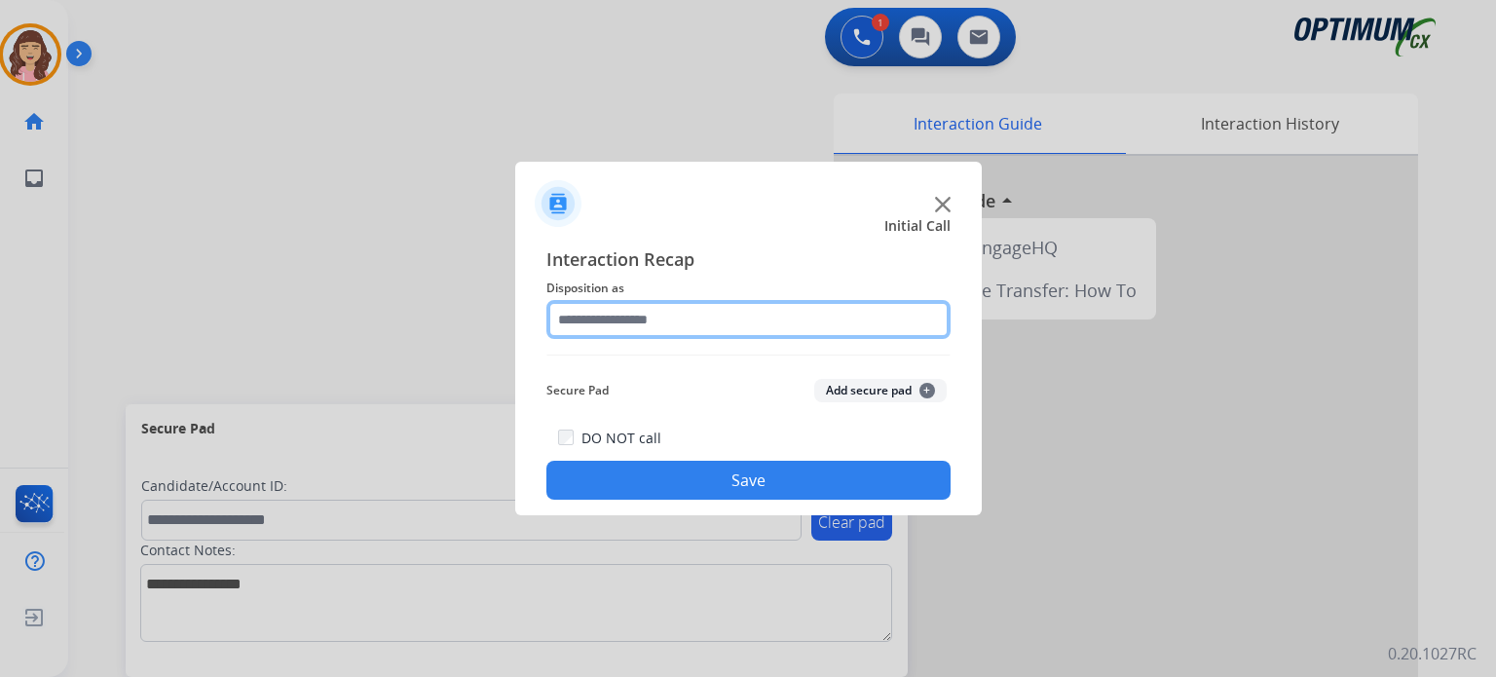
click at [696, 326] on input "text" at bounding box center [748, 319] width 404 height 39
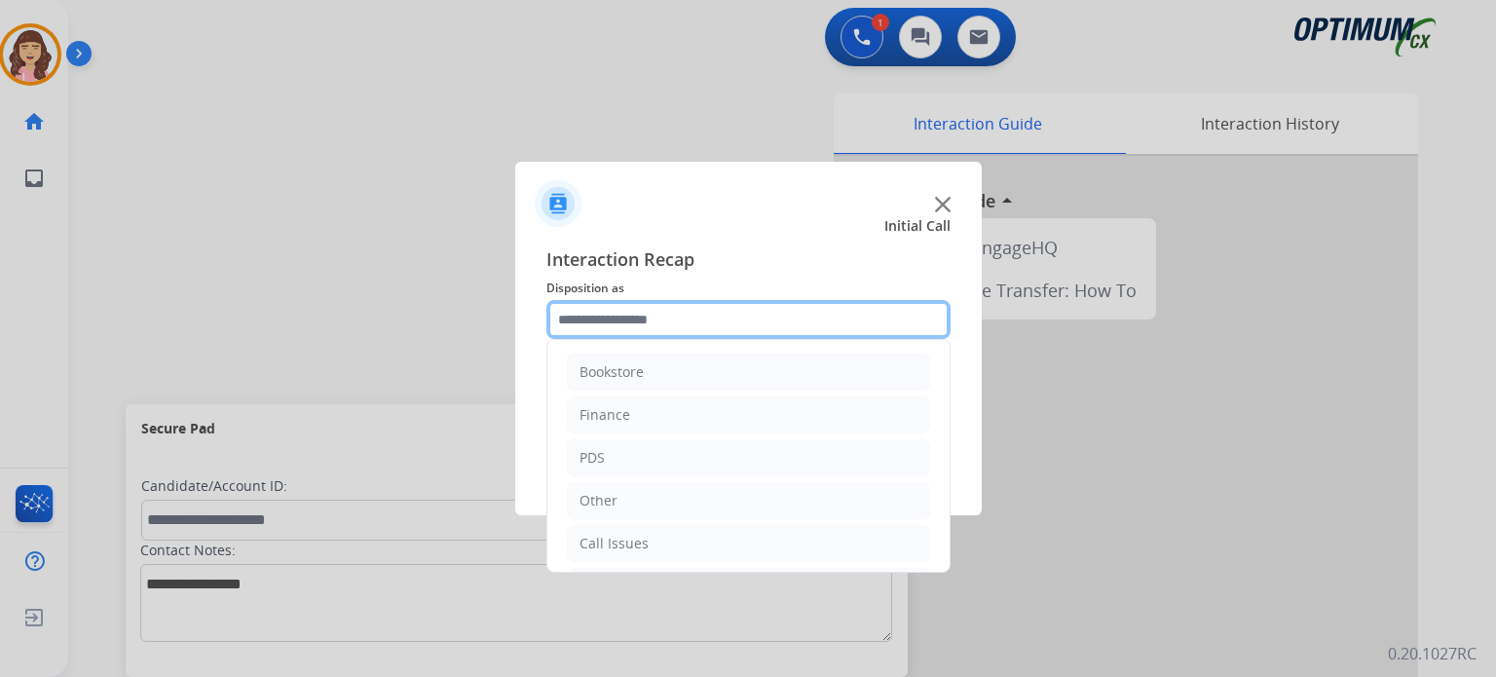
scroll to position [129, 0]
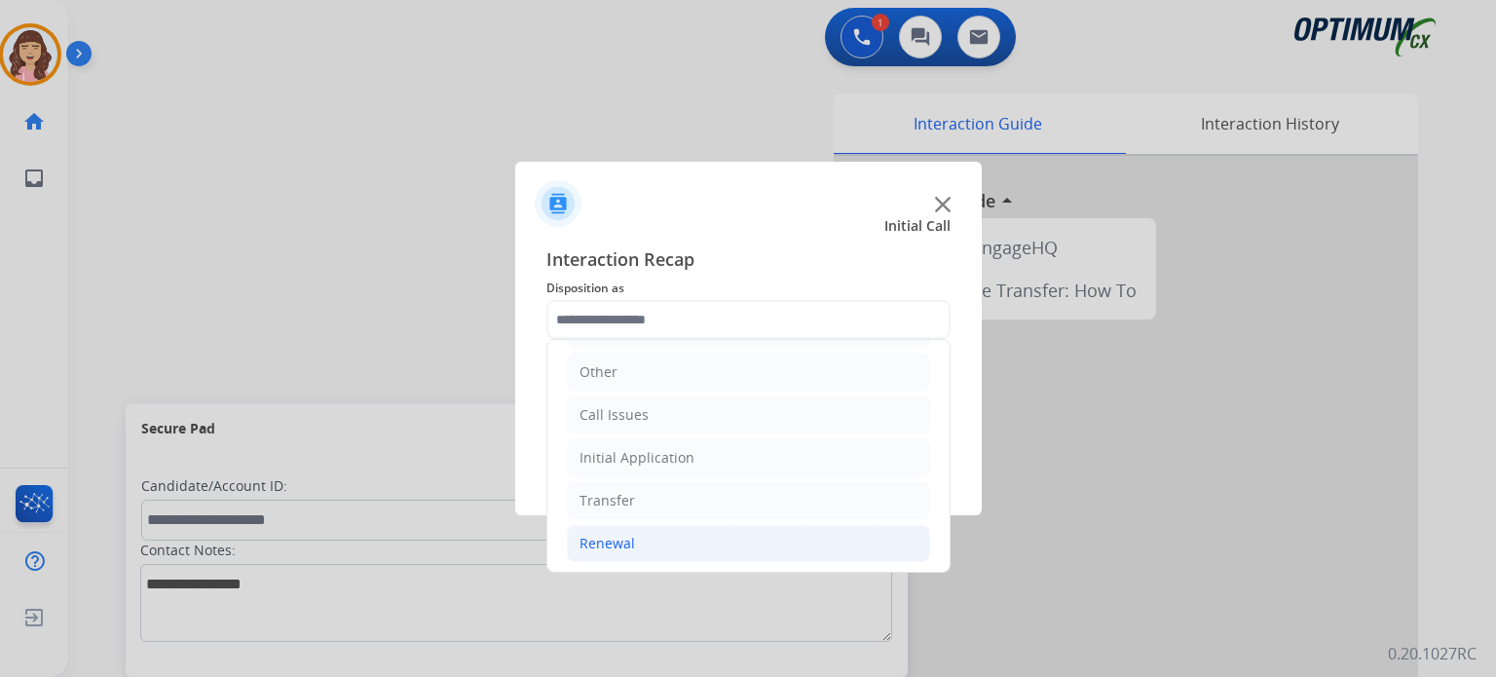
click at [622, 534] on div "Renewal" at bounding box center [608, 543] width 56 height 19
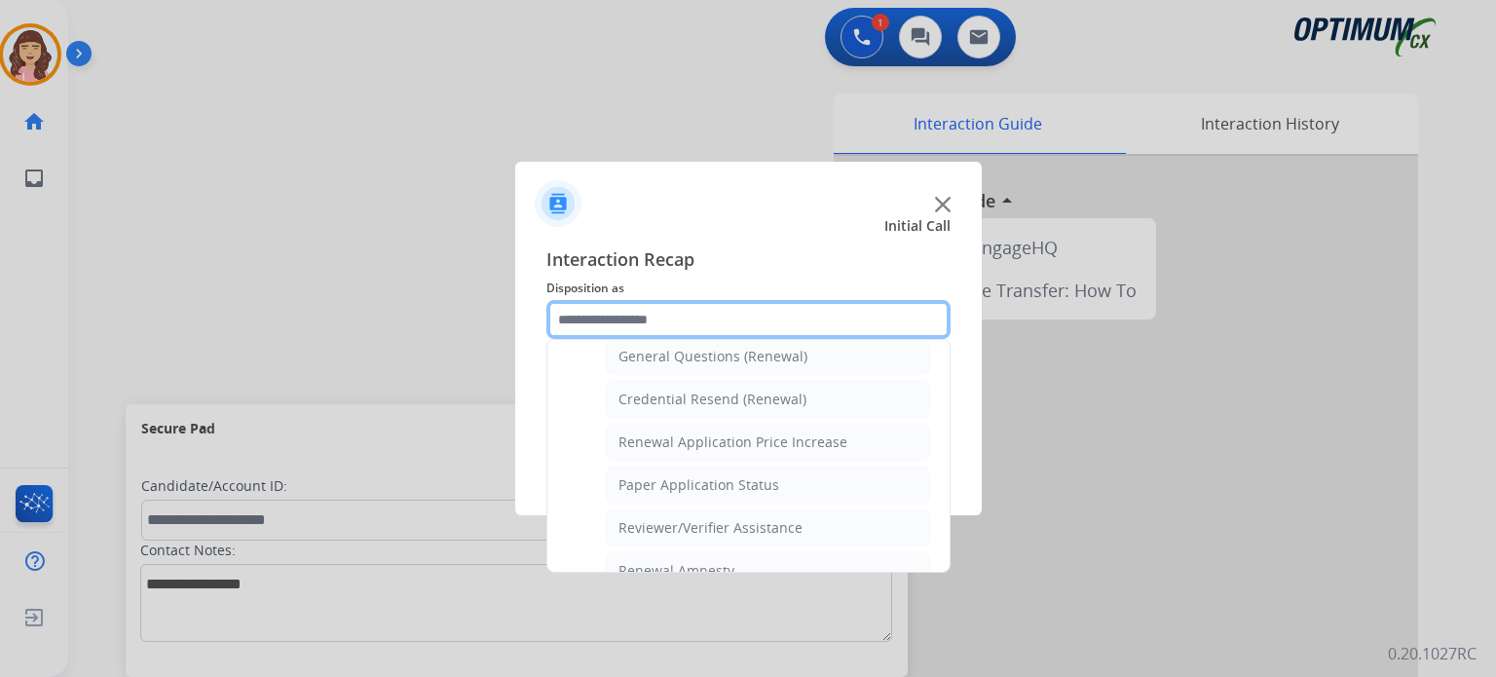
scroll to position [540, 0]
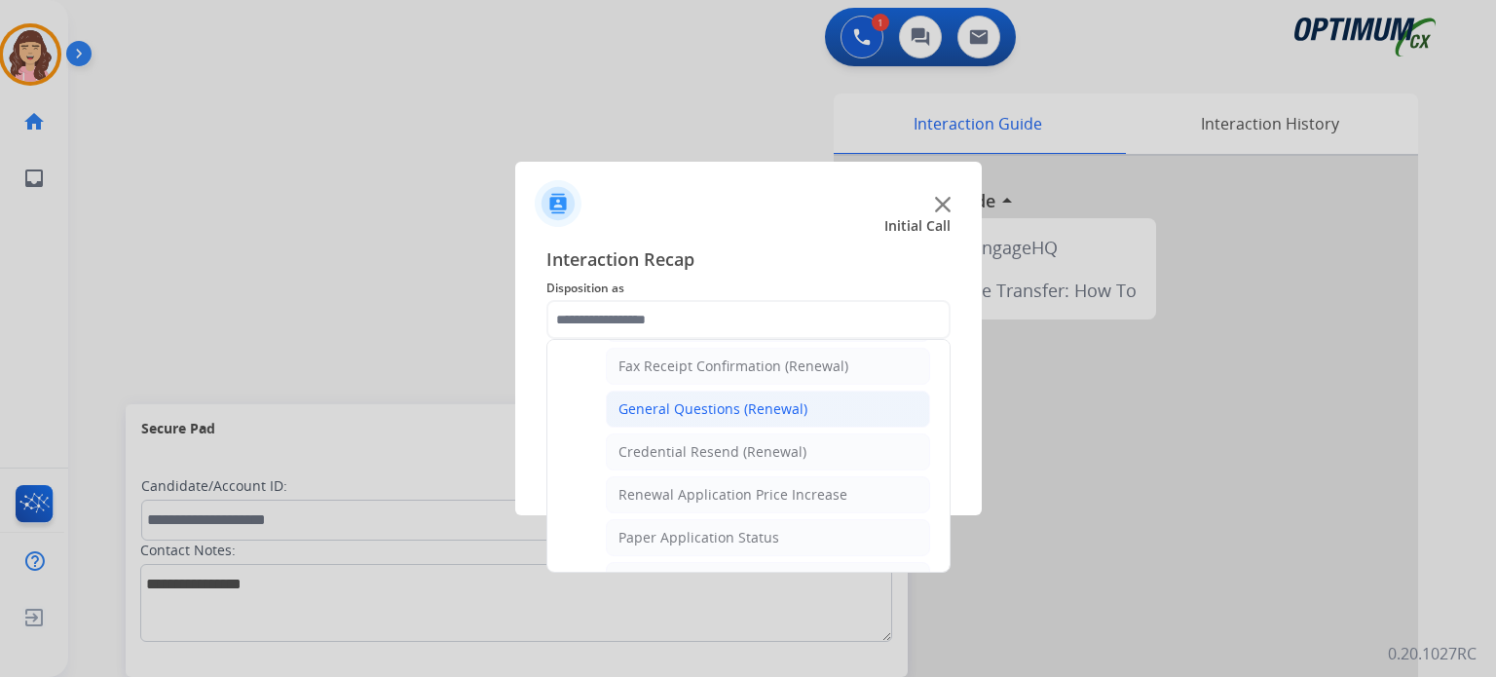
click at [714, 408] on div "General Questions (Renewal)" at bounding box center [713, 408] width 189 height 19
type input "**********"
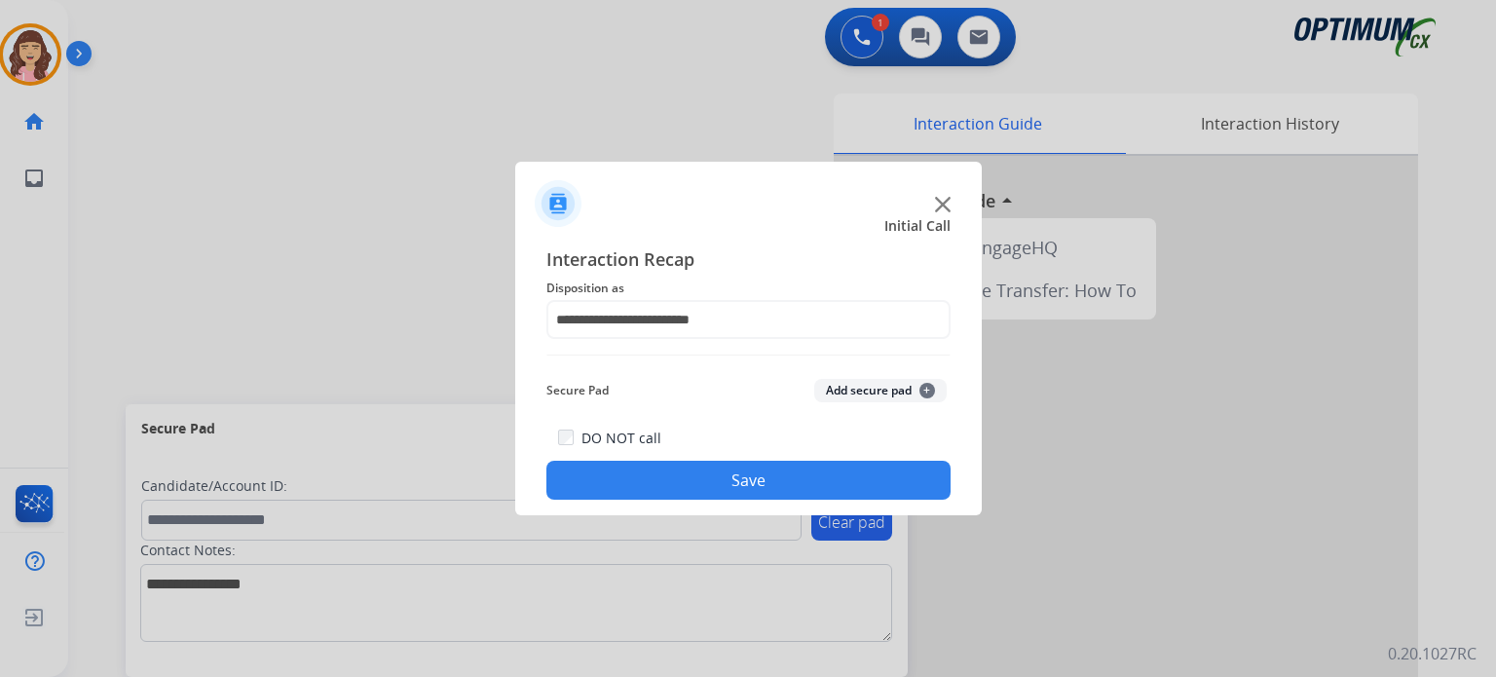
click at [735, 476] on button "Save" at bounding box center [748, 480] width 404 height 39
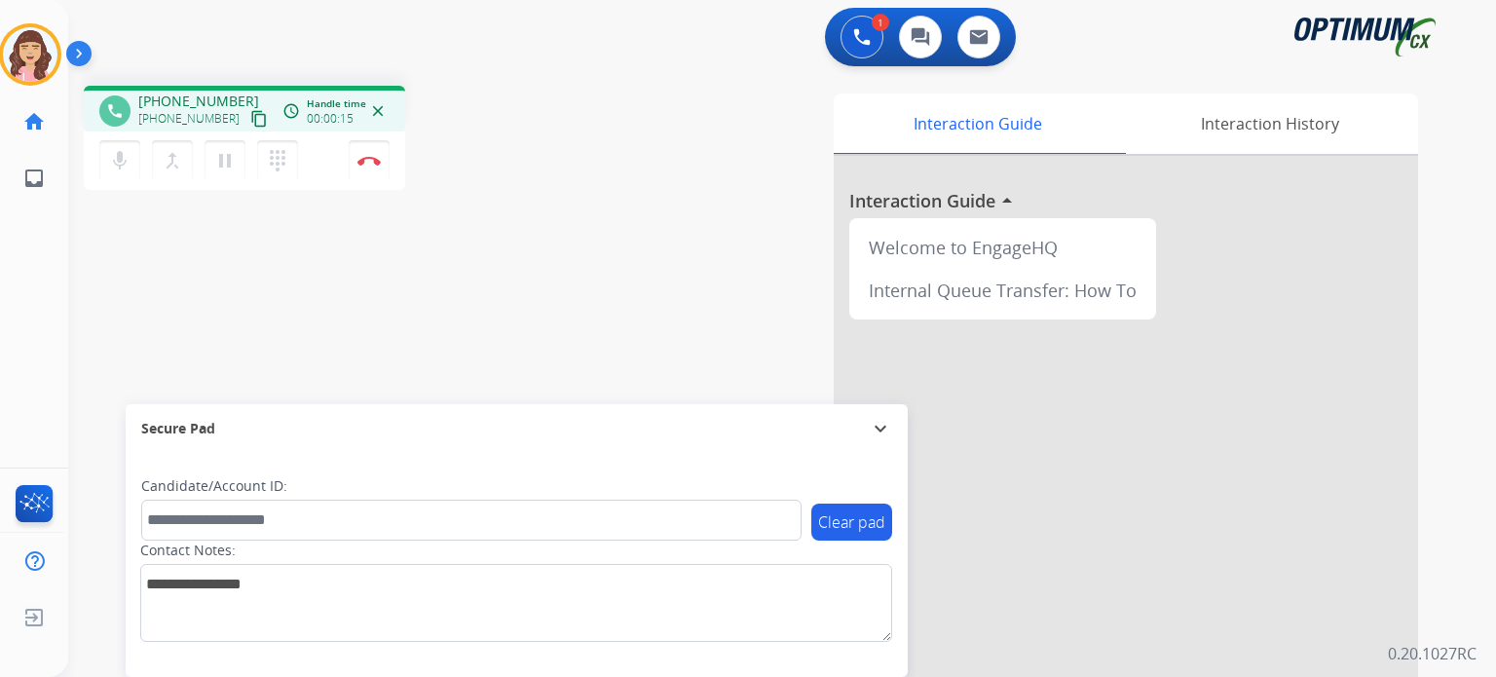
click at [250, 113] on mat-icon "content_copy" at bounding box center [259, 119] width 18 height 18
click at [373, 158] on img at bounding box center [368, 161] width 23 height 10
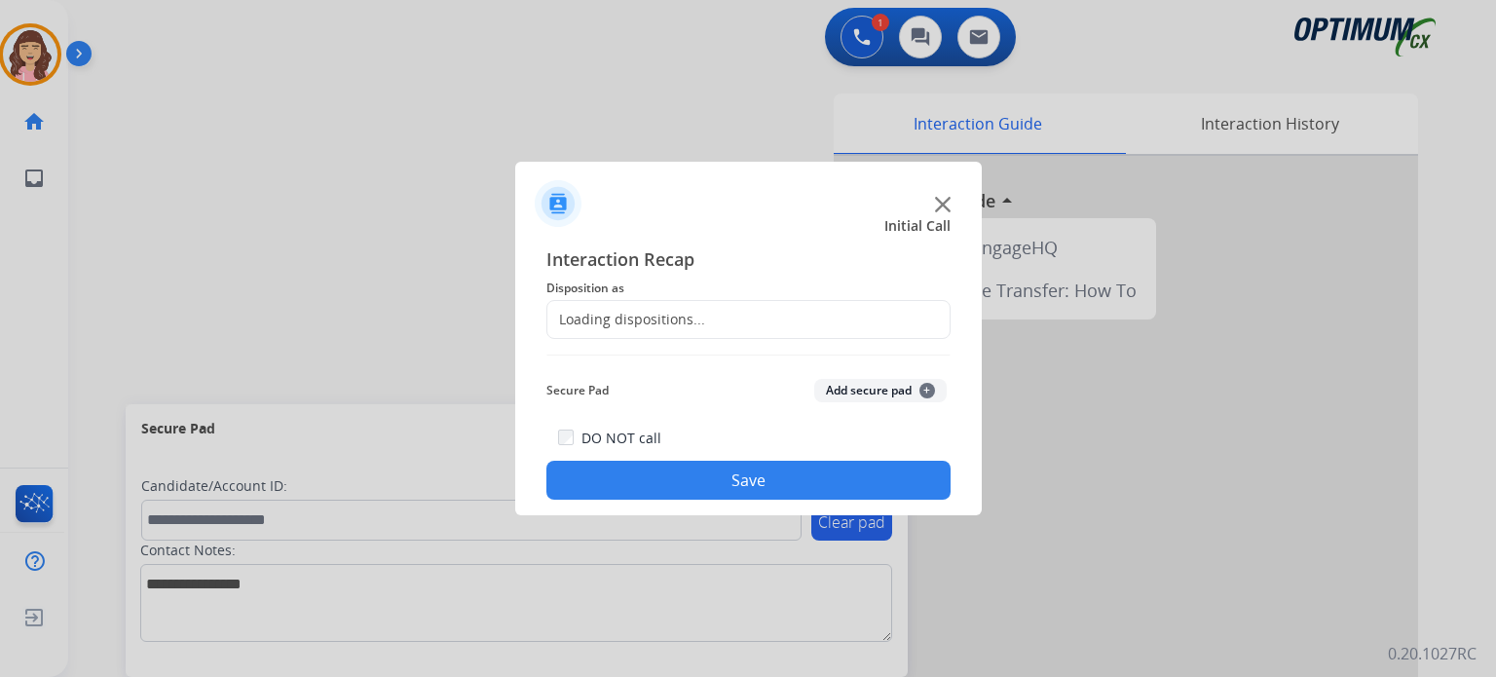
click at [663, 319] on div "Loading dispositions..." at bounding box center [626, 319] width 158 height 19
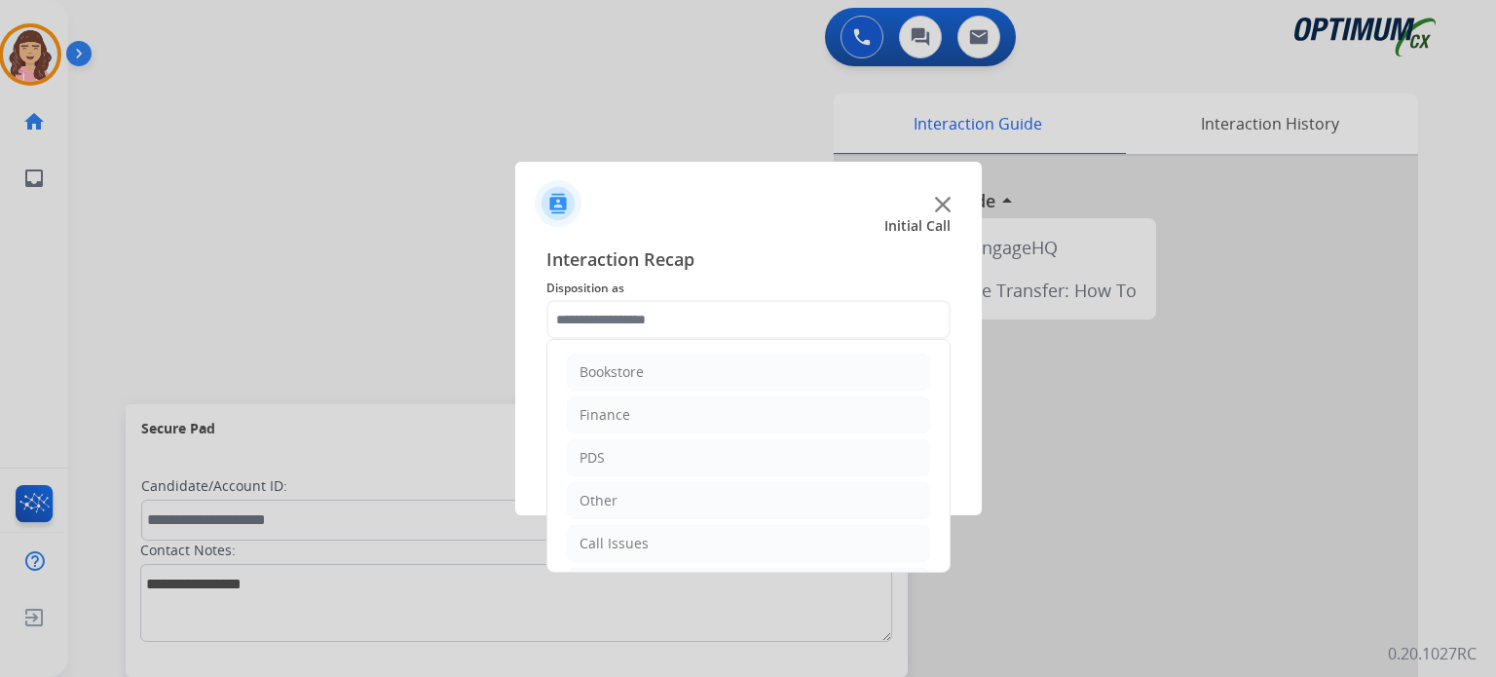
scroll to position [129, 0]
click at [634, 534] on li "Renewal" at bounding box center [748, 543] width 363 height 37
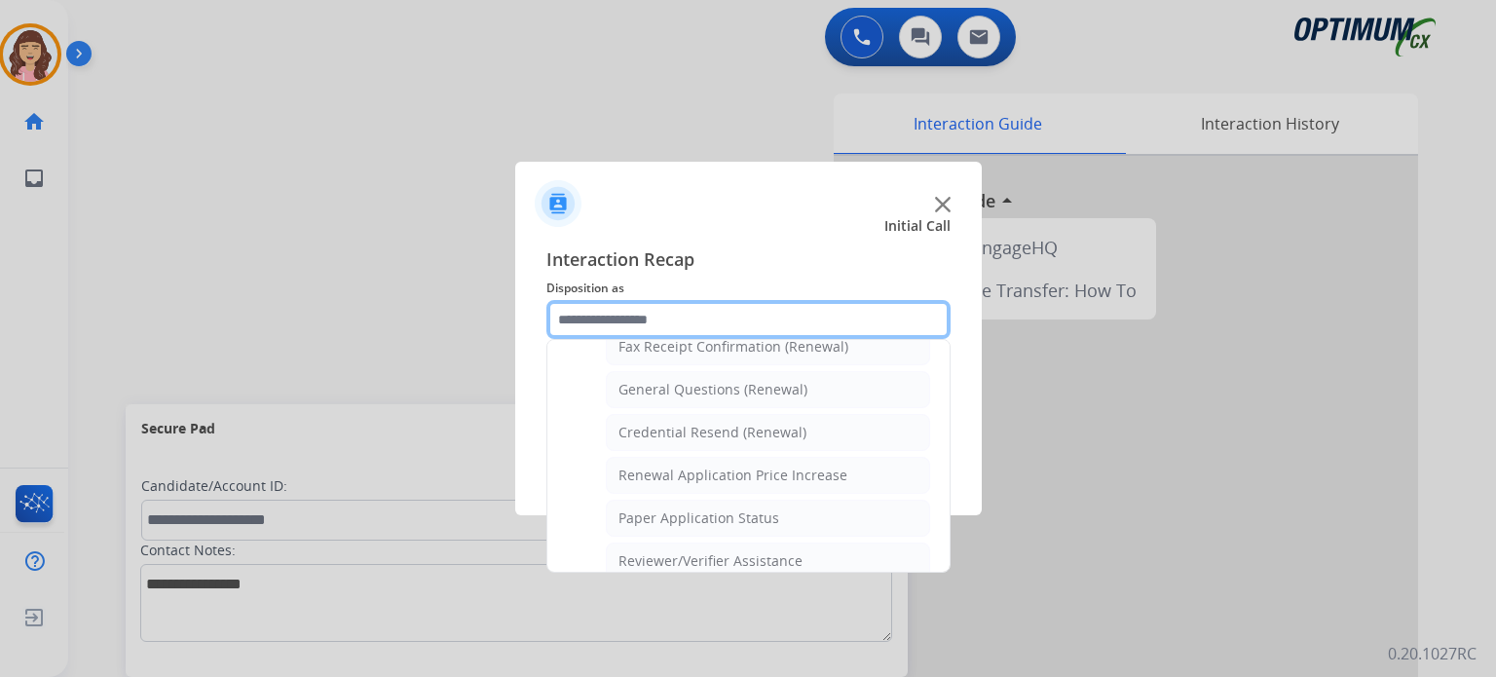
scroll to position [534, 0]
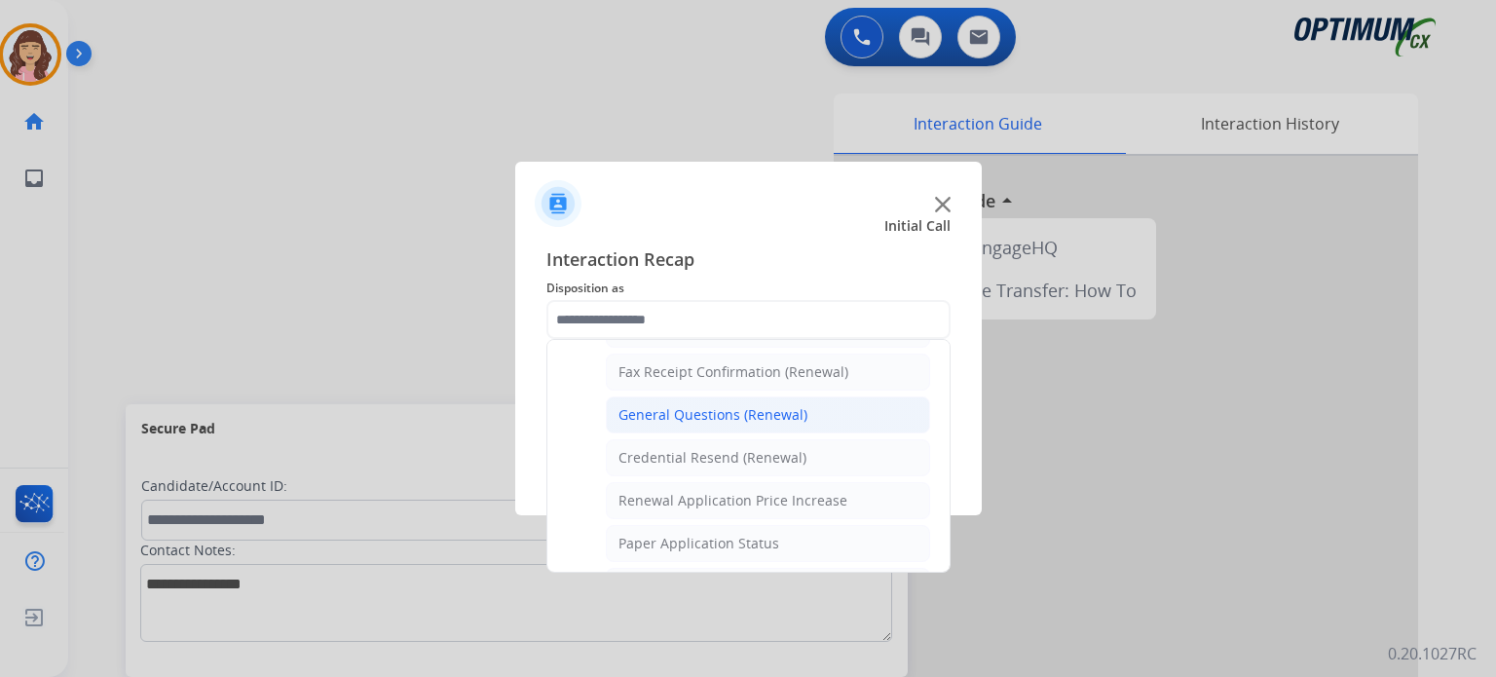
click at [735, 406] on div "General Questions (Renewal)" at bounding box center [713, 414] width 189 height 19
type input "**********"
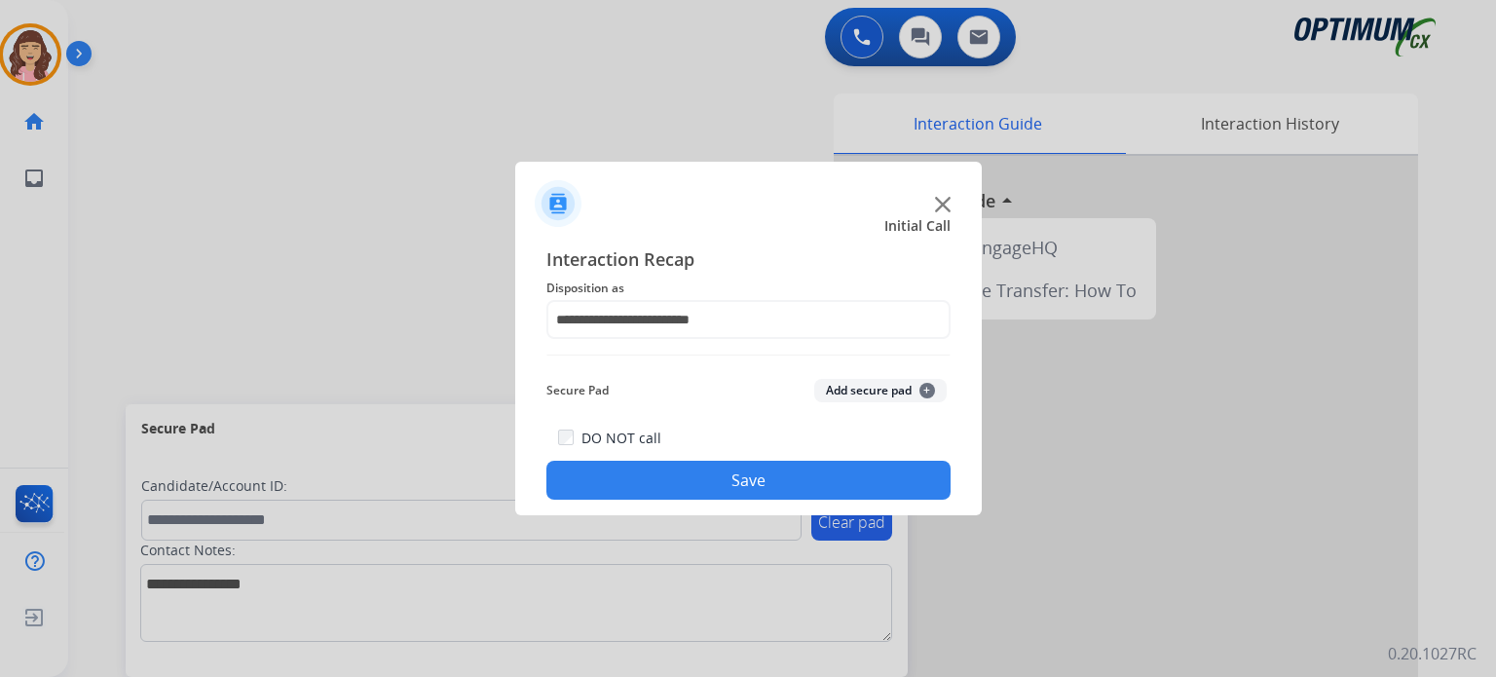
click at [754, 473] on button "Save" at bounding box center [748, 480] width 404 height 39
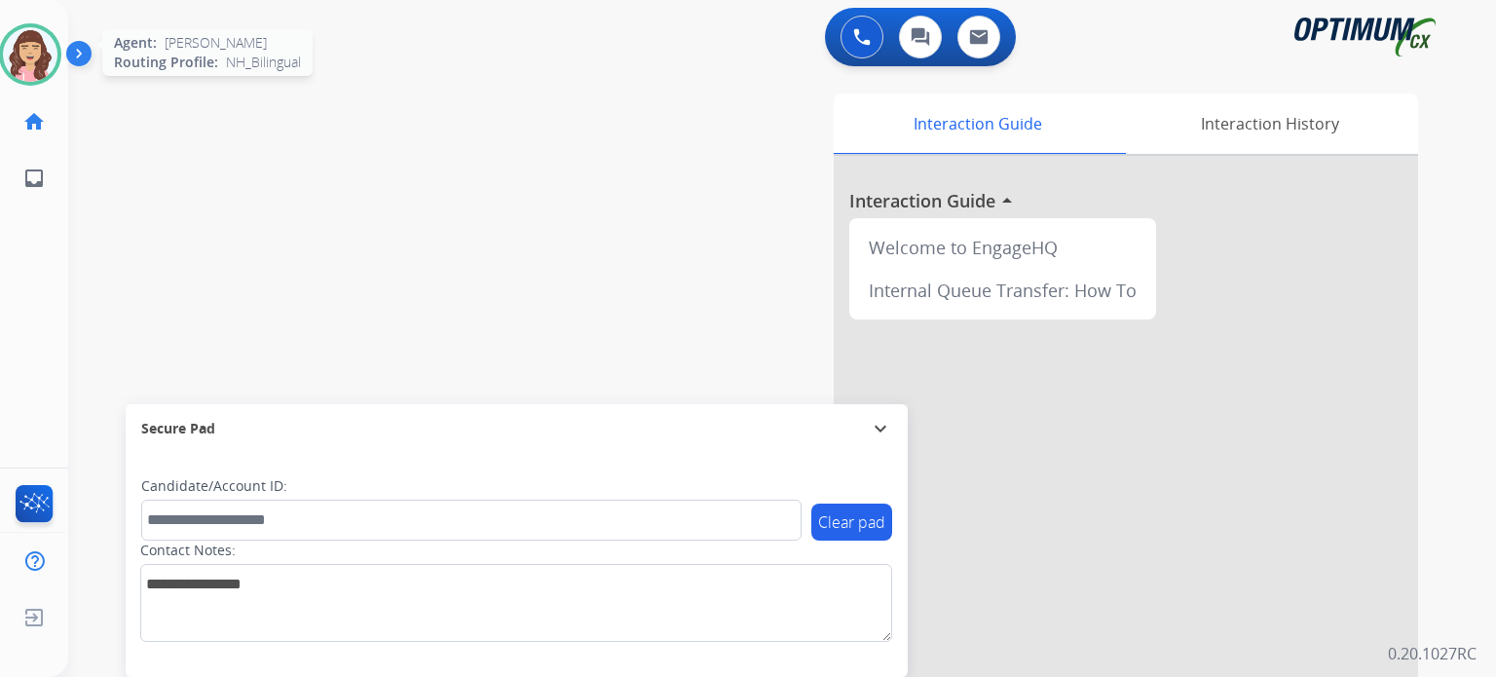
click at [33, 49] on img at bounding box center [30, 54] width 55 height 55
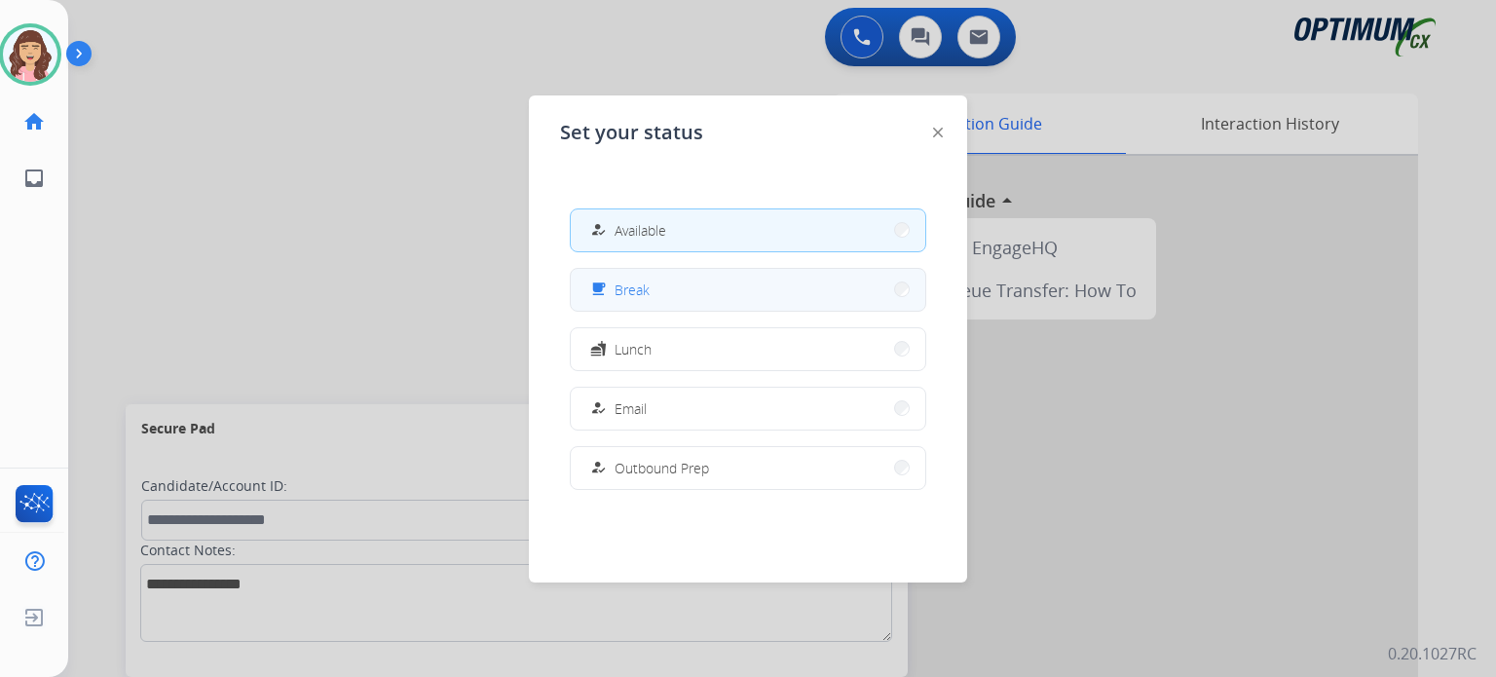
click at [629, 304] on button "free_breakfast Break" at bounding box center [748, 290] width 355 height 42
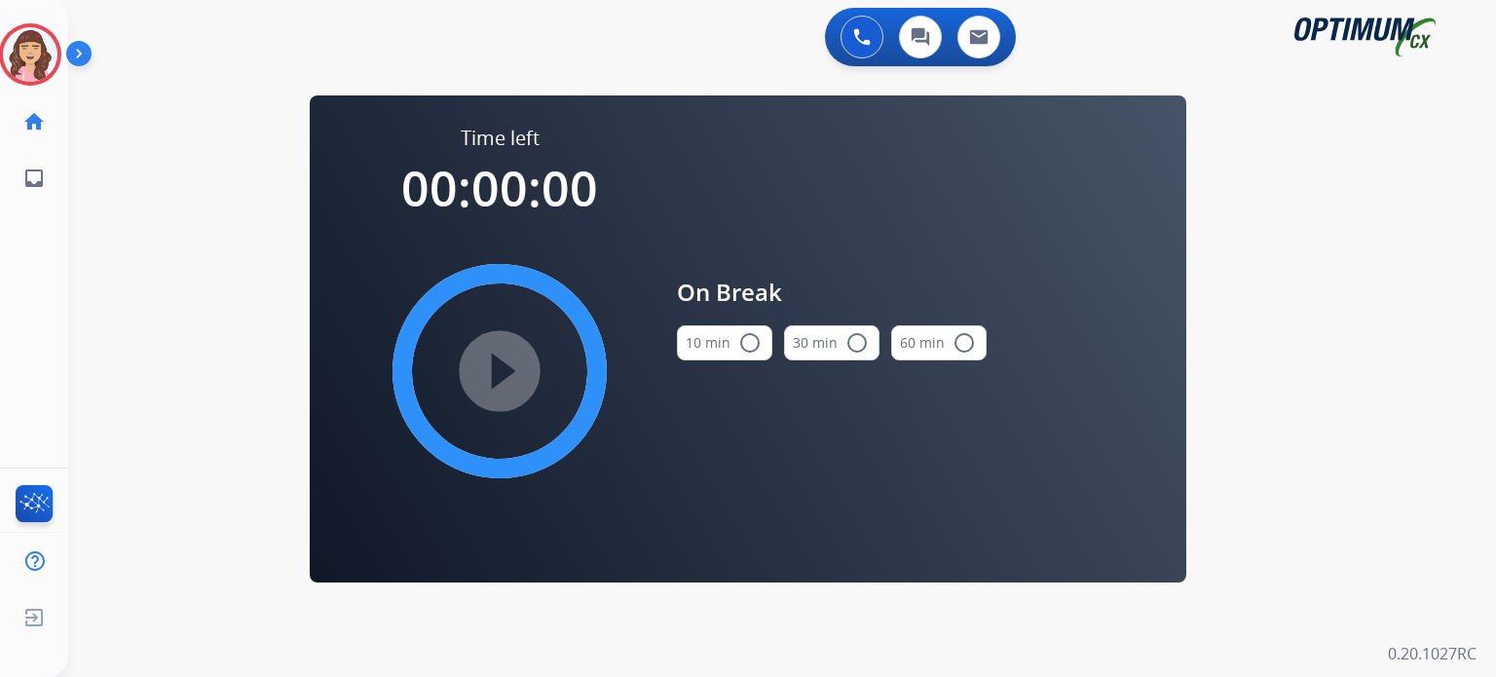
click at [722, 335] on button "10 min radio_button_unchecked" at bounding box center [724, 342] width 95 height 35
click at [488, 361] on mat-icon "play_circle_filled" at bounding box center [499, 370] width 23 height 23
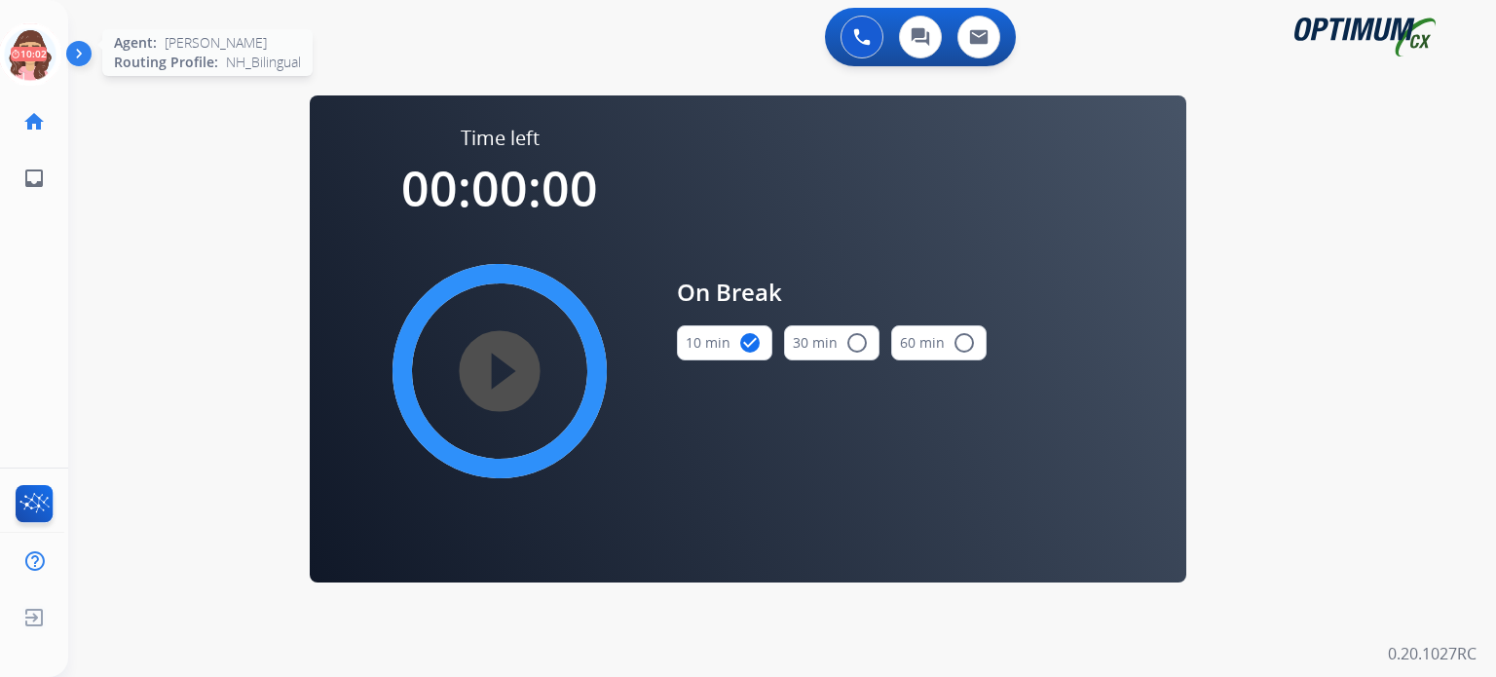
click at [20, 64] on icon at bounding box center [30, 54] width 63 height 63
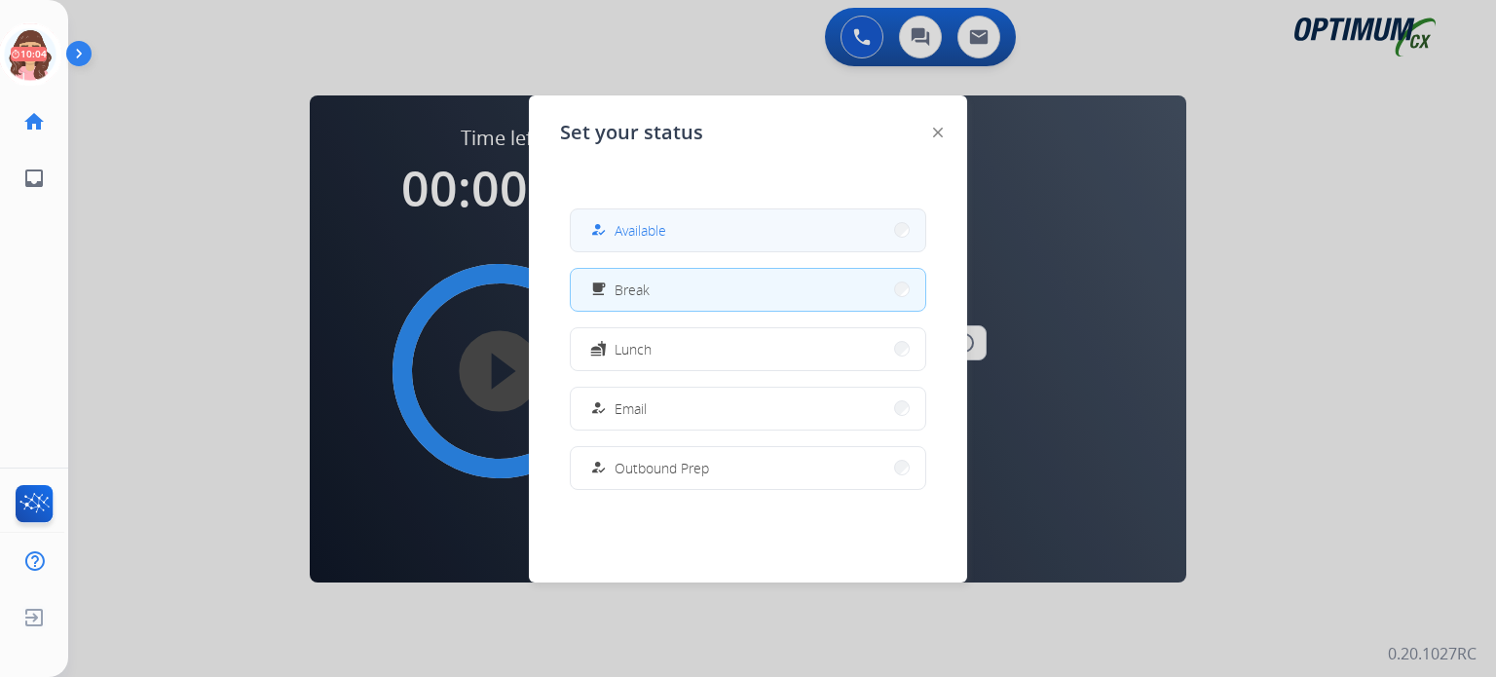
click at [623, 229] on span "Available" at bounding box center [641, 230] width 52 height 20
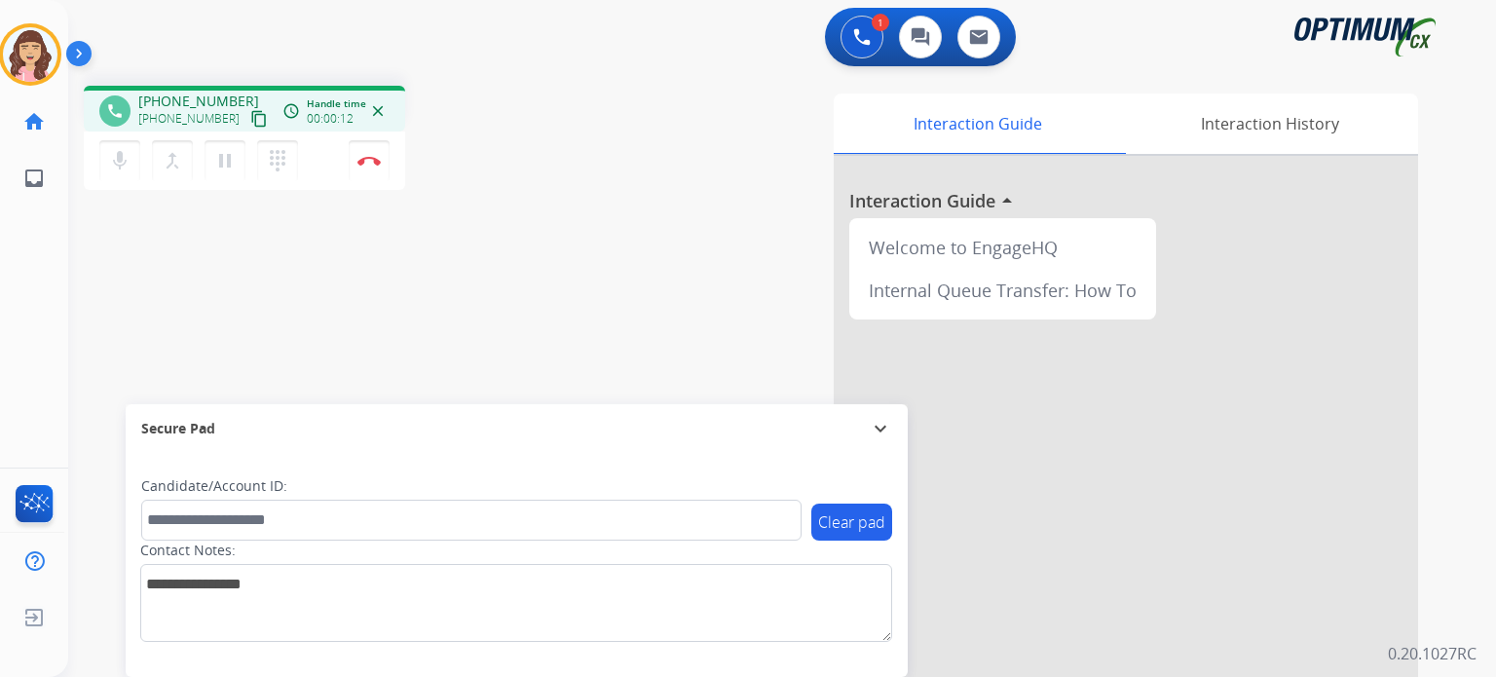
click at [250, 119] on mat-icon "content_copy" at bounding box center [259, 119] width 18 height 18
click at [370, 162] on img at bounding box center [368, 161] width 23 height 10
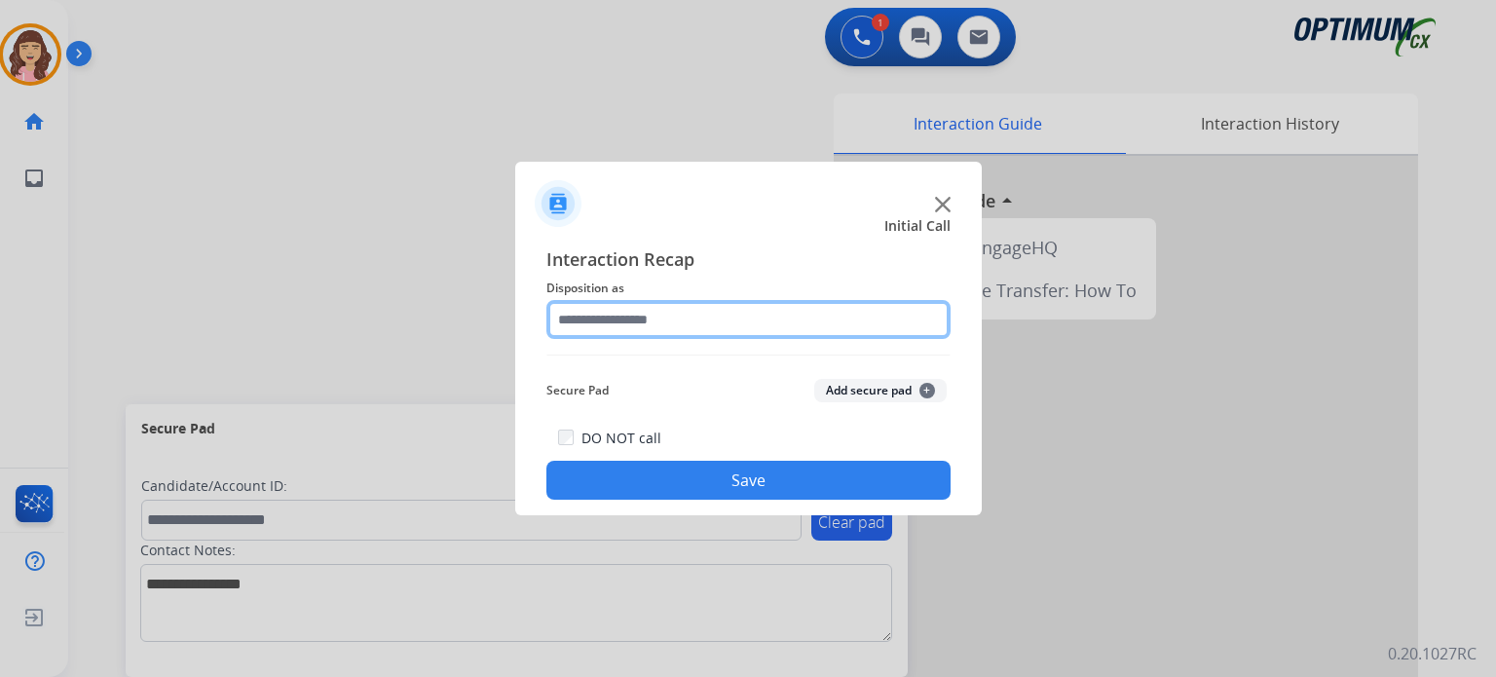
click at [677, 323] on input "text" at bounding box center [748, 319] width 404 height 39
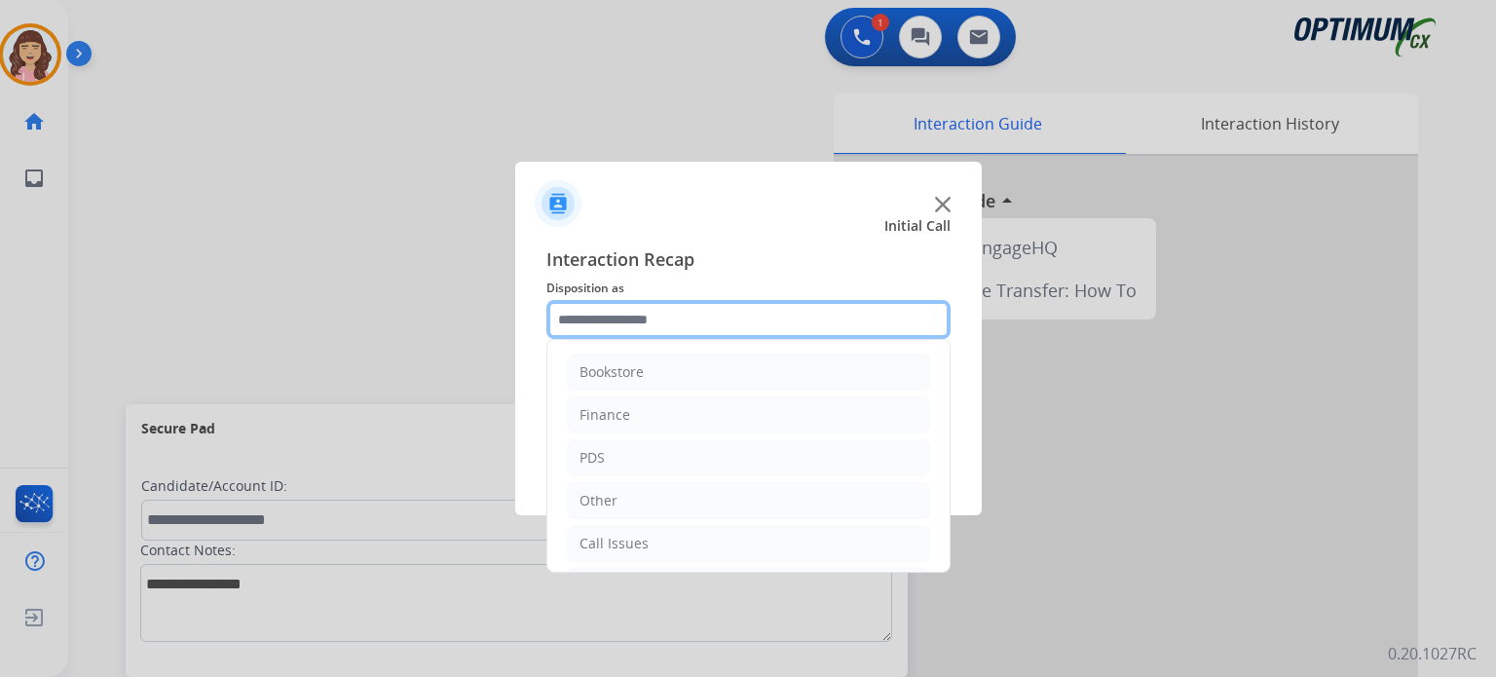
scroll to position [129, 0]
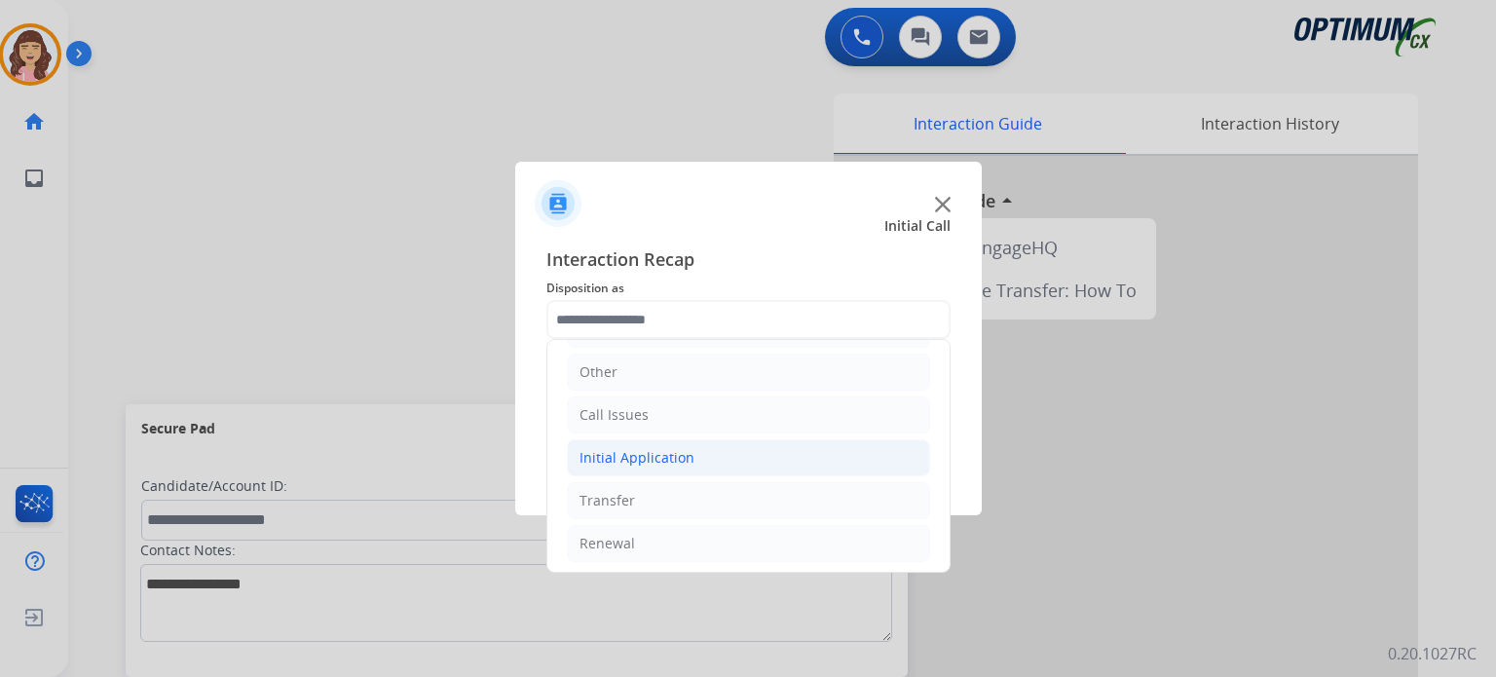
click at [696, 445] on li "Initial Application" at bounding box center [748, 457] width 363 height 37
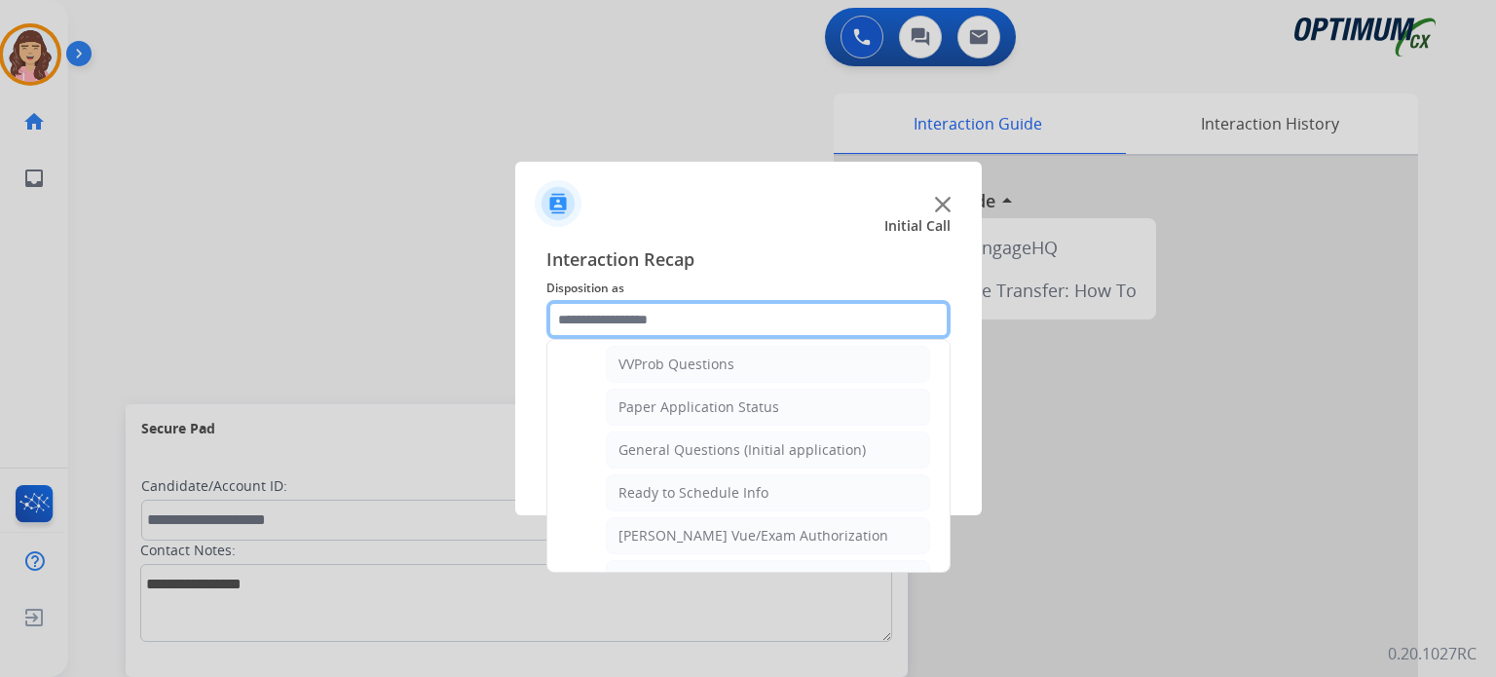
scroll to position [1065, 0]
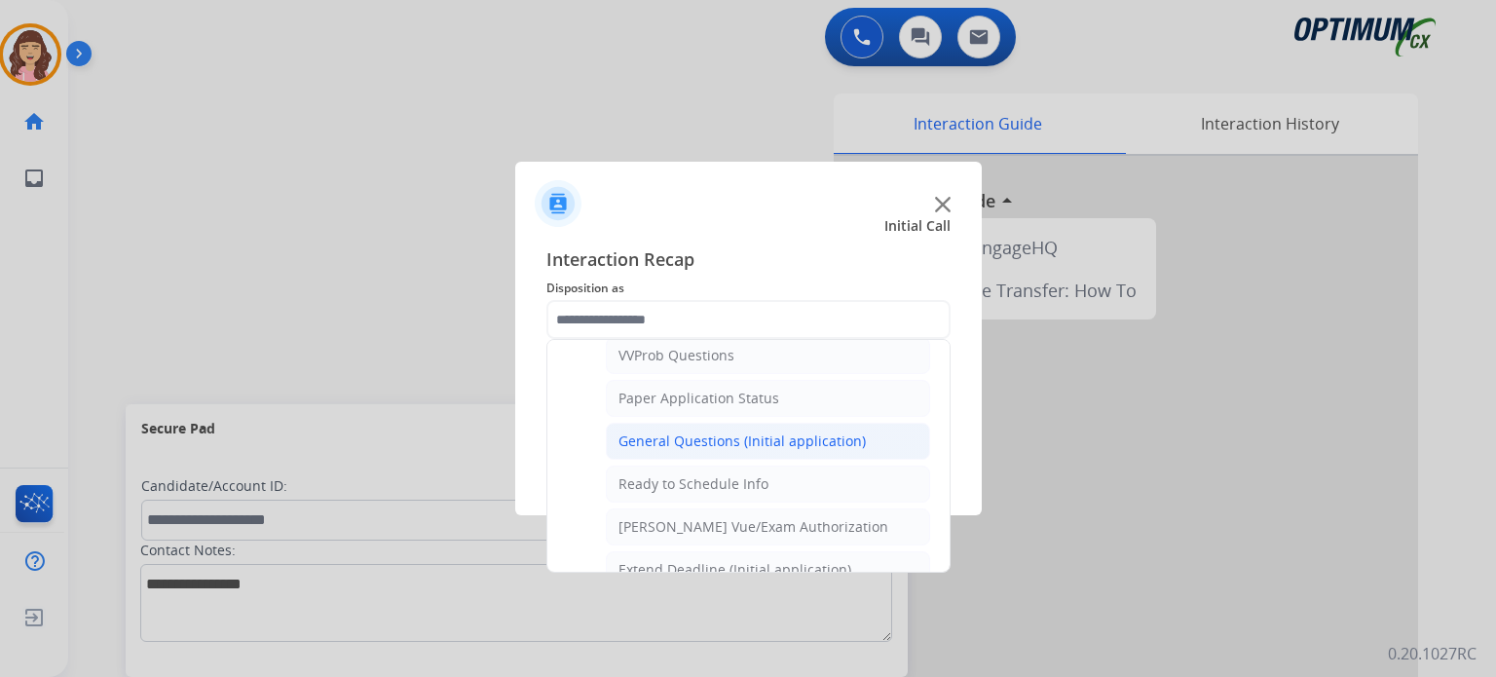
click at [778, 432] on div "General Questions (Initial application)" at bounding box center [742, 441] width 247 height 19
type input "**********"
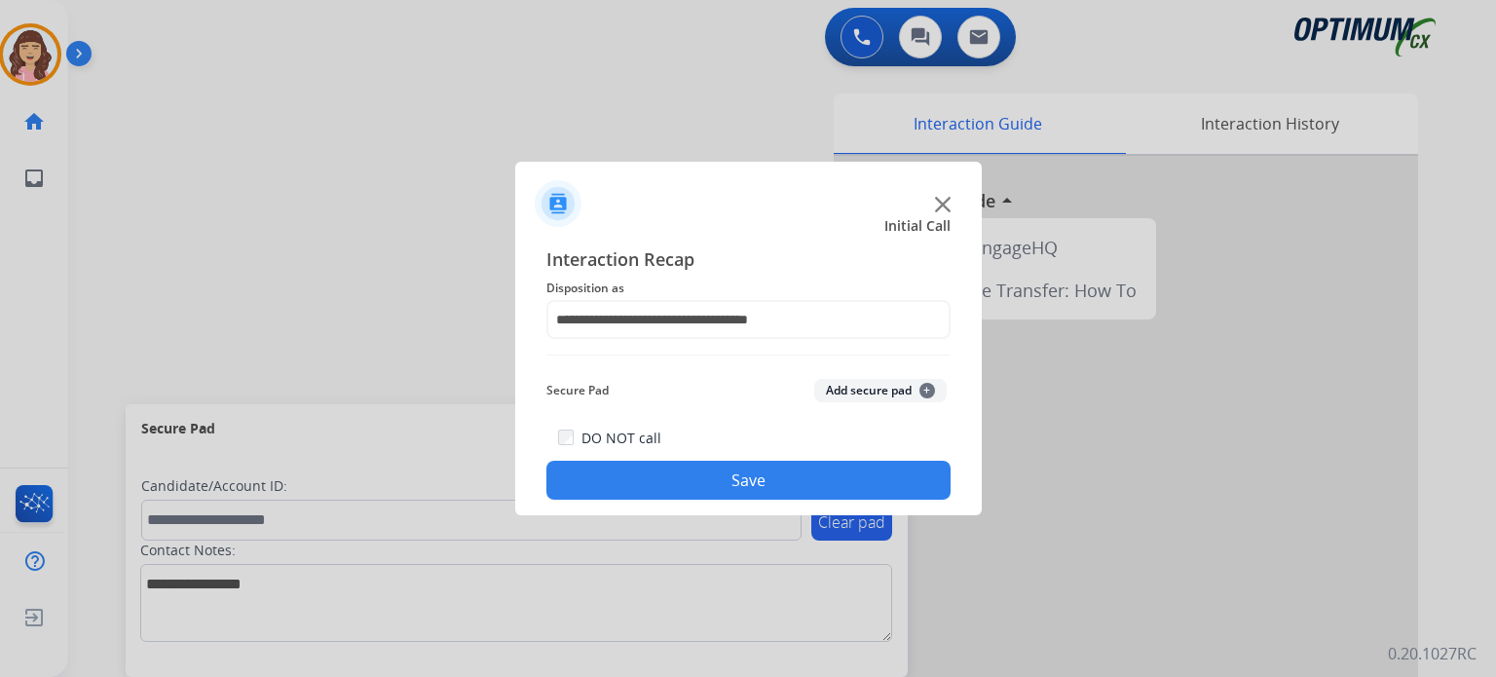
click at [727, 478] on button "Save" at bounding box center [748, 480] width 404 height 39
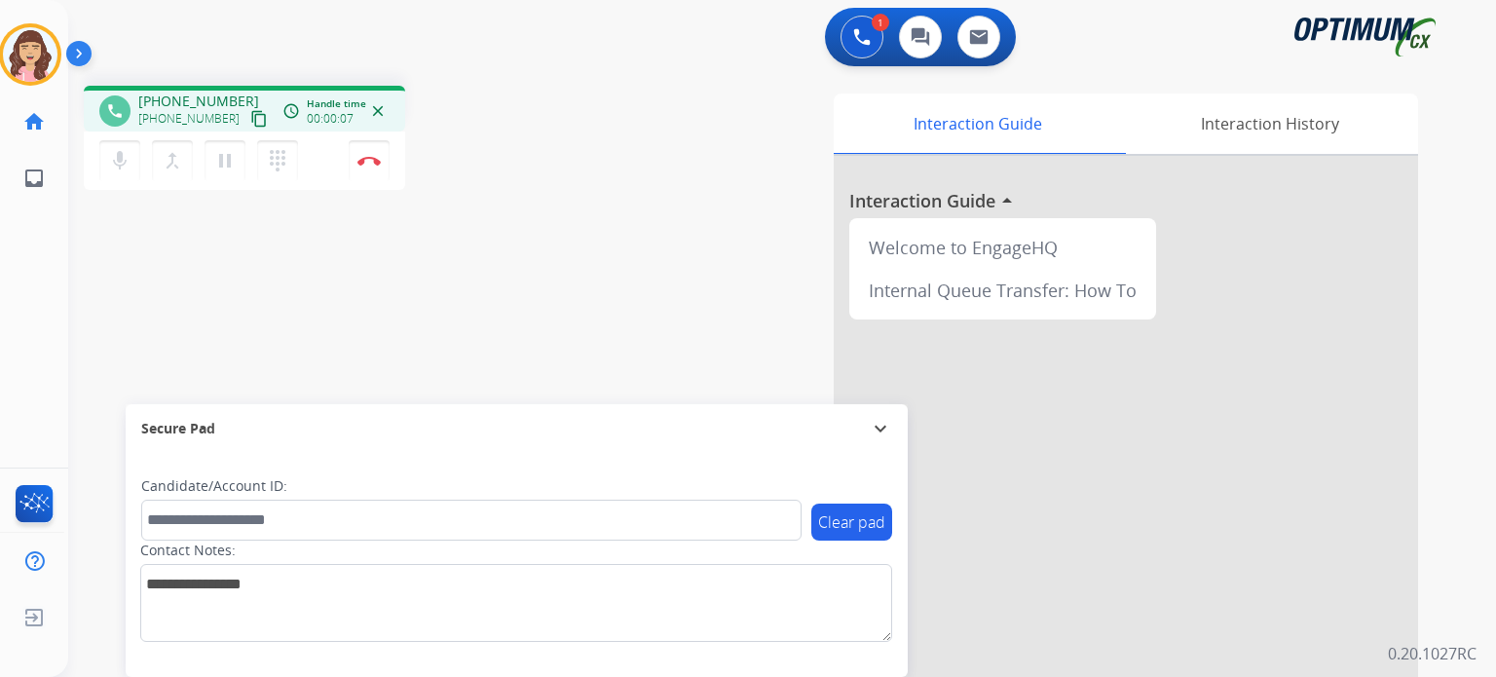
click at [250, 117] on mat-icon "content_copy" at bounding box center [259, 119] width 18 height 18
click at [549, 287] on div "phone [PHONE_NUMBER] [PHONE_NUMBER] content_copy access_time Call metrics Queue…" at bounding box center [758, 476] width 1381 height 812
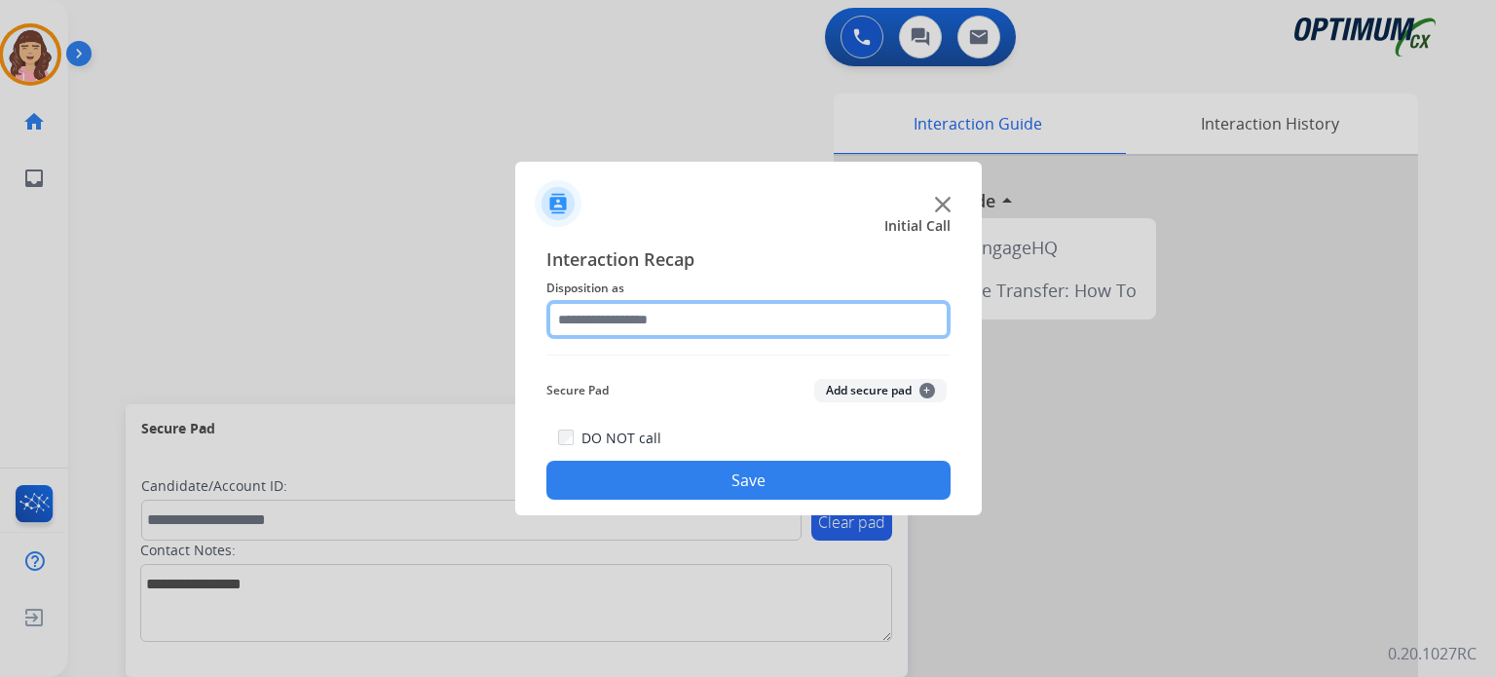
click at [689, 313] on input "text" at bounding box center [748, 319] width 404 height 39
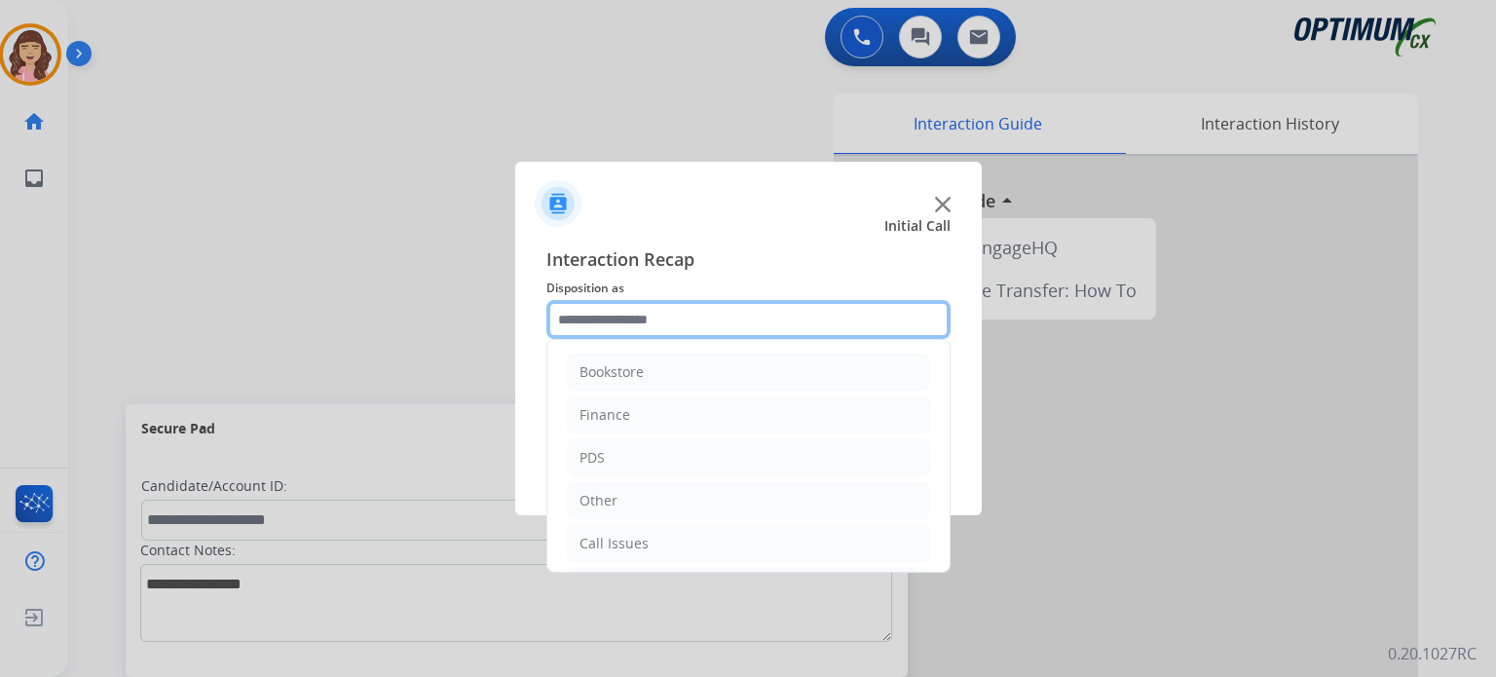
scroll to position [129, 0]
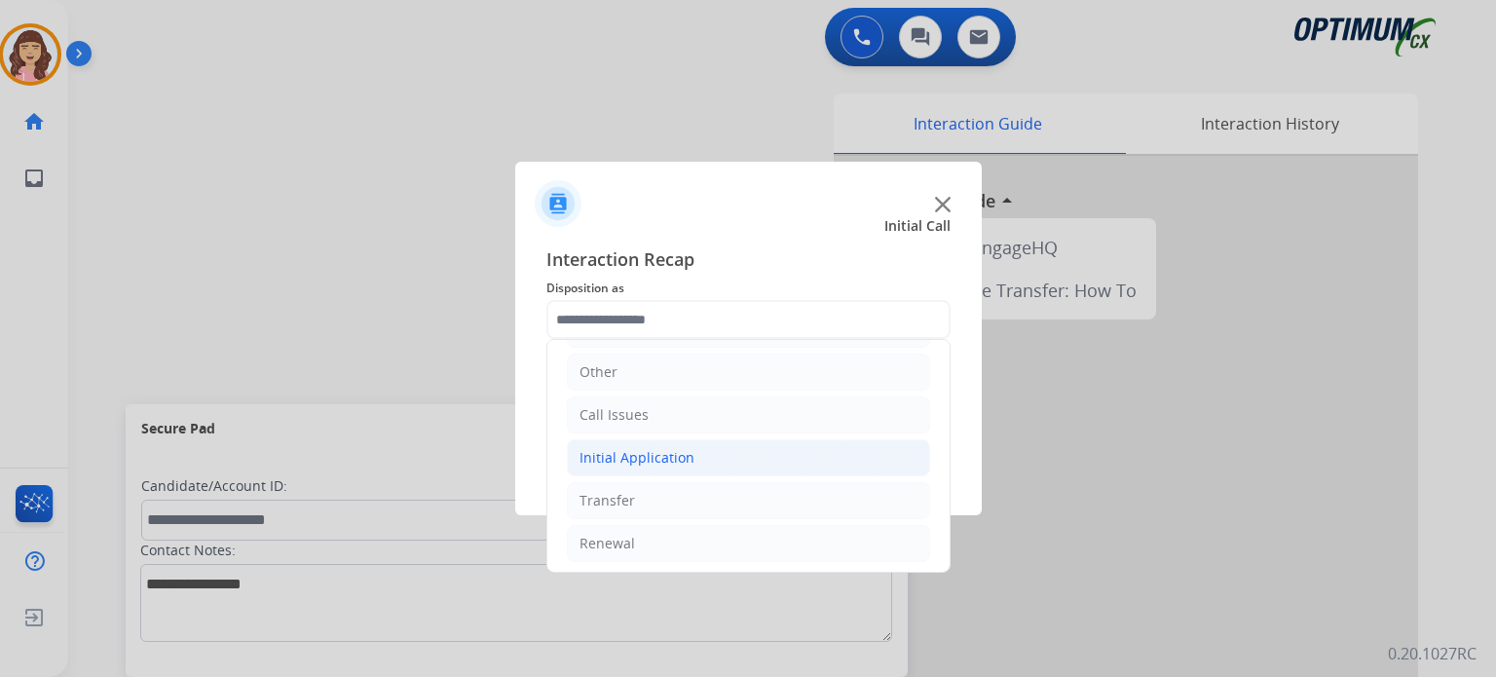
click at [699, 455] on li "Initial Application" at bounding box center [748, 457] width 363 height 37
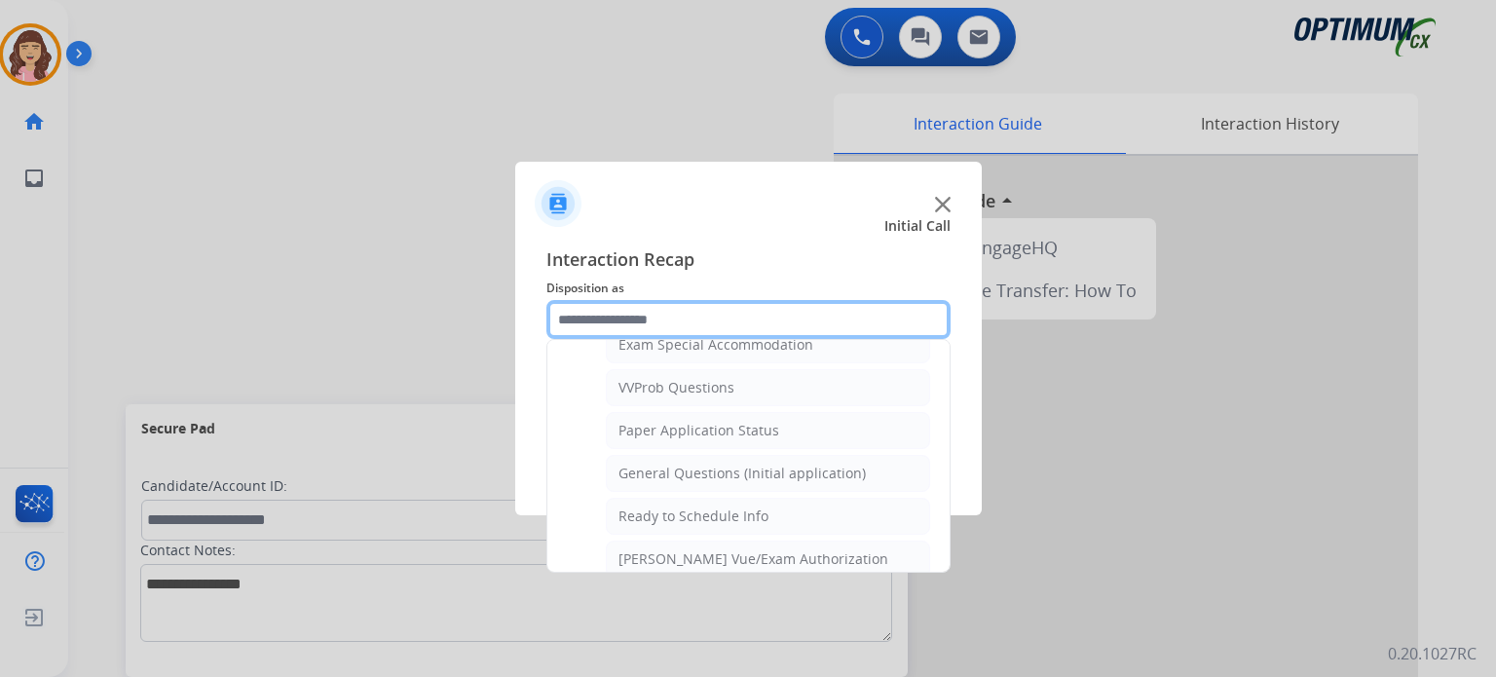
scroll to position [1027, 0]
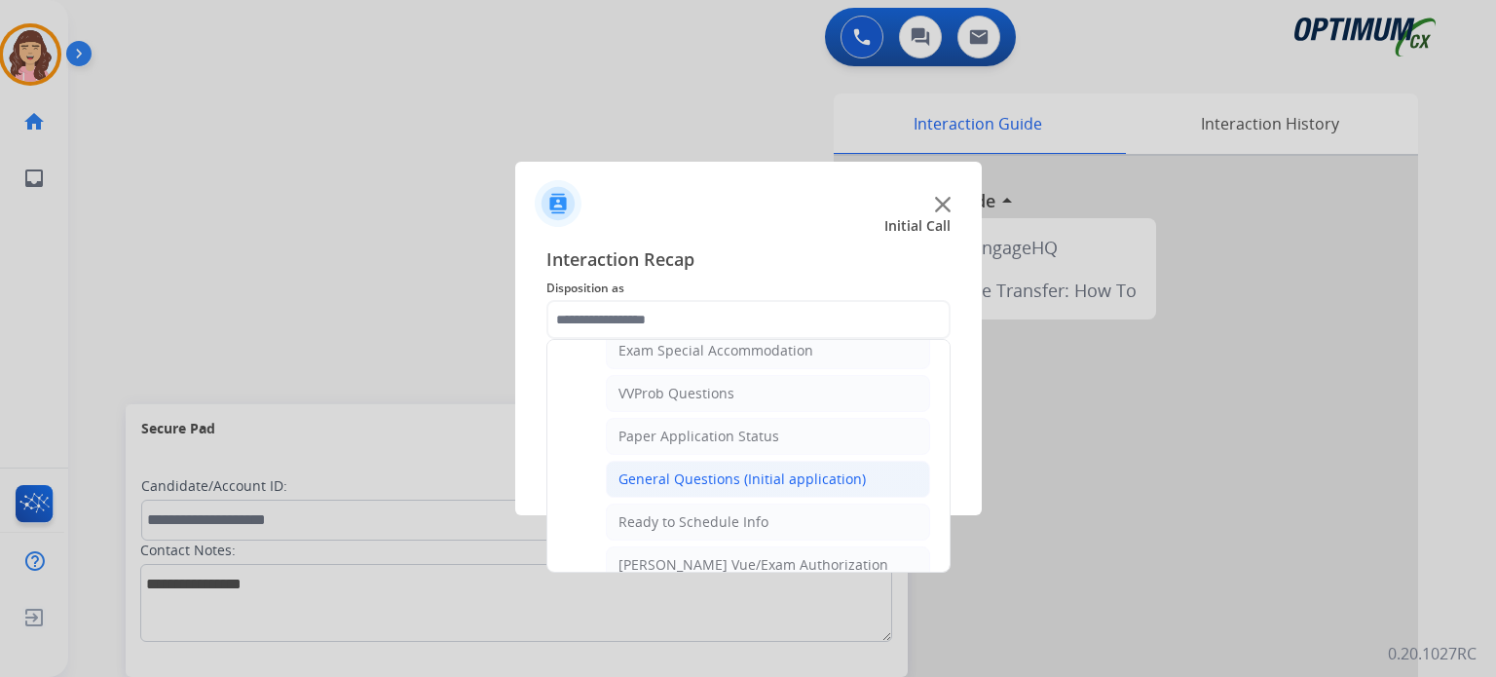
click at [735, 482] on li "General Questions (Initial application)" at bounding box center [768, 479] width 324 height 37
type input "**********"
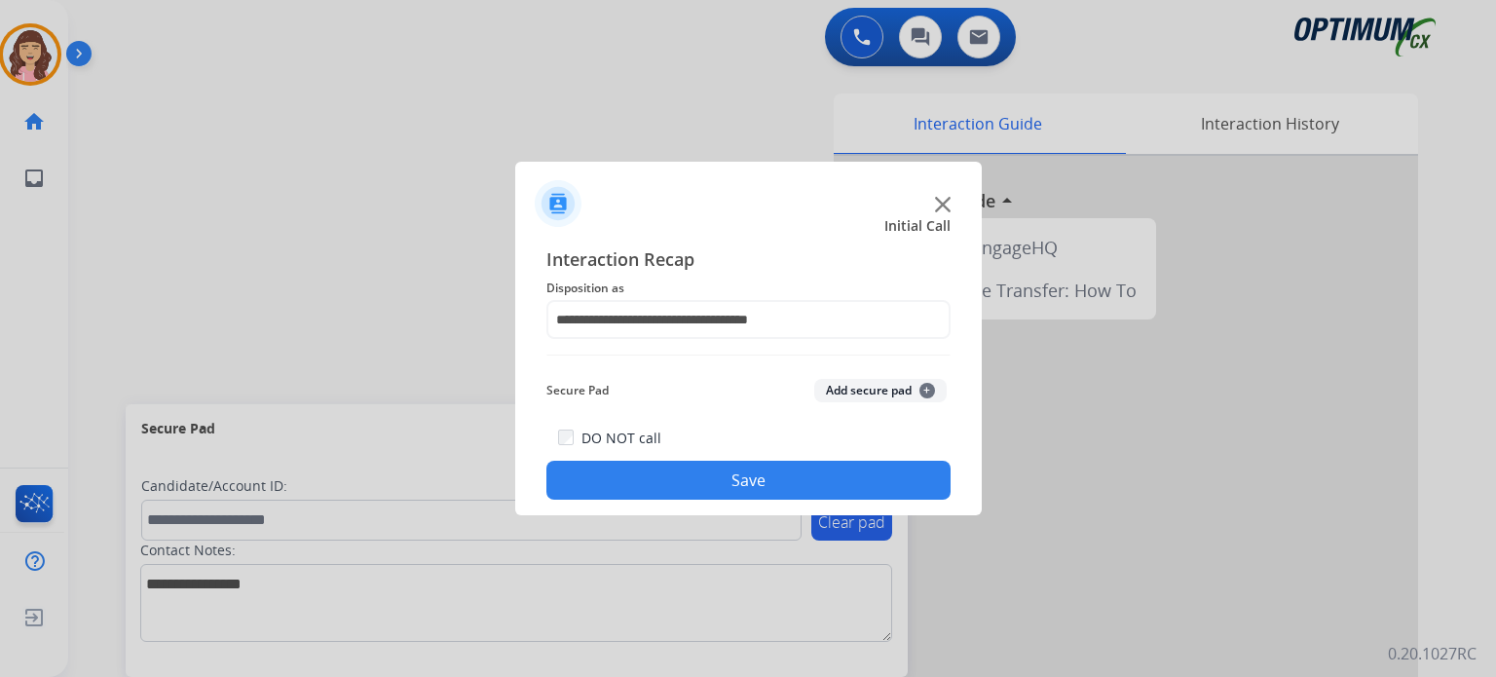
click at [736, 486] on button "Save" at bounding box center [748, 480] width 404 height 39
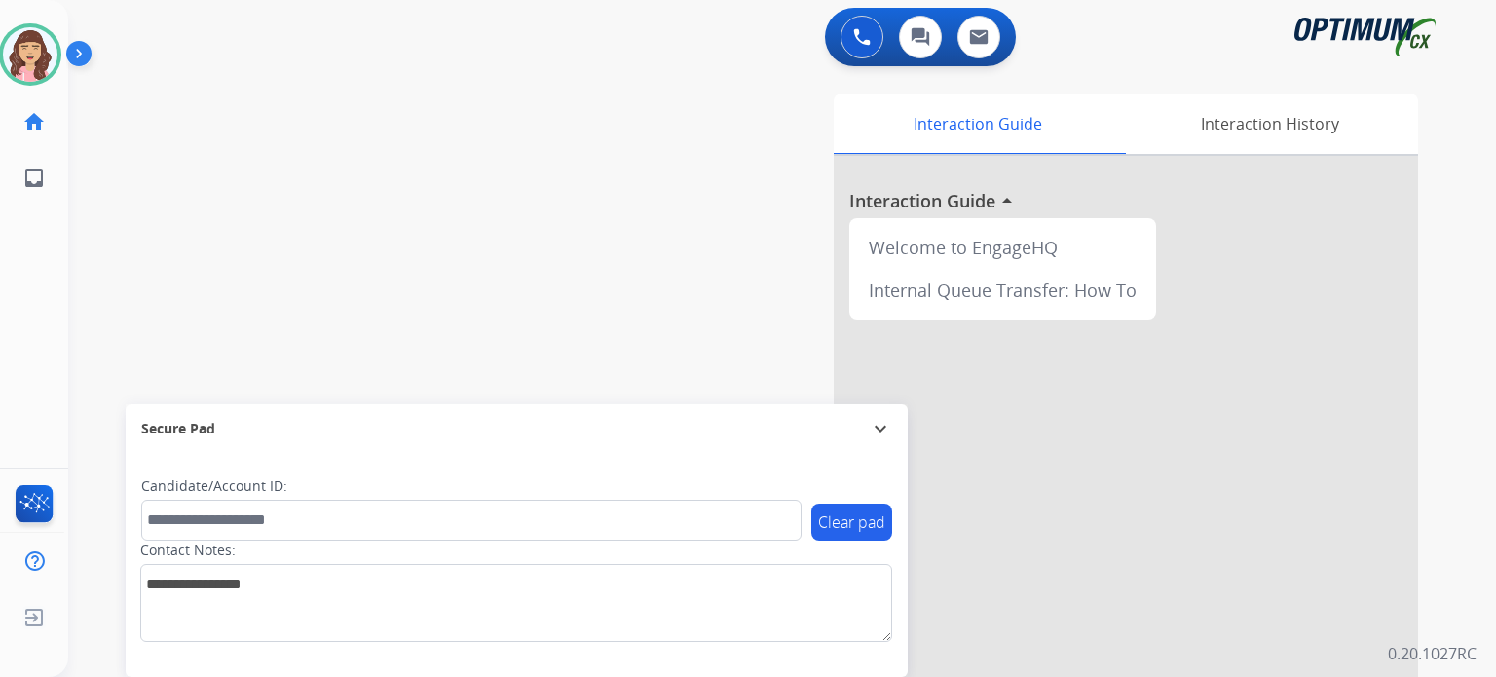
click at [508, 193] on div "swap_horiz Break voice bridge close_fullscreen Connect 3-Way Call merge_type Se…" at bounding box center [758, 476] width 1381 height 812
click at [14, 53] on img at bounding box center [30, 54] width 55 height 55
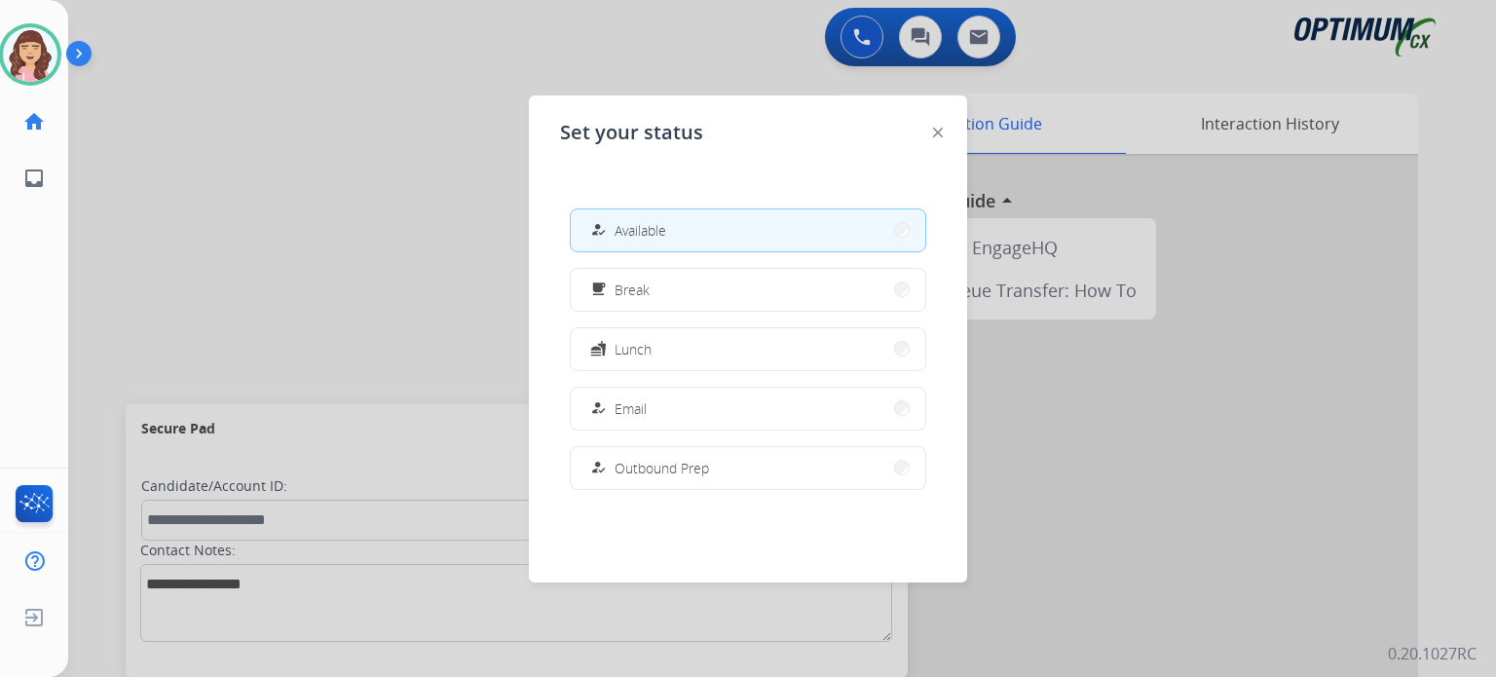
scroll to position [485, 0]
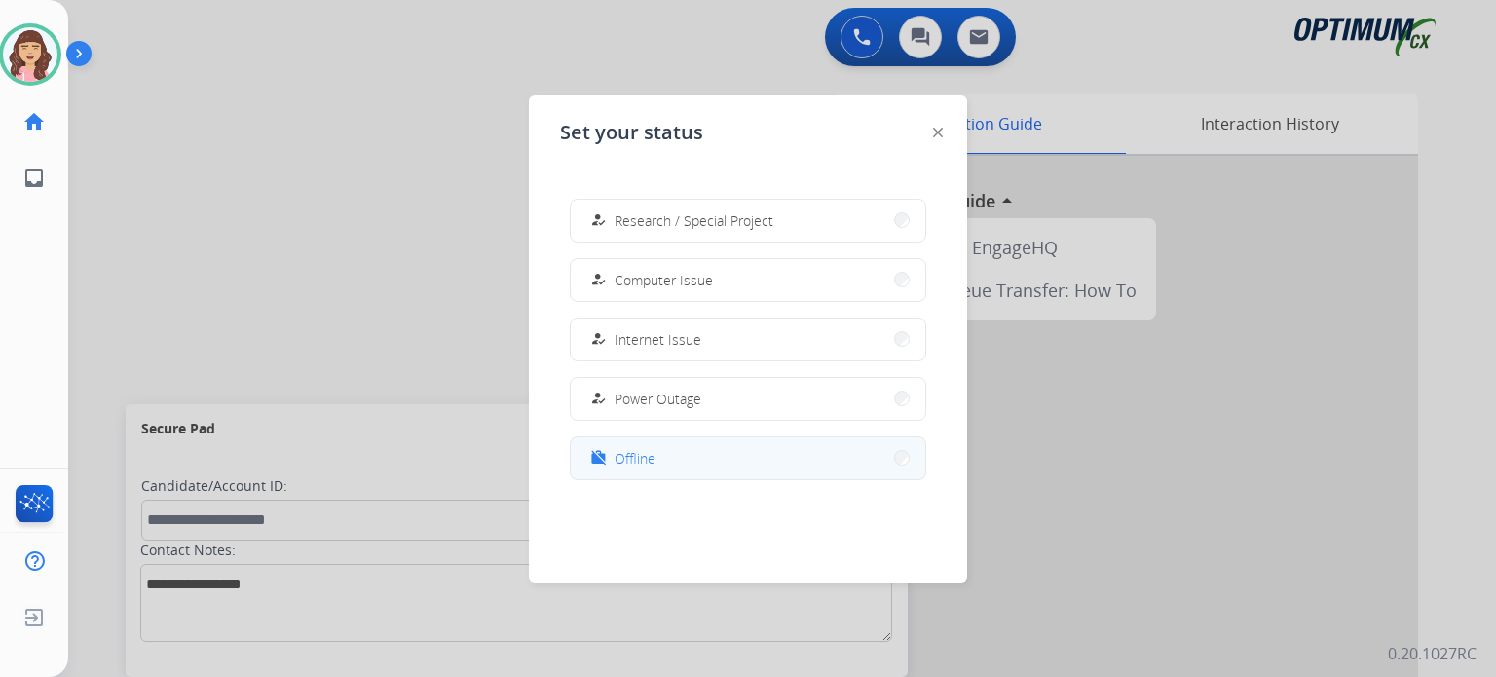
click at [731, 448] on button "work_off Offline" at bounding box center [748, 458] width 355 height 42
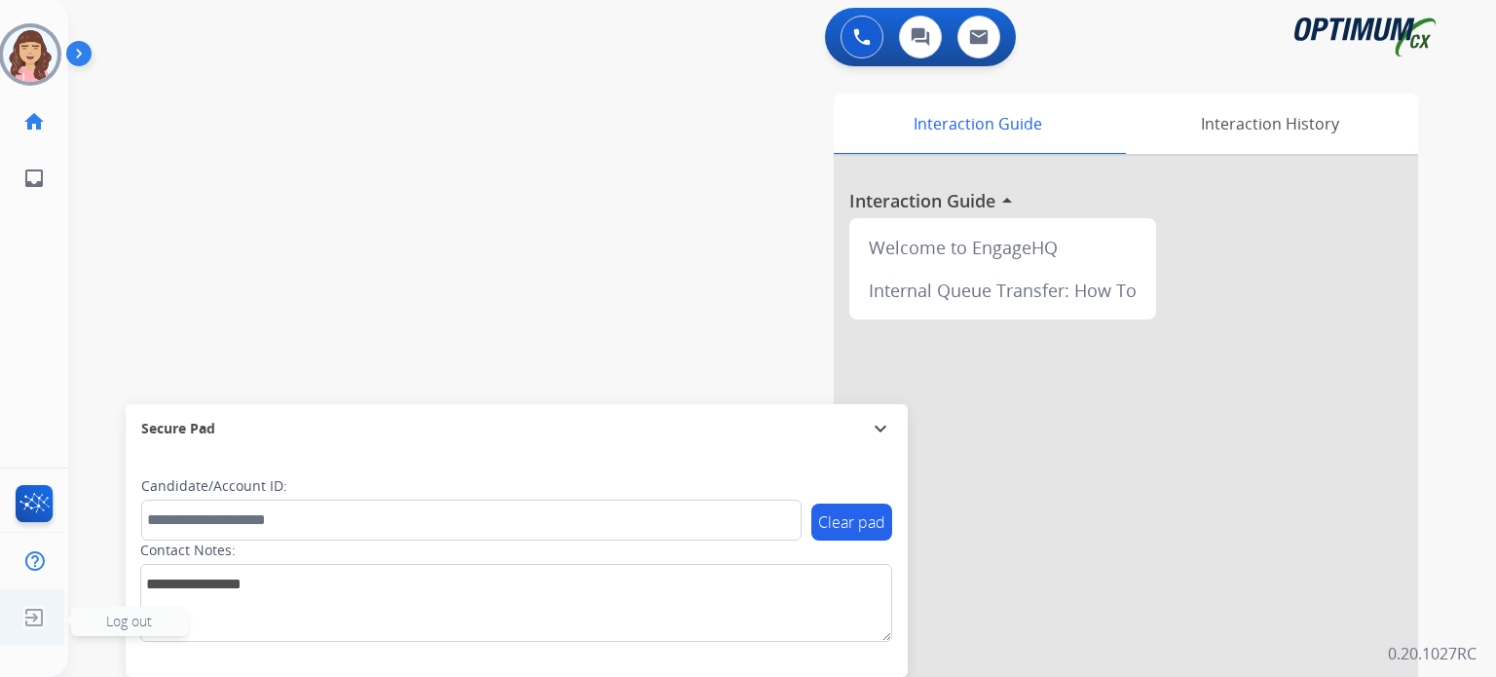
click at [22, 626] on img at bounding box center [34, 617] width 35 height 37
